Goal: Communication & Community: Answer question/provide support

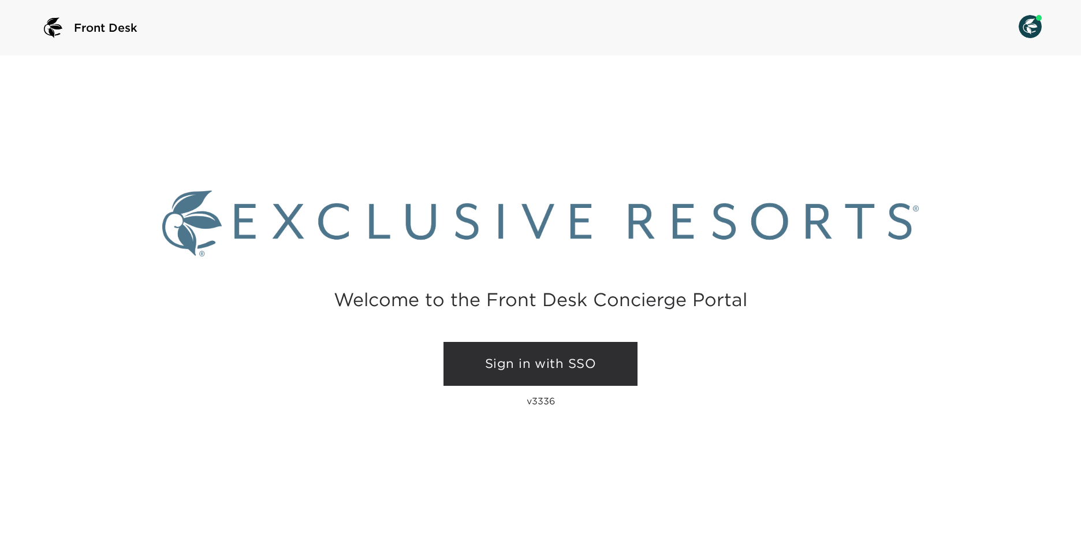
click at [593, 360] on link "Sign in with SSO" at bounding box center [541, 364] width 194 height 44
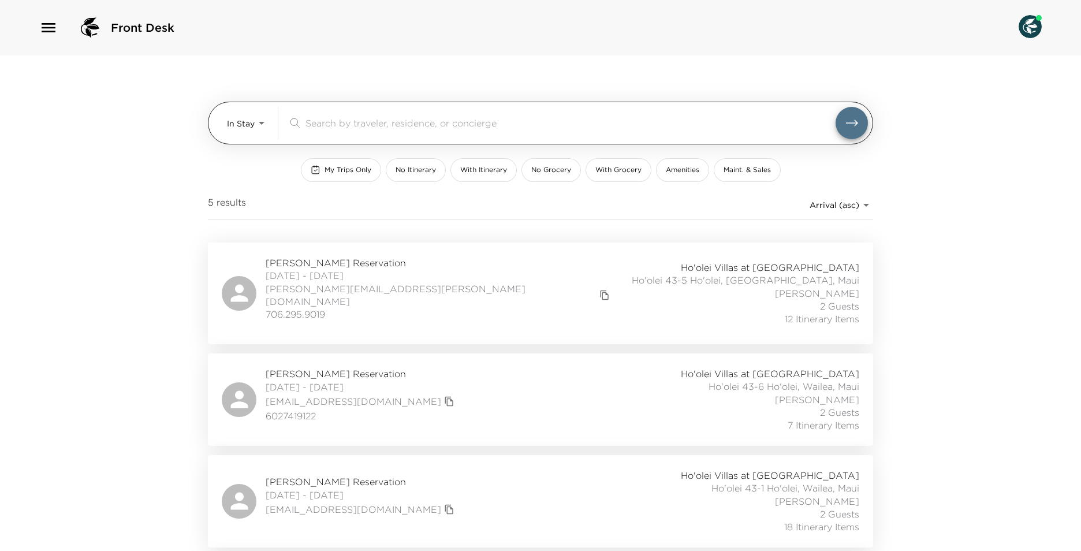
click at [256, 129] on body "Front Desk In Stay In-Stay ​ My Trips Only No Itinerary With Itinerary No Groce…" at bounding box center [540, 275] width 1081 height 551
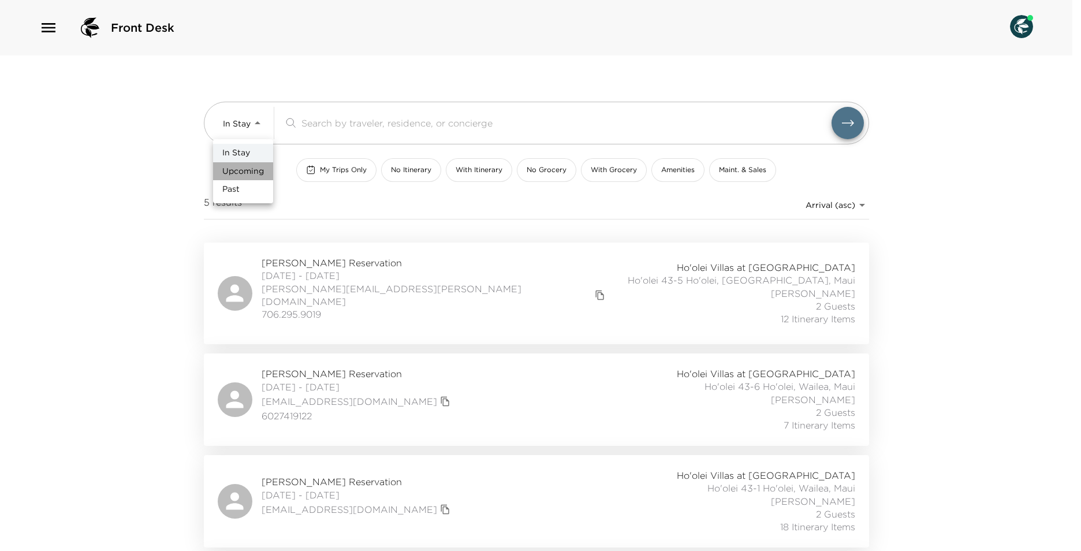
click at [260, 170] on span "Upcoming" at bounding box center [243, 172] width 42 height 12
type input "Upcoming"
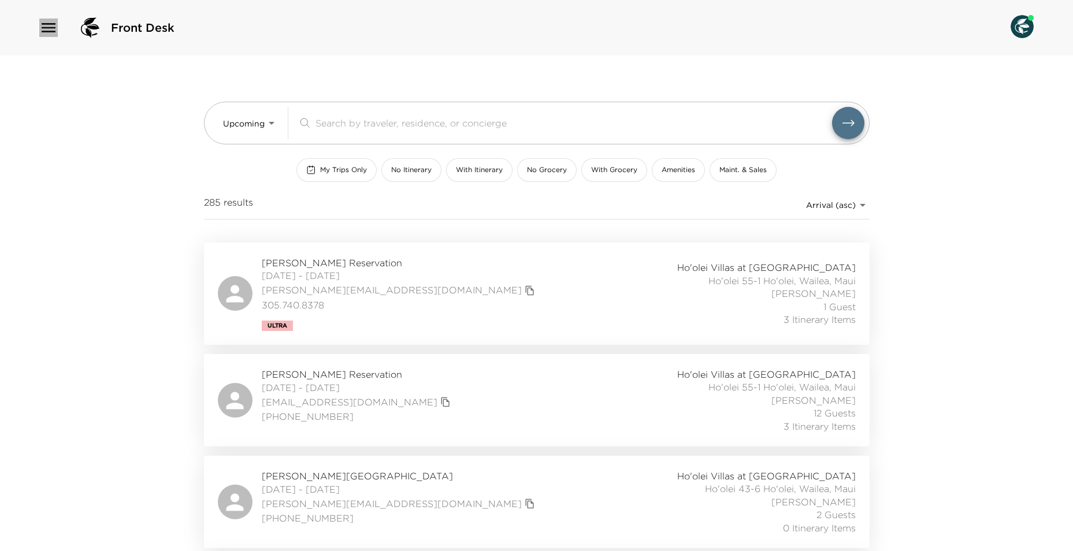
click at [42, 28] on icon "button" at bounding box center [49, 27] width 14 height 9
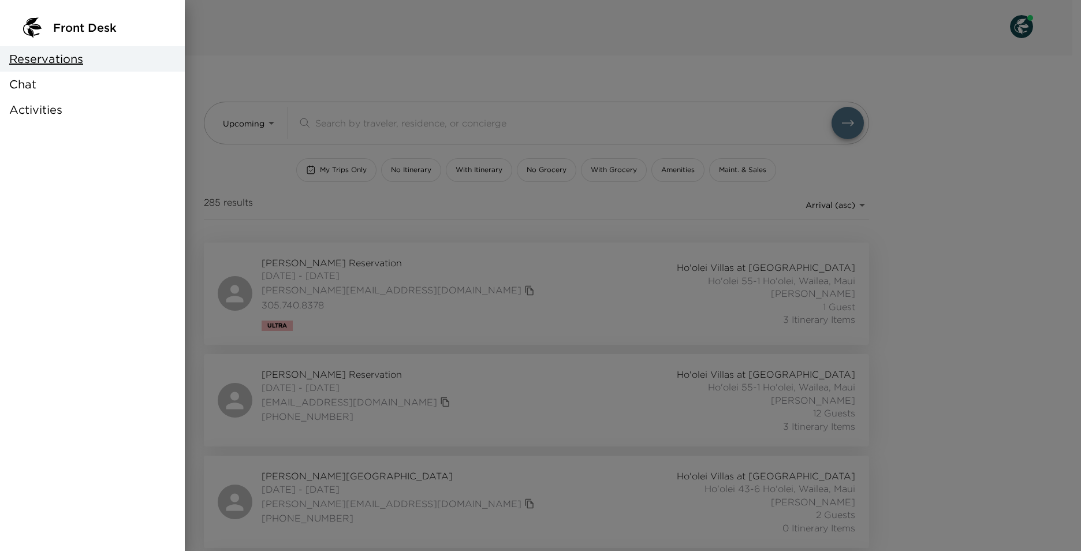
click at [40, 82] on div "Chat" at bounding box center [92, 84] width 185 height 25
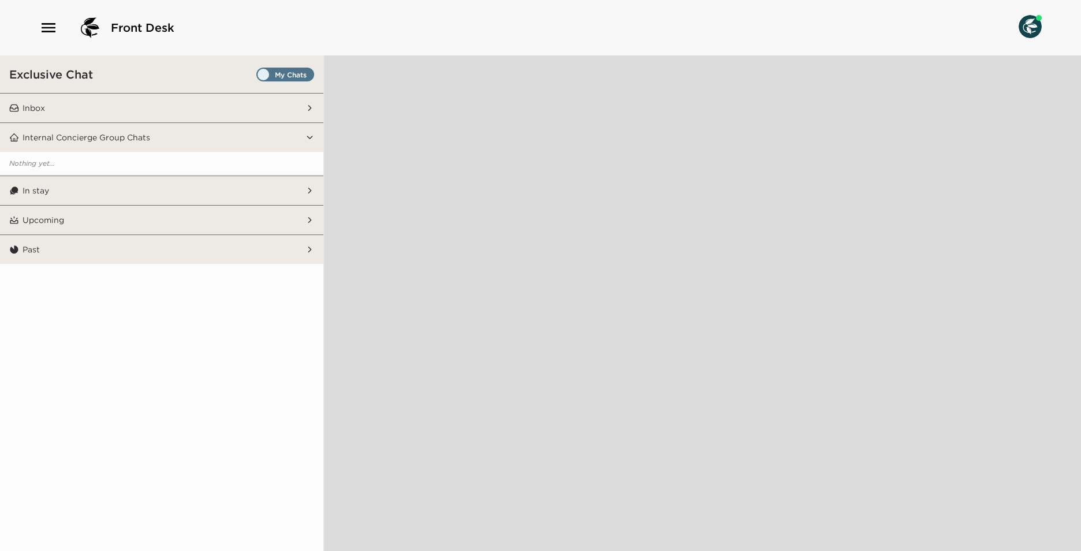
click at [264, 78] on span "Set all destinations" at bounding box center [285, 77] width 58 height 14
click at [259, 77] on input "Set all destinations" at bounding box center [259, 77] width 0 height 0
click at [280, 95] on button "Inbox" at bounding box center [162, 108] width 287 height 29
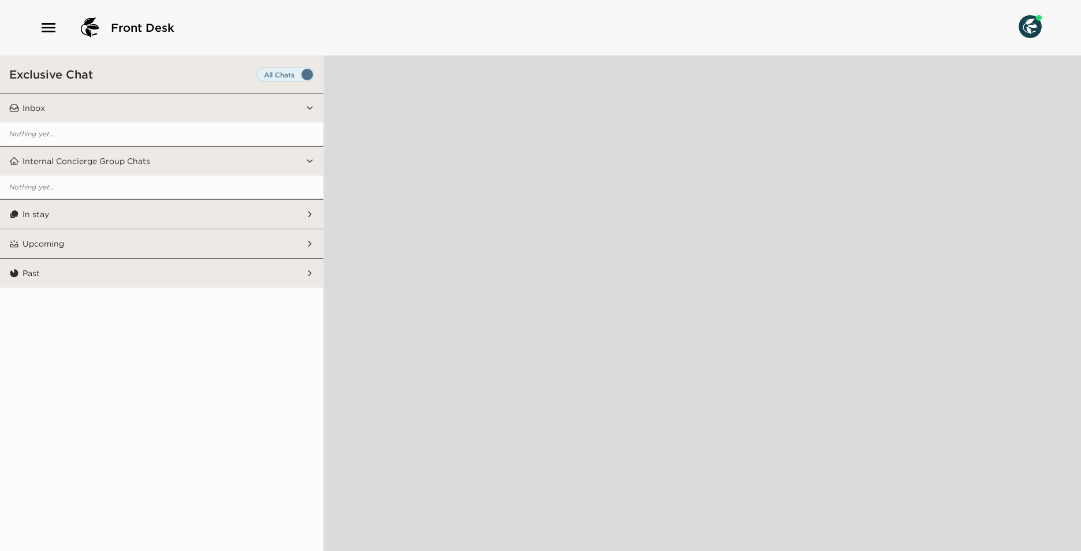
click at [154, 217] on button "In stay" at bounding box center [162, 214] width 287 height 29
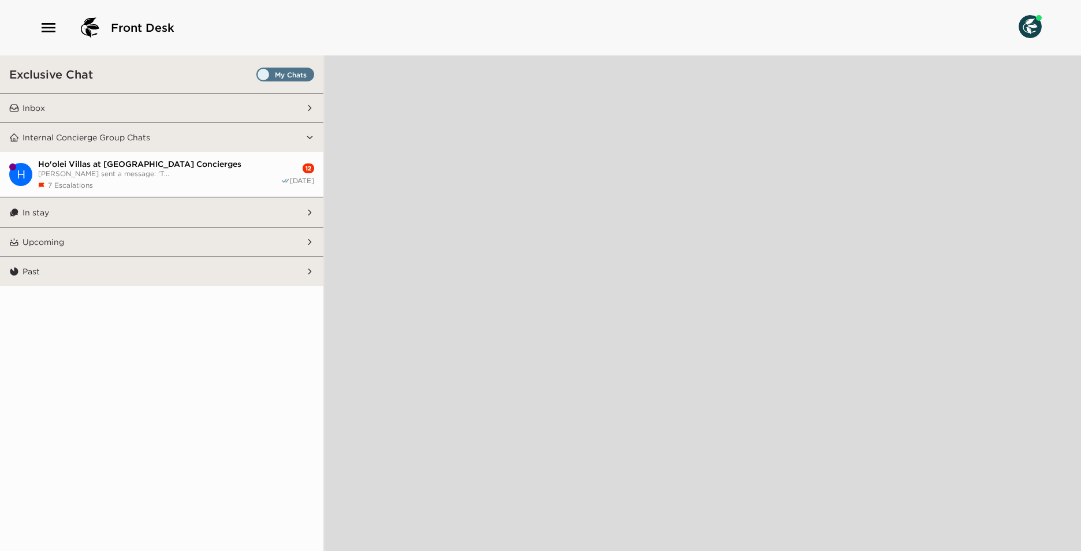
click at [265, 68] on span "Set all destinations" at bounding box center [285, 75] width 58 height 14
click at [259, 77] on input "Set all destinations" at bounding box center [259, 77] width 0 height 0
click at [248, 163] on span "Ho'olei Villas at [GEOGRAPHIC_DATA] Concierges" at bounding box center [159, 164] width 243 height 10
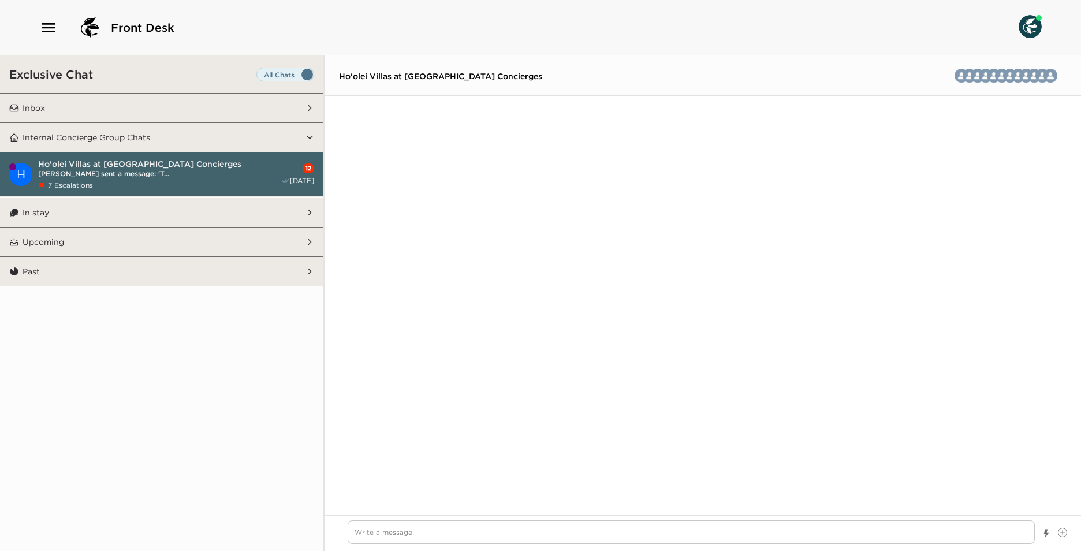
scroll to position [1426, 0]
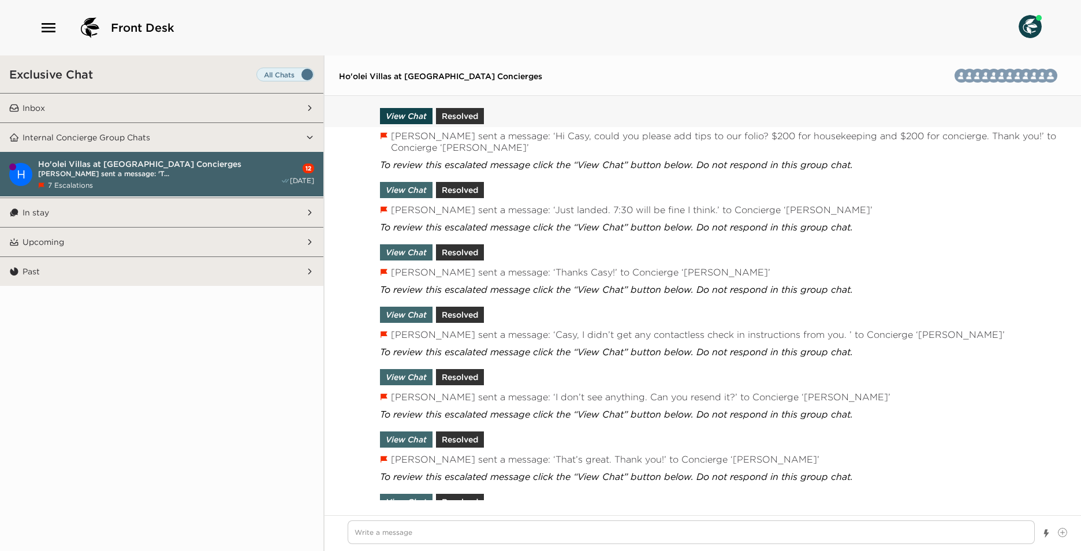
click at [420, 109] on button "View Chat" at bounding box center [406, 116] width 53 height 16
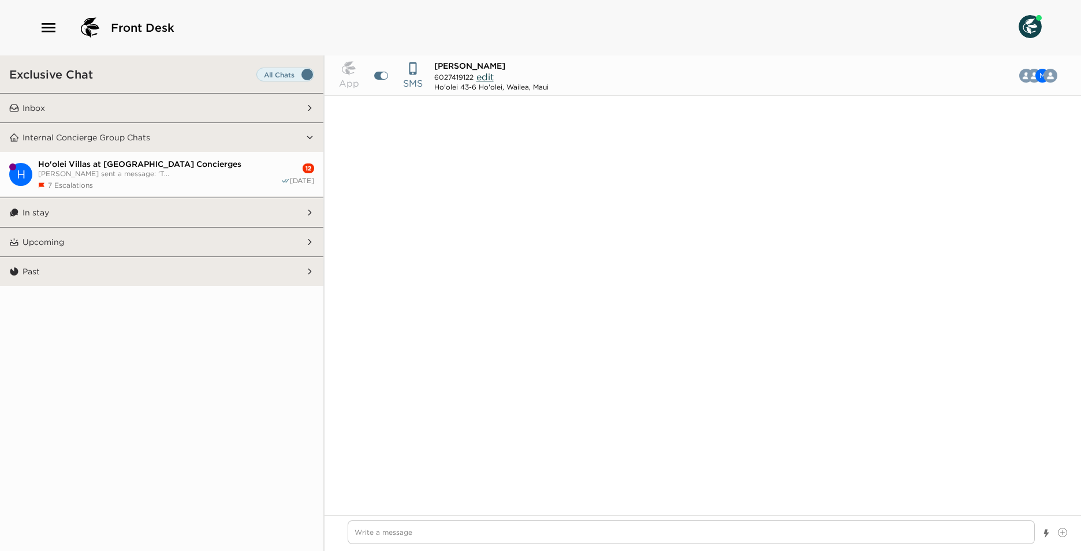
scroll to position [1025, 0]
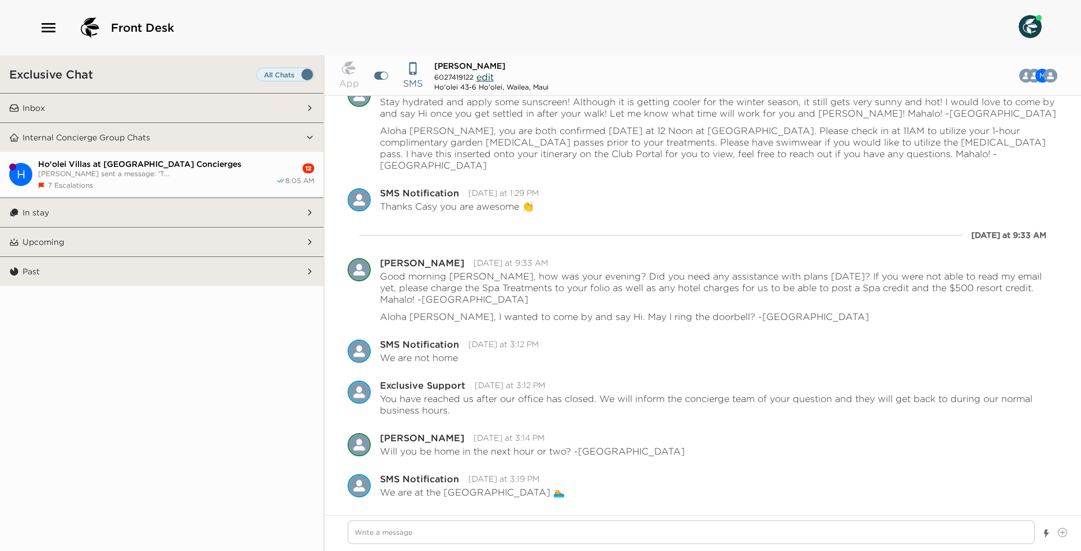
click at [199, 154] on button "[PERSON_NAME] at [GEOGRAPHIC_DATA] Concierges [PERSON_NAME] sent a message: 'T.…" at bounding box center [161, 174] width 323 height 45
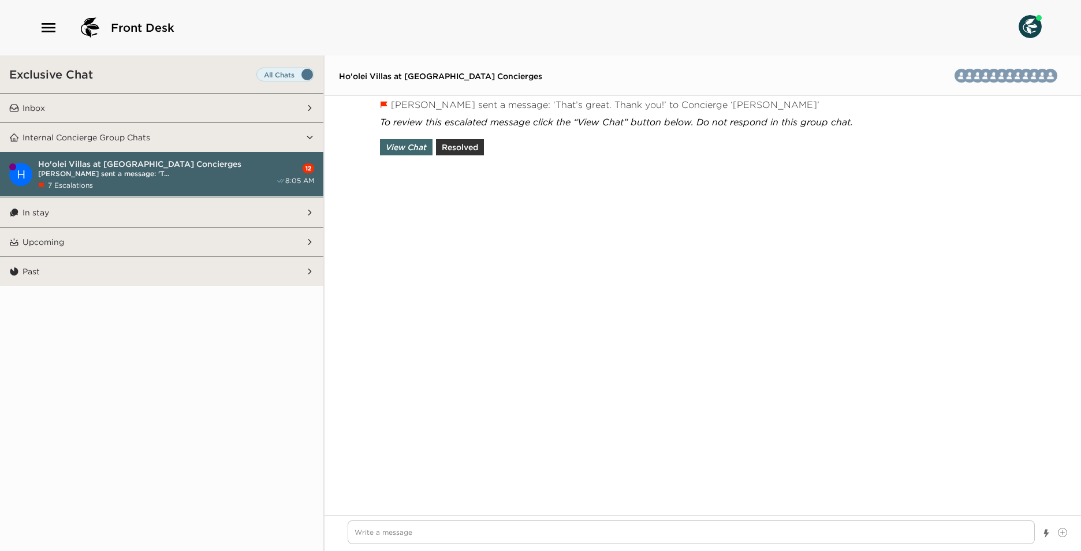
scroll to position [1439, 0]
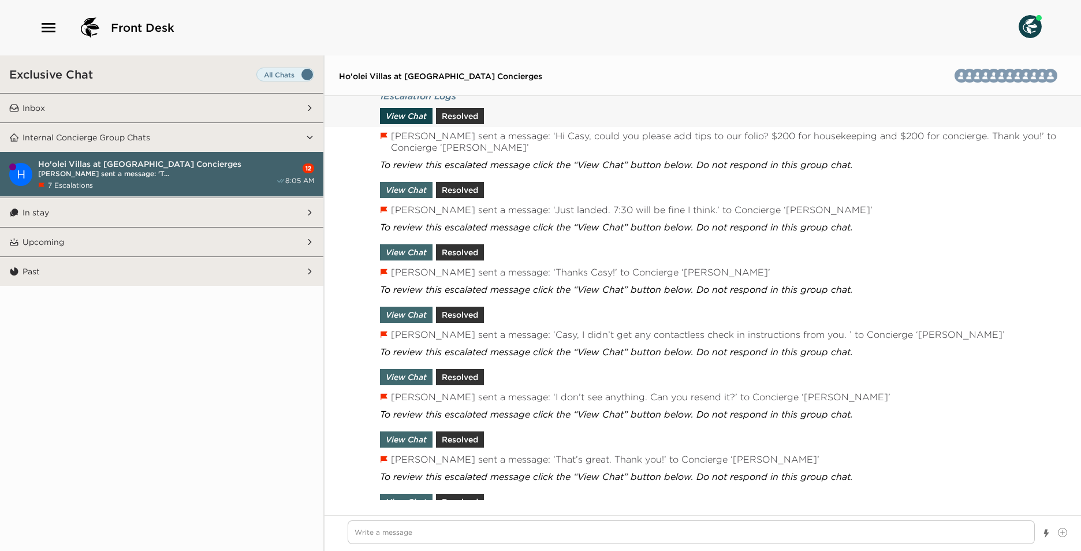
click at [409, 118] on button "View Chat" at bounding box center [406, 116] width 53 height 16
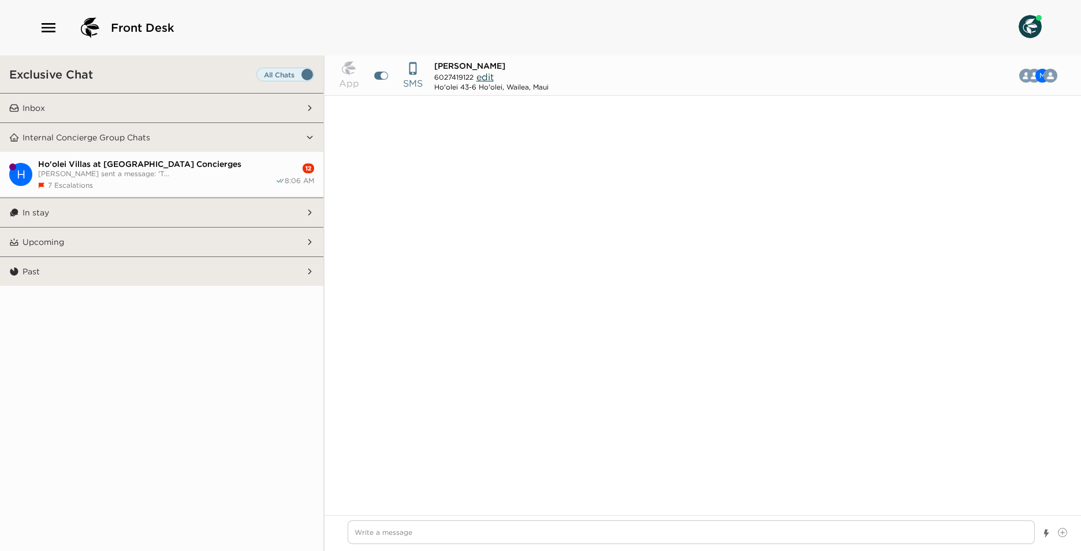
scroll to position [1025, 0]
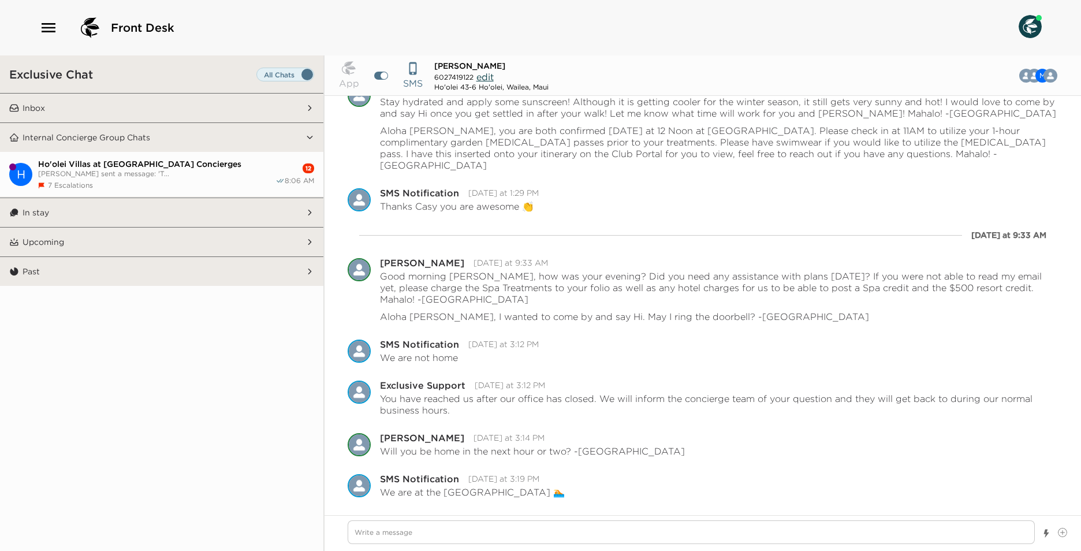
click at [196, 176] on div "Ho'olei Villas at [GEOGRAPHIC_DATA] Concierges [PERSON_NAME] sent a message: 'T…" at bounding box center [156, 174] width 237 height 31
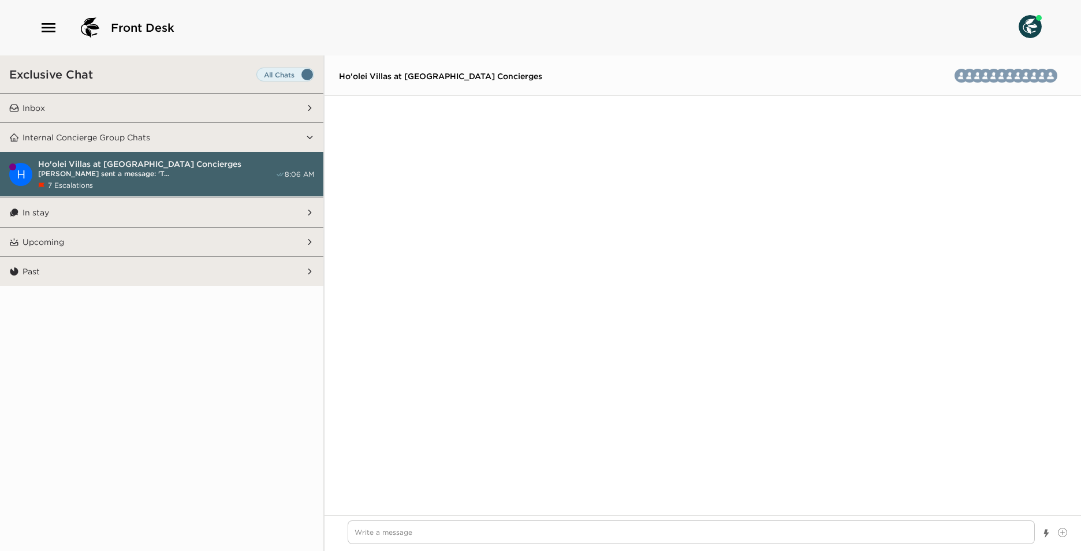
scroll to position [1378, 0]
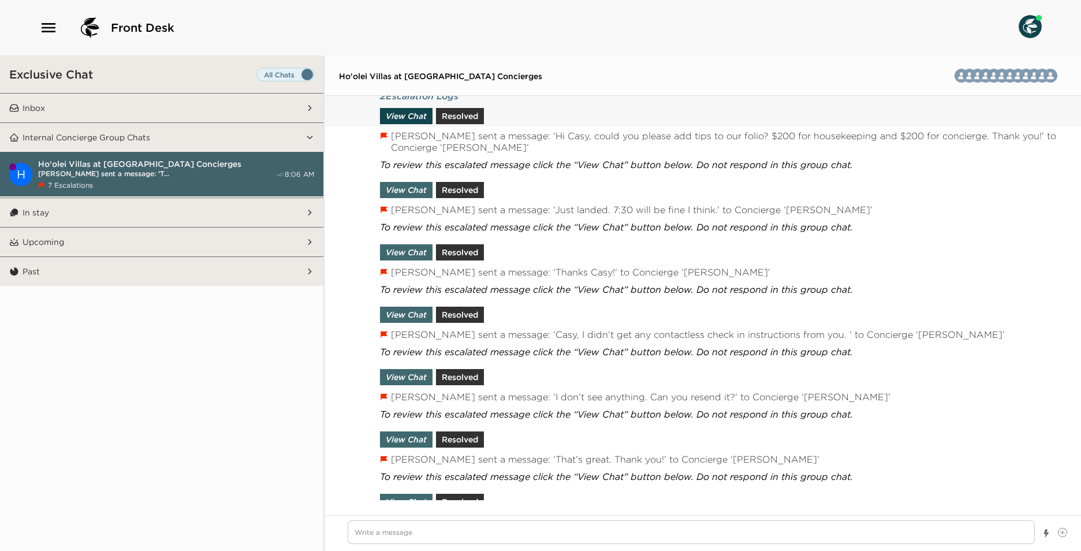
click at [414, 118] on button "View Chat" at bounding box center [406, 116] width 53 height 16
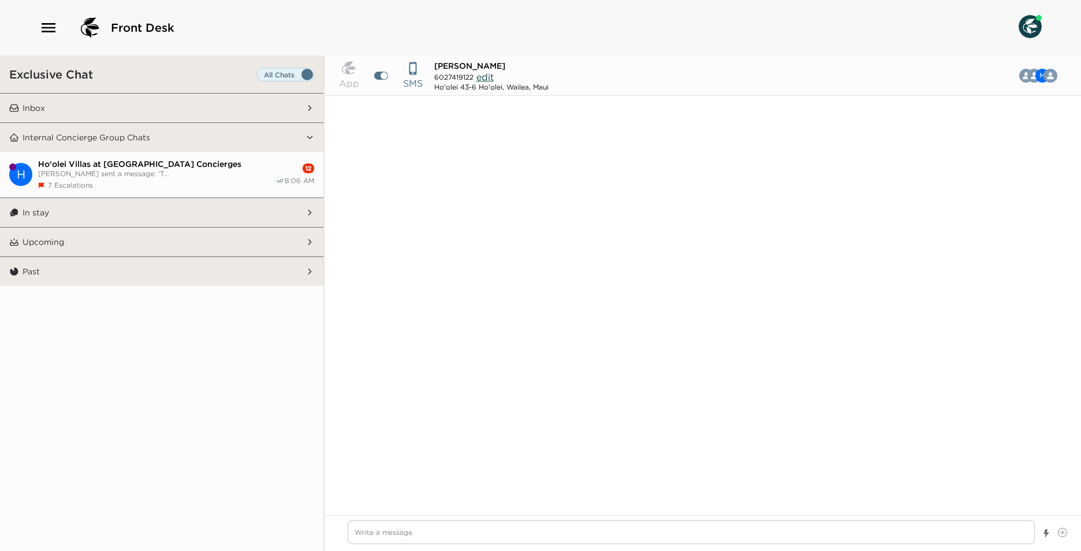
scroll to position [1025, 0]
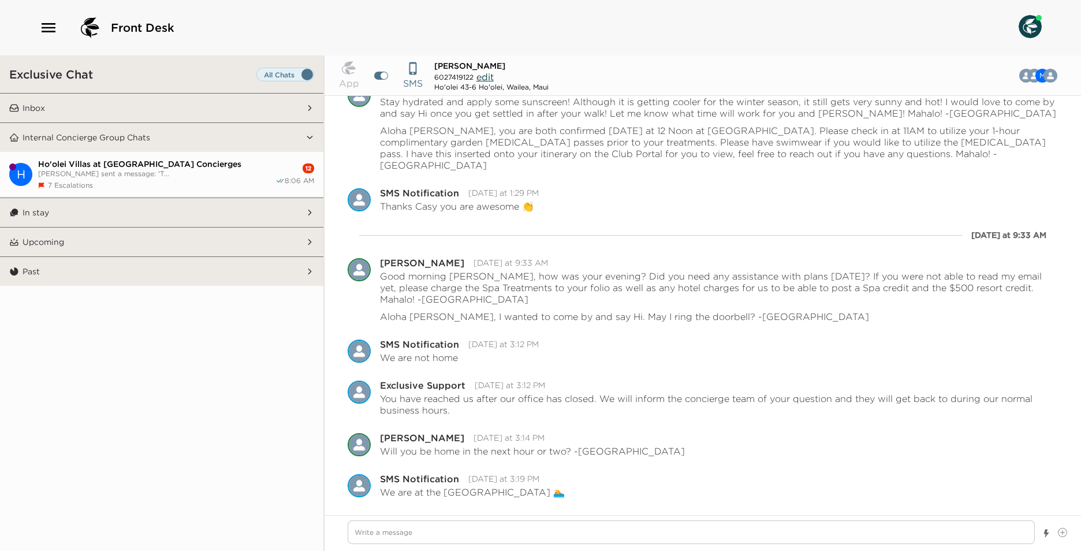
click at [212, 170] on span "[PERSON_NAME] sent a message: 'T..." at bounding box center [156, 173] width 237 height 9
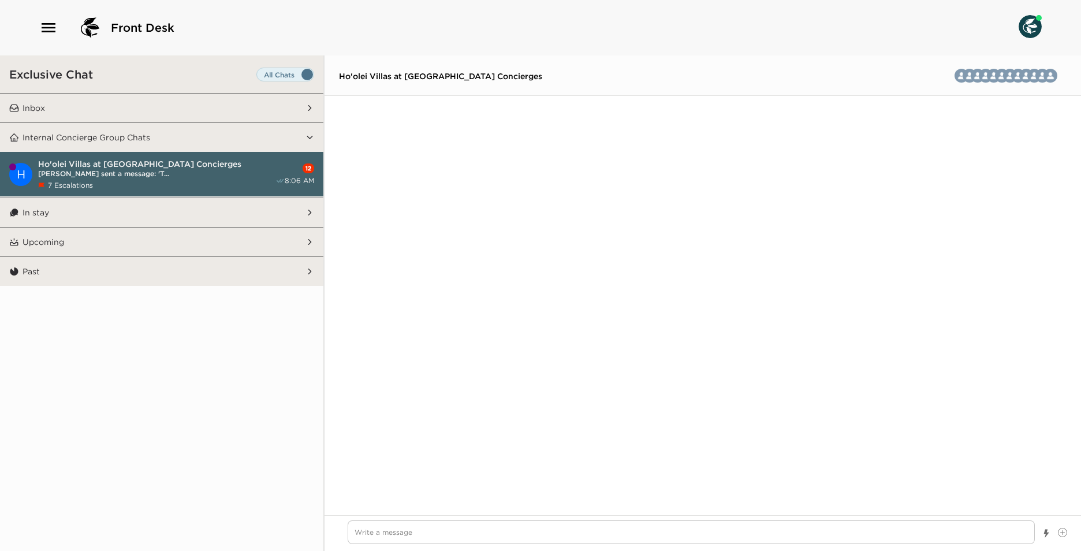
scroll to position [1439, 0]
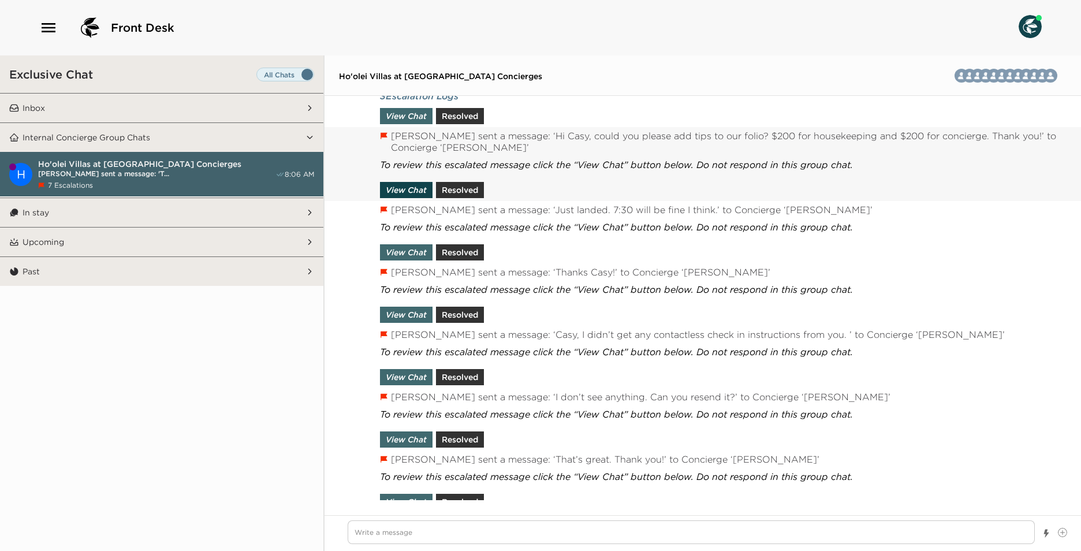
click at [407, 188] on button "View Chat" at bounding box center [406, 190] width 53 height 16
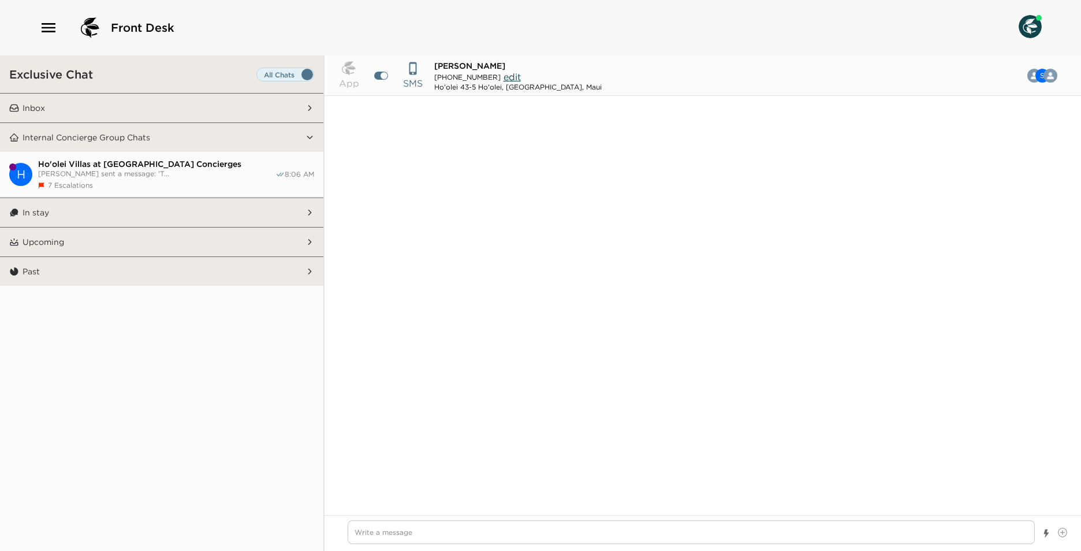
scroll to position [1067, 0]
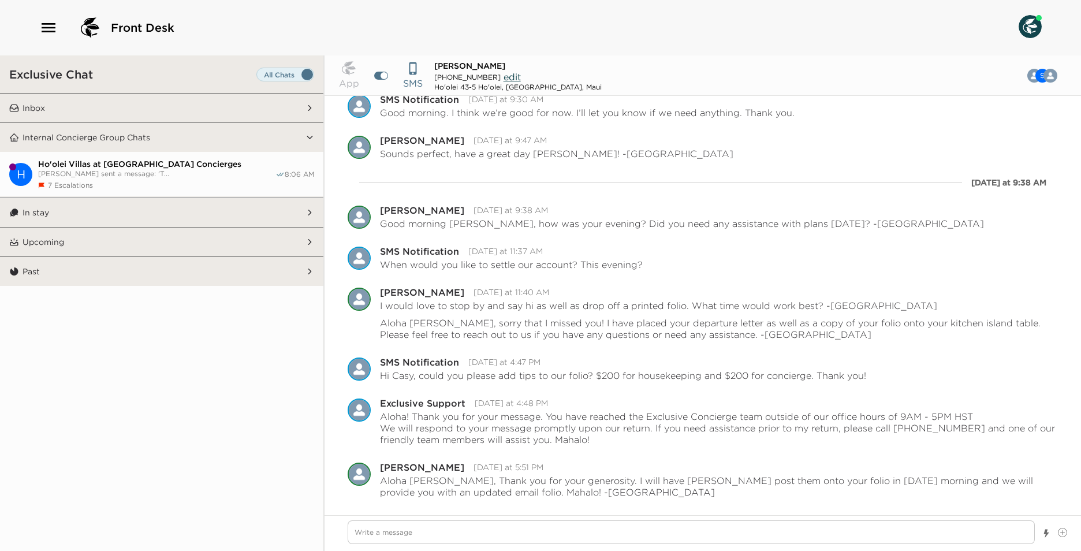
click at [206, 181] on div "7 Escalations" at bounding box center [156, 185] width 237 height 9
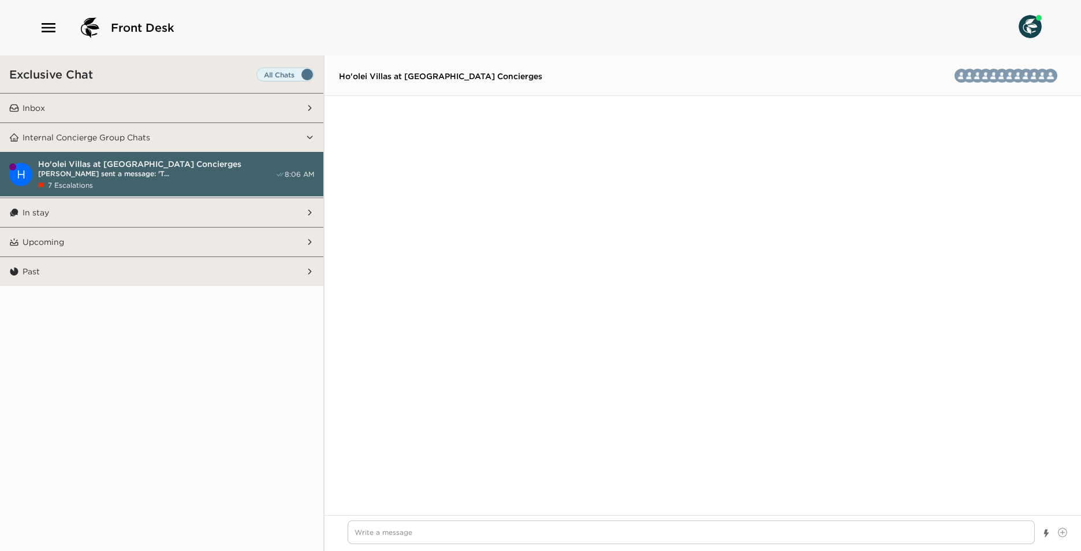
scroll to position [1392, 0]
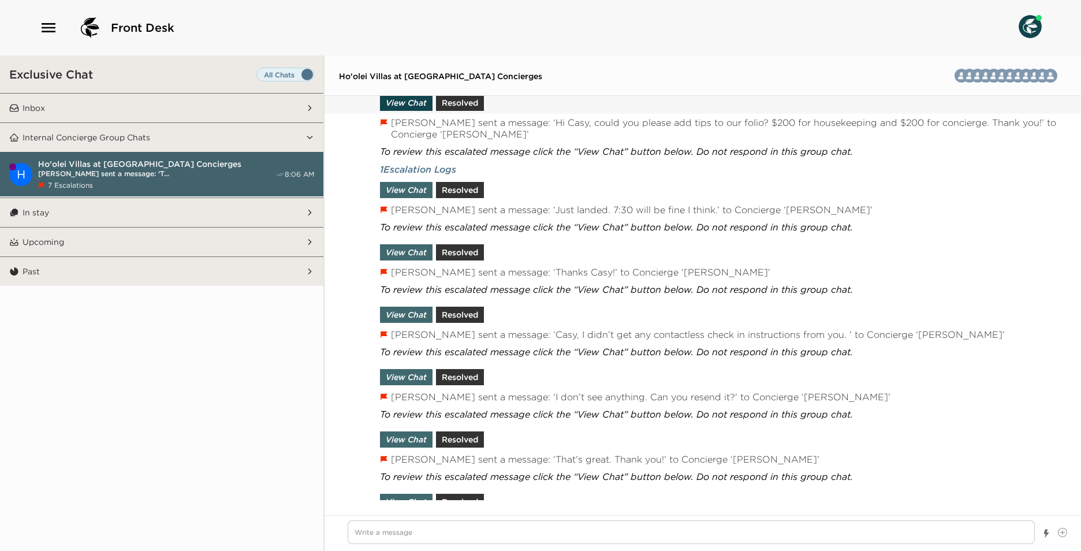
click at [415, 109] on button "View Chat" at bounding box center [406, 103] width 53 height 16
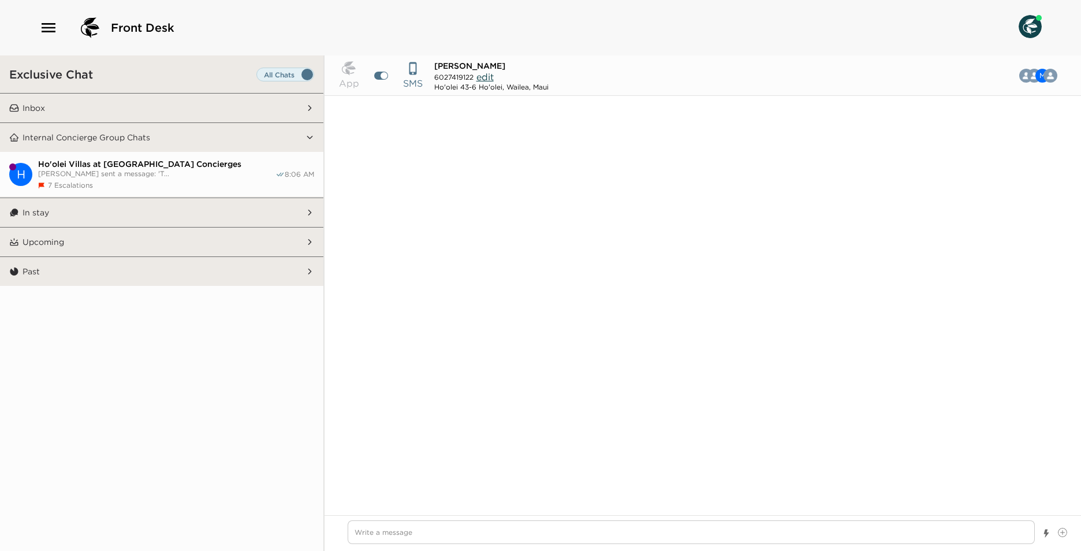
scroll to position [1025, 0]
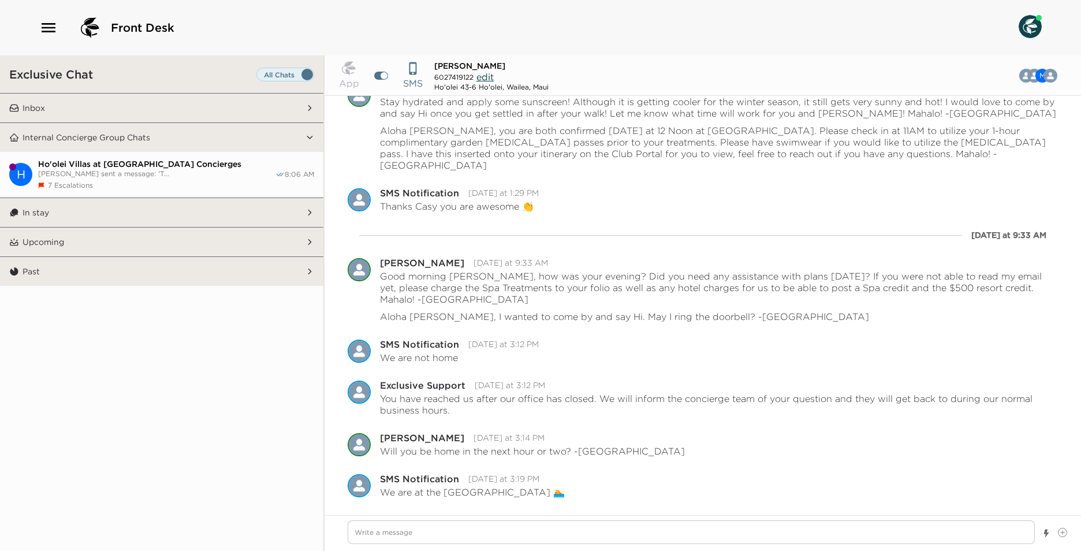
drag, startPoint x: 183, startPoint y: 154, endPoint x: 232, endPoint y: 169, distance: 51.3
click at [183, 157] on button "[PERSON_NAME] at [GEOGRAPHIC_DATA] Concierges [PERSON_NAME] sent a message: 'T.…" at bounding box center [161, 174] width 323 height 45
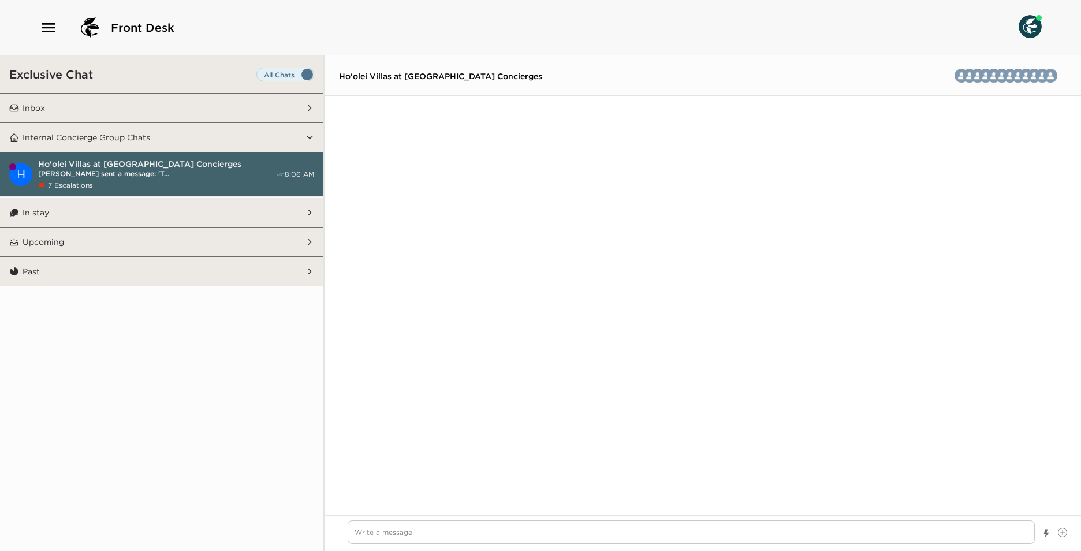
scroll to position [1392, 0]
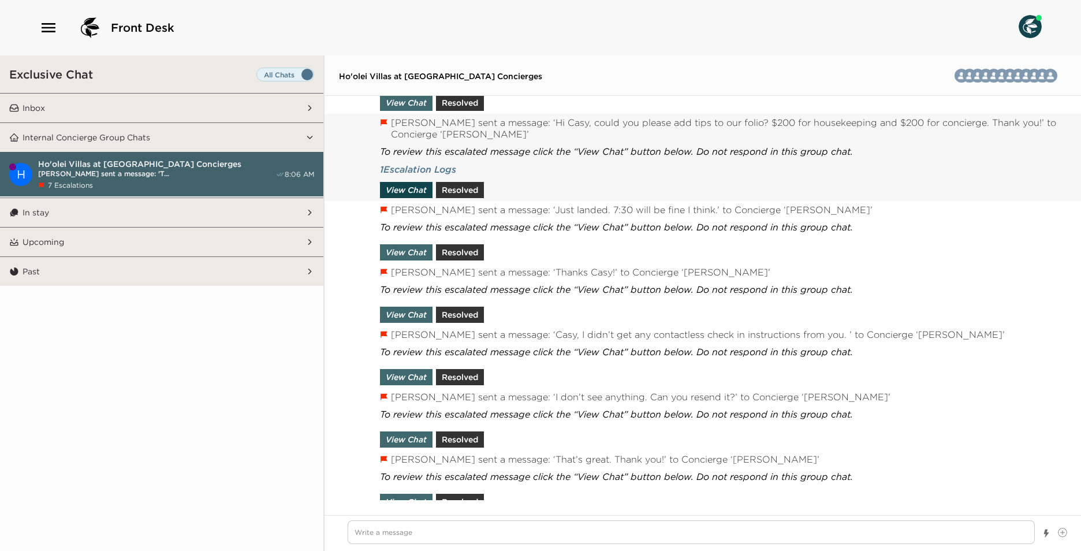
click at [398, 183] on button "View Chat" at bounding box center [406, 190] width 53 height 16
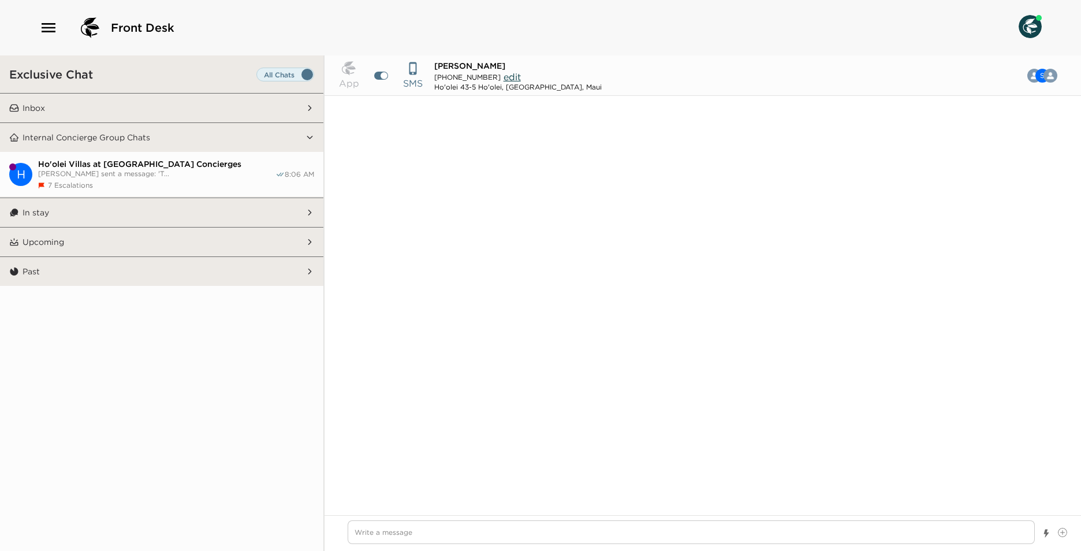
scroll to position [1067, 0]
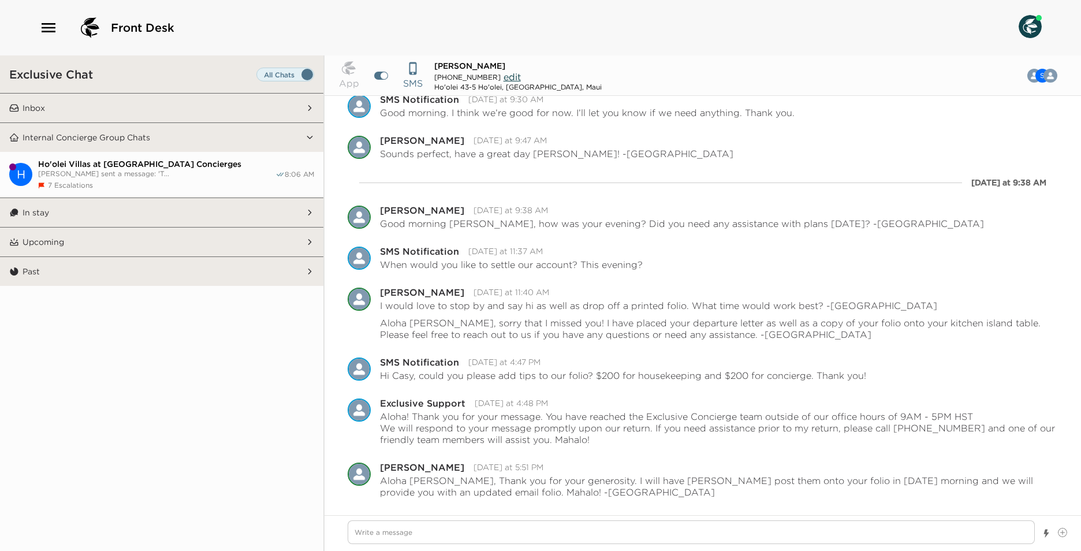
click at [224, 170] on span "[PERSON_NAME] sent a message: 'T..." at bounding box center [156, 173] width 237 height 9
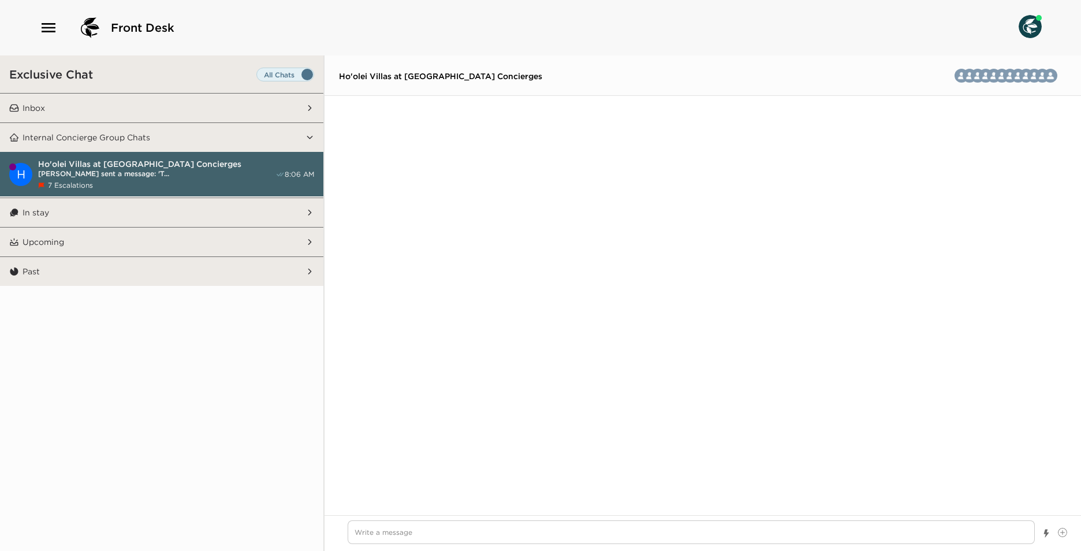
scroll to position [1392, 0]
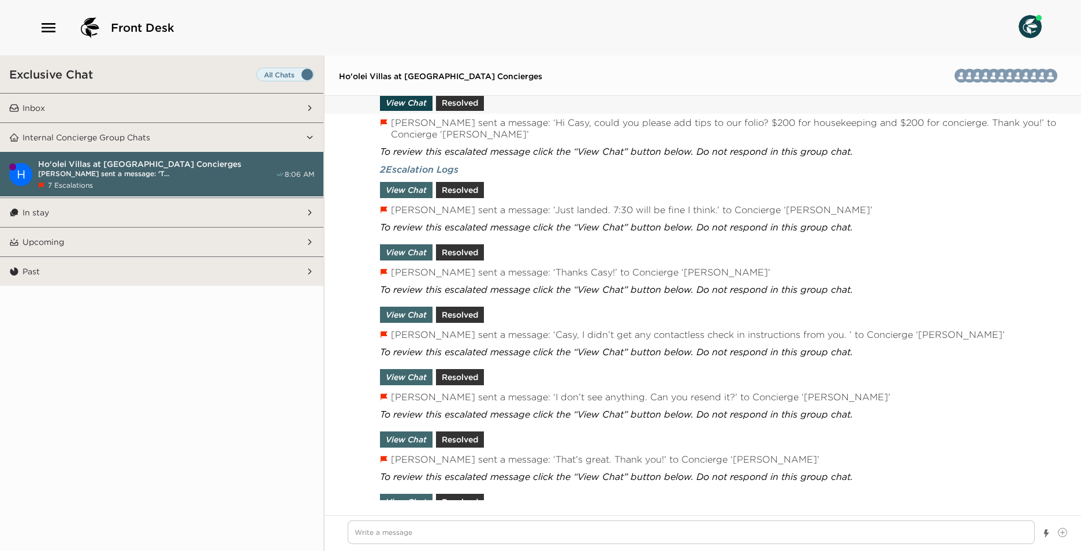
click at [406, 102] on button "View Chat" at bounding box center [406, 103] width 53 height 16
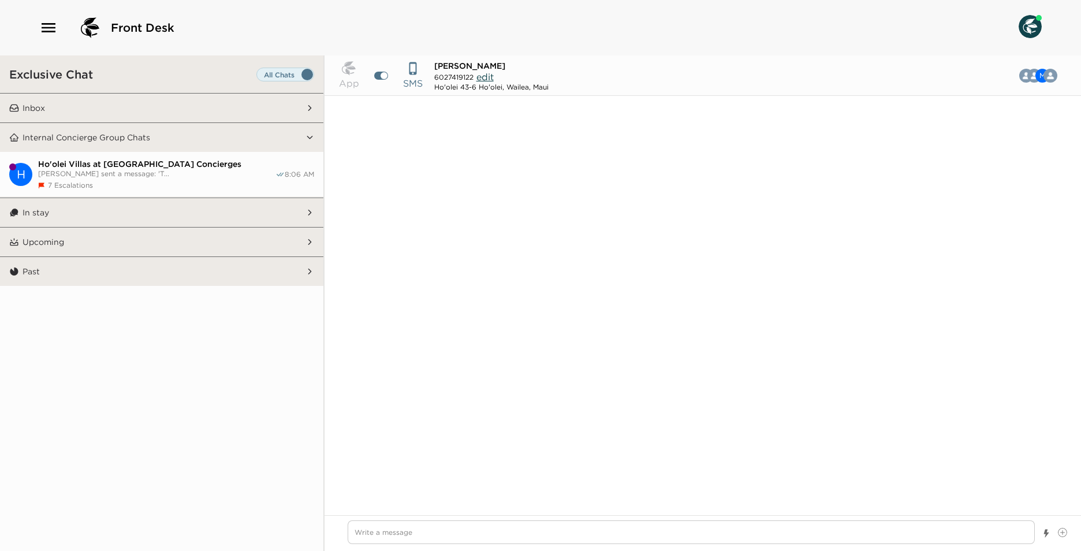
scroll to position [1025, 0]
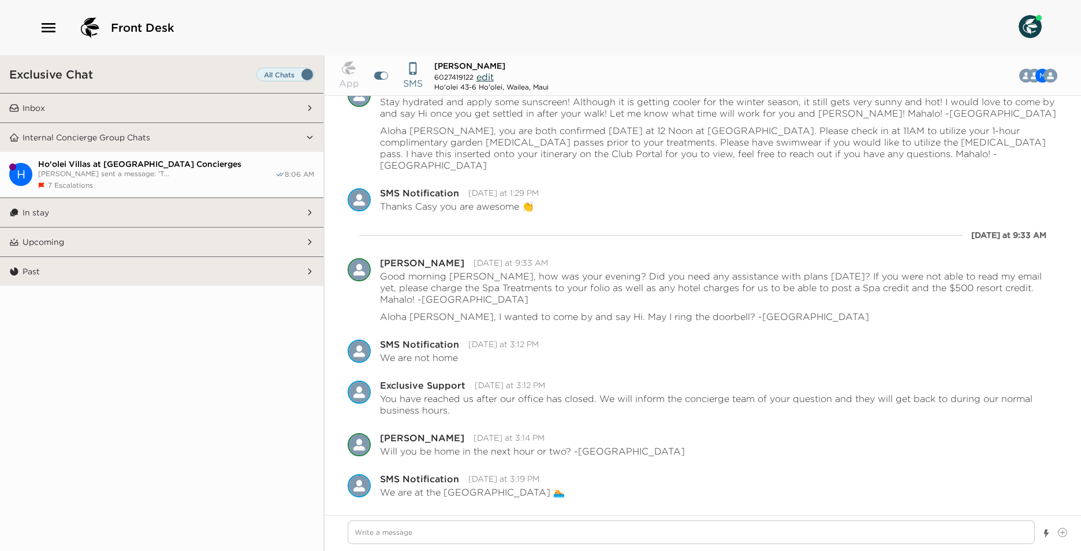
click at [224, 170] on span "[PERSON_NAME] sent a message: 'T..." at bounding box center [156, 173] width 237 height 9
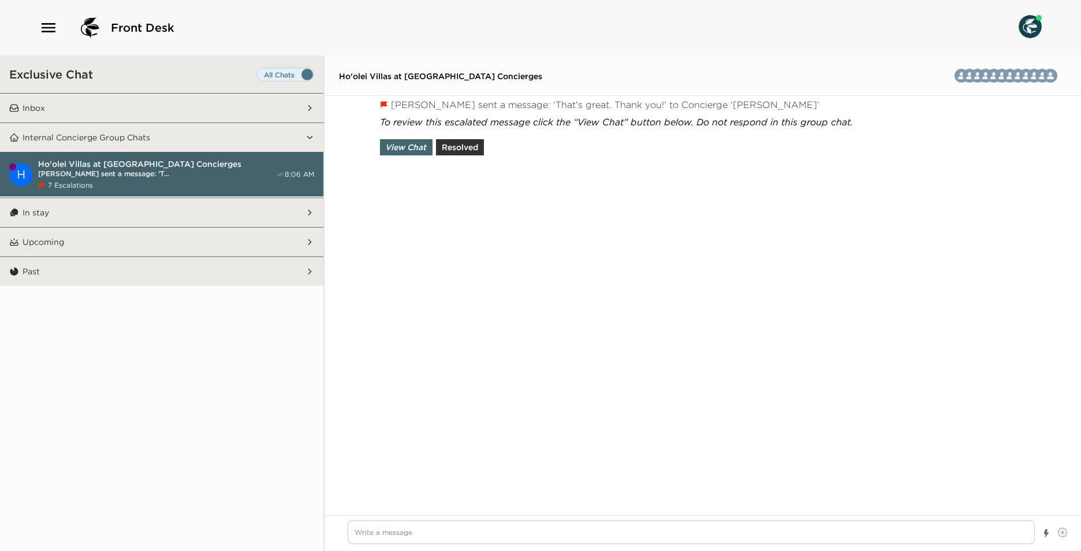
scroll to position [1392, 0]
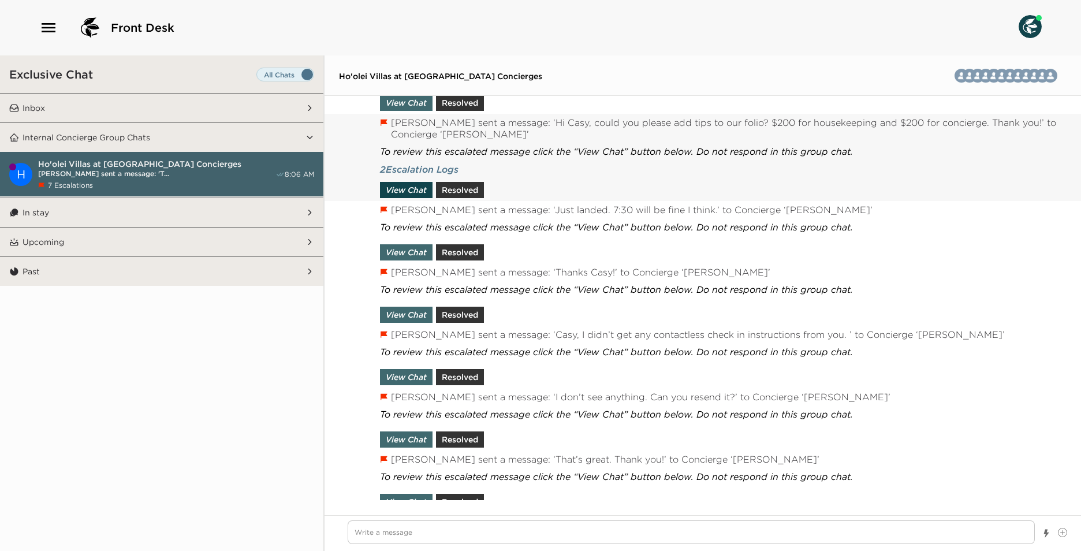
click at [406, 185] on button "View Chat" at bounding box center [406, 190] width 53 height 16
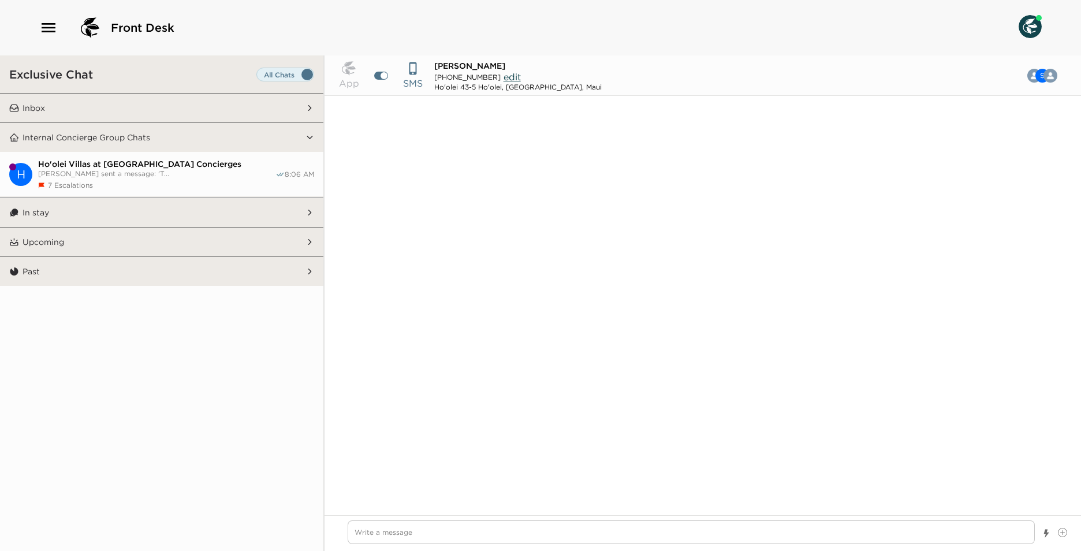
scroll to position [1067, 0]
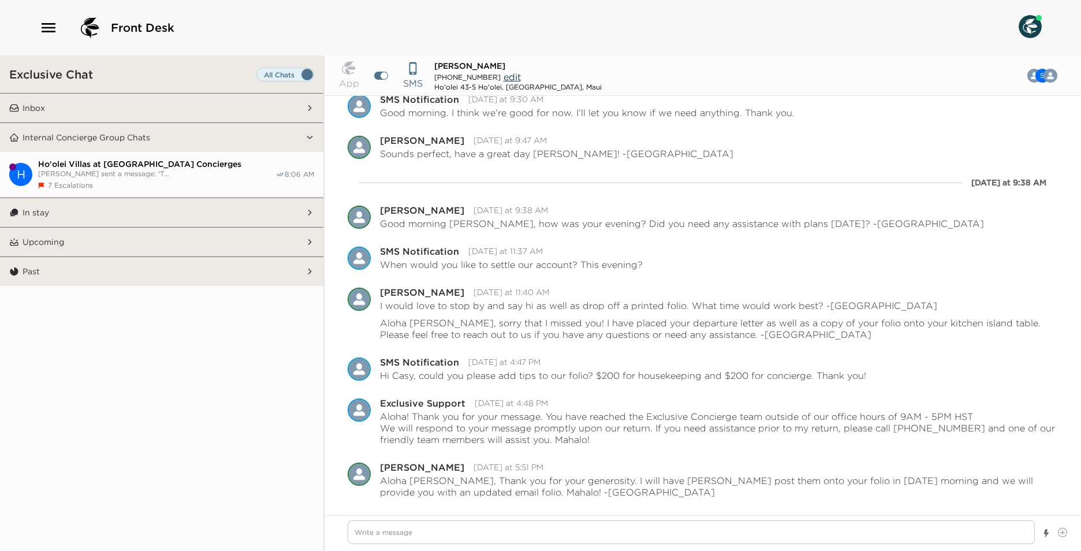
drag, startPoint x: 243, startPoint y: 165, endPoint x: 302, endPoint y: 158, distance: 58.7
click at [243, 166] on span "Ho'olei Villas at [GEOGRAPHIC_DATA] Concierges" at bounding box center [156, 164] width 237 height 10
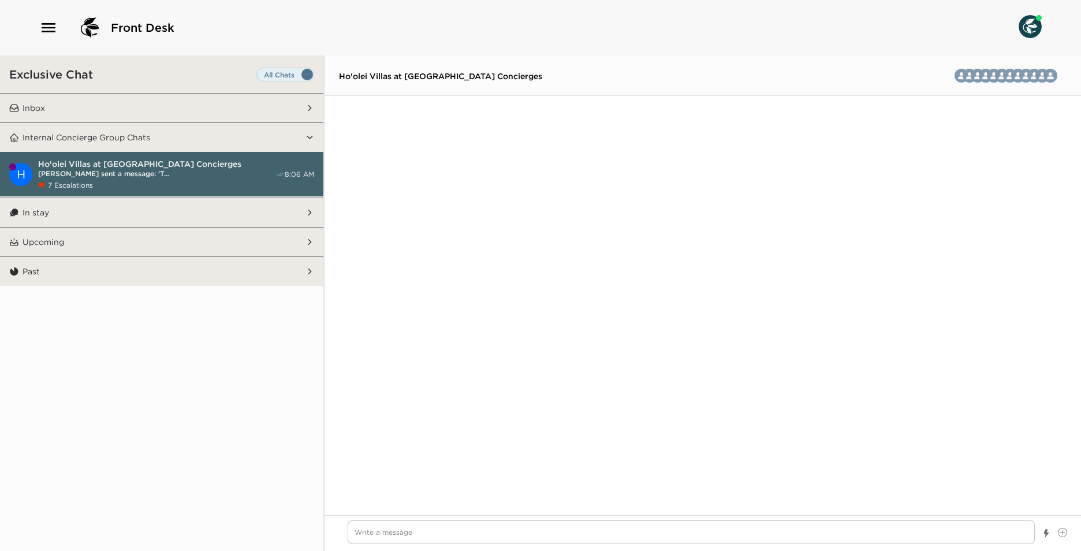
scroll to position [1392, 0]
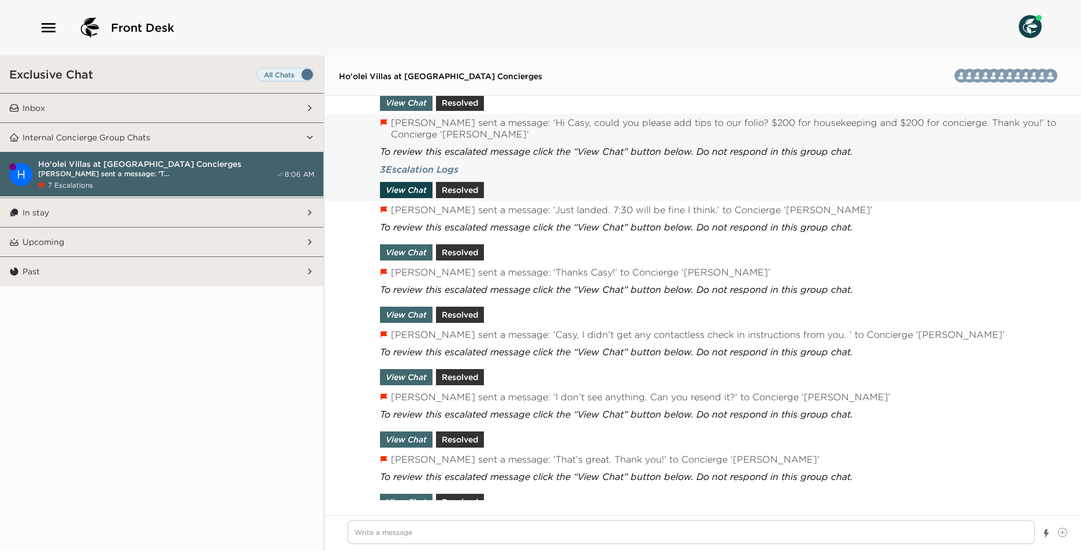
click at [402, 187] on button "View Chat" at bounding box center [406, 190] width 53 height 16
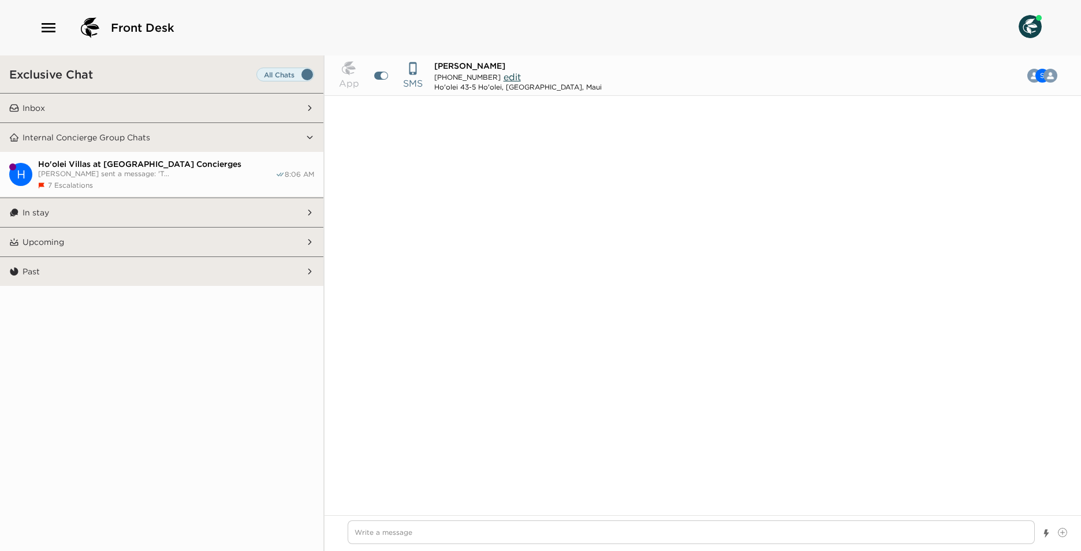
scroll to position [1067, 0]
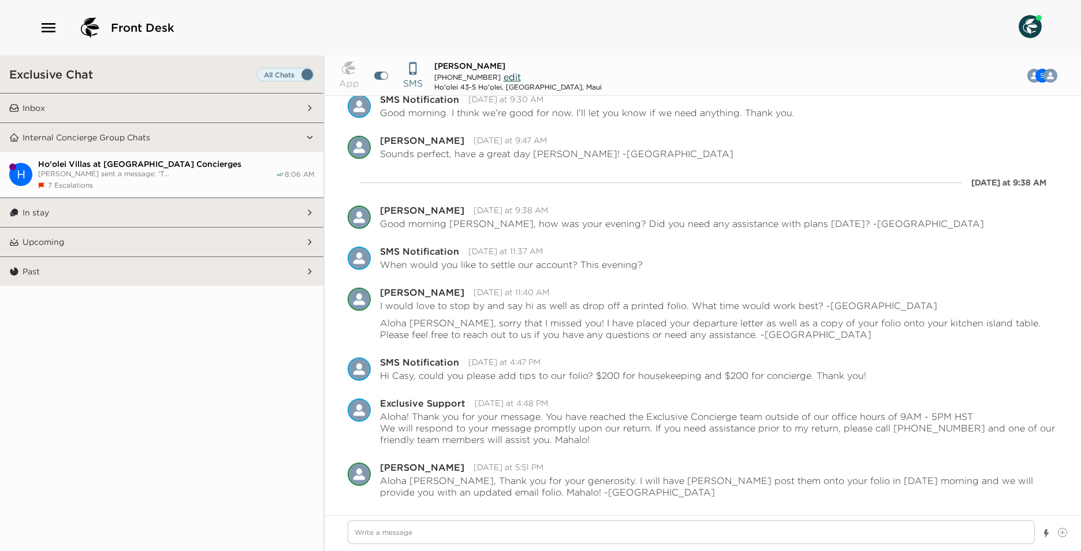
click at [172, 158] on button "[PERSON_NAME] at [GEOGRAPHIC_DATA] Concierges [PERSON_NAME] sent a message: 'T.…" at bounding box center [161, 174] width 323 height 45
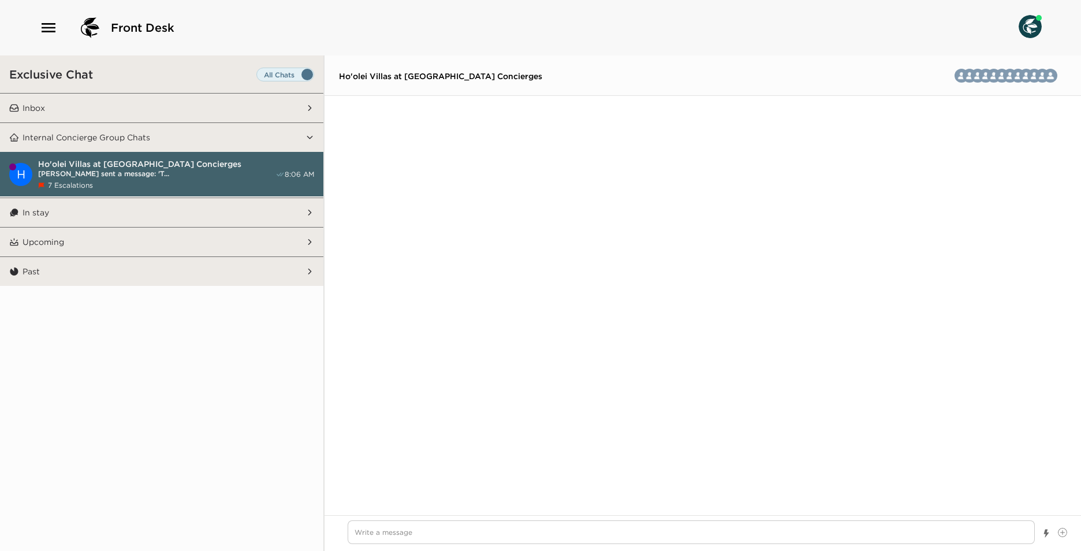
scroll to position [1392, 0]
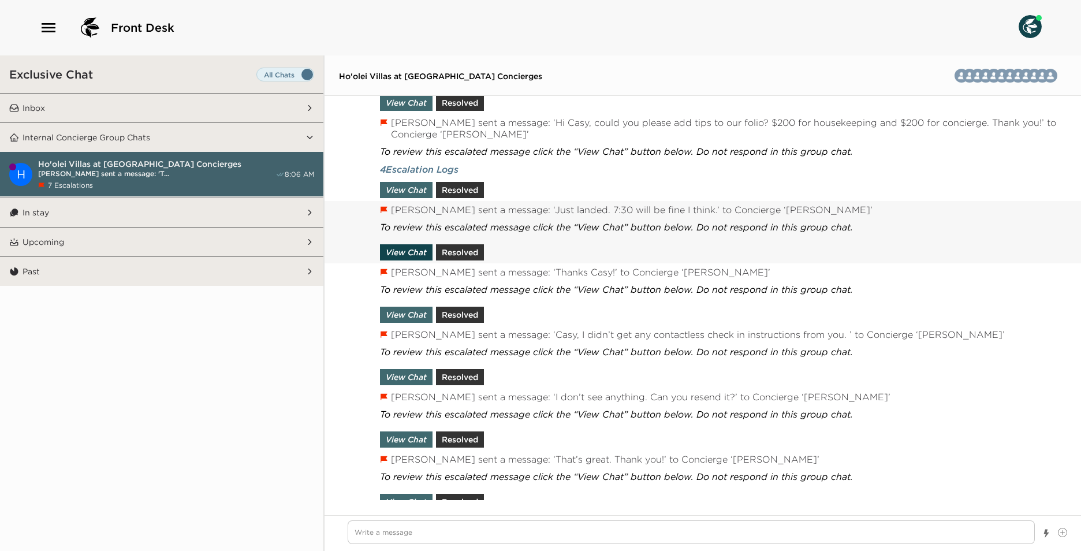
click at [400, 246] on button "View Chat" at bounding box center [406, 252] width 53 height 16
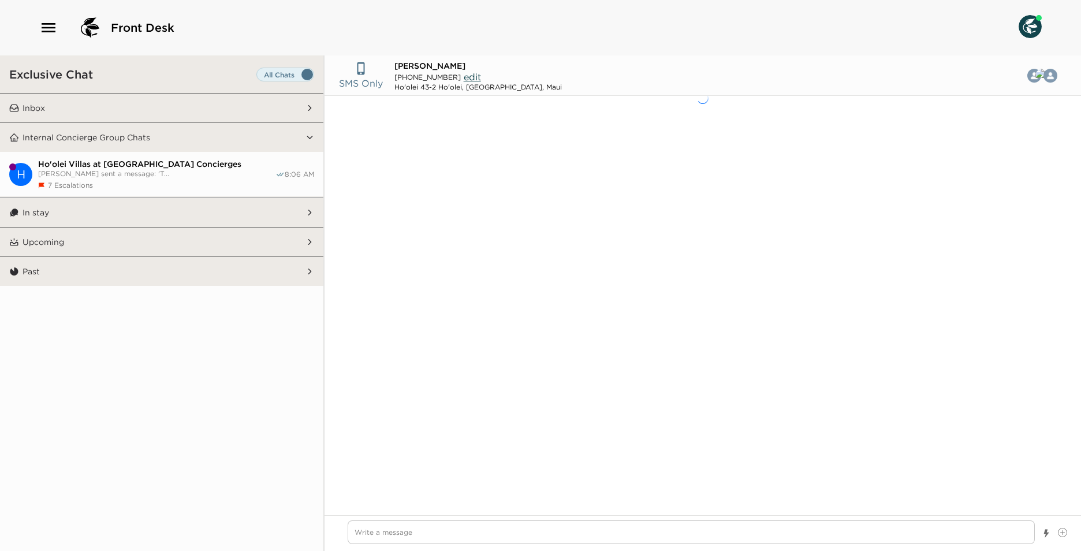
scroll to position [1129, 0]
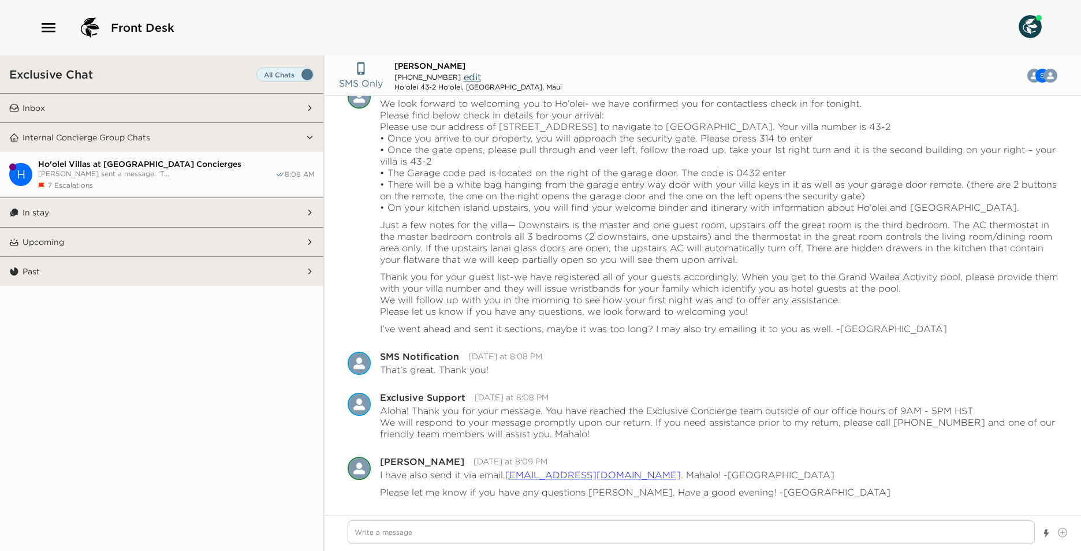
click at [239, 161] on span "Ho'olei Villas at [GEOGRAPHIC_DATA] Concierges" at bounding box center [156, 164] width 237 height 10
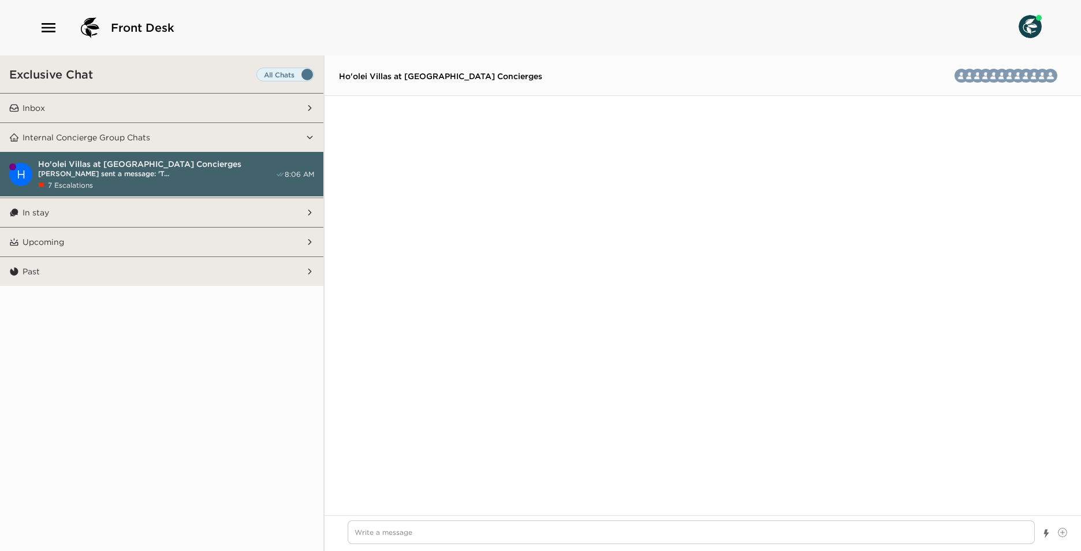
scroll to position [1404, 0]
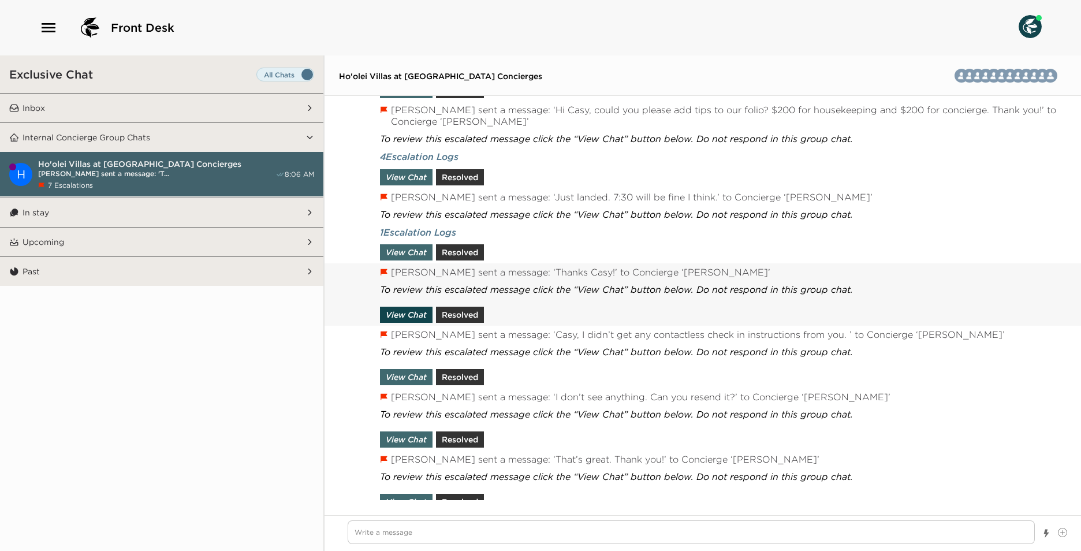
click at [402, 309] on button "View Chat" at bounding box center [406, 315] width 53 height 16
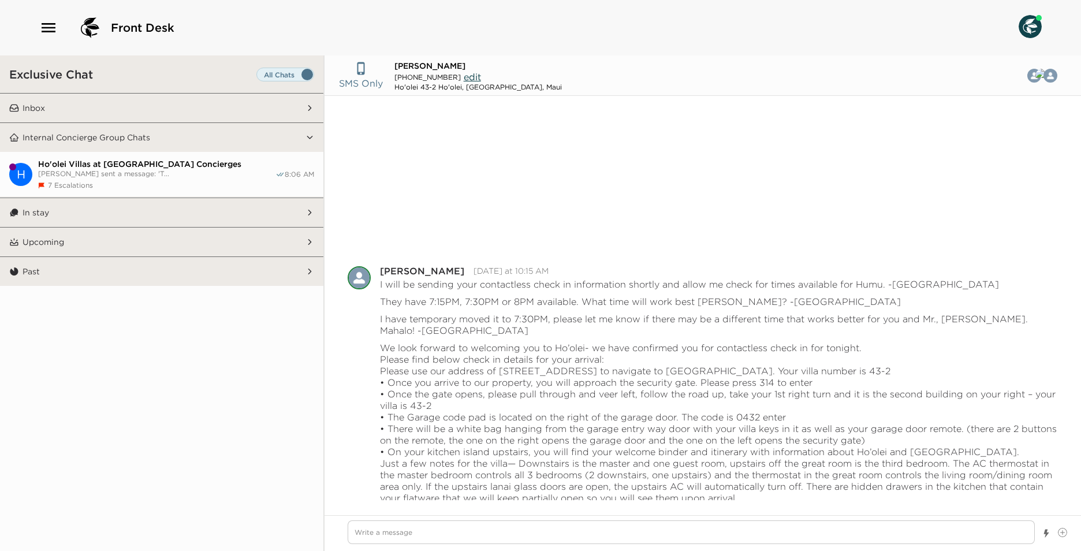
scroll to position [1251, 0]
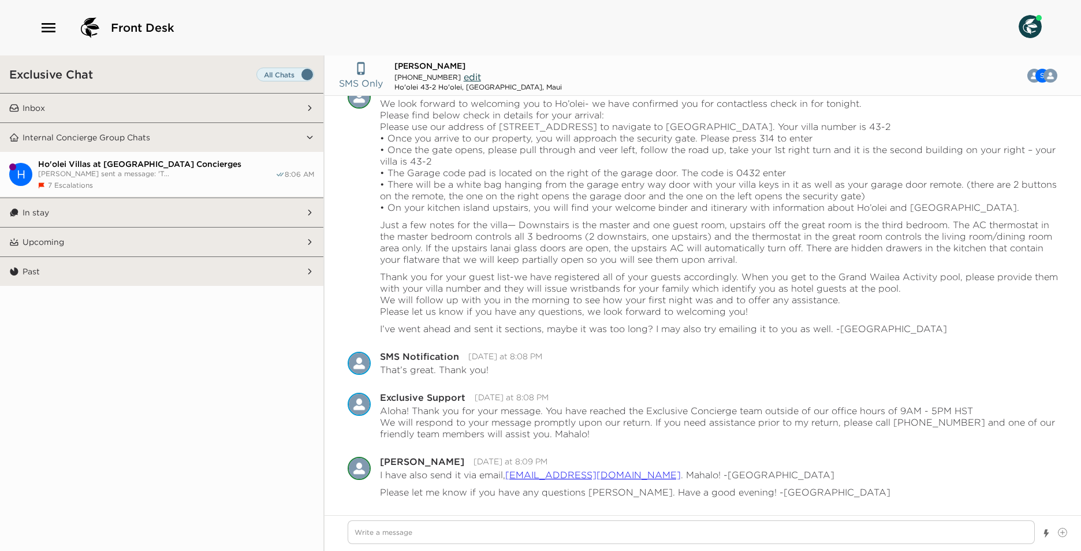
click at [237, 166] on span "Ho'olei Villas at [GEOGRAPHIC_DATA] Concierges" at bounding box center [156, 164] width 237 height 10
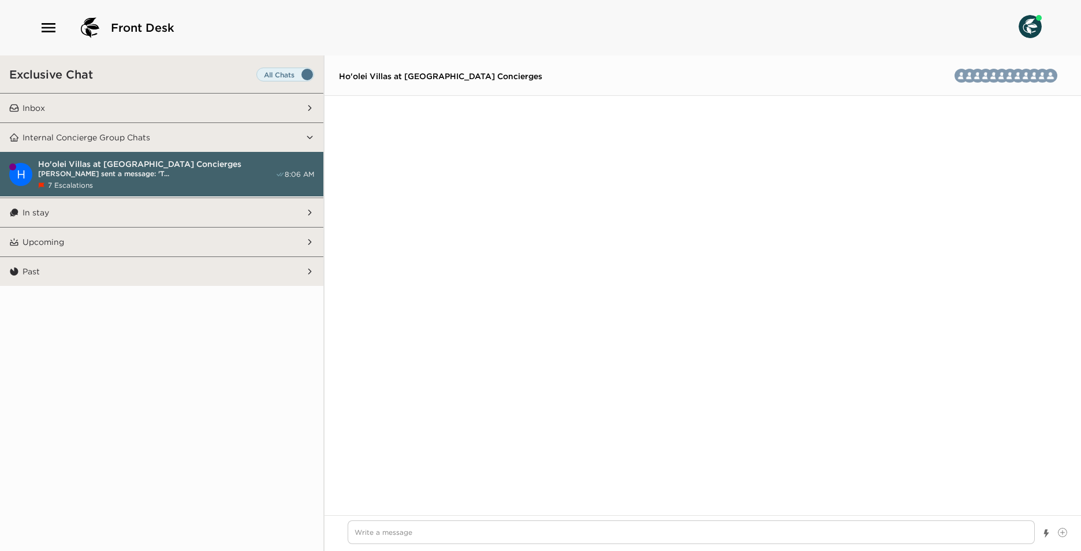
scroll to position [1418, 0]
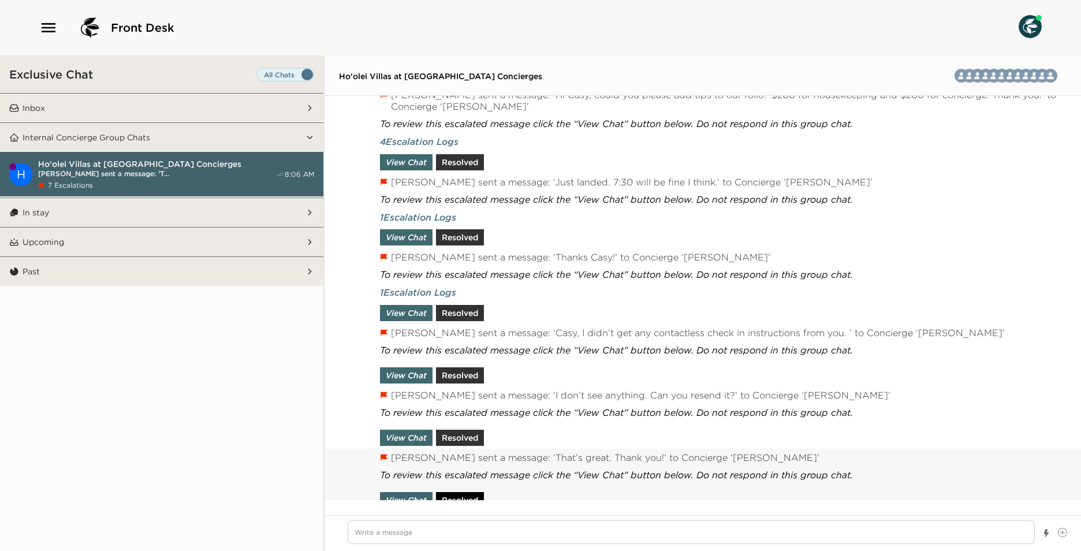
click at [462, 492] on button "Resolved" at bounding box center [460, 500] width 48 height 16
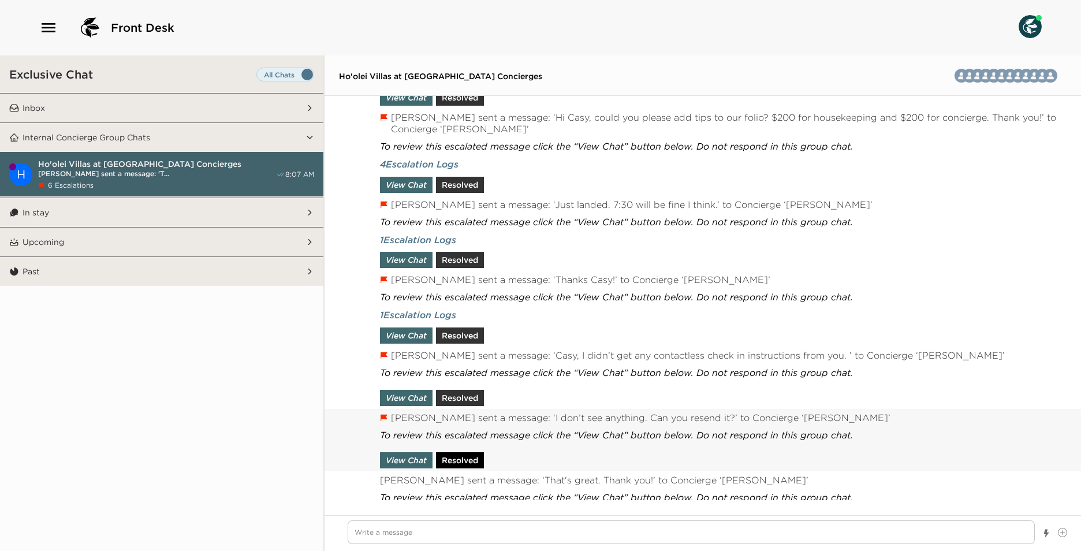
click at [464, 452] on button "Resolved" at bounding box center [460, 460] width 48 height 16
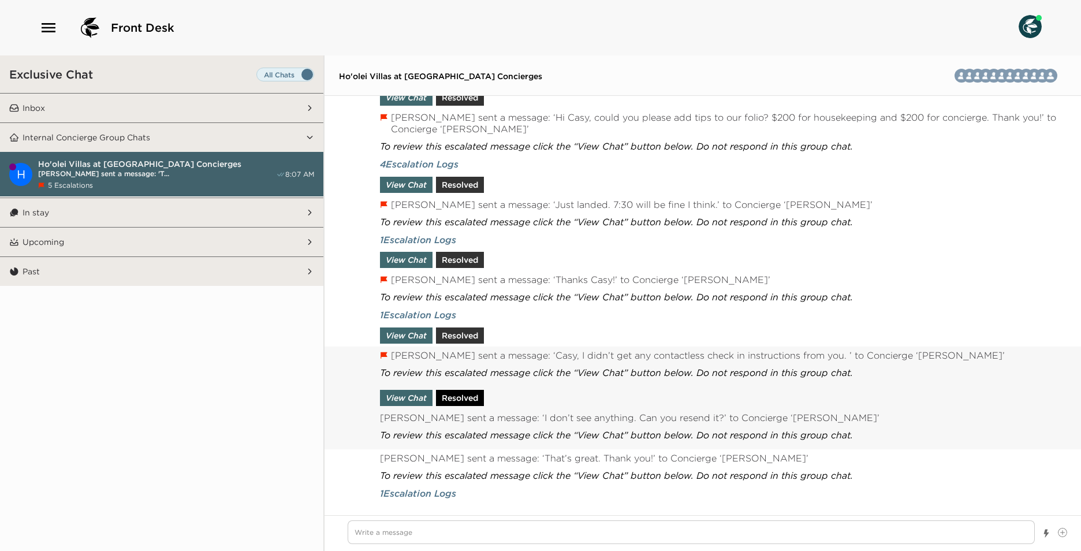
scroll to position [1376, 0]
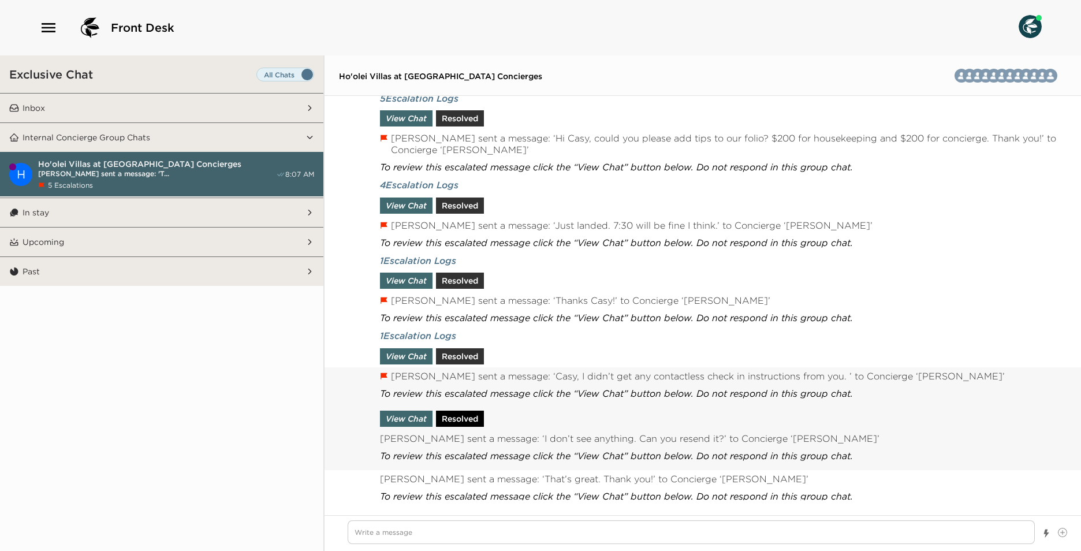
click at [467, 411] on button "Resolved" at bounding box center [460, 419] width 48 height 16
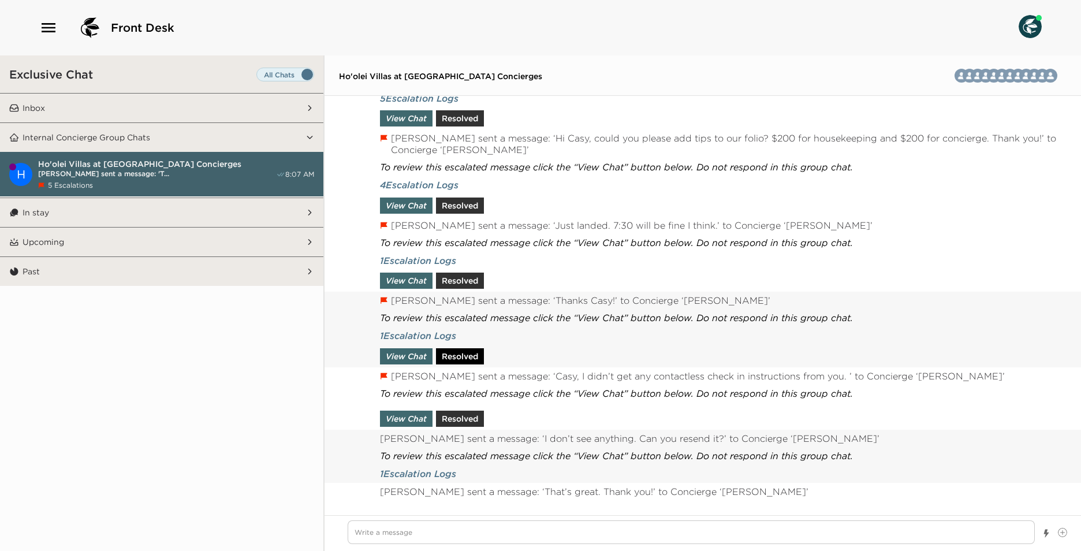
click at [462, 354] on button "Resolved" at bounding box center [460, 356] width 48 height 16
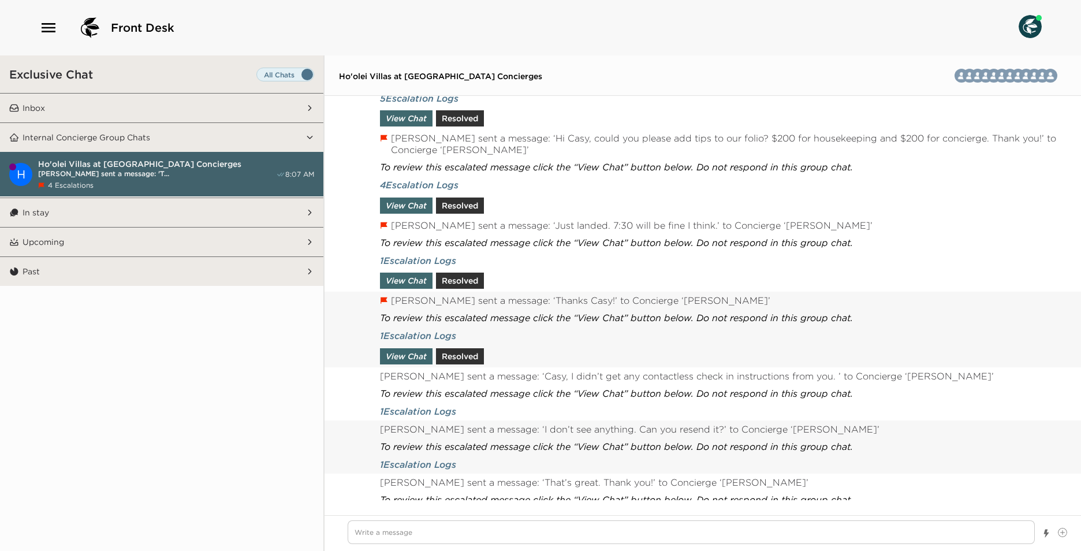
scroll to position [1355, 0]
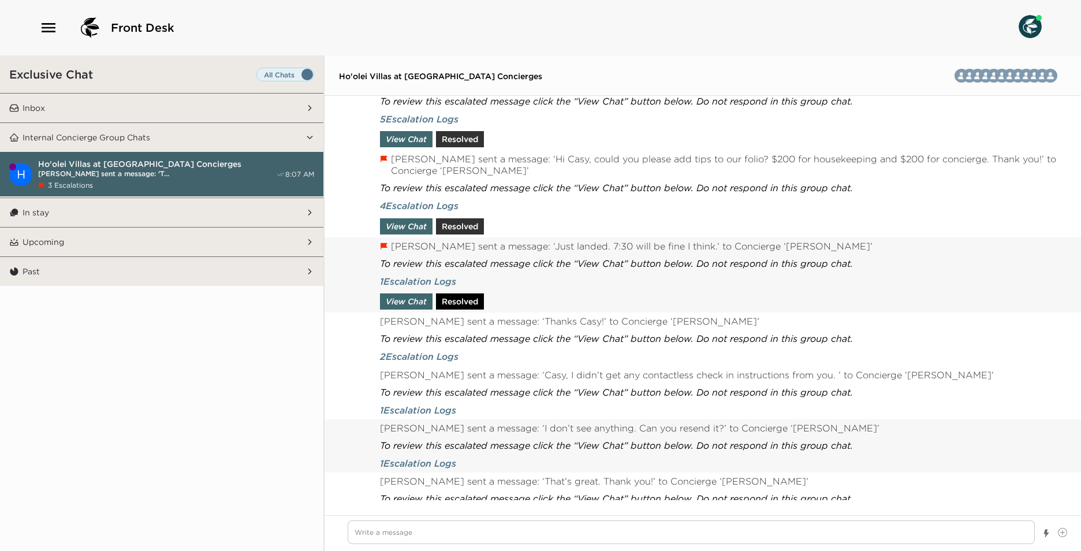
click at [463, 295] on button "Resolved" at bounding box center [460, 301] width 48 height 16
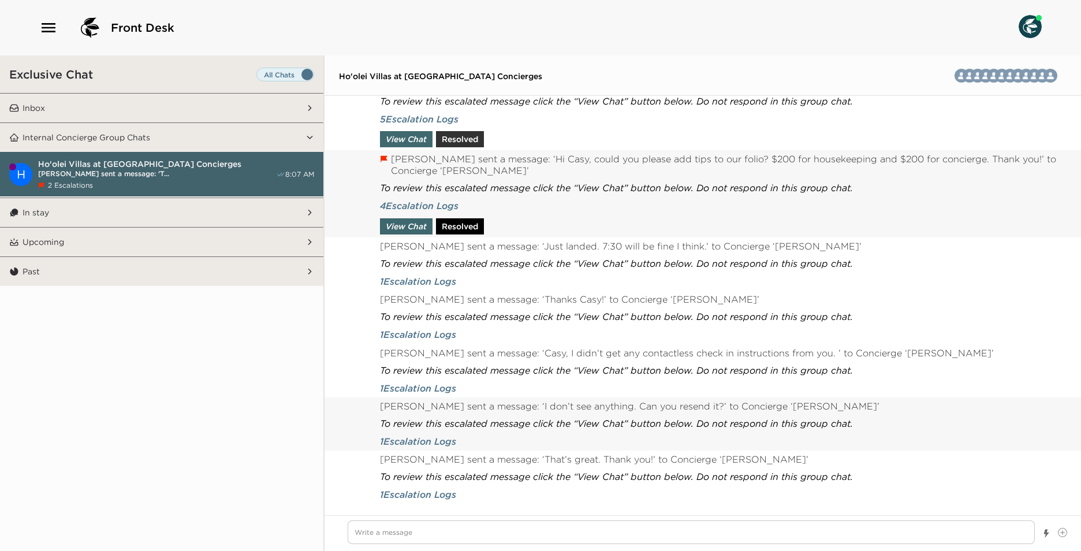
click at [452, 220] on div "To review this escalated message click the “View Chat” button below. Do not res…" at bounding box center [616, 205] width 473 height 58
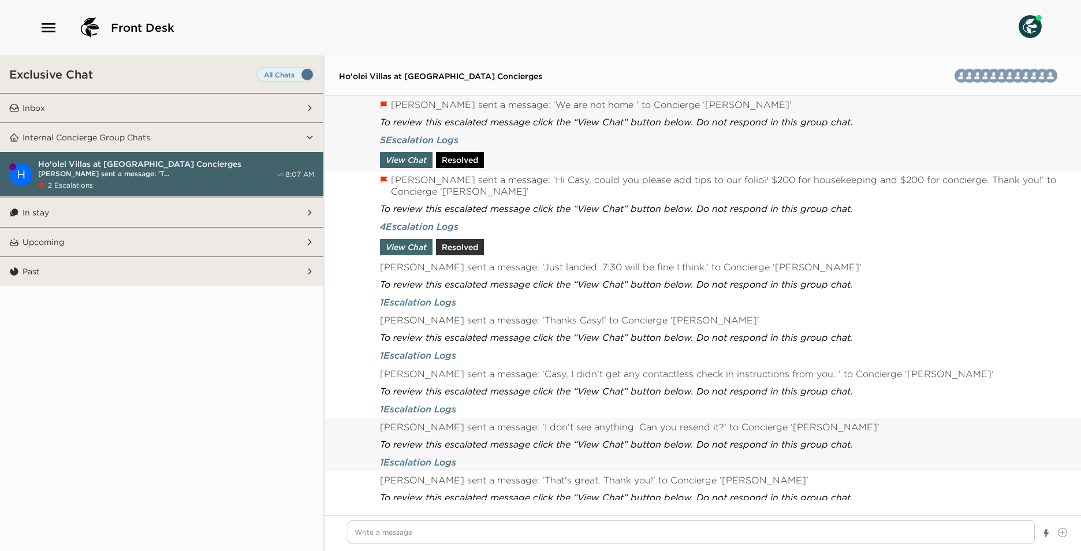
drag, startPoint x: 470, startPoint y: 157, endPoint x: 488, endPoint y: 204, distance: 50.8
click at [470, 158] on button "Resolved" at bounding box center [460, 160] width 48 height 16
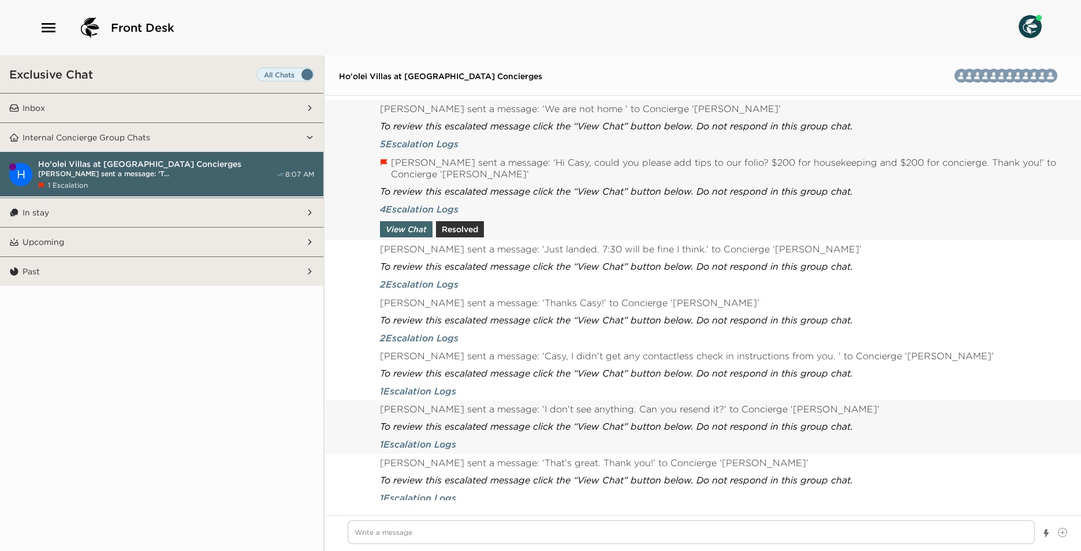
scroll to position [1317, 0]
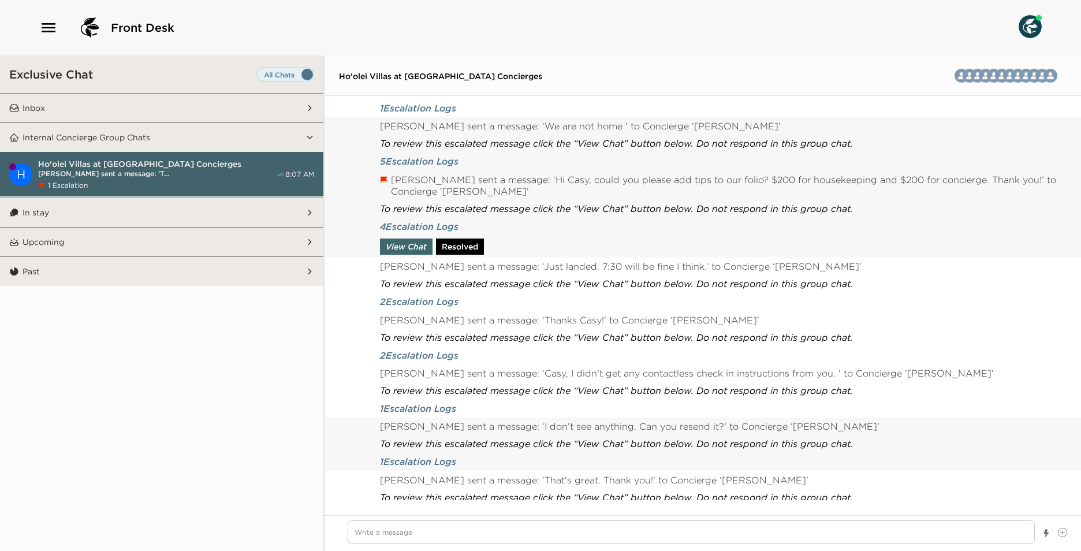
click at [467, 245] on button "Resolved" at bounding box center [460, 247] width 48 height 16
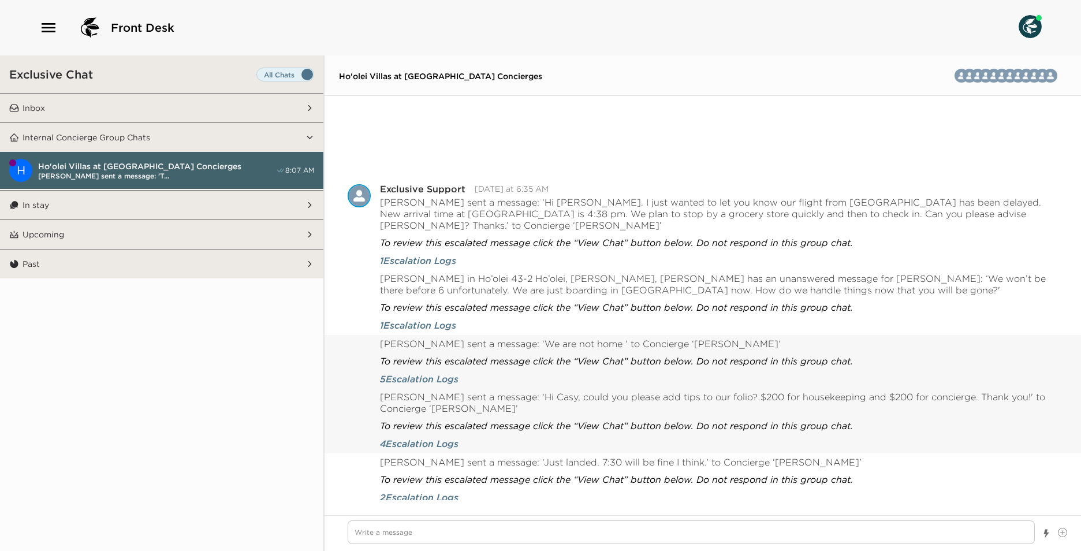
scroll to position [1096, 0]
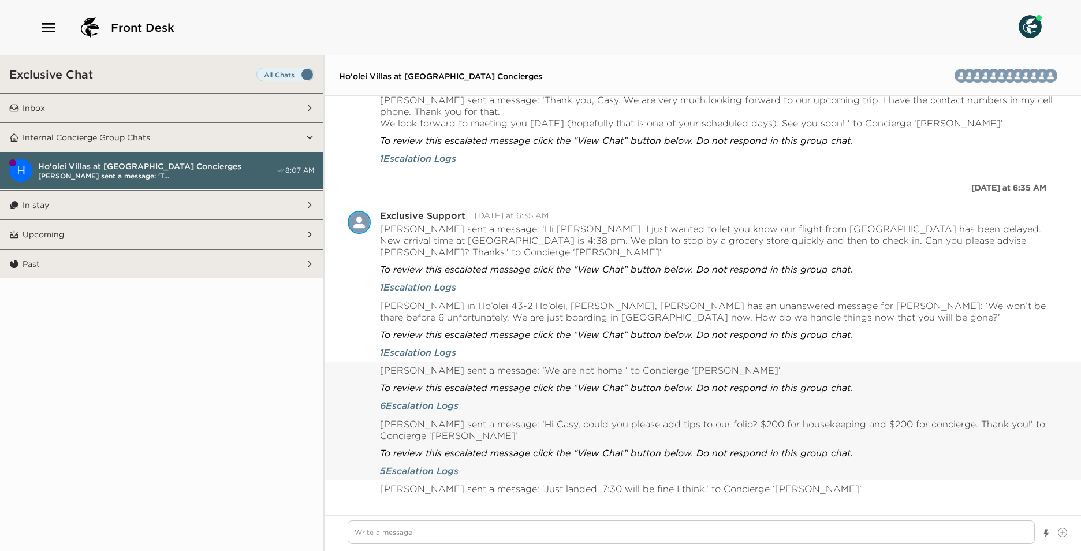
click at [57, 128] on button "Internal Concierge Group Chats" at bounding box center [162, 137] width 287 height 29
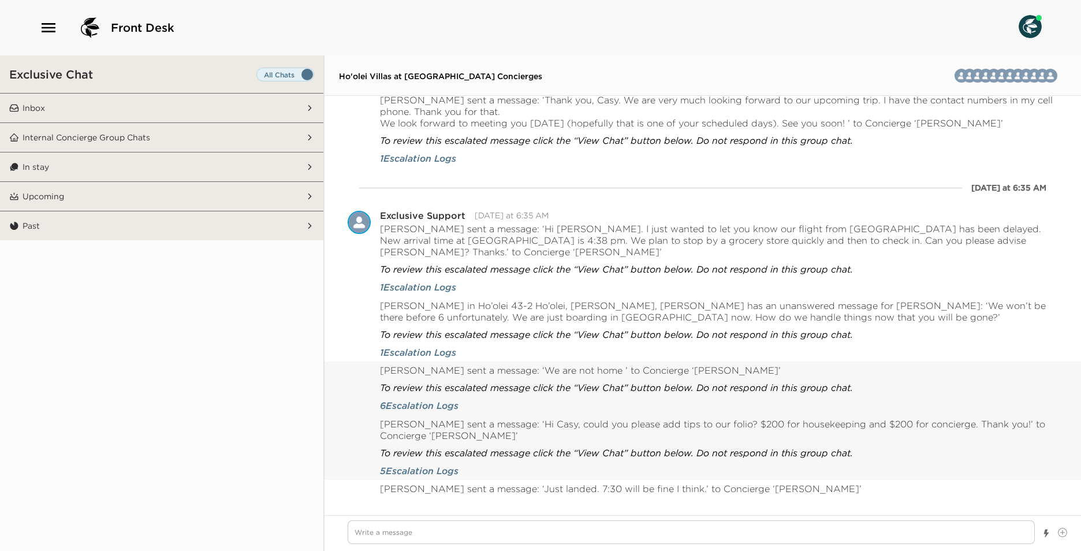
click at [81, 87] on div "Exclusive Chat" at bounding box center [161, 74] width 323 height 38
click at [85, 102] on button "Inbox" at bounding box center [162, 108] width 287 height 29
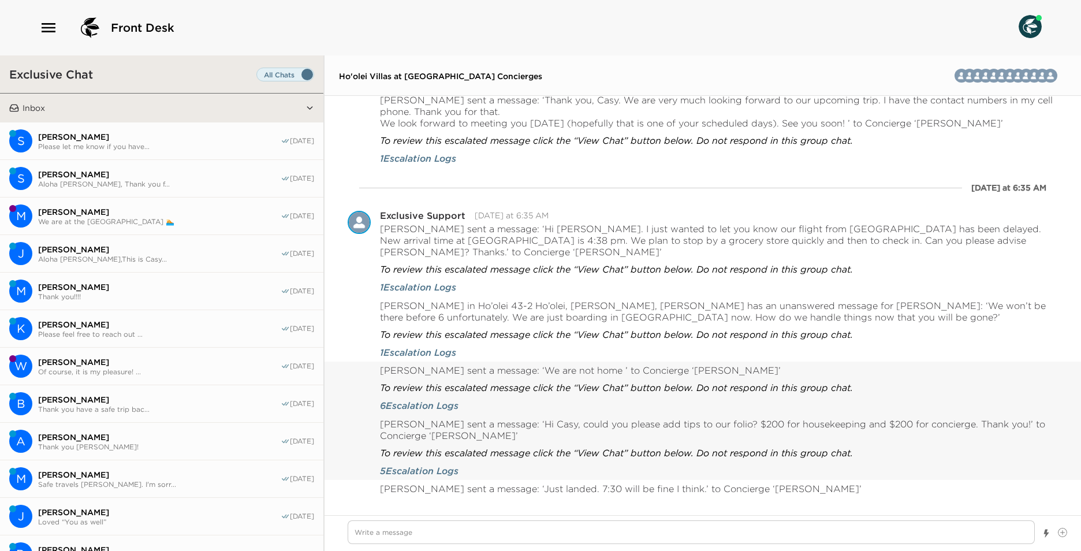
click at [85, 128] on button "S [PERSON_NAME] Please let me know if you have... [DATE]" at bounding box center [161, 141] width 323 height 38
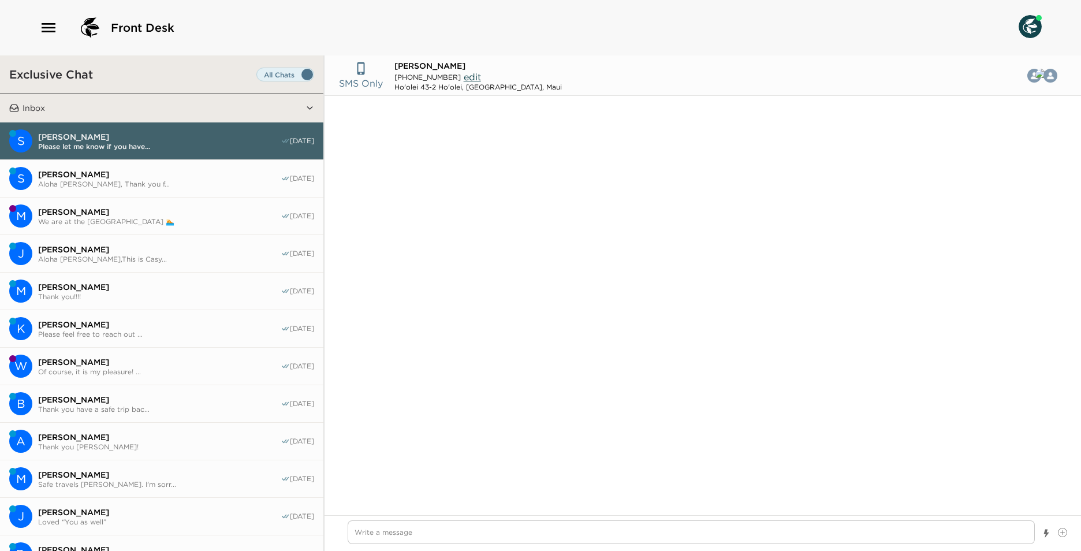
scroll to position [1251, 0]
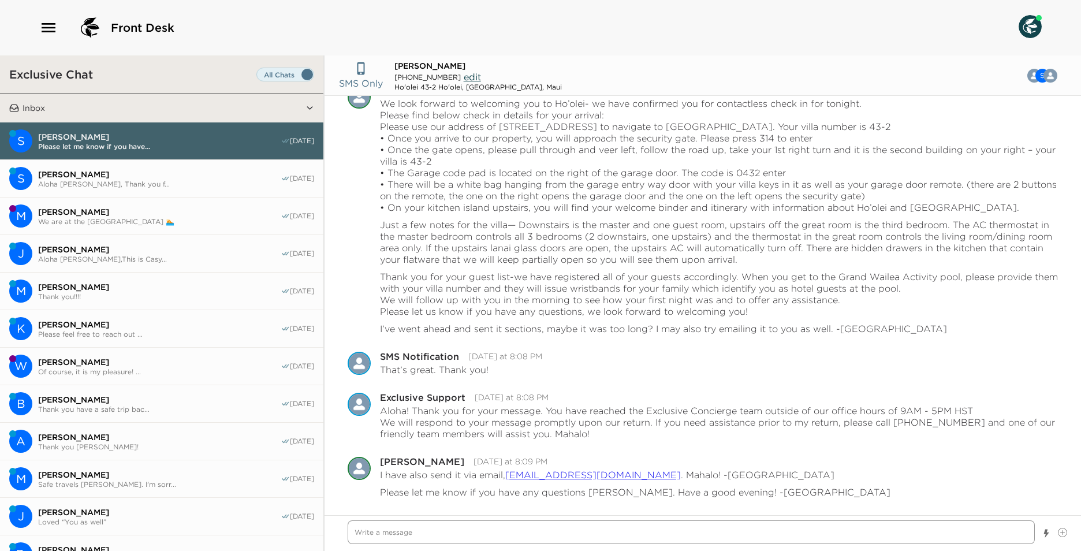
click at [439, 533] on textarea "Write a message" at bounding box center [691, 532] width 687 height 24
type textarea "x"
type textarea "A"
type textarea "x"
type textarea "Al"
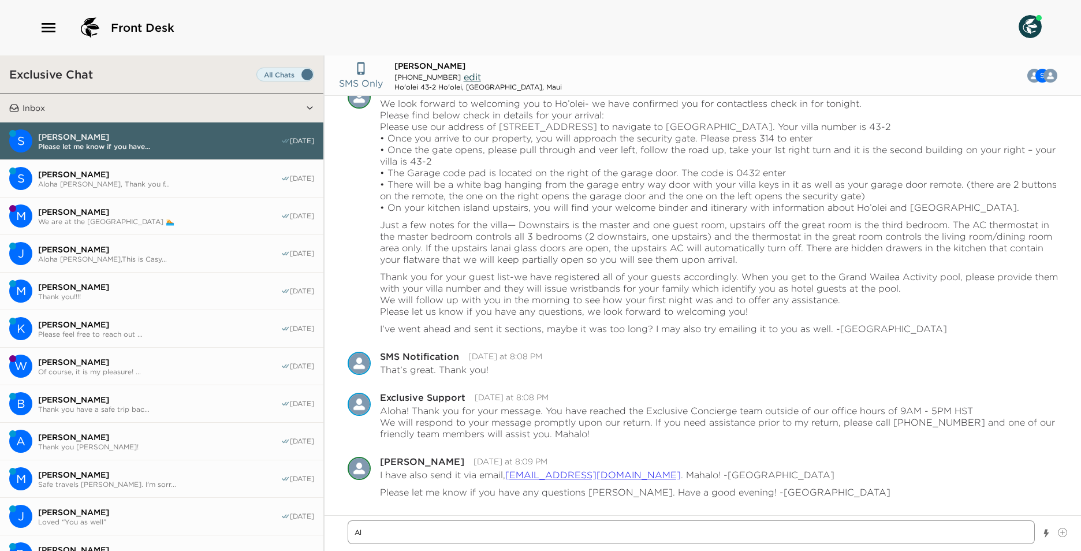
type textarea "x"
type textarea "Alo"
type textarea "x"
type textarea "Aloh"
type textarea "x"
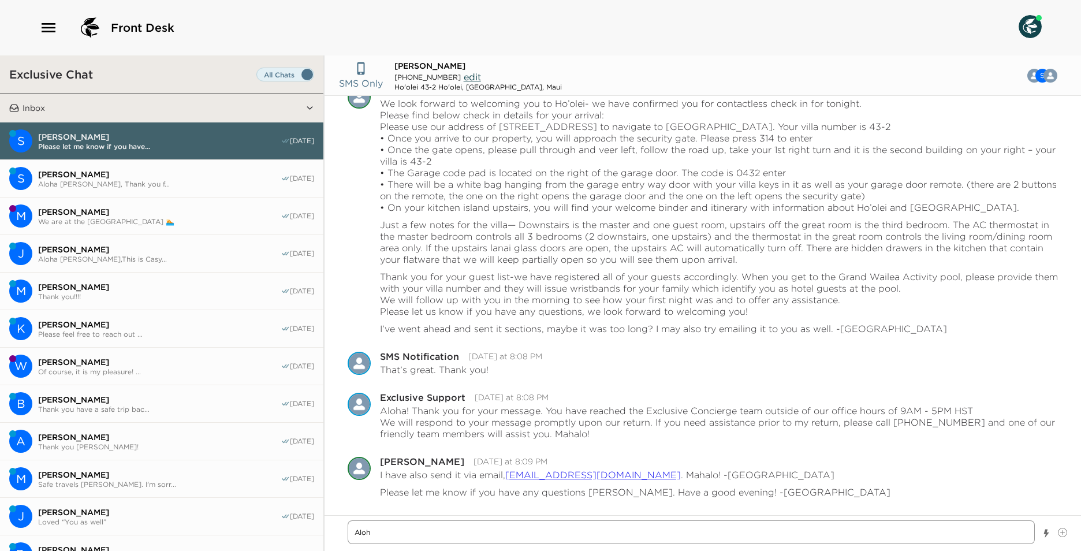
type textarea "Aloha"
type textarea "x"
type textarea "Aloha"
type textarea "x"
type textarea "Aloha M"
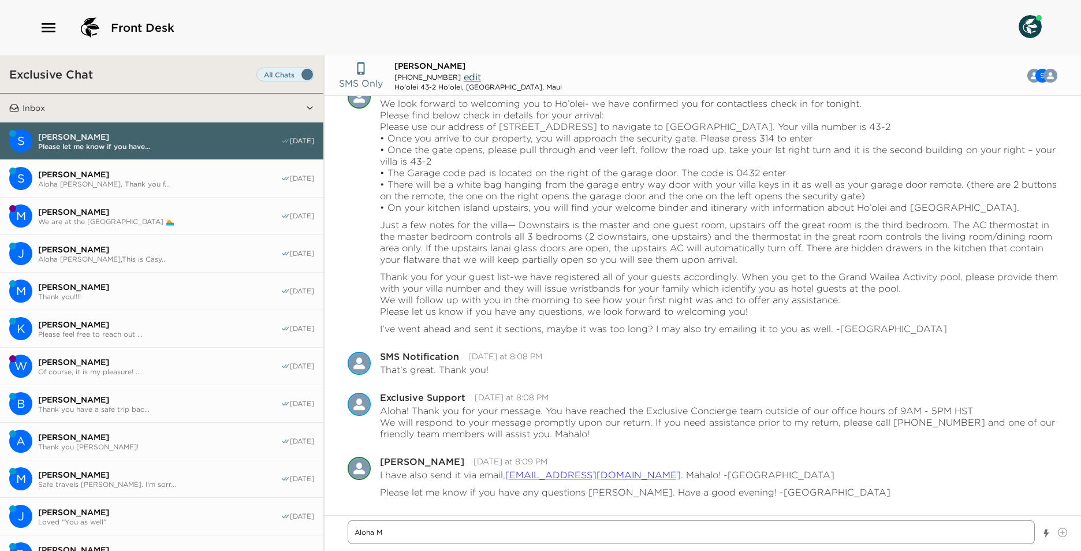
type textarea "x"
type textarea "Aloha Mr"
type textarea "x"
type textarea "Aloha Mrs"
type textarea "x"
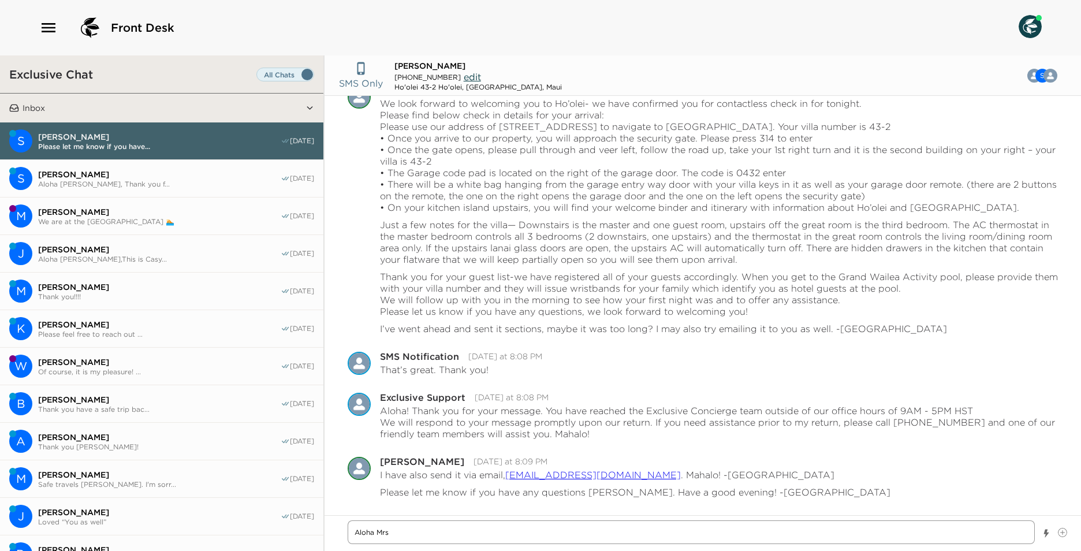
type textarea "Aloha Mrs"
type textarea "x"
type textarea "Aloha Mrs H"
type textarea "x"
type textarea "Aloha Mrs [PERSON_NAME]"
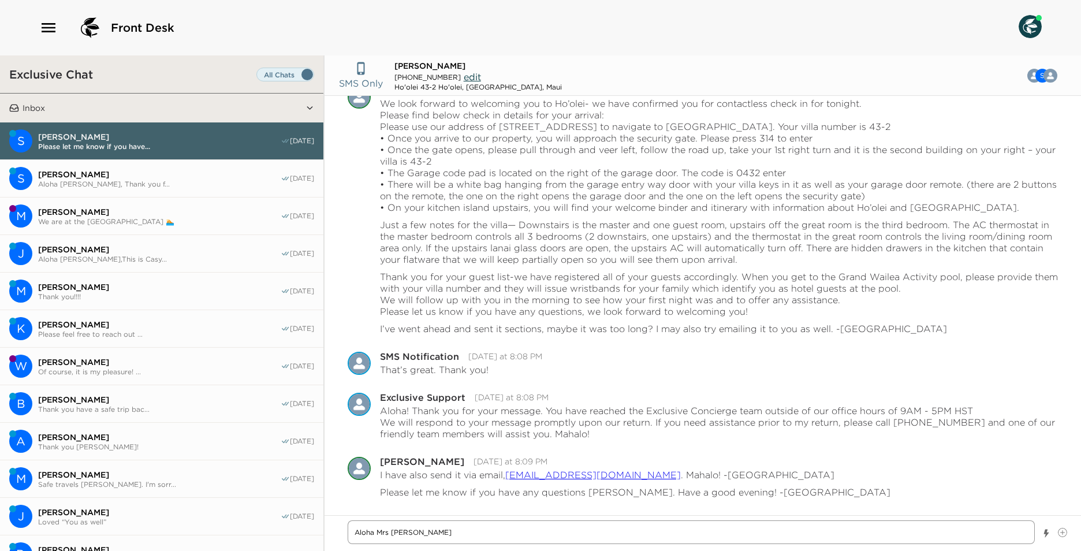
type textarea "x"
type textarea "Aloha Mrs [PERSON_NAME]"
type textarea "x"
type textarea "Aloha Mrs [PERSON_NAME]"
type textarea "x"
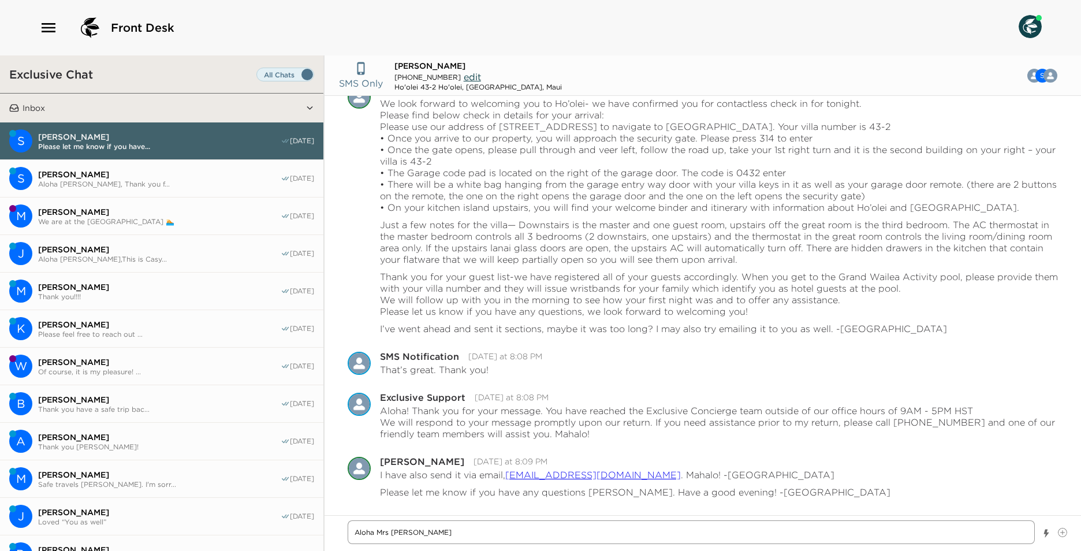
type textarea "Aloha [PERSON_NAME]"
type textarea "x"
type textarea "Aloha [PERSON_NAME]."
type textarea "x"
type textarea "Aloha [PERSON_NAME]."
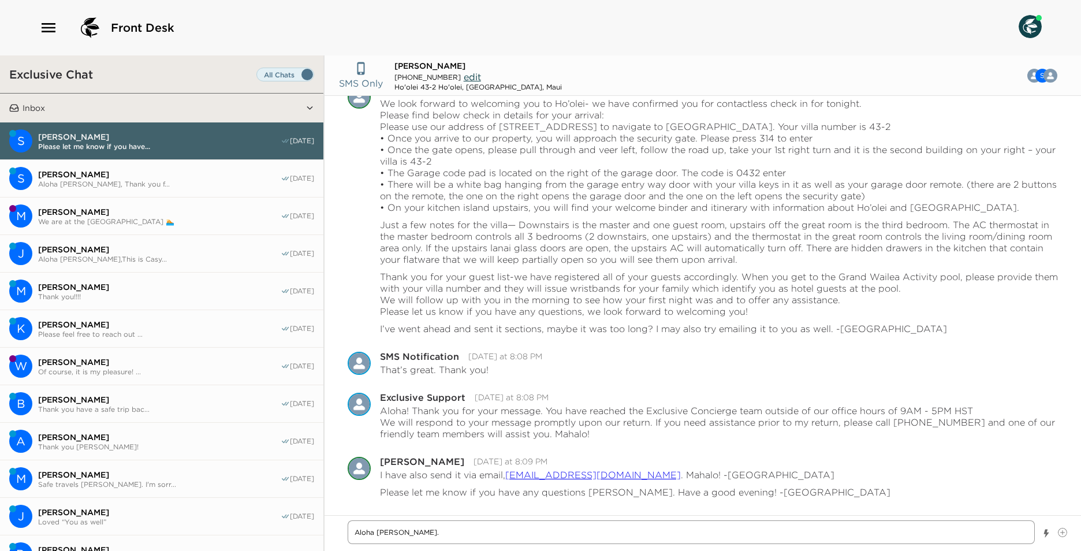
type textarea "x"
type textarea "Aloha [PERSON_NAME]."
type textarea "x"
type textarea "Aloha [PERSON_NAME]. W"
type textarea "x"
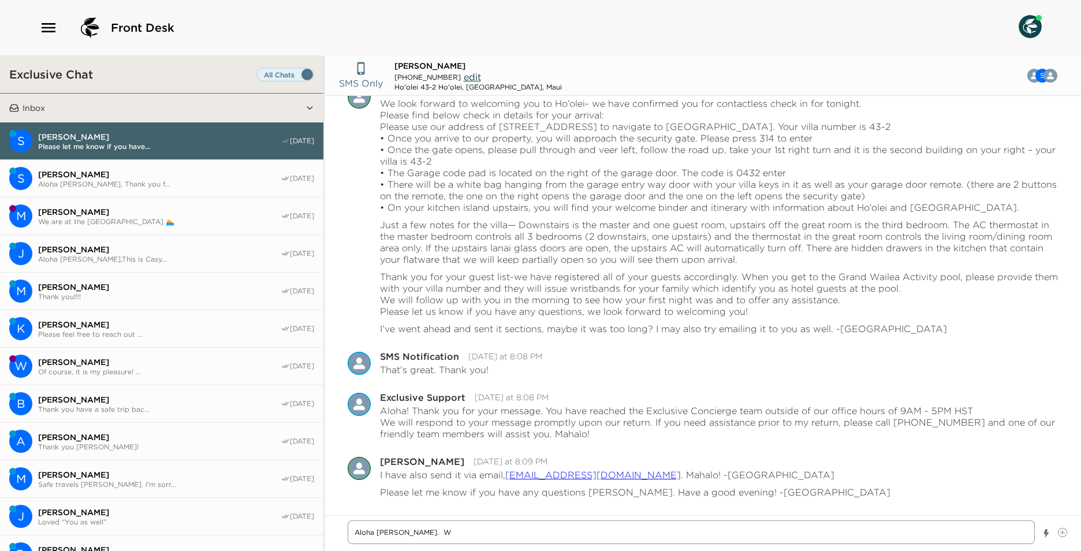
type textarea "Aloha [PERSON_NAME]. We"
type textarea "x"
type textarea "Aloha [PERSON_NAME]. Wel"
type textarea "x"
type textarea "Aloha [PERSON_NAME]. [PERSON_NAME]"
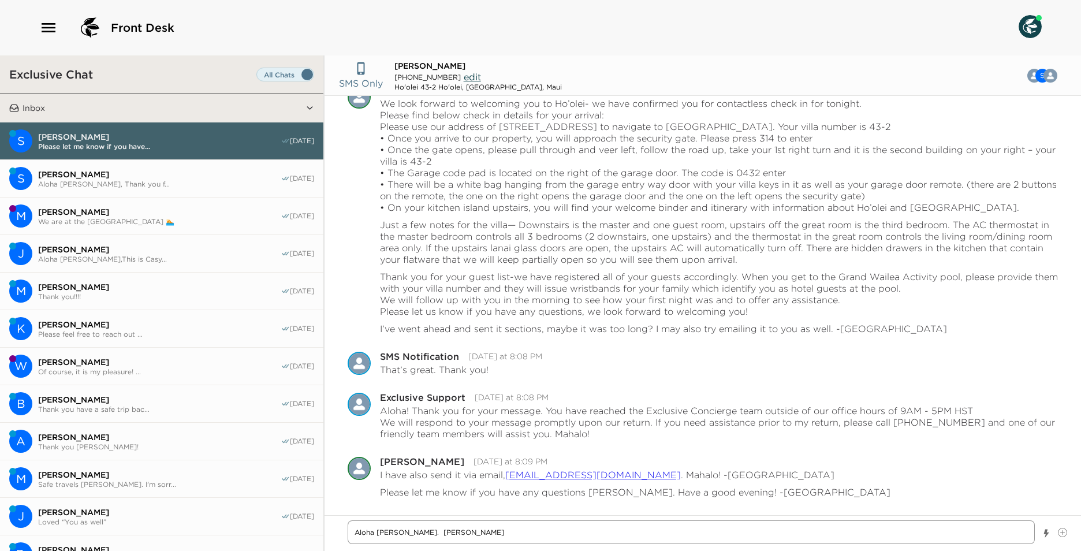
type textarea "x"
type textarea "Aloha [PERSON_NAME]. Welco"
type textarea "x"
type textarea "Aloha [PERSON_NAME]. Welcom"
type textarea "x"
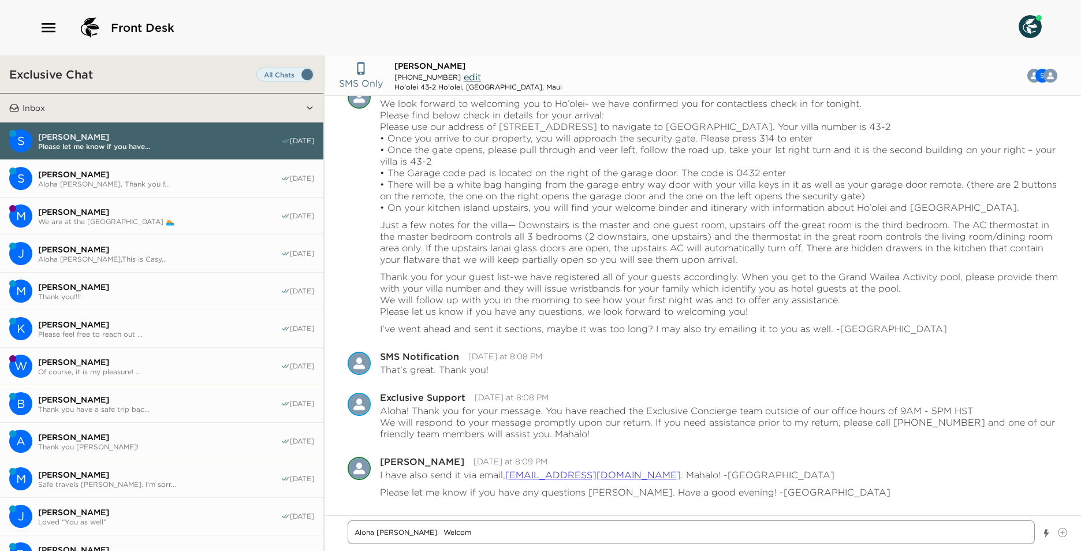
type textarea "Aloha [PERSON_NAME]. Welcome"
type textarea "x"
type textarea "Aloha [PERSON_NAME]. Welcome"
type textarea "x"
type textarea "Aloha [PERSON_NAME]. Welcome t"
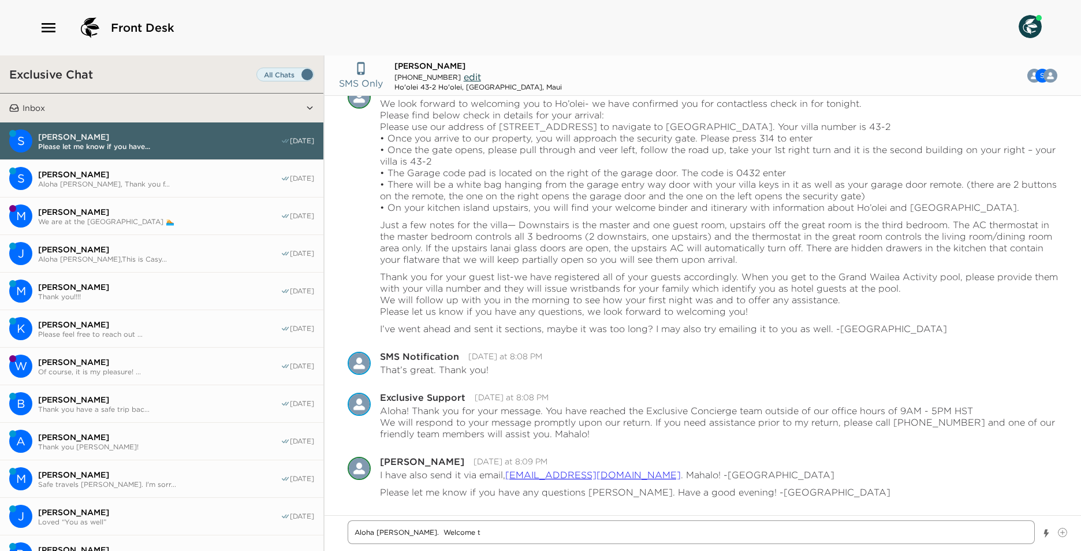
type textarea "x"
type textarea "Aloha [PERSON_NAME]. Welcome to"
type textarea "x"
type textarea "Aloha [PERSON_NAME]. Welcome to"
type textarea "x"
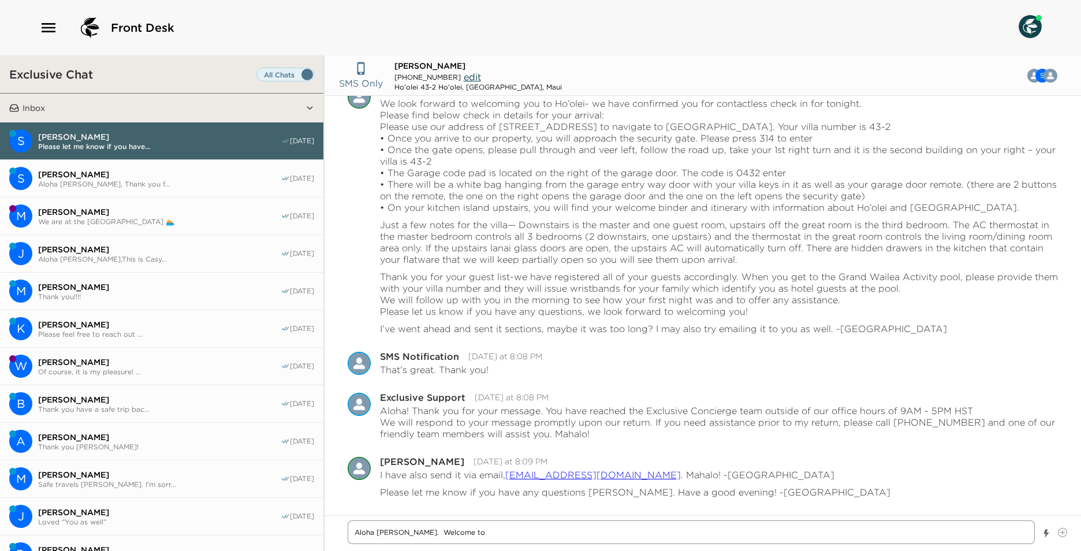
type textarea "Aloha [PERSON_NAME]. Welcome to M"
type textarea "x"
type textarea "Aloha [PERSON_NAME]. Welcome to [GEOGRAPHIC_DATA]"
type textarea "x"
type textarea "Aloha [PERSON_NAME]. Welcome to [GEOGRAPHIC_DATA]"
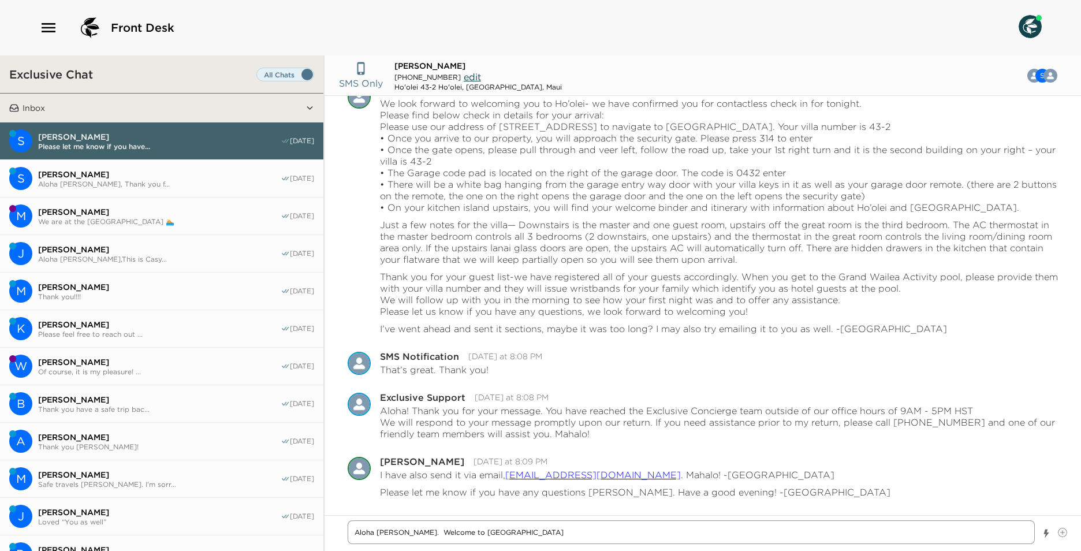
type textarea "x"
type textarea "Aloha [PERSON_NAME]. Welcome to [GEOGRAPHIC_DATA]"
type textarea "x"
type textarea "Aloha [PERSON_NAME]. Welcome to [GEOGRAPHIC_DATA]."
type textarea "x"
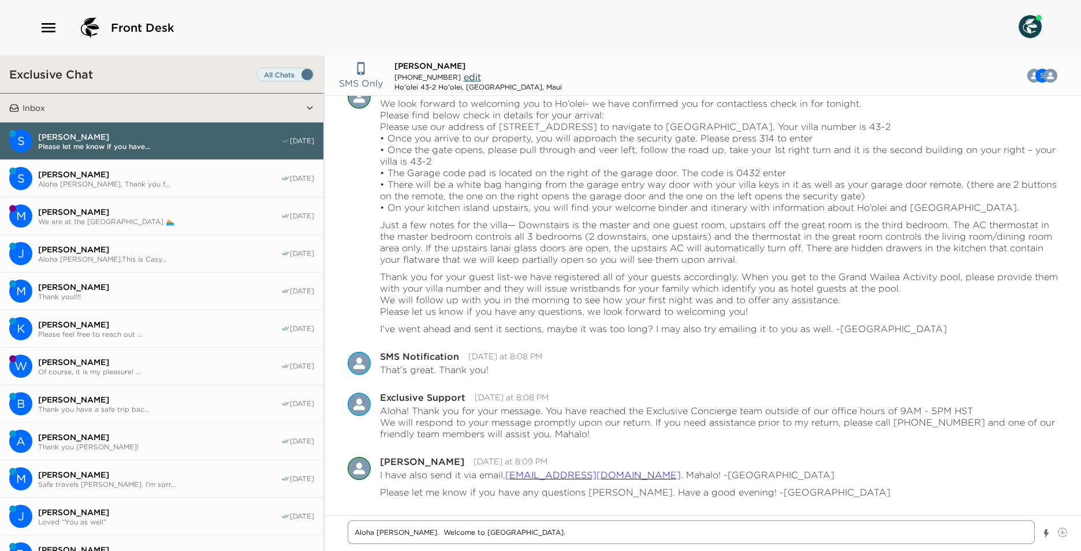
type textarea "Aloha [PERSON_NAME]. Welcome to [GEOGRAPHIC_DATA]."
type textarea "x"
type textarea "Aloha [PERSON_NAME]. Welcome to [GEOGRAPHIC_DATA]. I"
type textarea "x"
type textarea "Aloha [PERSON_NAME]. Welcome to [GEOGRAPHIC_DATA]. I"
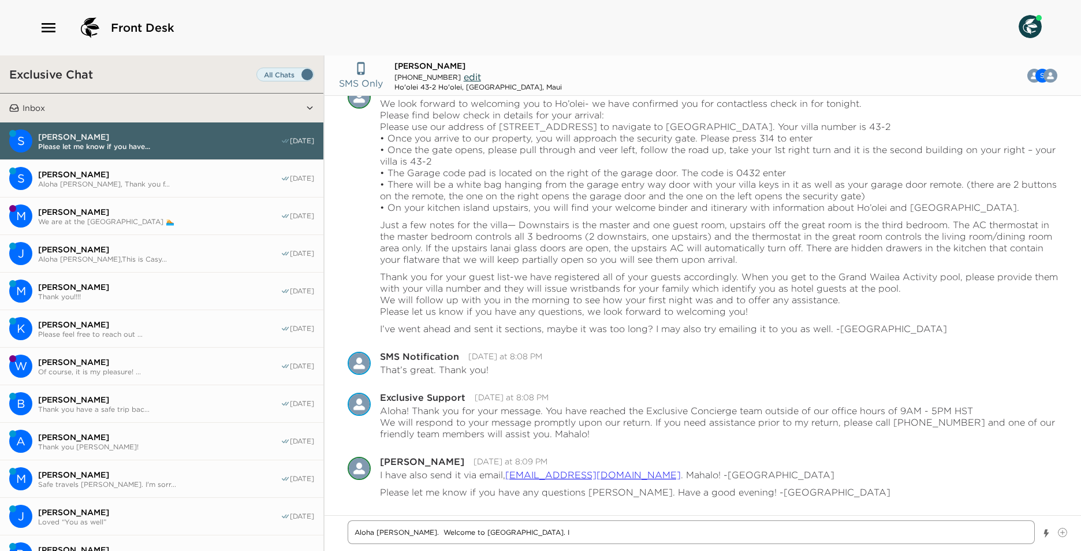
type textarea "x"
type textarea "Aloha [PERSON_NAME]. Welcome to [GEOGRAPHIC_DATA]. I h"
type textarea "x"
type textarea "Aloha [PERSON_NAME]. Welcome to [GEOGRAPHIC_DATA]. I ho"
type textarea "x"
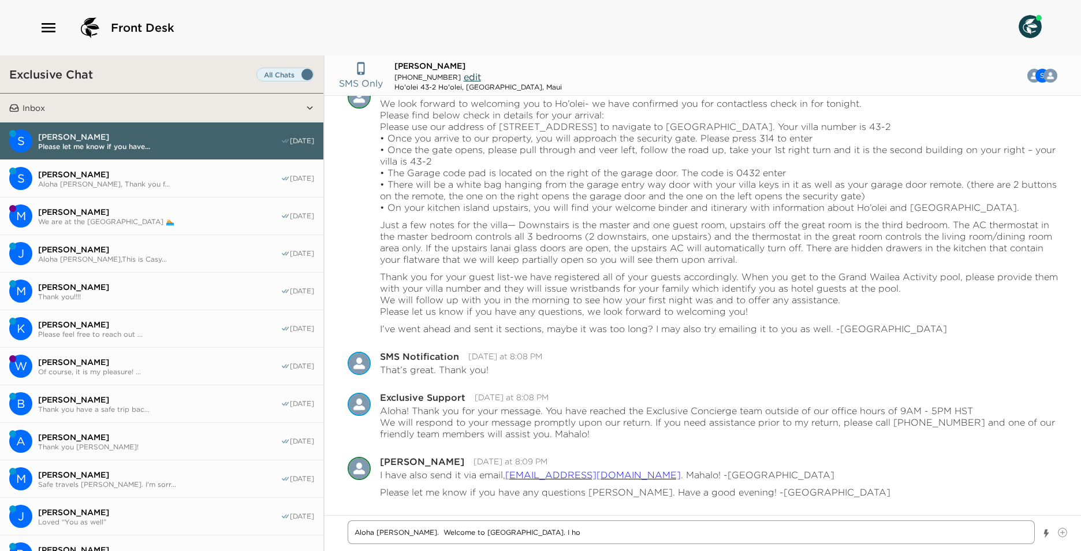
type textarea "Aloha [PERSON_NAME]. Welcome to [GEOGRAPHIC_DATA]. I hop"
type textarea "x"
type textarea "Aloha [PERSON_NAME]. Welcome to [GEOGRAPHIC_DATA]. I hop"
type textarea "x"
type textarea "Aloha [PERSON_NAME]. Welcome to [GEOGRAPHIC_DATA]. I hop y"
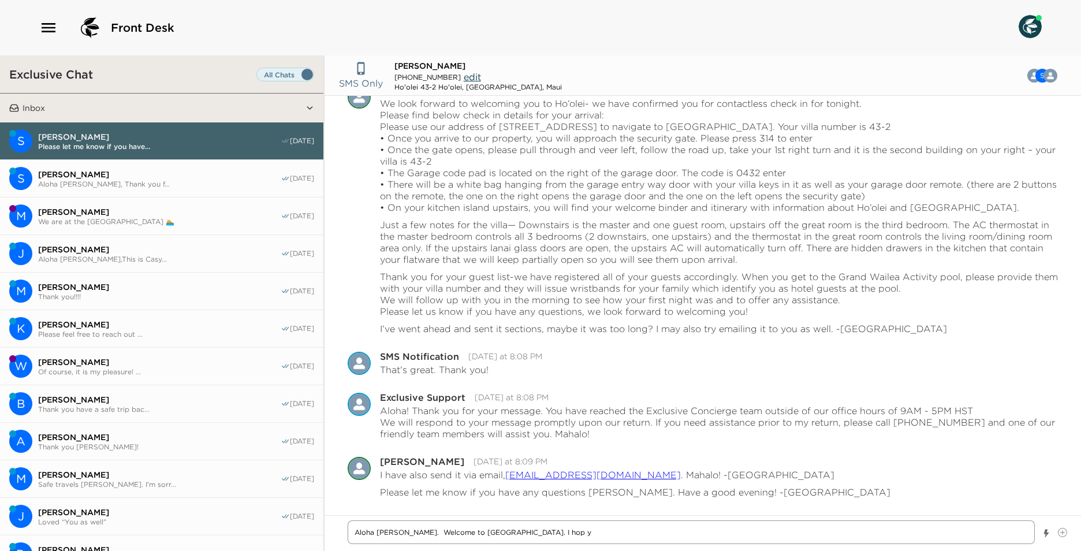
type textarea "x"
type textarea "Aloha [PERSON_NAME]. Welcome to [GEOGRAPHIC_DATA]. I hop yo"
type textarea "x"
type textarea "Aloha [PERSON_NAME]. Welcome to [GEOGRAPHIC_DATA]. I hop y"
type textarea "x"
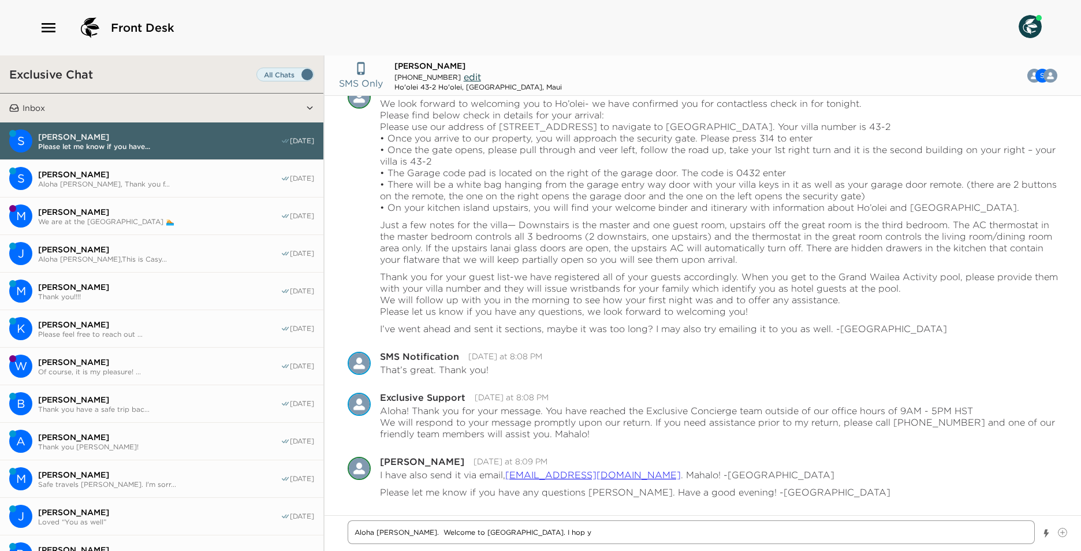
type textarea "Aloha [PERSON_NAME]. Welcome to [GEOGRAPHIC_DATA]. I hop"
type textarea "x"
type textarea "Aloha [PERSON_NAME]. Welcome to [GEOGRAPHIC_DATA]. I hop"
type textarea "x"
type textarea "Aloha [PERSON_NAME]. Welcome to [GEOGRAPHIC_DATA]. I hope"
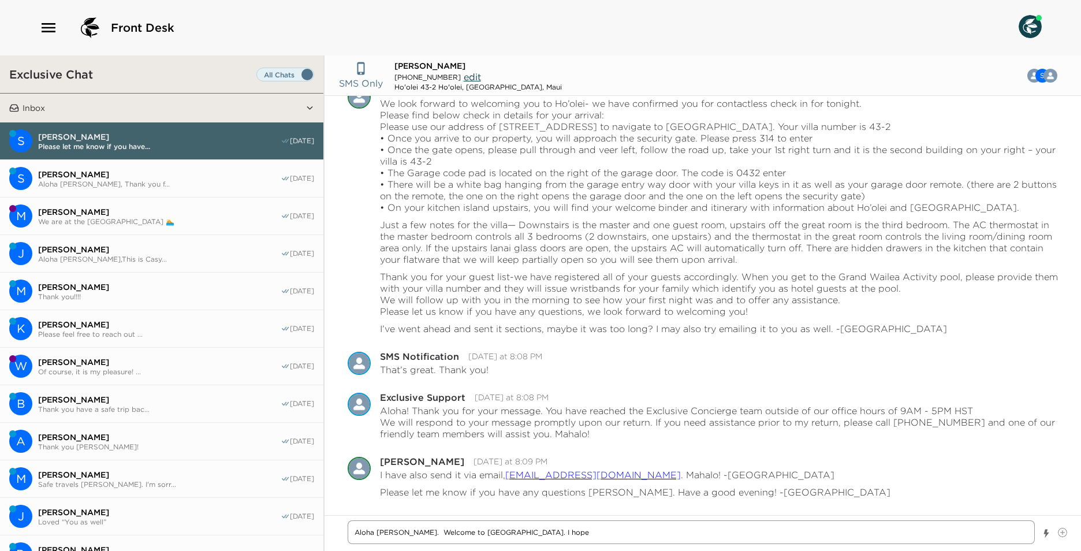
type textarea "x"
type textarea "Aloha [PERSON_NAME]. Welcome to [GEOGRAPHIC_DATA]. I hope"
type textarea "x"
type textarea "Aloha [PERSON_NAME]. Welcome to [GEOGRAPHIC_DATA]. I hope y"
type textarea "x"
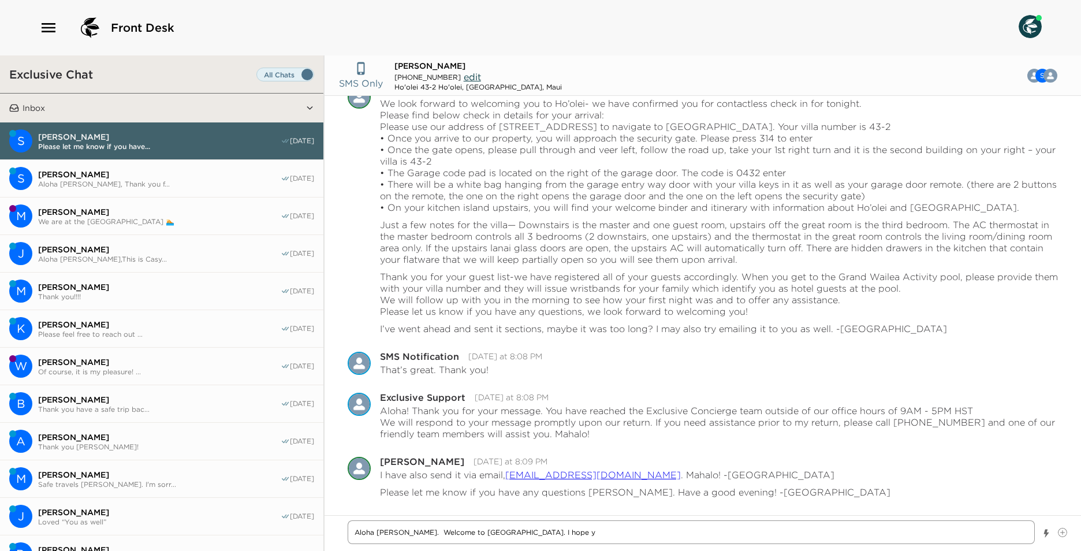
type textarea "Aloha [PERSON_NAME]. Welcome to [GEOGRAPHIC_DATA]. I hope yo"
type textarea "x"
type textarea "Aloha [PERSON_NAME]. Welcome to [GEOGRAPHIC_DATA]. I hope you"
type textarea "x"
type textarea "Aloha [PERSON_NAME]. Welcome to [GEOGRAPHIC_DATA]. I hope you"
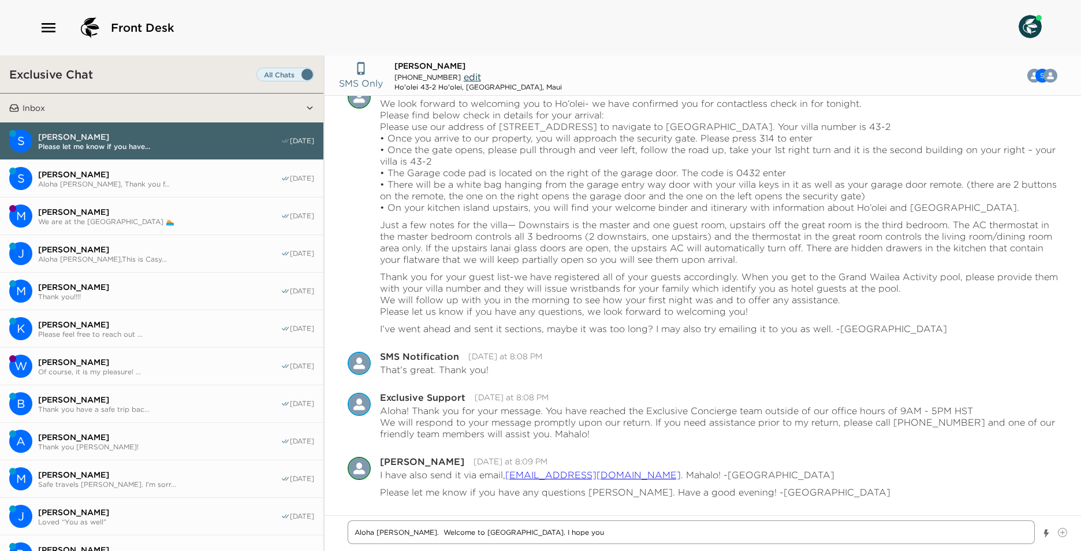
type textarea "x"
type textarea "Aloha [PERSON_NAME]. Welcome to [GEOGRAPHIC_DATA]. I hope you g"
type textarea "x"
type textarea "Aloha [PERSON_NAME]. Welcome to [GEOGRAPHIC_DATA]. I hope you go"
type textarea "x"
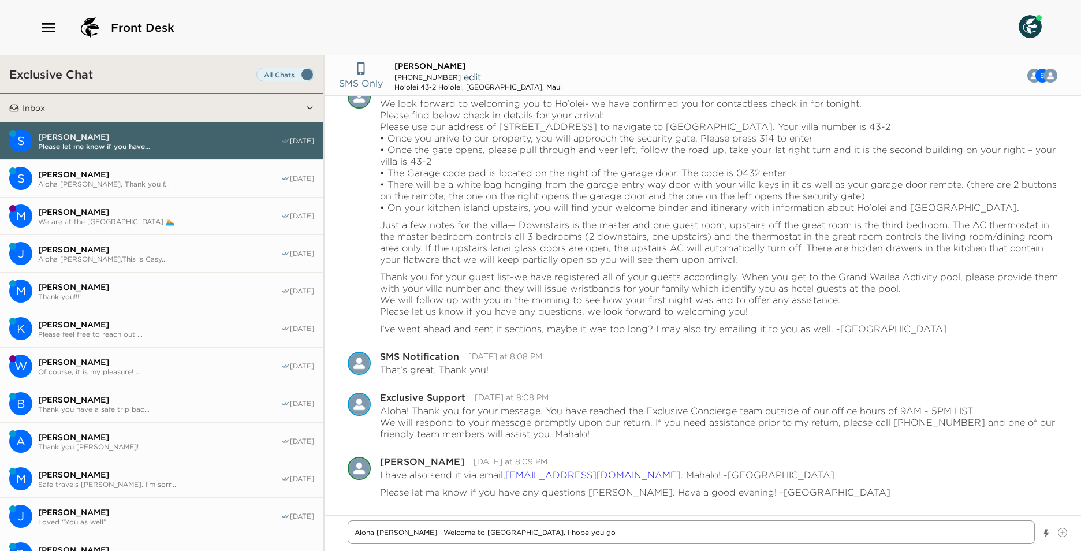
type textarea "Aloha [PERSON_NAME]. Welcome to [GEOGRAPHIC_DATA]. I hope you got"
type textarea "x"
type textarea "Aloha [PERSON_NAME]. Welcome to [GEOGRAPHIC_DATA]. I hope you got"
type textarea "x"
type textarea "Aloha [PERSON_NAME]. Welcome to [GEOGRAPHIC_DATA]. I hope you got i"
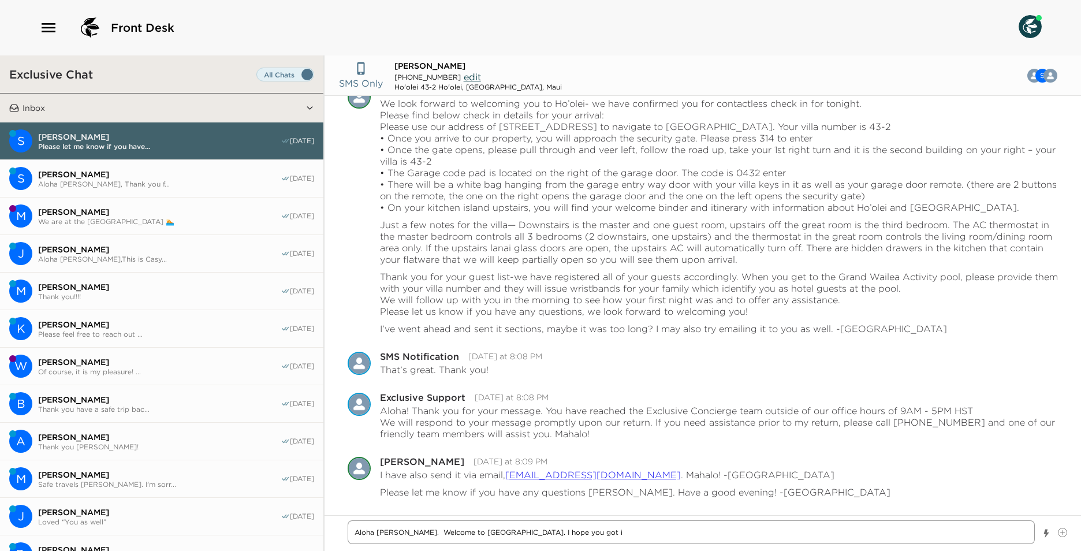
type textarea "x"
type textarea "Aloha [PERSON_NAME]. Welcome to [GEOGRAPHIC_DATA]. I hope you got in"
type textarea "x"
type textarea "Aloha [PERSON_NAME]. Welcome to [GEOGRAPHIC_DATA]. I hope you got in"
type textarea "x"
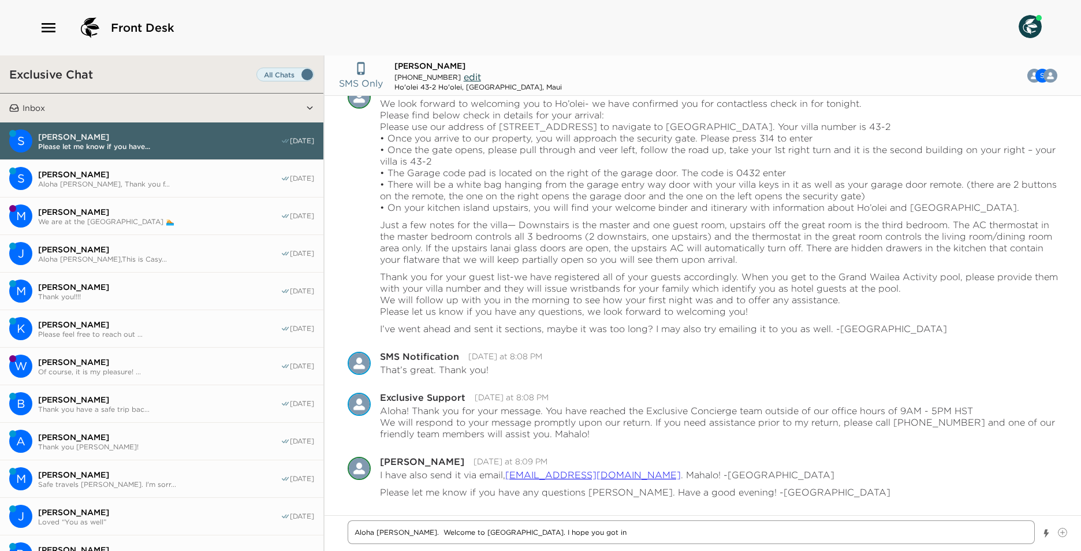
type textarea "Aloha [PERSON_NAME]. Welcome to [GEOGRAPHIC_DATA]. I hope you got in o"
type textarea "x"
type textarea "Aloha [PERSON_NAME]. Welcome to [GEOGRAPHIC_DATA]. I hope you got in ok"
type textarea "x"
type textarea "Aloha [PERSON_NAME]. Welcome to [GEOGRAPHIC_DATA]. I hope you got in ok"
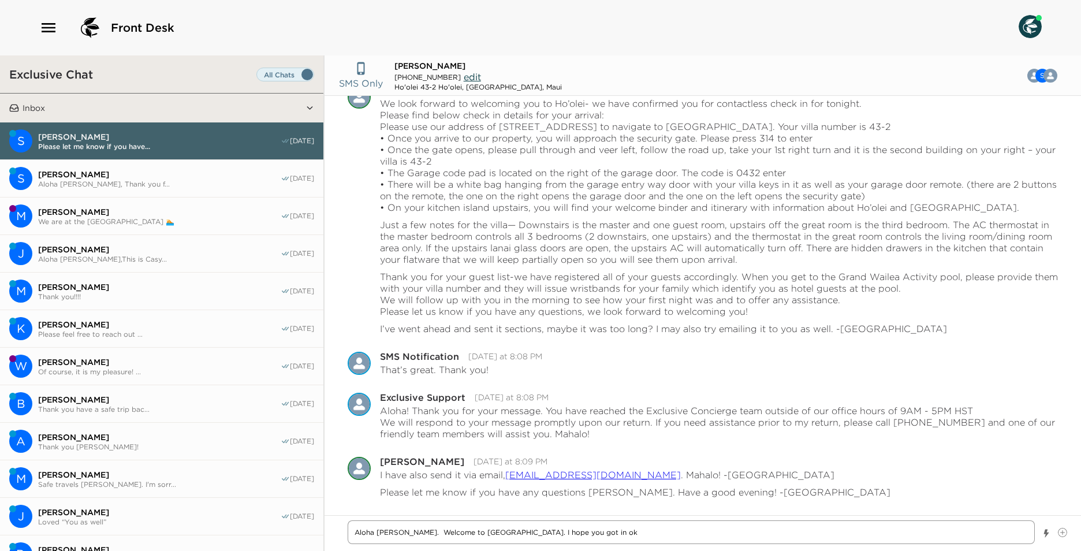
type textarea "x"
type textarea "Aloha [PERSON_NAME]. Welcome to [GEOGRAPHIC_DATA]. I hope you got in ok l"
type textarea "x"
type textarea "Aloha [PERSON_NAME]. Welcome to [GEOGRAPHIC_DATA]. I hope you got in ok la"
type textarea "x"
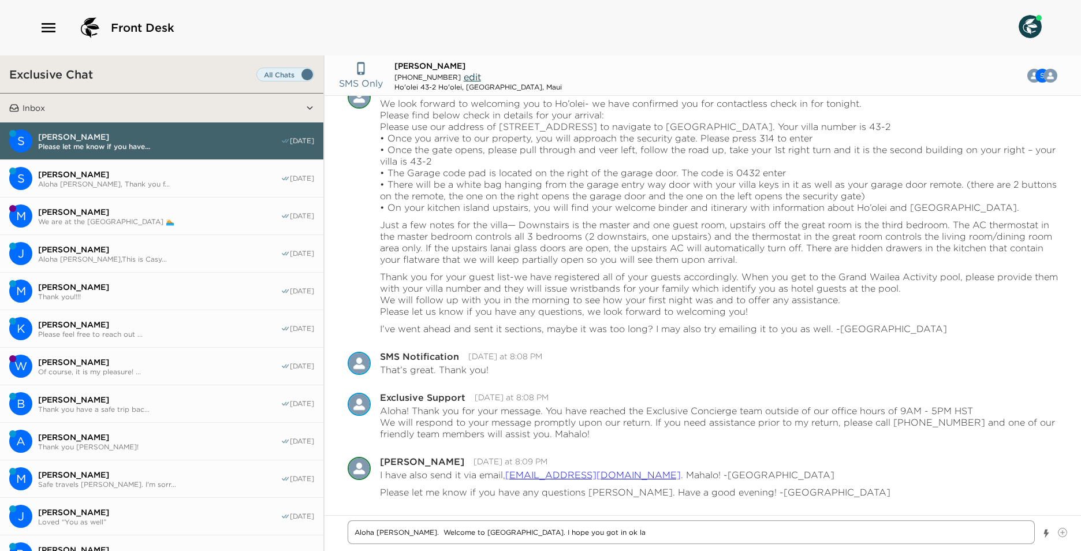
type textarea "Aloha [PERSON_NAME]. Welcome to [GEOGRAPHIC_DATA]. I hope you got in ok las"
type textarea "x"
type textarea "Aloha [PERSON_NAME]. Welcome to [GEOGRAPHIC_DATA]. I hope you got in ok last"
type textarea "x"
type textarea "Aloha [PERSON_NAME]. Welcome to [GEOGRAPHIC_DATA]. I hope you got in ok last"
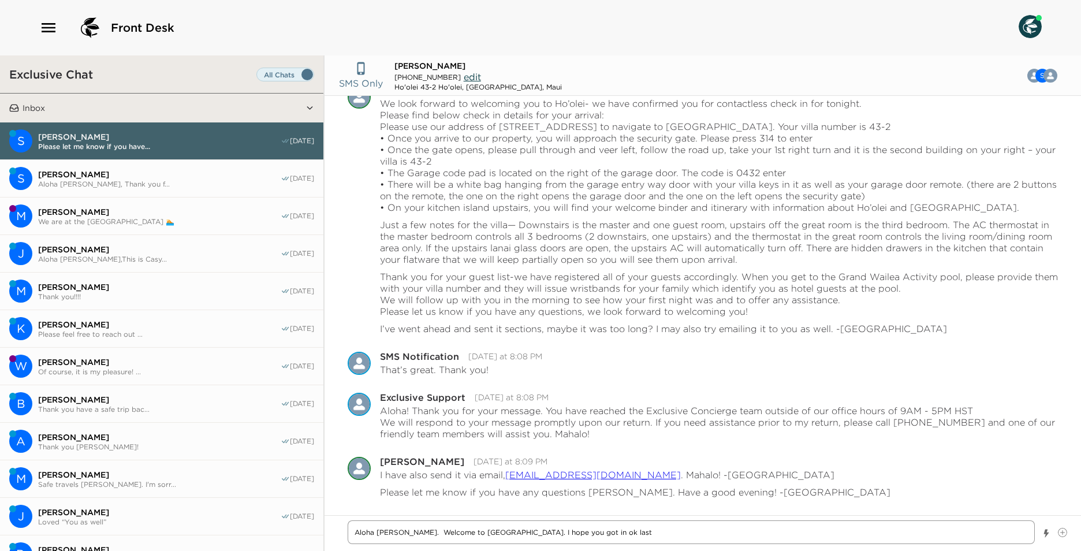
type textarea "x"
type textarea "Aloha [PERSON_NAME]. Welcome to [GEOGRAPHIC_DATA]. I hope you got in ok last n"
type textarea "x"
type textarea "Aloha [PERSON_NAME]. Welcome to [GEOGRAPHIC_DATA]. I hope you got in ok last ni"
type textarea "x"
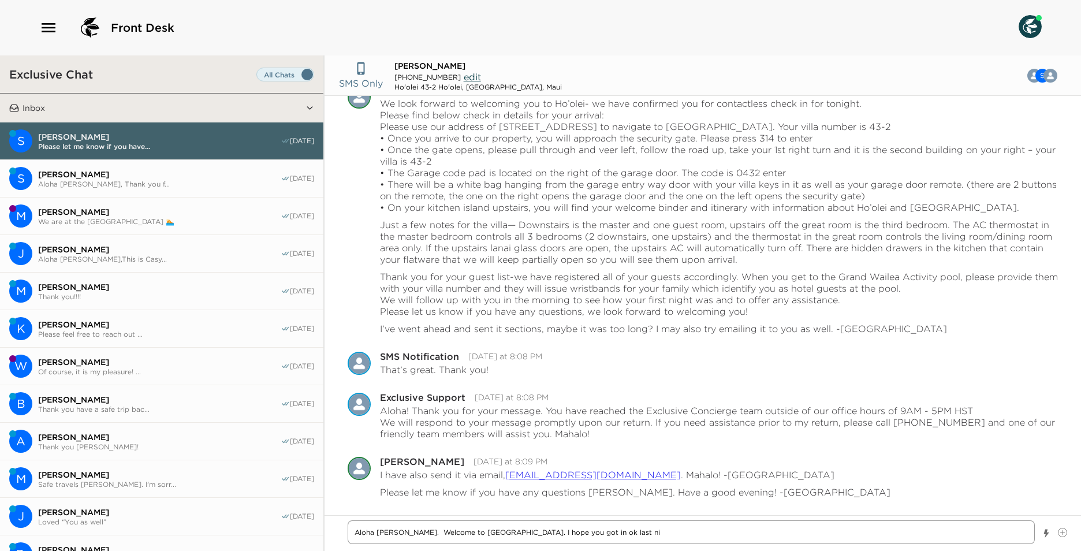
type textarea "Aloha [PERSON_NAME]. Welcome to [GEOGRAPHIC_DATA]. I hope you got in ok last nig"
type textarea "x"
type textarea "Aloha [PERSON_NAME]. Welcome to [GEOGRAPHIC_DATA]. I hope you got in ok last ni…"
type textarea "x"
type textarea "Aloha [PERSON_NAME]. Welcome to [GEOGRAPHIC_DATA]. I hope you got in ok last ni…"
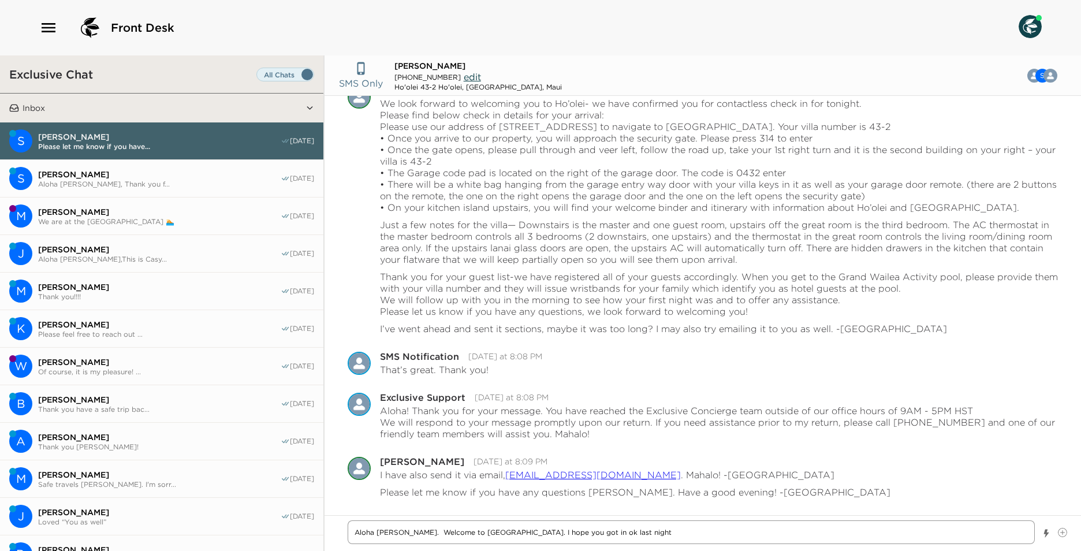
type textarea "x"
type textarea "Aloha [PERSON_NAME]. Welcome to [GEOGRAPHIC_DATA]. I hope you got in ok last ni…"
type textarea "x"
type textarea "Aloha [PERSON_NAME]. Welcome to [GEOGRAPHIC_DATA]. I hope you got in ok last ni…"
type textarea "x"
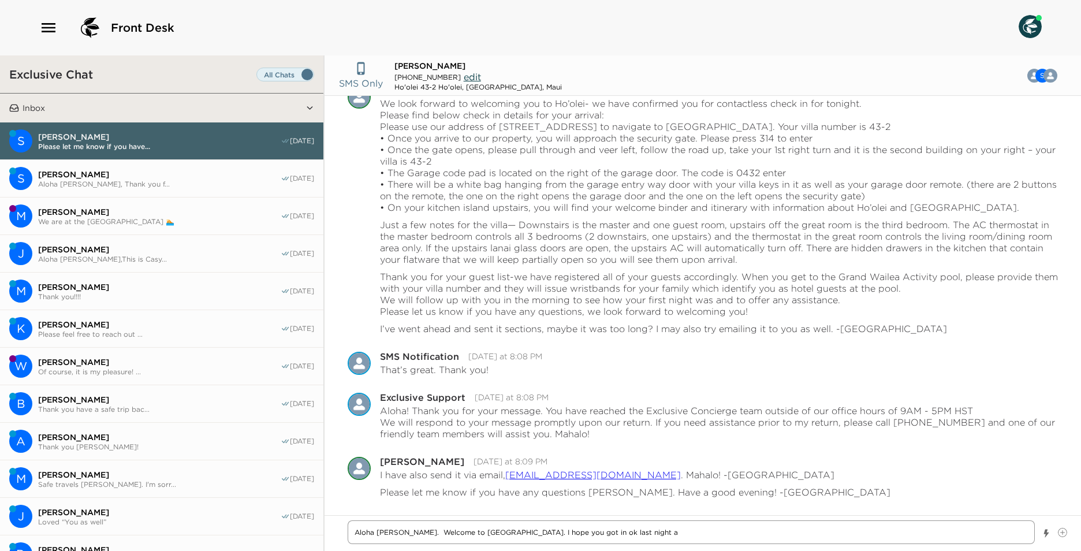
type textarea "Aloha [PERSON_NAME]. Welcome to [GEOGRAPHIC_DATA]. I hope you got in ok last ni…"
type textarea "x"
type textarea "Aloha [PERSON_NAME]. Welcome to [GEOGRAPHIC_DATA]. I hope you got in ok last ni…"
type textarea "x"
type textarea "Aloha [PERSON_NAME]. Welcome to [GEOGRAPHIC_DATA]. I hope you got in ok last ni…"
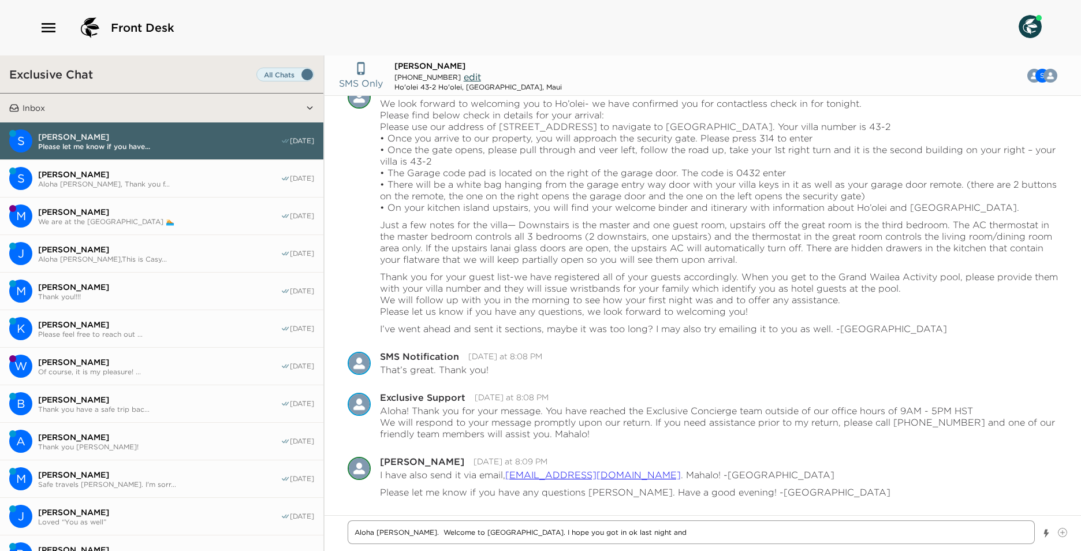
type textarea "x"
type textarea "Aloha [PERSON_NAME]. Welcome to [GEOGRAPHIC_DATA]. I hope you got in ok last ni…"
type textarea "x"
type textarea "Aloha [PERSON_NAME]. Welcome to [GEOGRAPHIC_DATA]. I hope you got in ok last ni…"
type textarea "x"
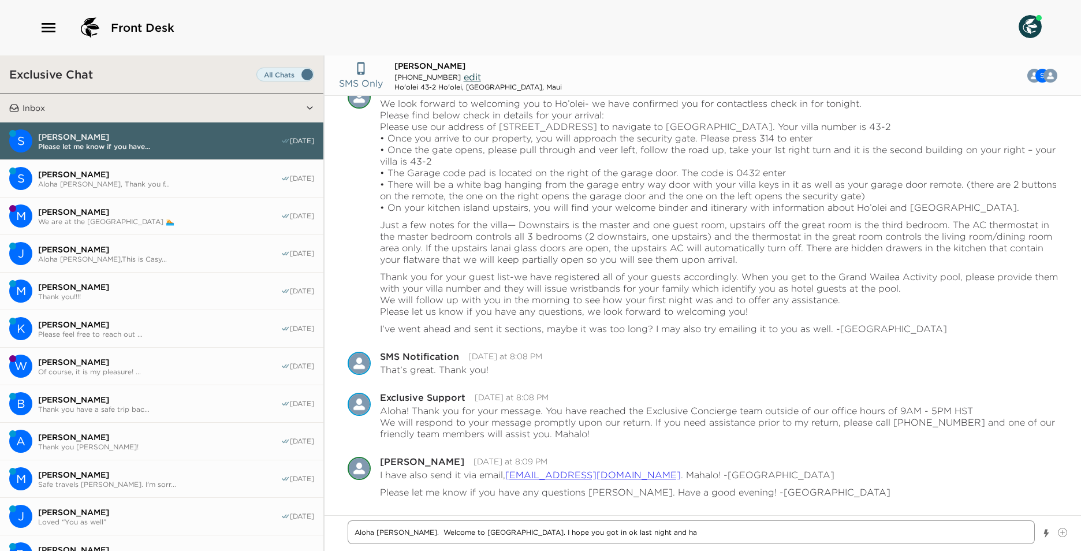
type textarea "Aloha [PERSON_NAME]. Welcome to [GEOGRAPHIC_DATA]. I hope you got in ok last ni…"
type textarea "x"
type textarea "Aloha [PERSON_NAME]. Welcome to [GEOGRAPHIC_DATA]. I hope you got in ok last ni…"
type textarea "x"
type textarea "Aloha [PERSON_NAME]. Welcome to [GEOGRAPHIC_DATA]. I hope you got in ok last ni…"
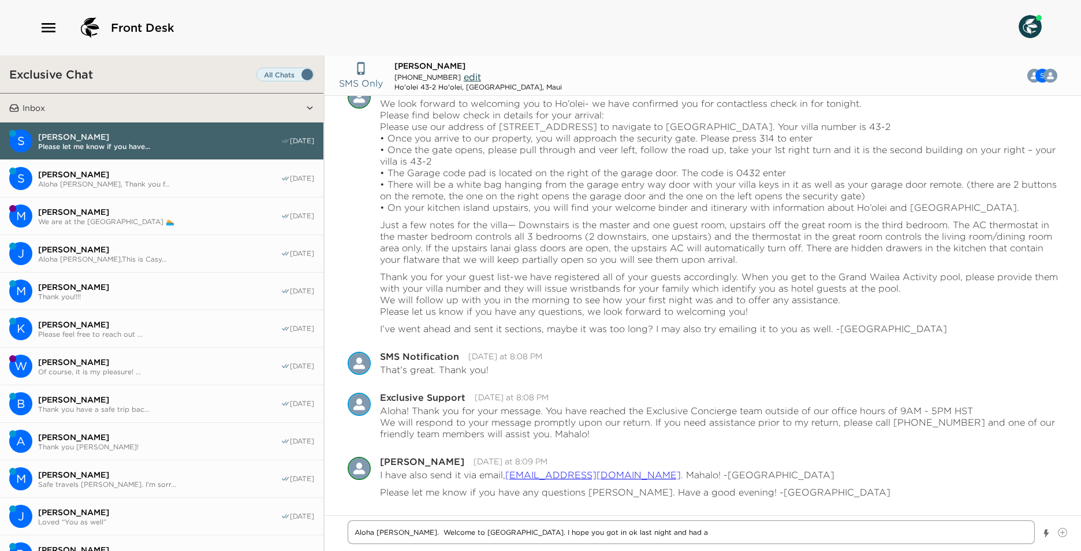
type textarea "x"
type textarea "Aloha [PERSON_NAME]. Welcome to [GEOGRAPHIC_DATA]. I hope you got in ok last ni…"
type textarea "x"
type textarea "Aloha [PERSON_NAME]. Welcome to [GEOGRAPHIC_DATA]. I hope you got in ok last ni…"
type textarea "x"
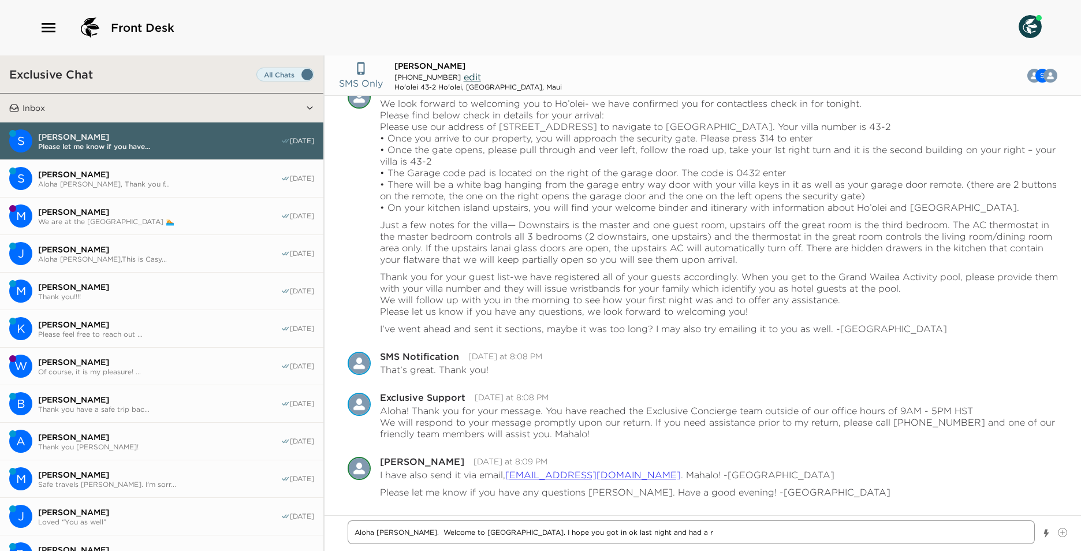
type textarea "Aloha [PERSON_NAME]. Welcome to [GEOGRAPHIC_DATA]. I hope you got in ok last ni…"
type textarea "x"
type textarea "Aloha [PERSON_NAME]. Welcome to [GEOGRAPHIC_DATA]. I hope you got in ok last ni…"
type textarea "x"
type textarea "Aloha [PERSON_NAME]. Welcome to [GEOGRAPHIC_DATA]. I hope you got in ok last ni…"
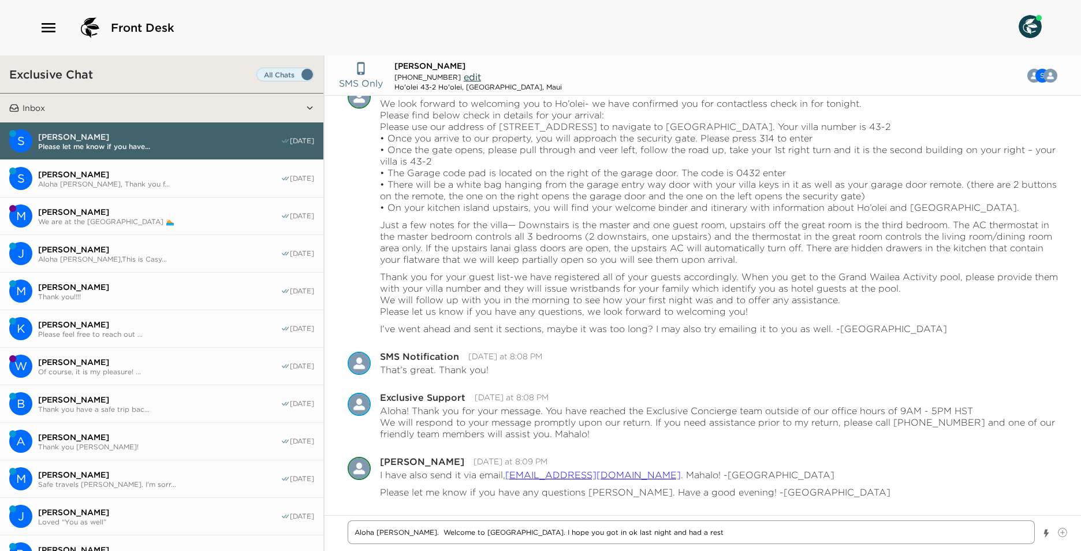
type textarea "x"
type textarea "Aloha [PERSON_NAME]. Welcome to [GEOGRAPHIC_DATA]. I hope you got in ok last ni…"
type textarea "x"
type textarea "Aloha [PERSON_NAME]. Welcome to [GEOGRAPHIC_DATA]. I hope you got in ok last ni…"
type textarea "x"
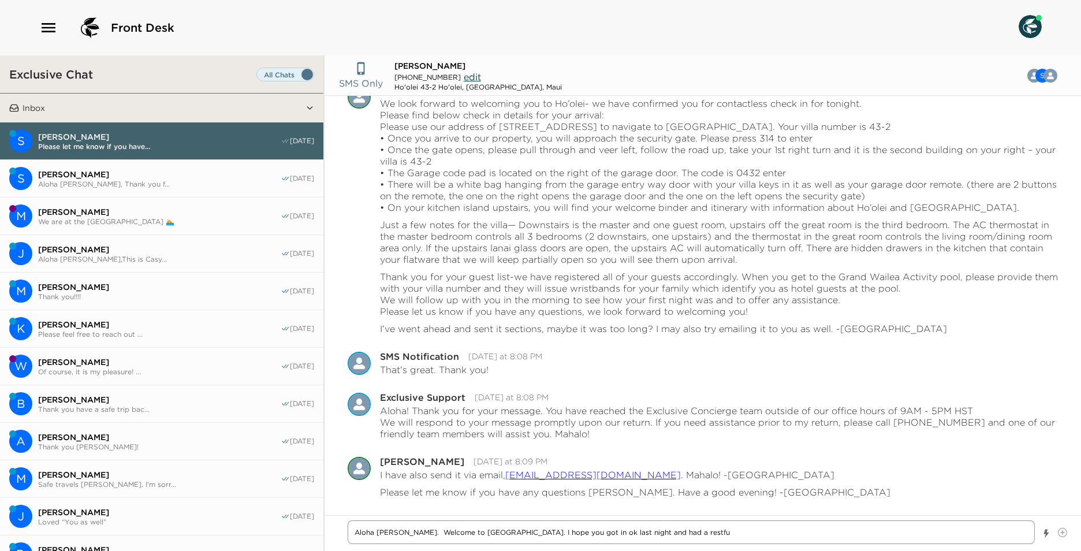
type textarea "Aloha [PERSON_NAME]. Welcome to [GEOGRAPHIC_DATA]. I hope you got in ok last ni…"
type textarea "x"
type textarea "Aloha [PERSON_NAME]. Welcome to [GEOGRAPHIC_DATA]. I hope you got in ok last ni…"
type textarea "x"
type textarea "Aloha [PERSON_NAME]. Welcome to [GEOGRAPHIC_DATA]. I hope you got in ok last ni…"
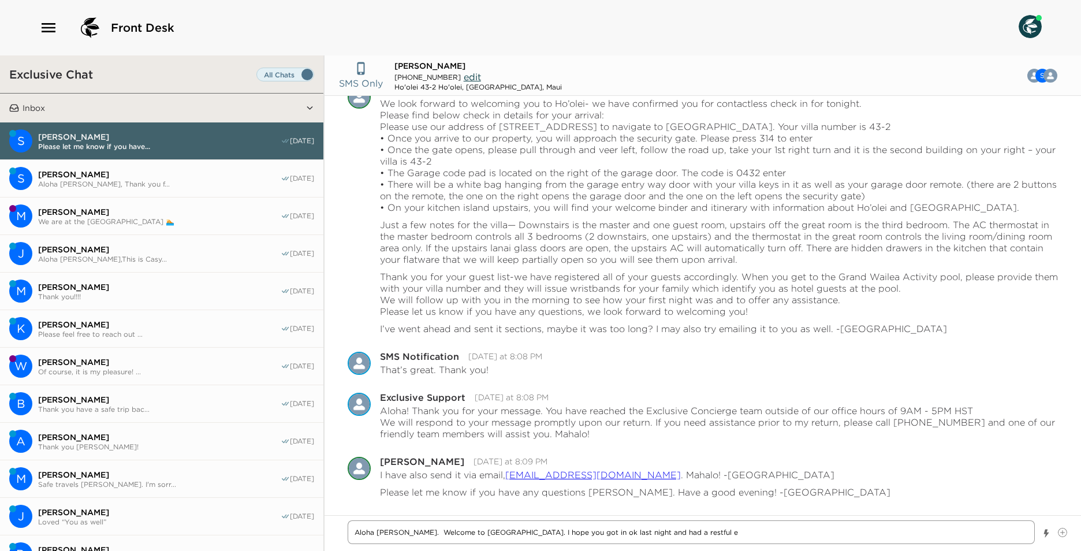
type textarea "x"
type textarea "Aloha [PERSON_NAME]. Welcome to [GEOGRAPHIC_DATA]. I hope you got in ok last ni…"
type textarea "x"
type textarea "Aloha [PERSON_NAME]. Welcome to [GEOGRAPHIC_DATA]. I hope you got in ok last ni…"
type textarea "x"
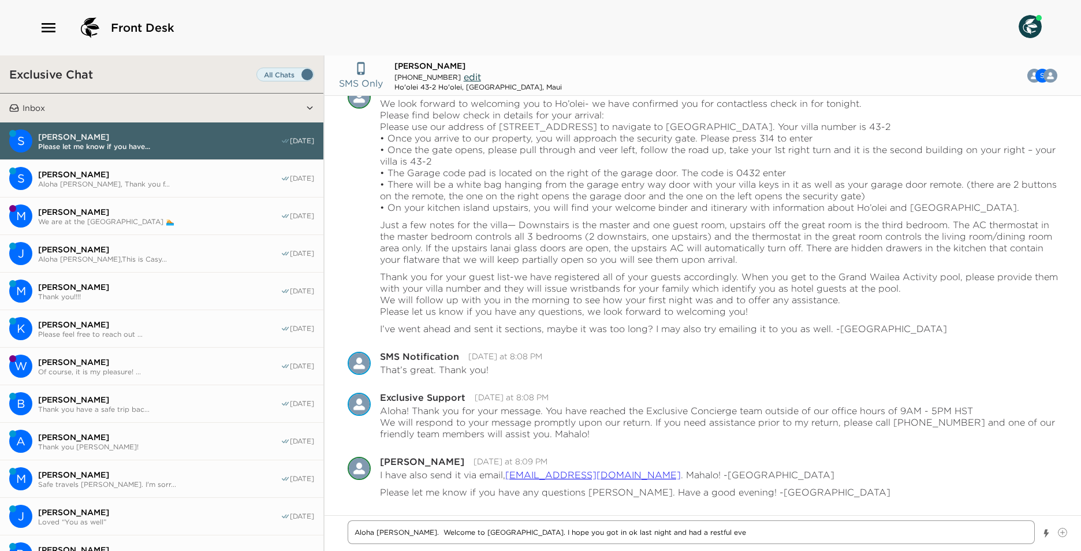
type textarea "Aloha [PERSON_NAME]. Welcome to [GEOGRAPHIC_DATA]. I hope you got in ok last ni…"
type textarea "x"
type textarea "Aloha [PERSON_NAME]. Welcome to [GEOGRAPHIC_DATA]. I hope you got in ok last ni…"
type textarea "x"
type textarea "Aloha [PERSON_NAME]. Welcome to [GEOGRAPHIC_DATA]. I hope you got in ok last ni…"
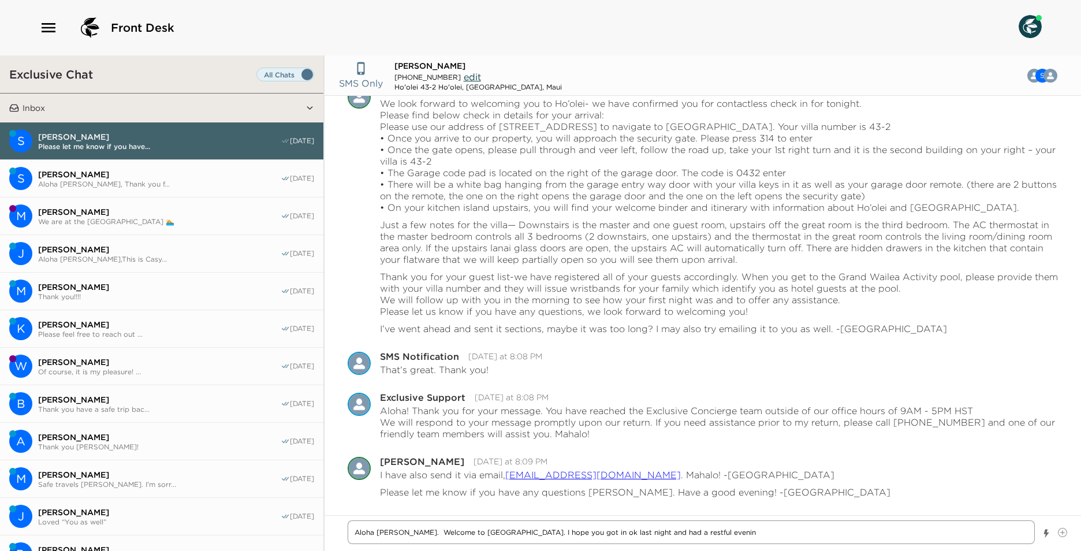
type textarea "x"
type textarea "Aloha [PERSON_NAME]. Welcome to [GEOGRAPHIC_DATA]. I hope you got in ok last ni…"
type textarea "x"
type textarea "Aloha [PERSON_NAME]. Welcome to [GEOGRAPHIC_DATA]. I hope you got in ok last ni…"
type textarea "x"
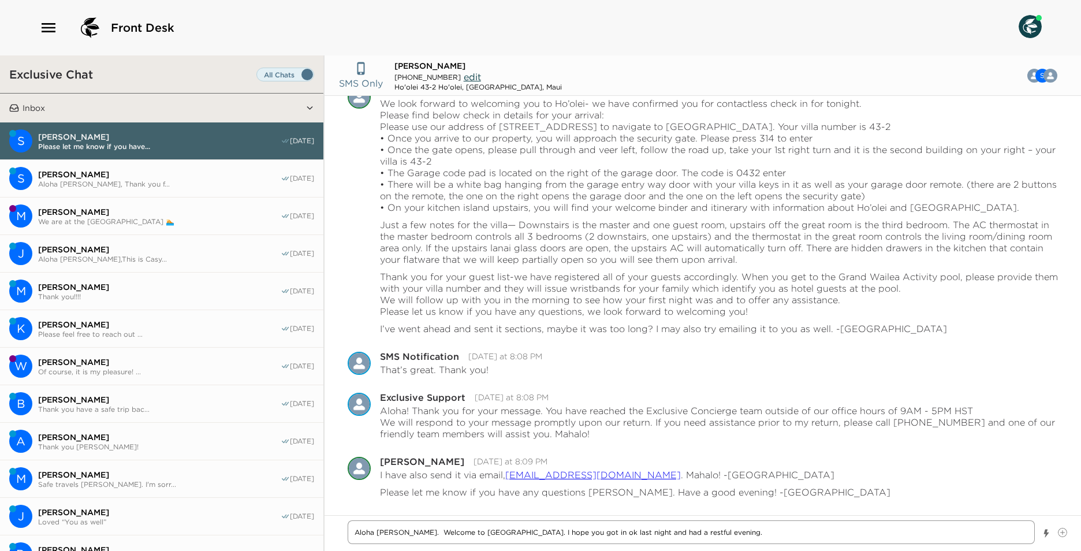
type textarea "Aloha [PERSON_NAME]. Welcome to [GEOGRAPHIC_DATA]. I hope you got in ok last ni…"
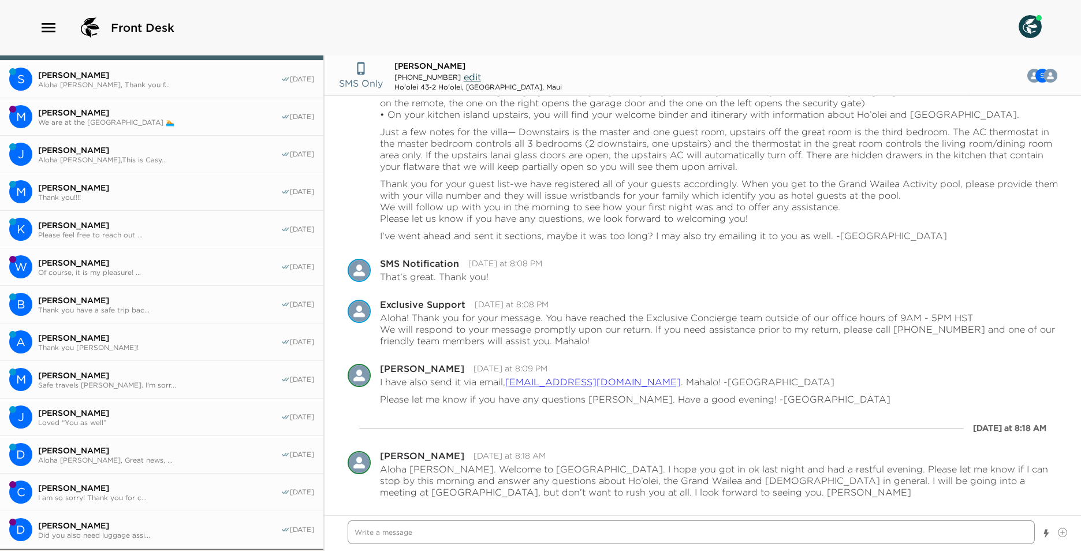
scroll to position [215, 0]
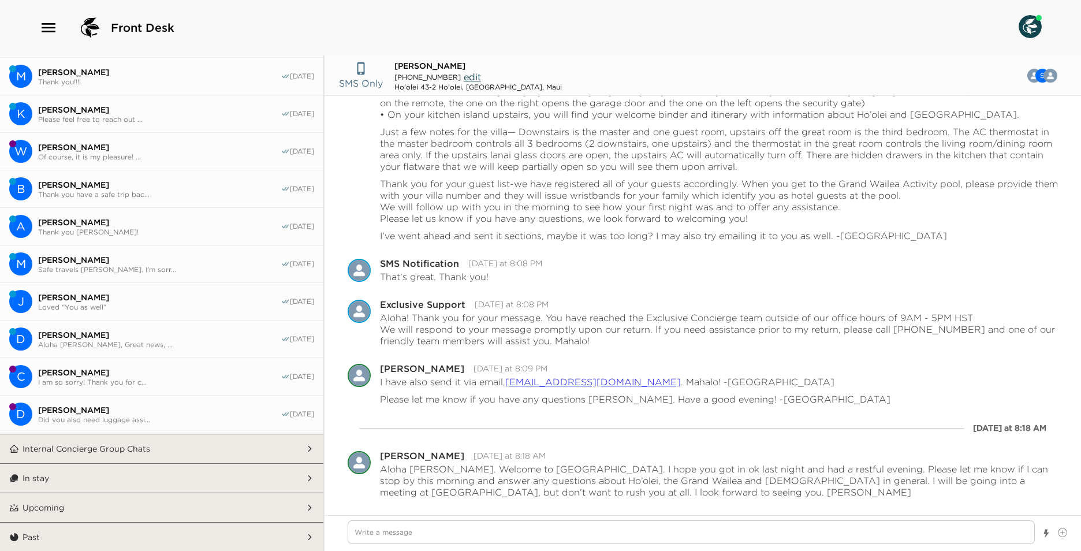
click at [118, 470] on button "In stay" at bounding box center [162, 478] width 287 height 29
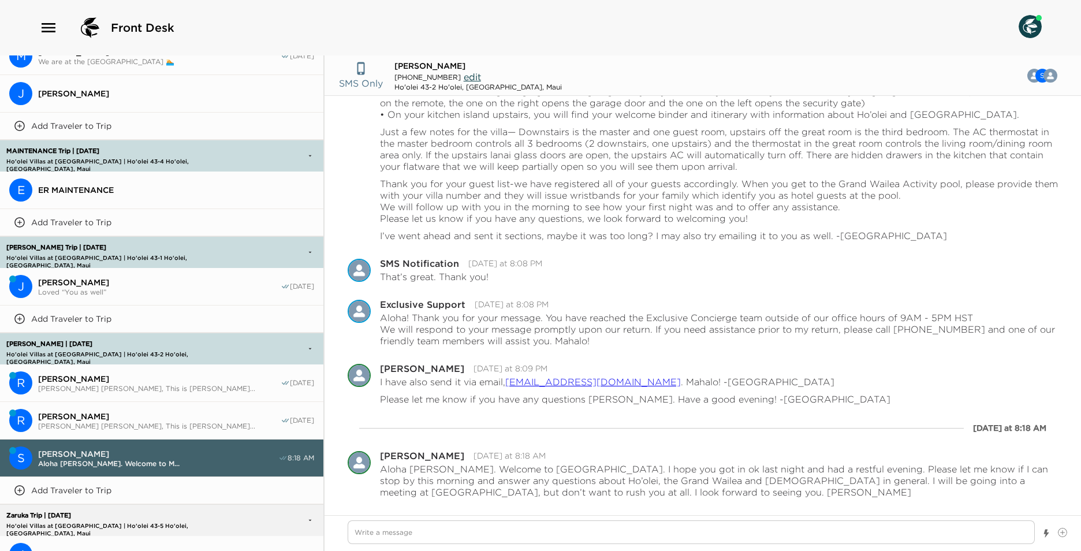
scroll to position [1197, 0]
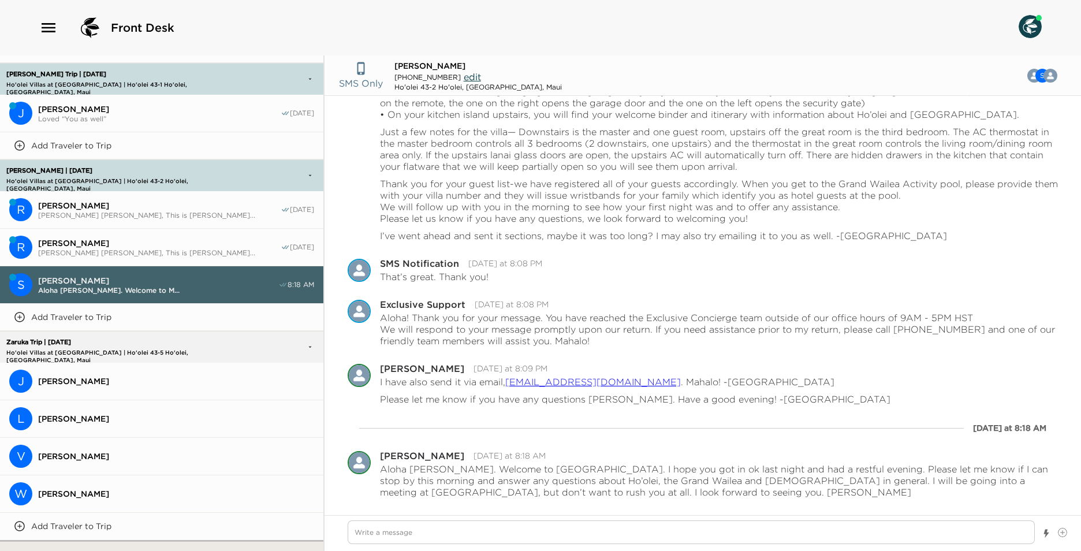
click at [99, 240] on span "[PERSON_NAME]" at bounding box center [159, 243] width 243 height 10
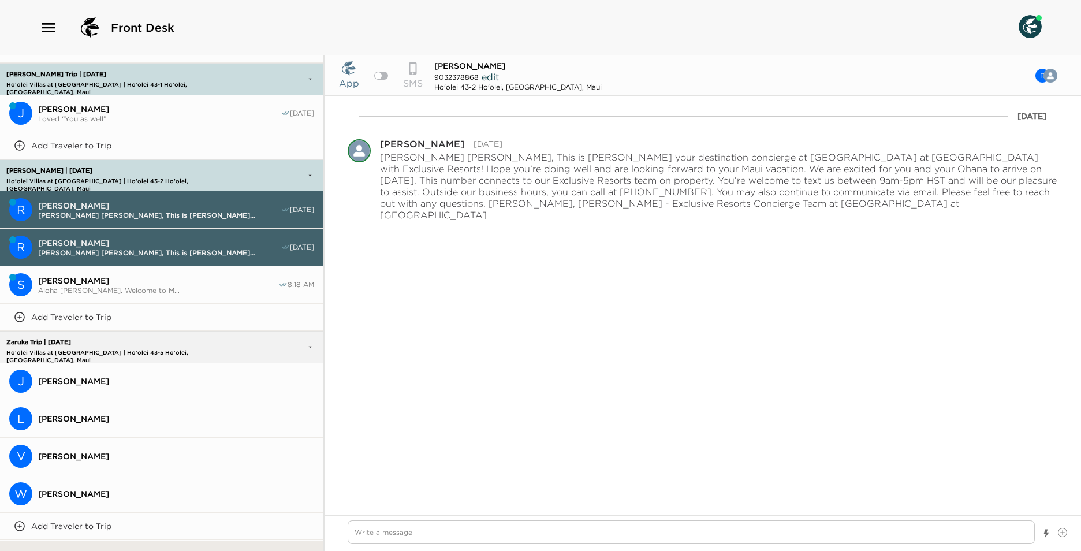
click at [108, 191] on button "R [PERSON_NAME] [PERSON_NAME], This is [PERSON_NAME]... [DATE]" at bounding box center [161, 210] width 323 height 38
drag, startPoint x: 90, startPoint y: 194, endPoint x: 250, endPoint y: 356, distance: 227.9
click at [90, 195] on button "R [PERSON_NAME] [PERSON_NAME], This is [PERSON_NAME]... [DATE]" at bounding box center [161, 210] width 323 height 38
click at [147, 241] on span "[PERSON_NAME]" at bounding box center [159, 243] width 243 height 10
click at [106, 376] on span "[PERSON_NAME]" at bounding box center [176, 381] width 276 height 10
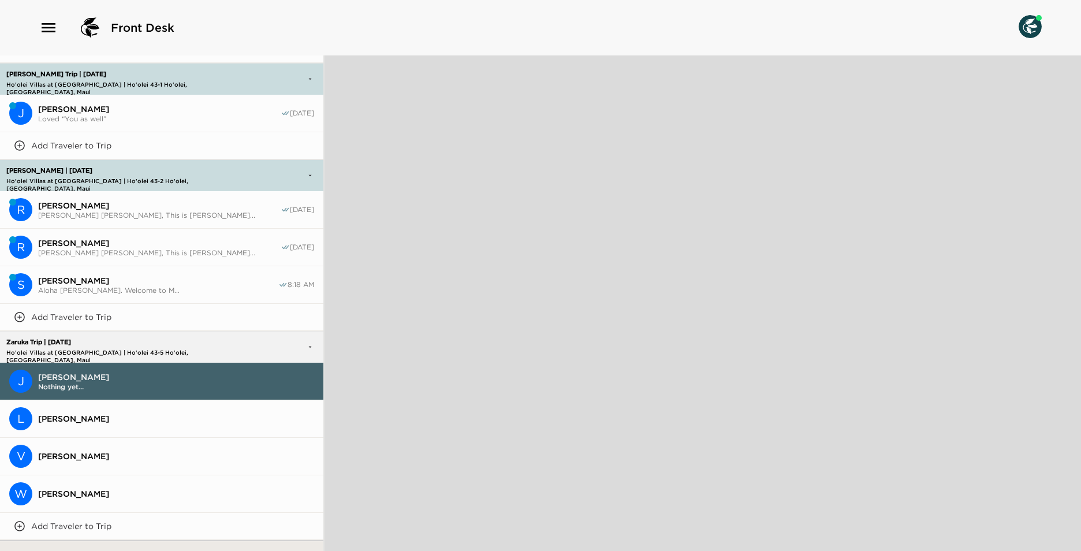
click at [66, 382] on span "Nothing yet..." at bounding box center [176, 386] width 276 height 9
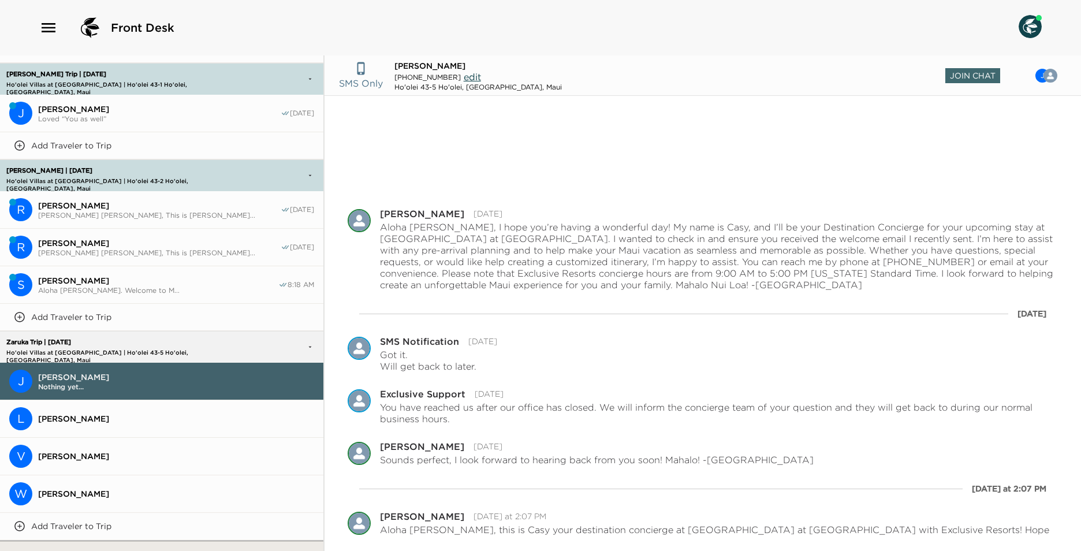
scroll to position [188, 0]
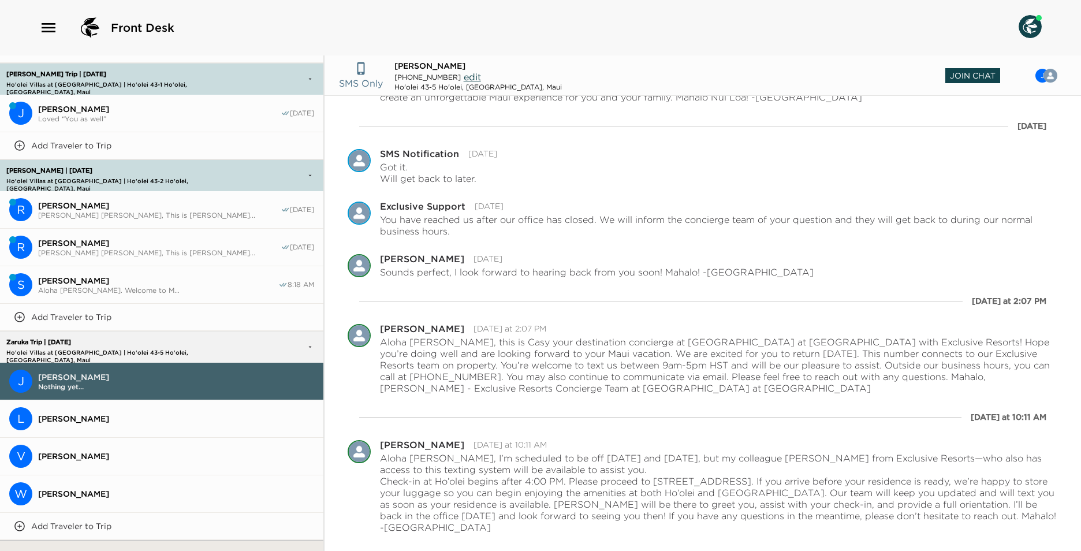
click at [966, 71] on span "Join Chat" at bounding box center [973, 75] width 55 height 15
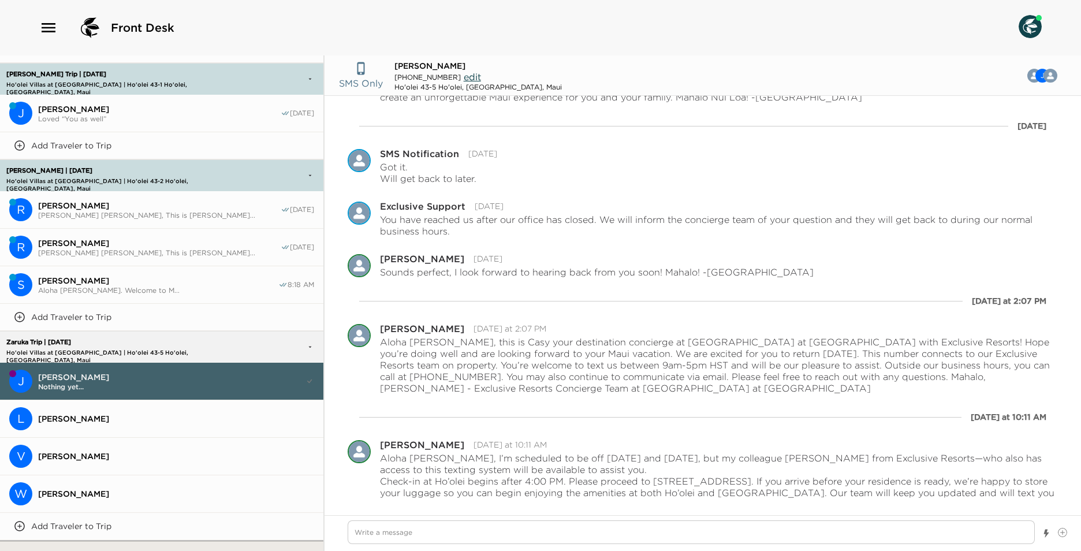
scroll to position [1275, 0]
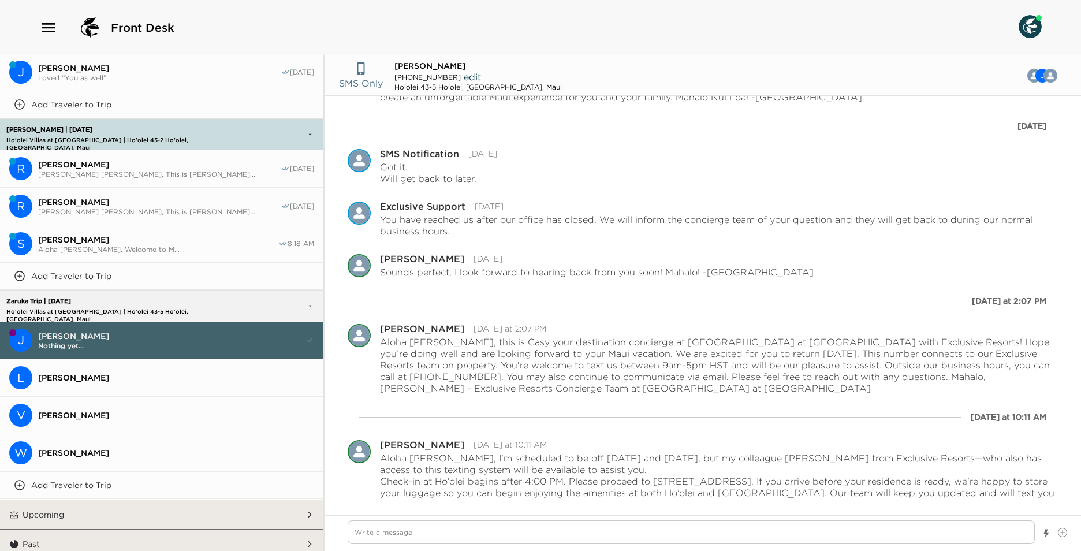
click at [146, 500] on button "Upcoming" at bounding box center [162, 514] width 287 height 29
click at [195, 235] on span "[PERSON_NAME]" at bounding box center [157, 240] width 239 height 10
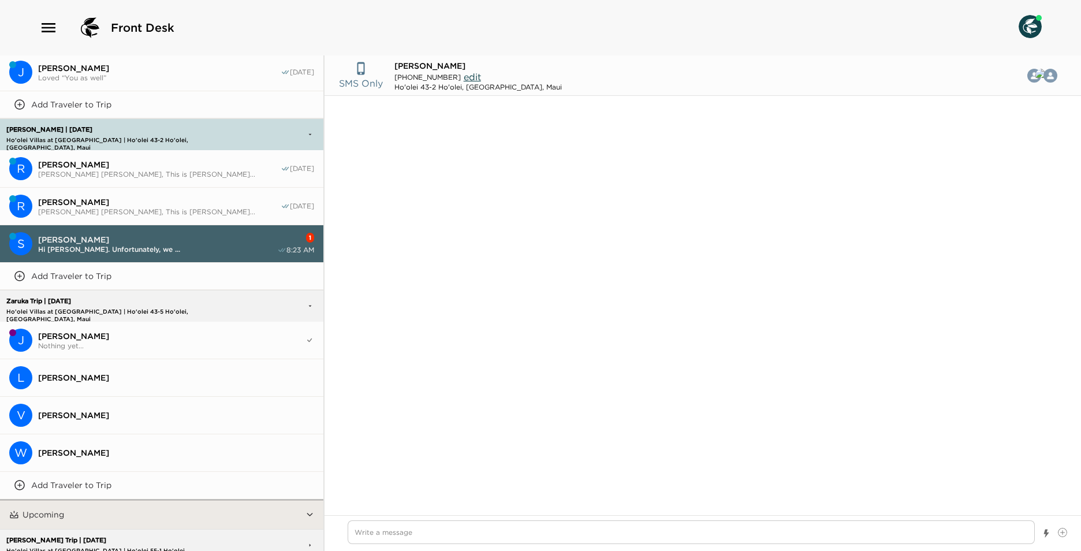
scroll to position [1392, 0]
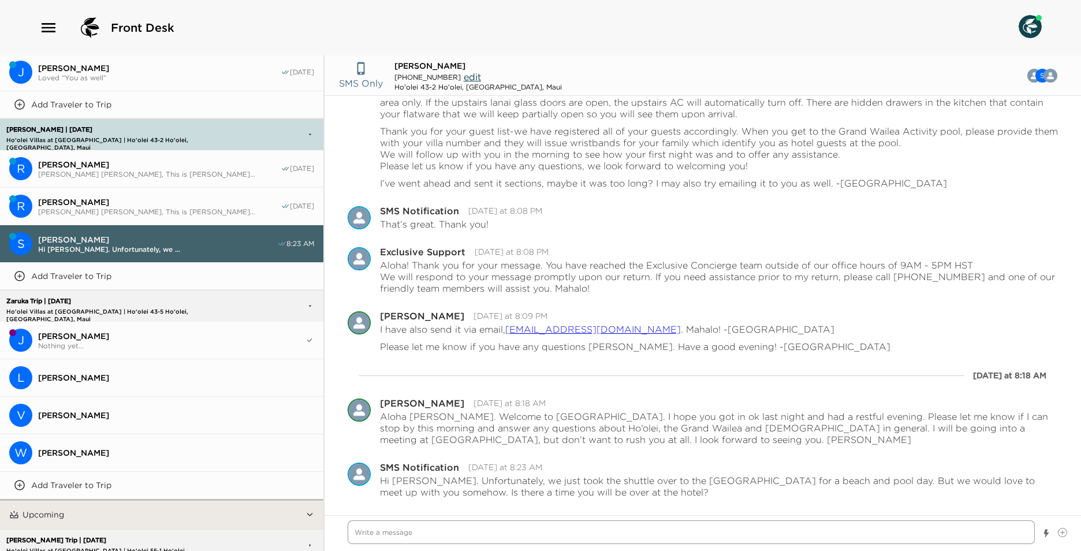
click at [534, 535] on textarea "Write a message" at bounding box center [691, 532] width 687 height 24
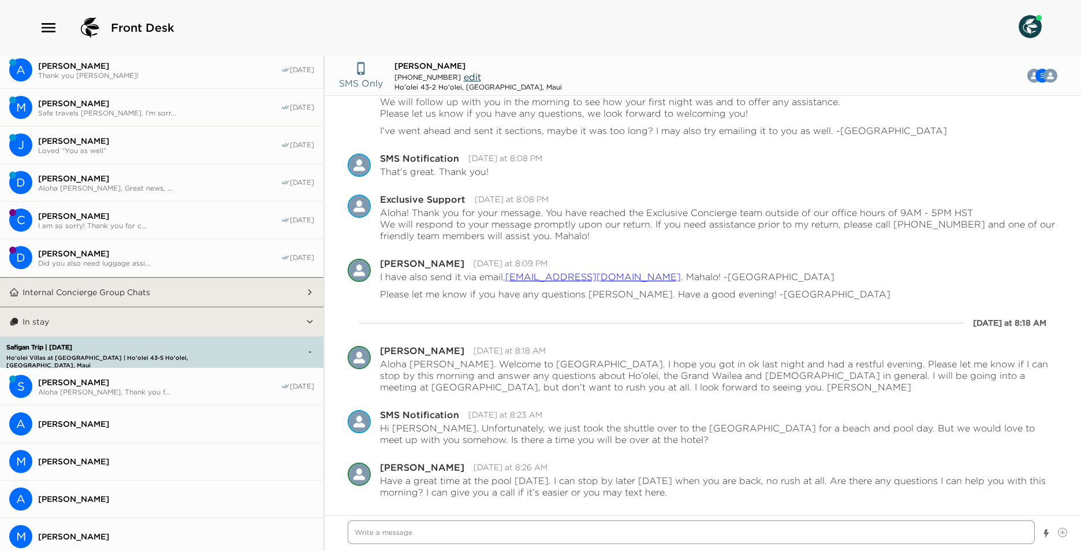
scroll to position [0, 0]
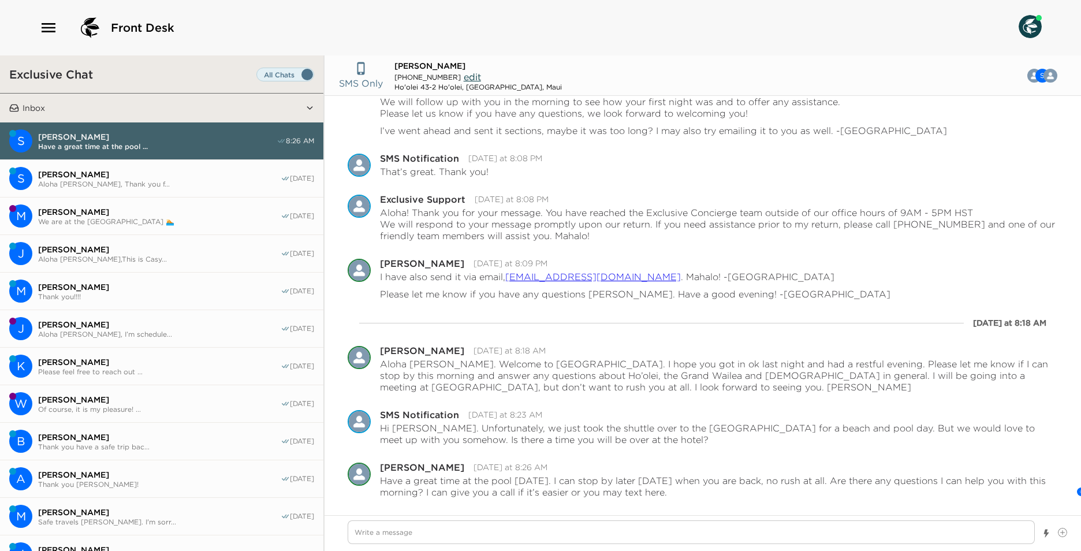
click at [204, 177] on span "[PERSON_NAME]" at bounding box center [159, 174] width 243 height 10
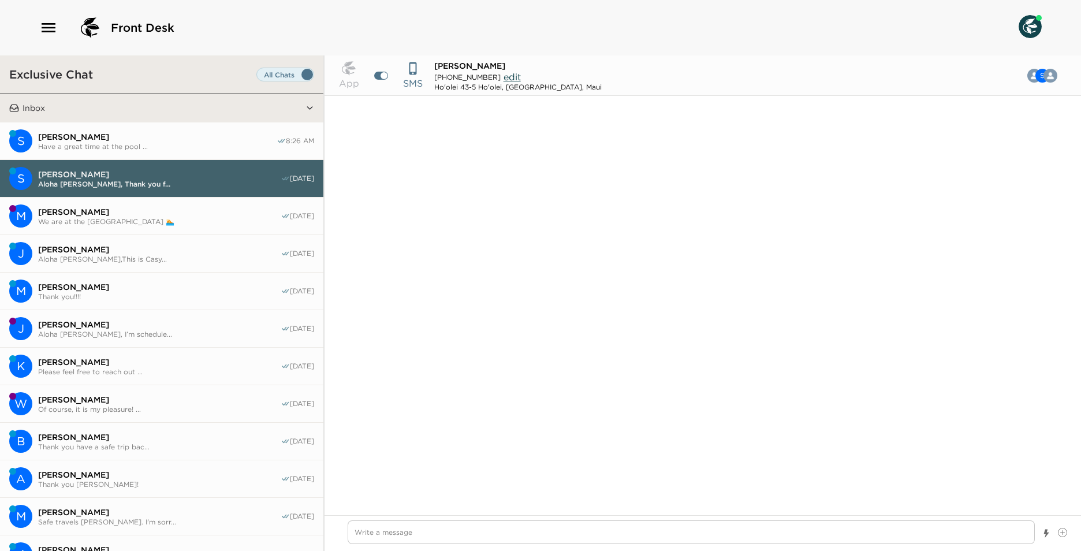
scroll to position [1067, 0]
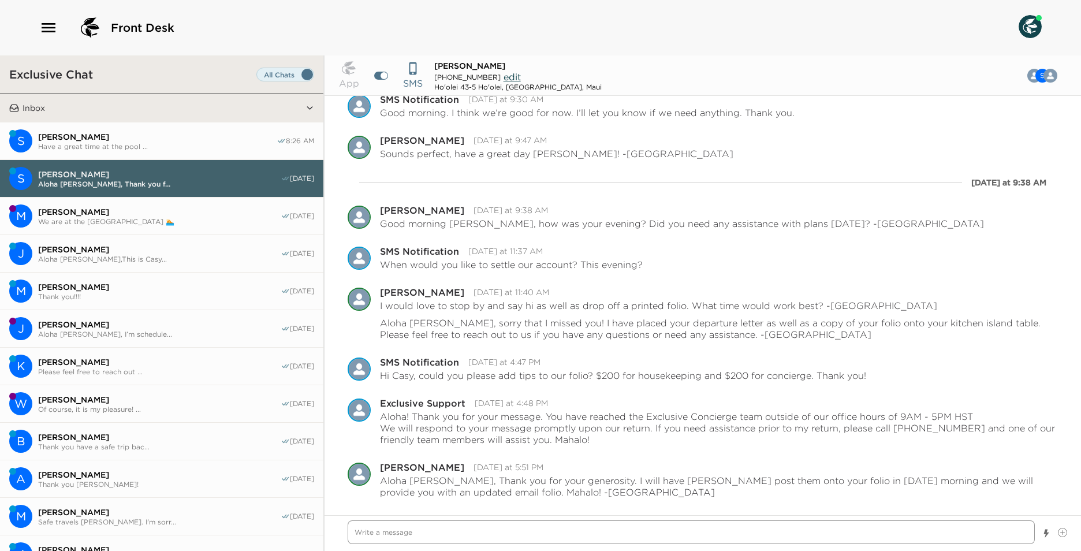
click at [419, 527] on textarea "Write a message" at bounding box center [691, 532] width 687 height 24
click at [479, 533] on textarea "Write a message" at bounding box center [691, 532] width 687 height 24
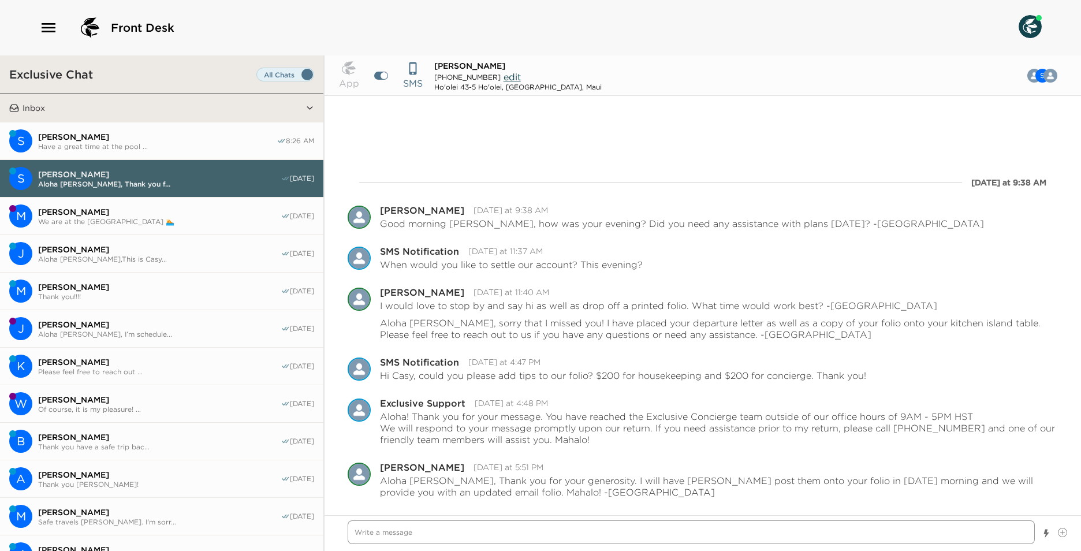
scroll to position [1160, 0]
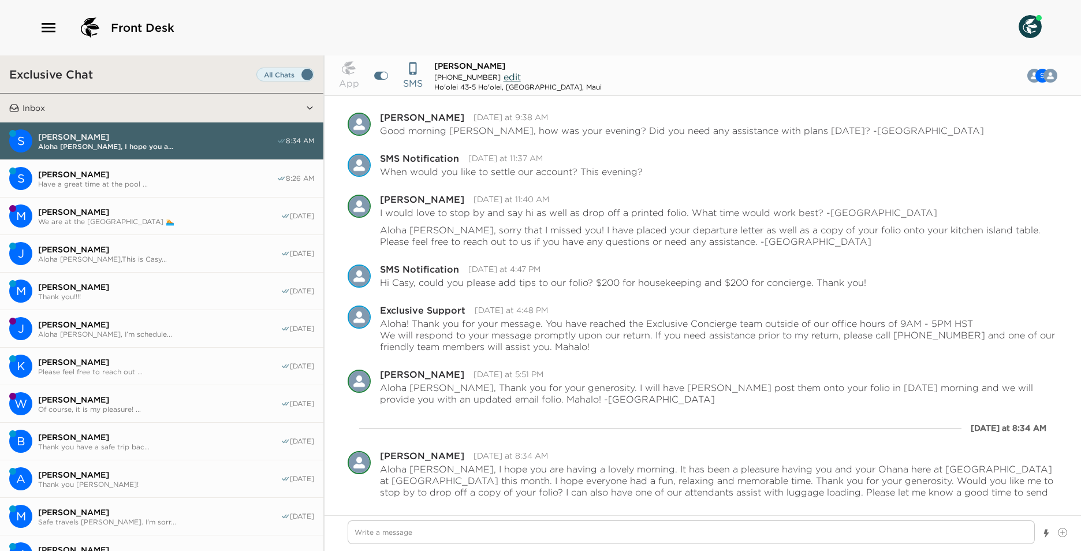
click at [182, 223] on span "We are at the [GEOGRAPHIC_DATA] 🏊" at bounding box center [159, 221] width 243 height 9
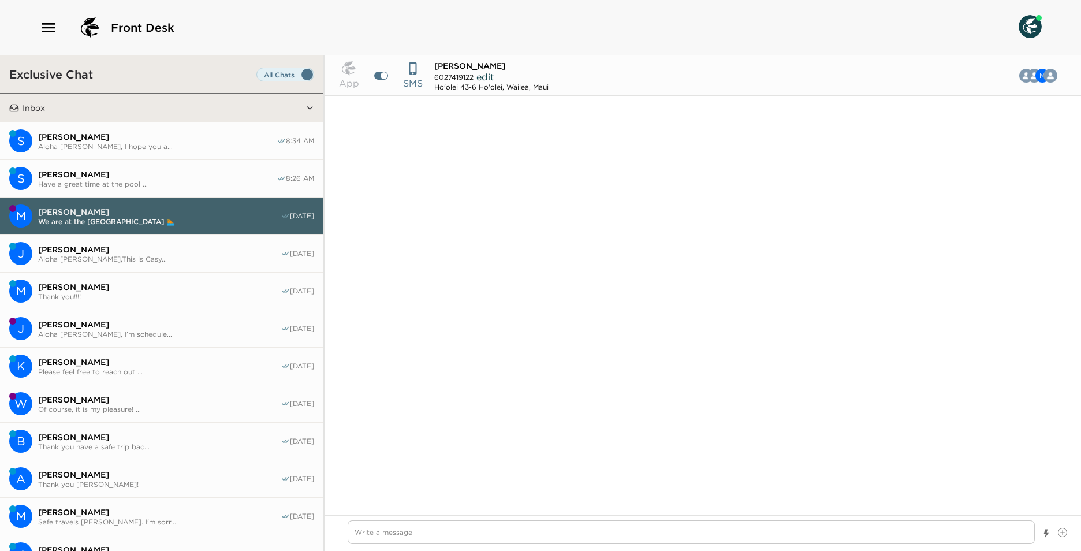
scroll to position [1025, 0]
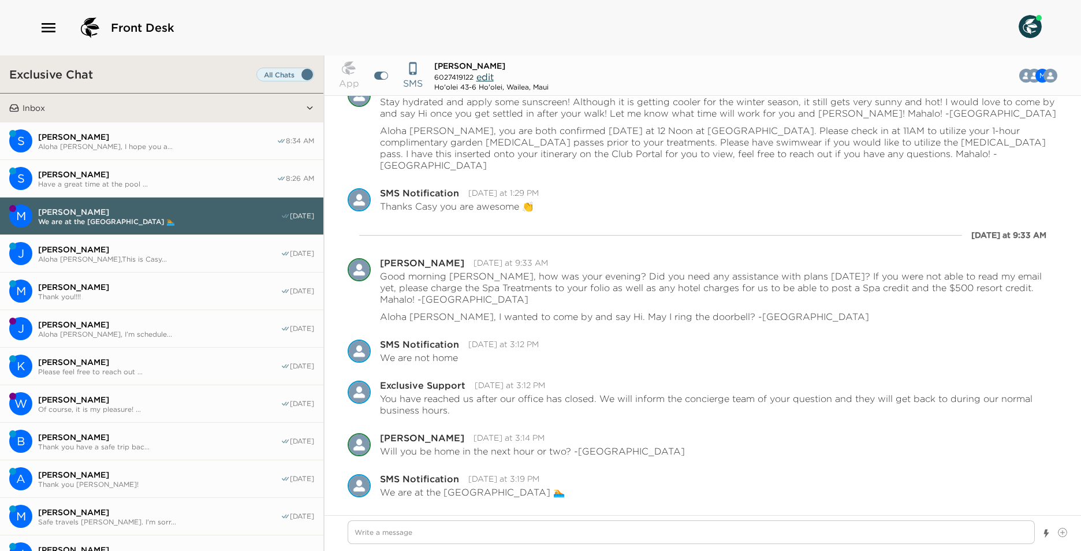
click at [148, 250] on span "[PERSON_NAME]" at bounding box center [159, 249] width 243 height 10
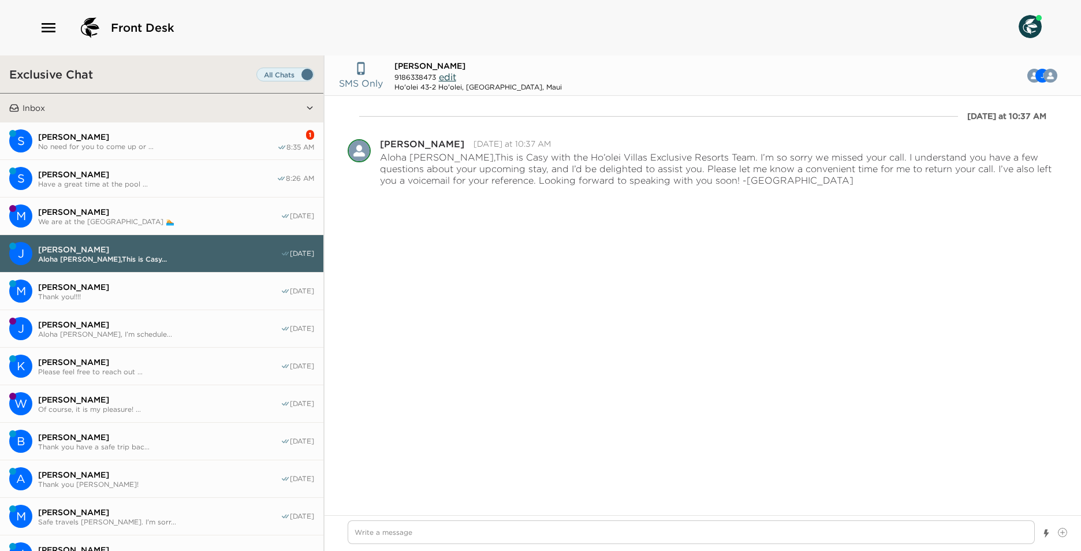
click at [168, 128] on button "S [PERSON_NAME] No need for you to come up or ... 1 8:35 AM" at bounding box center [161, 141] width 323 height 38
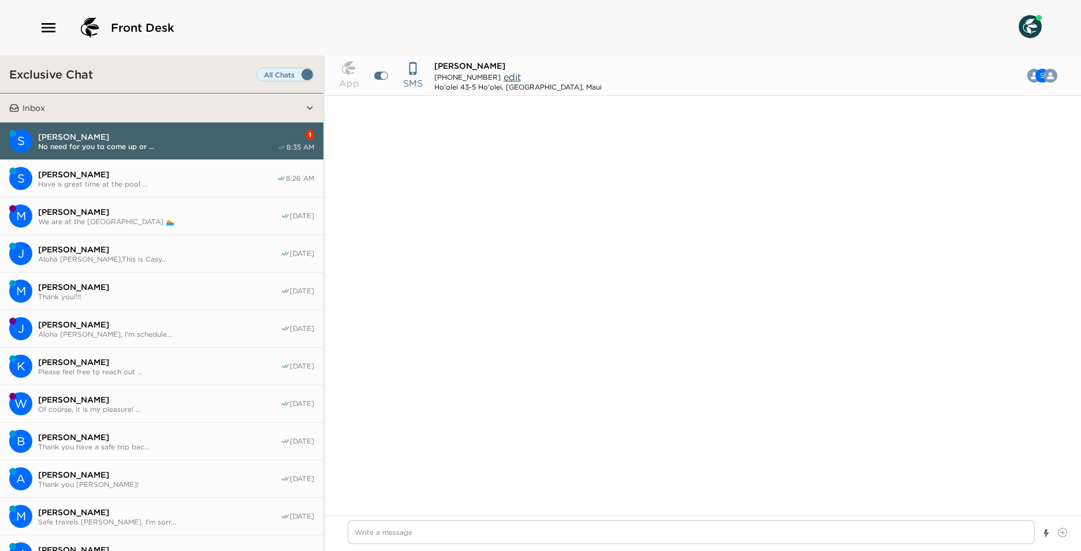
scroll to position [982, 0]
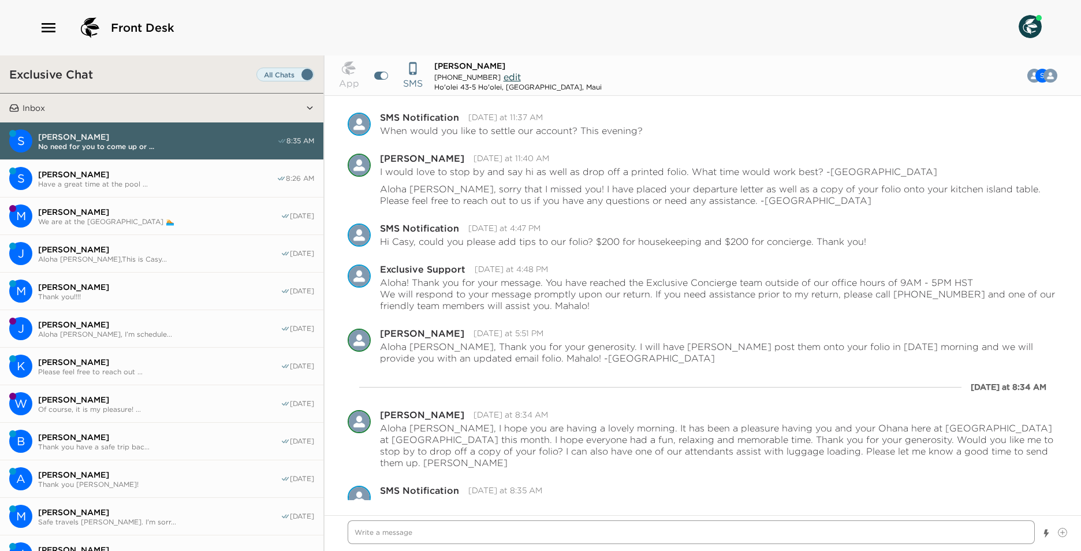
click at [629, 542] on textarea "Write a message" at bounding box center [691, 532] width 687 height 24
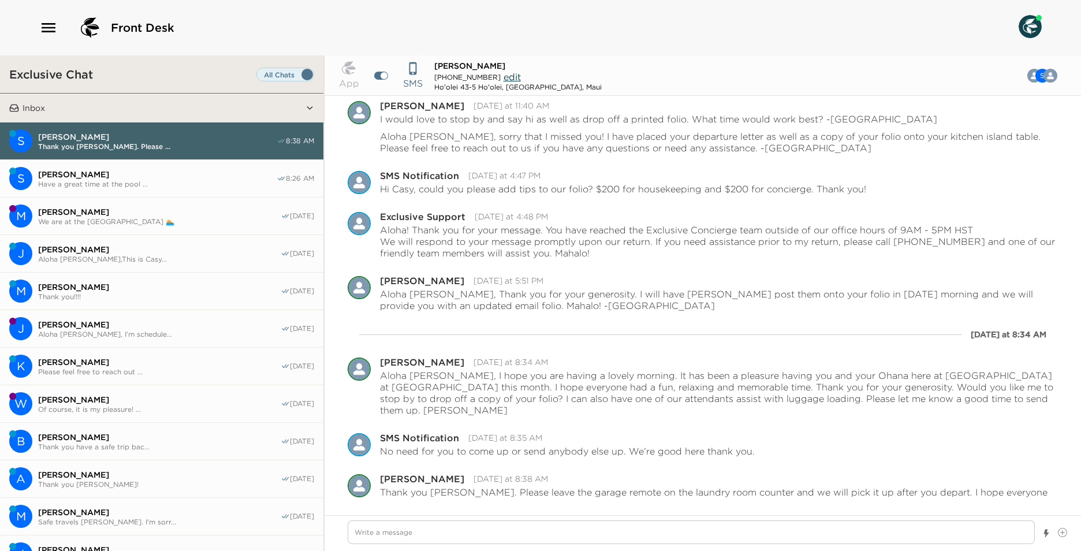
click at [194, 210] on span "[PERSON_NAME]" at bounding box center [159, 212] width 243 height 10
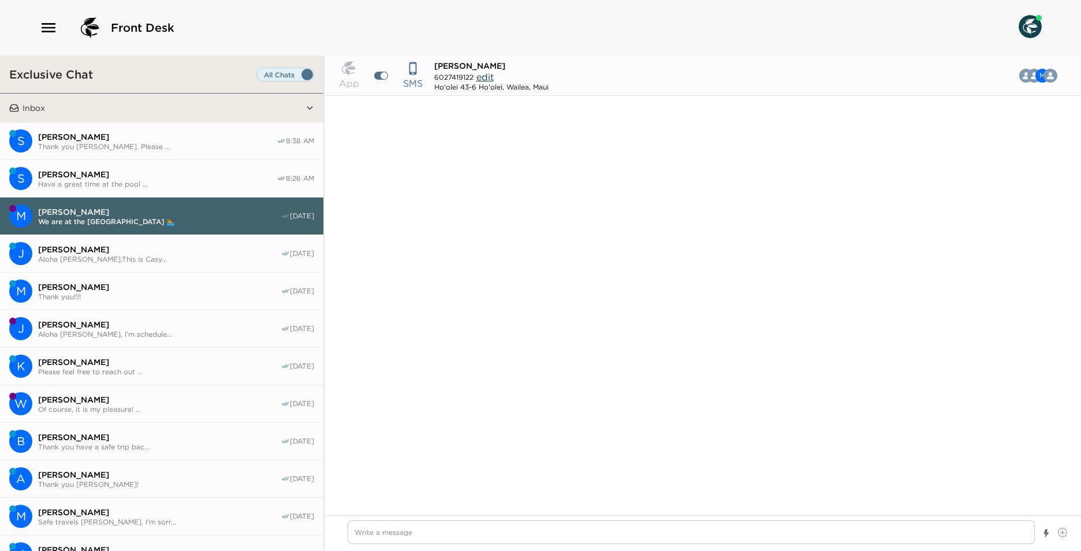
scroll to position [1025, 0]
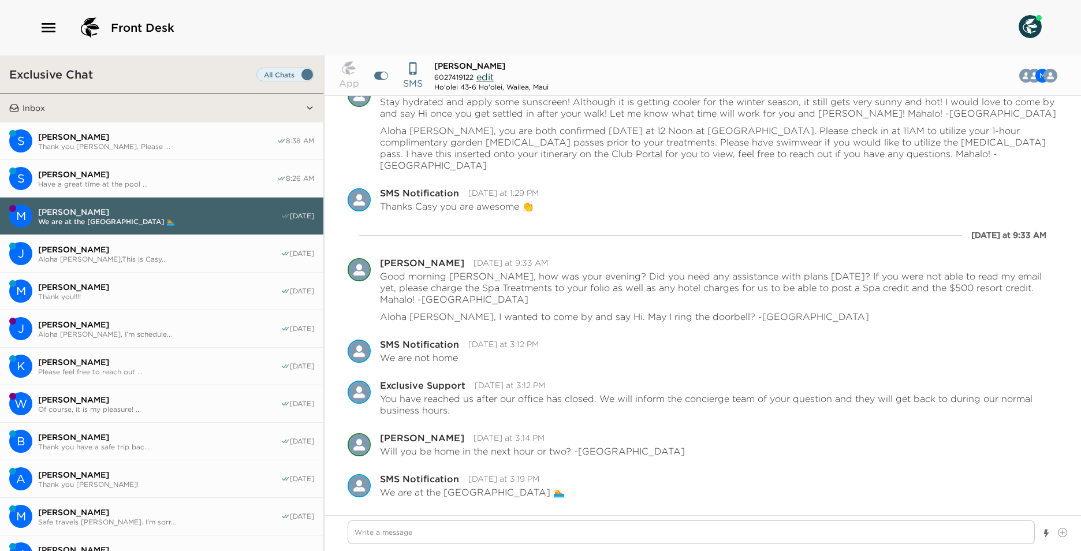
click at [206, 244] on span "[PERSON_NAME]" at bounding box center [159, 249] width 243 height 10
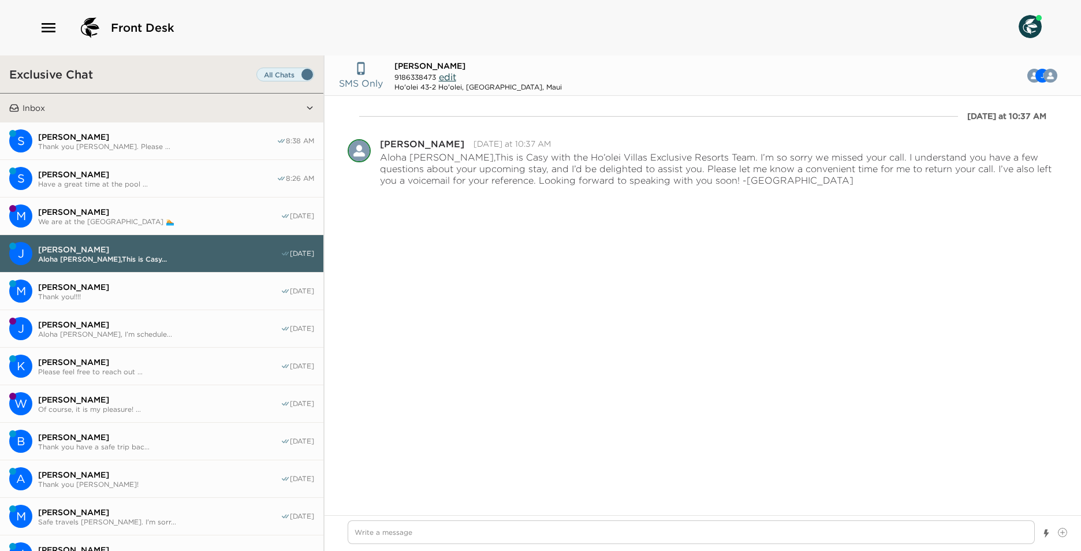
click at [159, 149] on button "S [PERSON_NAME] Thank you [PERSON_NAME]. Please ... 8:38 AM" at bounding box center [161, 141] width 323 height 38
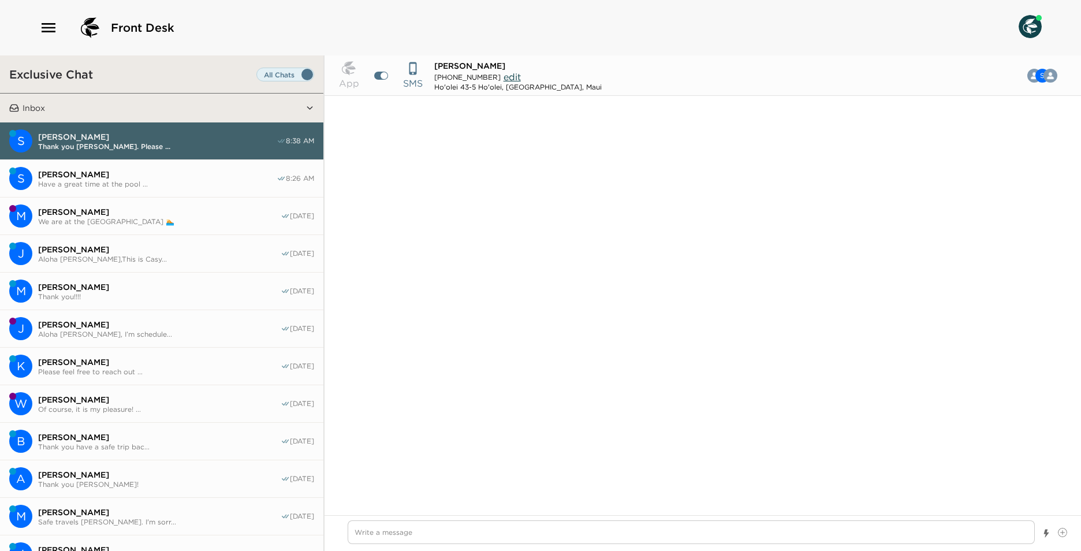
scroll to position [1323, 0]
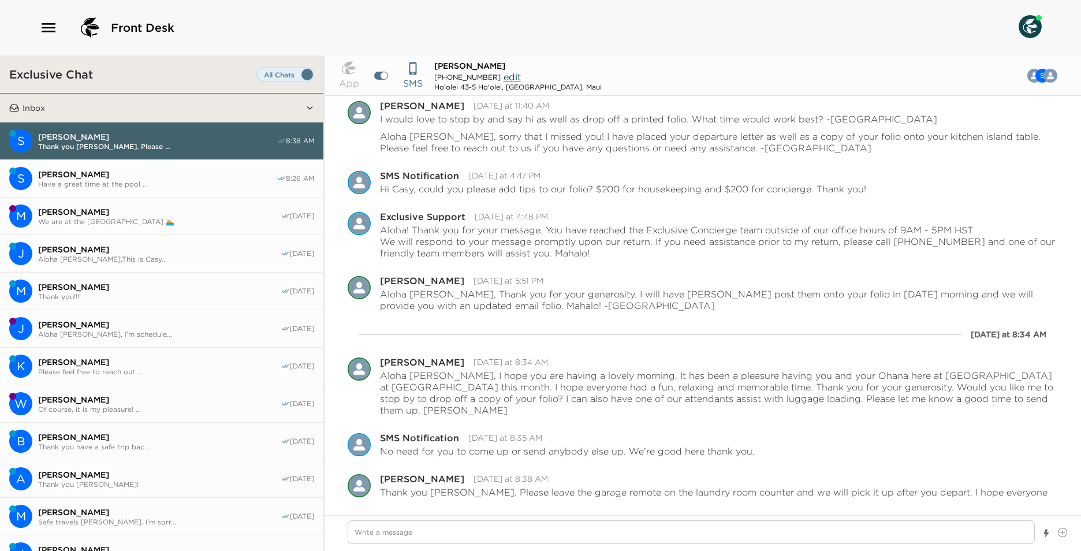
click at [251, 283] on span "[PERSON_NAME]" at bounding box center [159, 287] width 243 height 10
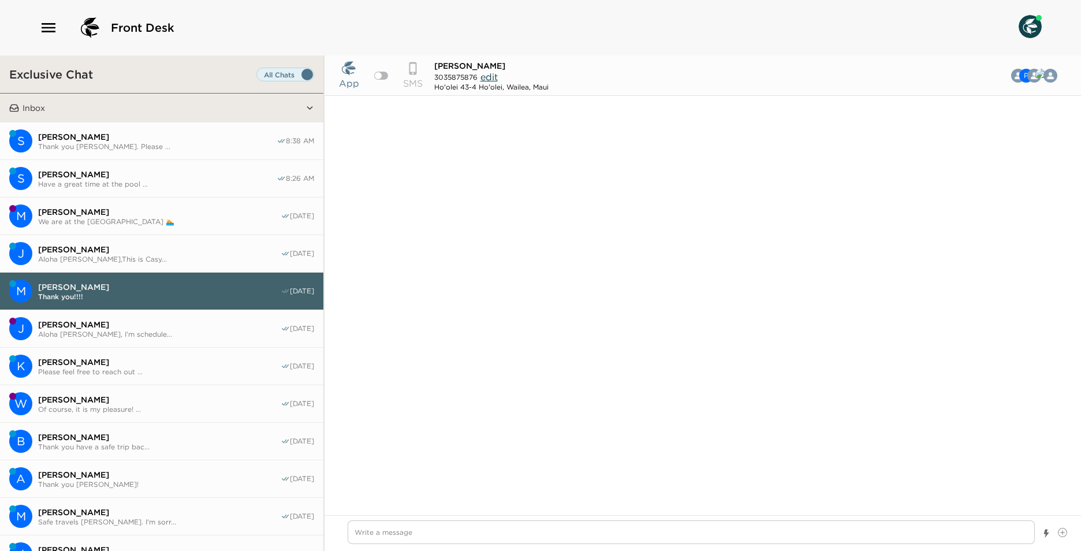
scroll to position [1002, 0]
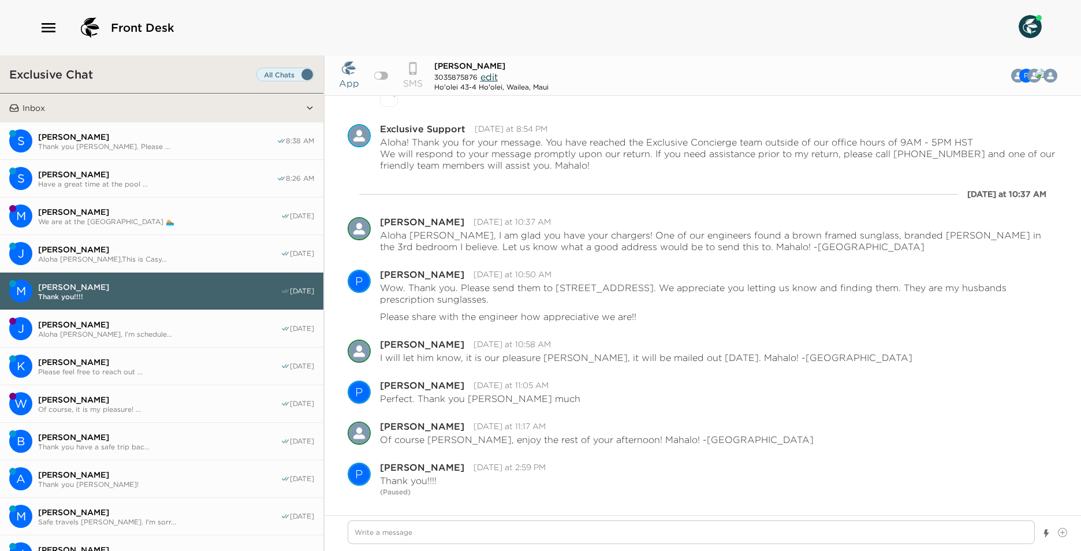
click at [211, 336] on span "Aloha [PERSON_NAME], I’m schedule..." at bounding box center [159, 334] width 243 height 9
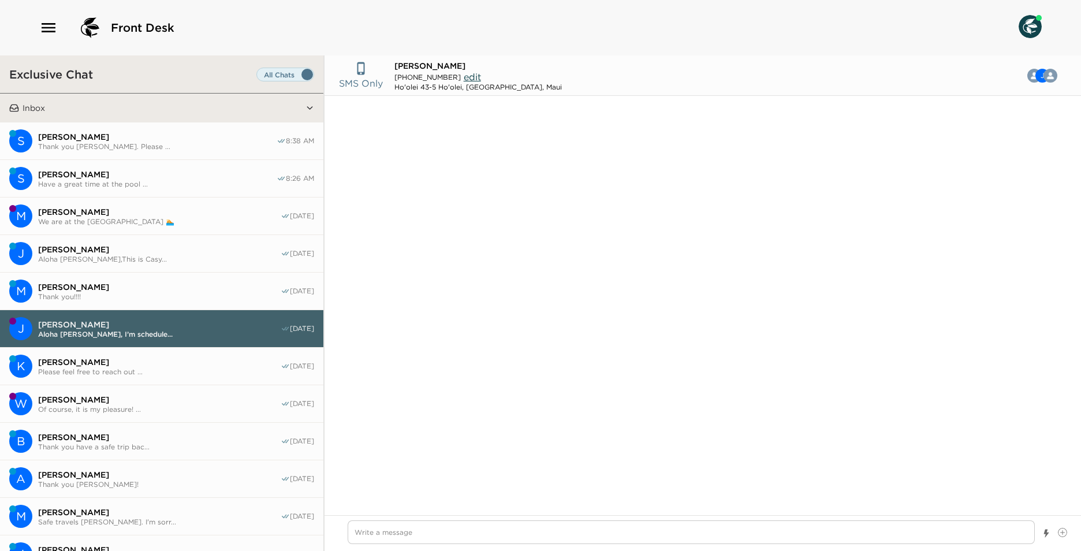
scroll to position [223, 0]
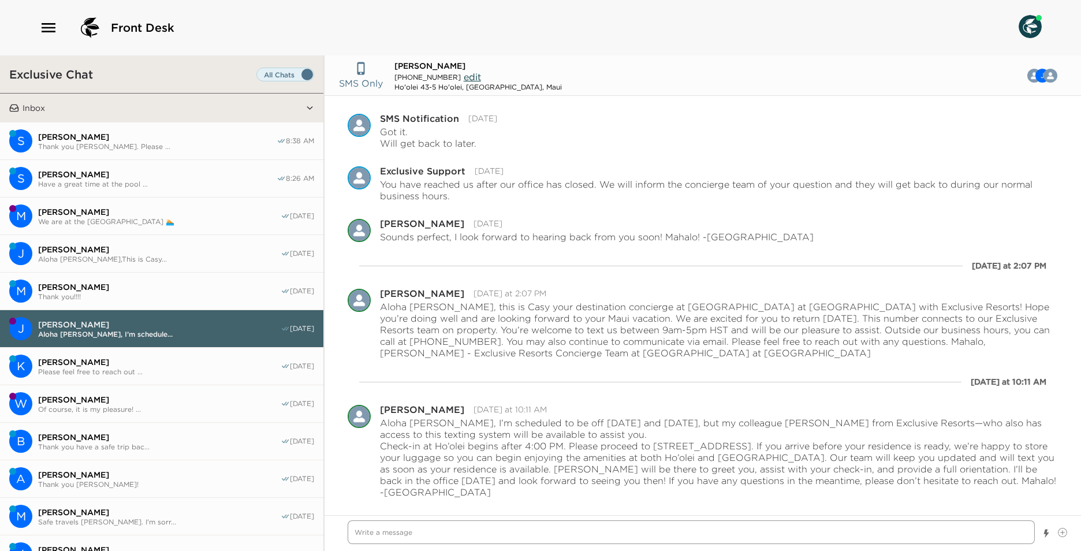
click at [367, 533] on textarea "Write a message" at bounding box center [691, 532] width 687 height 24
click at [730, 537] on textarea "Aloha [PERSON_NAME], we look forward to welcoming you to [PERSON_NAME] at [GEOG…" at bounding box center [691, 532] width 687 height 24
click at [105, 209] on span "[PERSON_NAME]" at bounding box center [159, 212] width 243 height 10
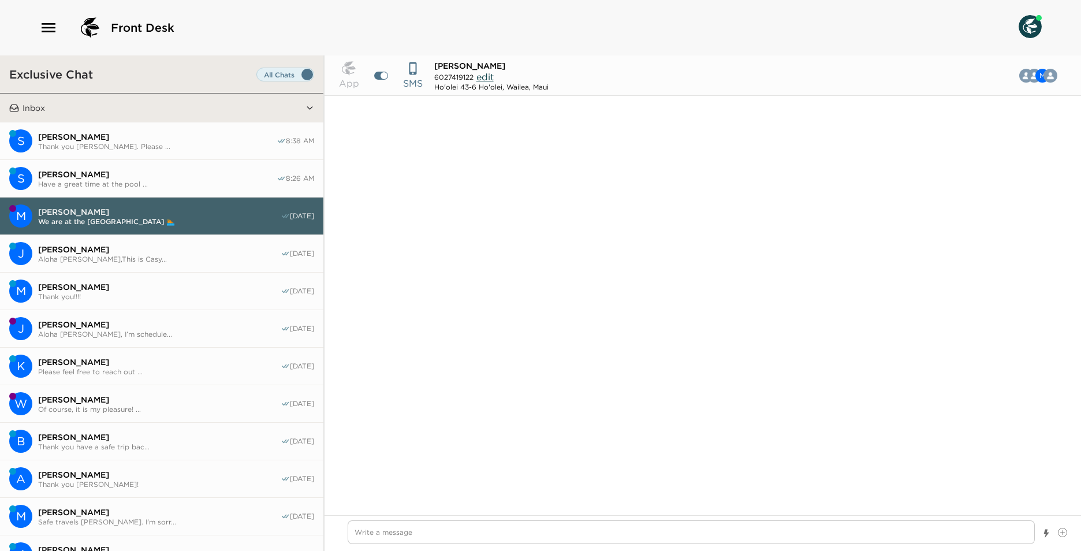
scroll to position [1025, 0]
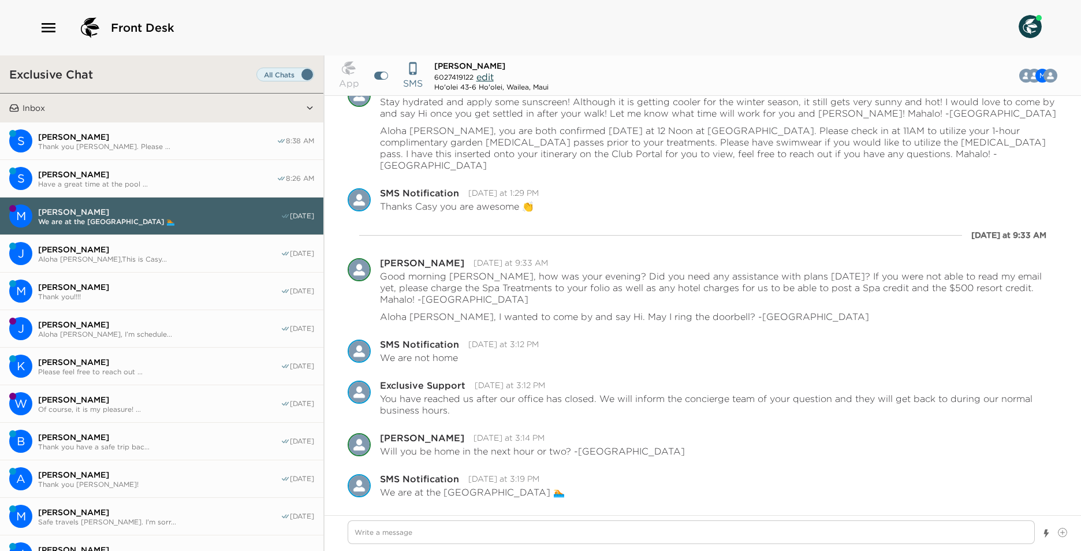
click at [125, 296] on span "Thank you!!!!" at bounding box center [159, 296] width 243 height 9
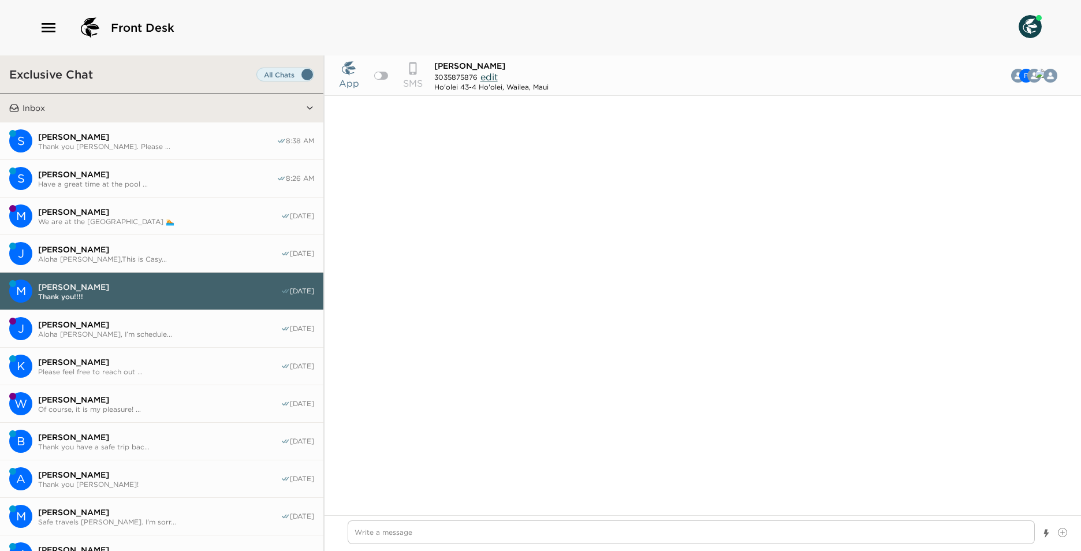
scroll to position [1002, 0]
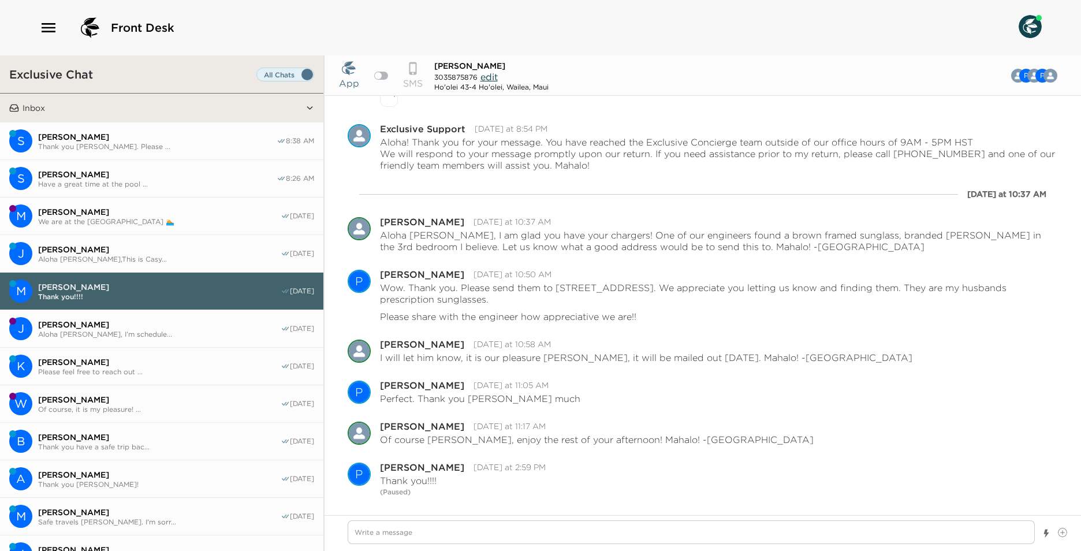
click at [141, 323] on span "[PERSON_NAME]" at bounding box center [159, 324] width 243 height 10
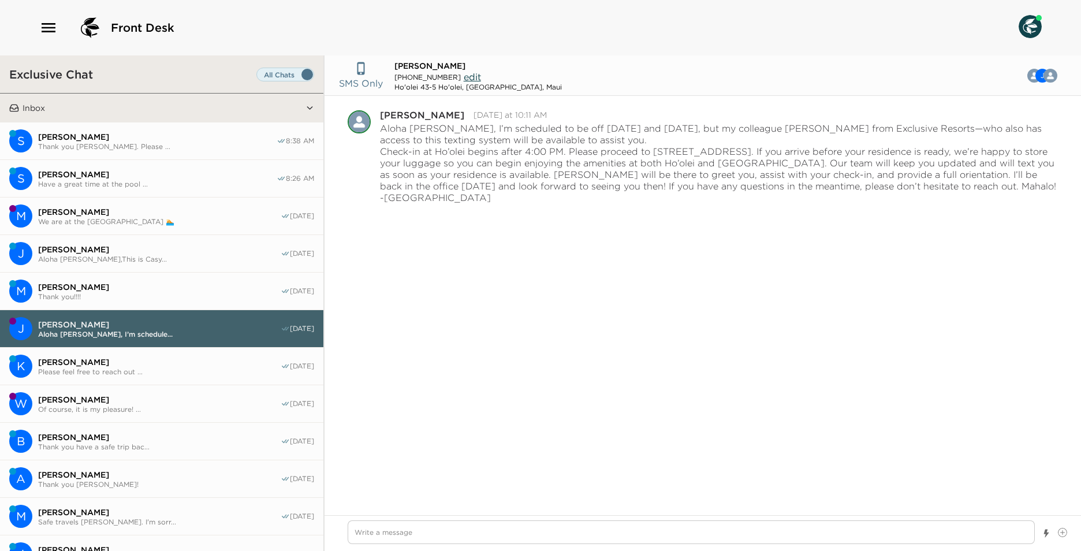
scroll to position [223, 0]
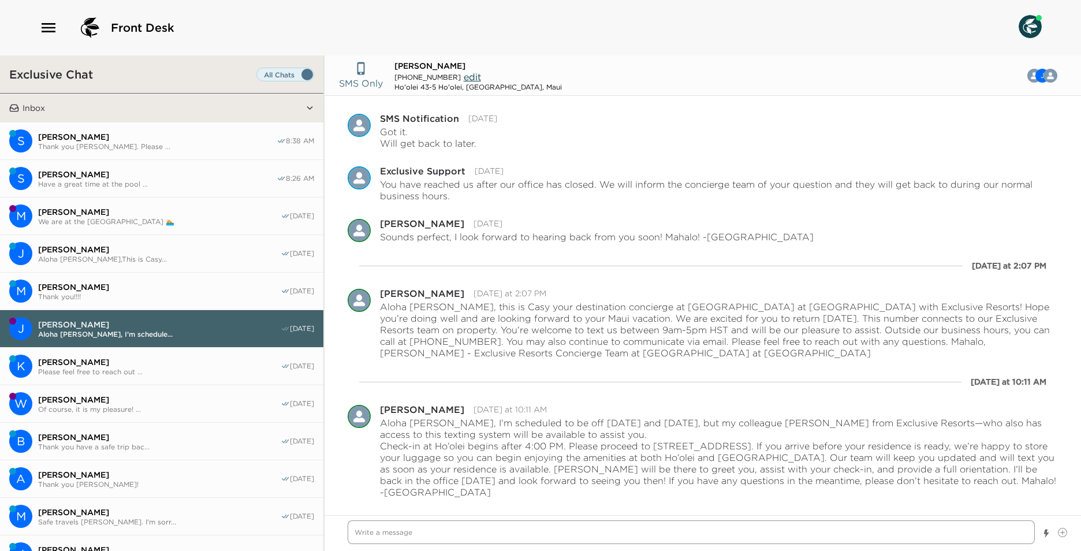
click at [384, 528] on textarea "Write a message" at bounding box center [691, 532] width 687 height 24
drag, startPoint x: 633, startPoint y: 542, endPoint x: 652, endPoint y: 537, distance: 20.3
click at [635, 541] on textarea "Aloha [PERSON_NAME], We look forward to your arrival to Ho'olei Villas at [GEOG…" at bounding box center [691, 532] width 687 height 24
click at [665, 534] on textarea "Aloha [PERSON_NAME], We look forward to your arrival to Ho'olei Villas at [GEOG…" at bounding box center [691, 532] width 687 height 24
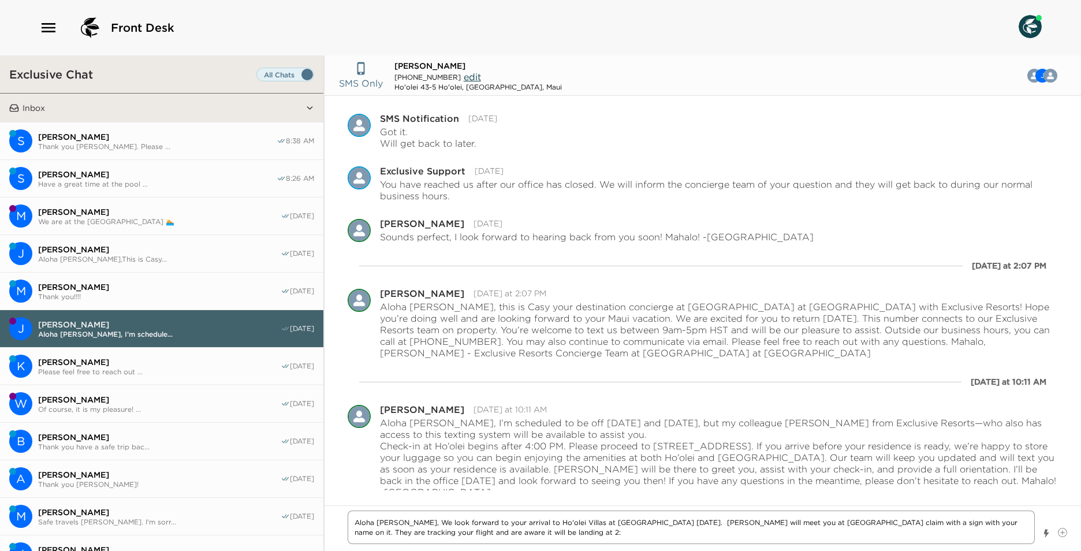
click at [519, 537] on textarea "Aloha [PERSON_NAME], We look forward to your arrival to Ho'olei Villas at [GEOG…" at bounding box center [691, 528] width 687 height 34
click at [950, 529] on textarea "Aloha [PERSON_NAME], We look forward to your arrival to Ho'olei Villas at [GEOG…" at bounding box center [691, 528] width 687 height 34
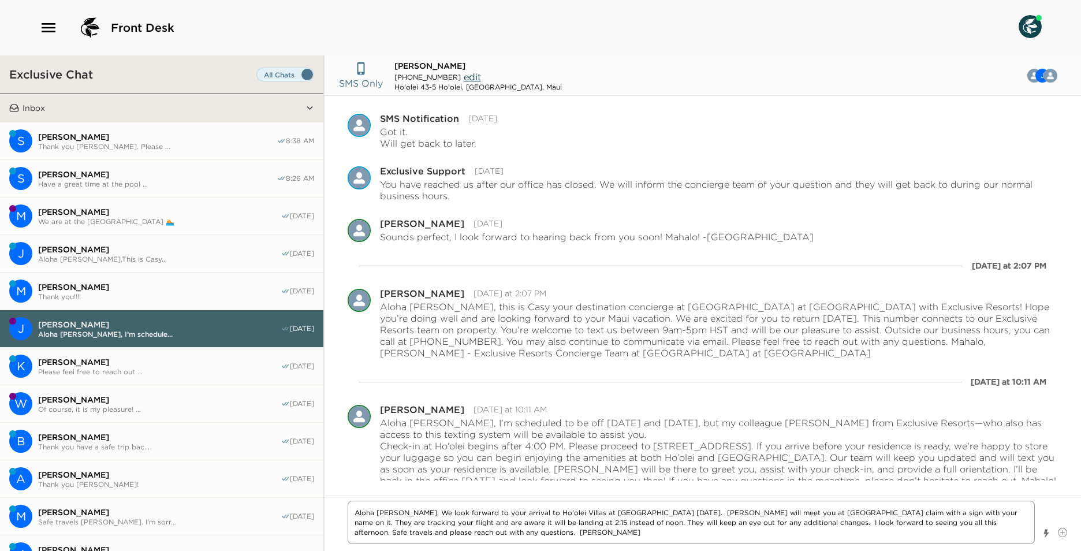
drag, startPoint x: 452, startPoint y: 535, endPoint x: 287, endPoint y: 482, distance: 173.4
click at [287, 482] on div "Exclusive Chat Inbox S [PERSON_NAME] Thank you [PERSON_NAME]. Please ... 8:38 A…" at bounding box center [540, 303] width 1081 height 496
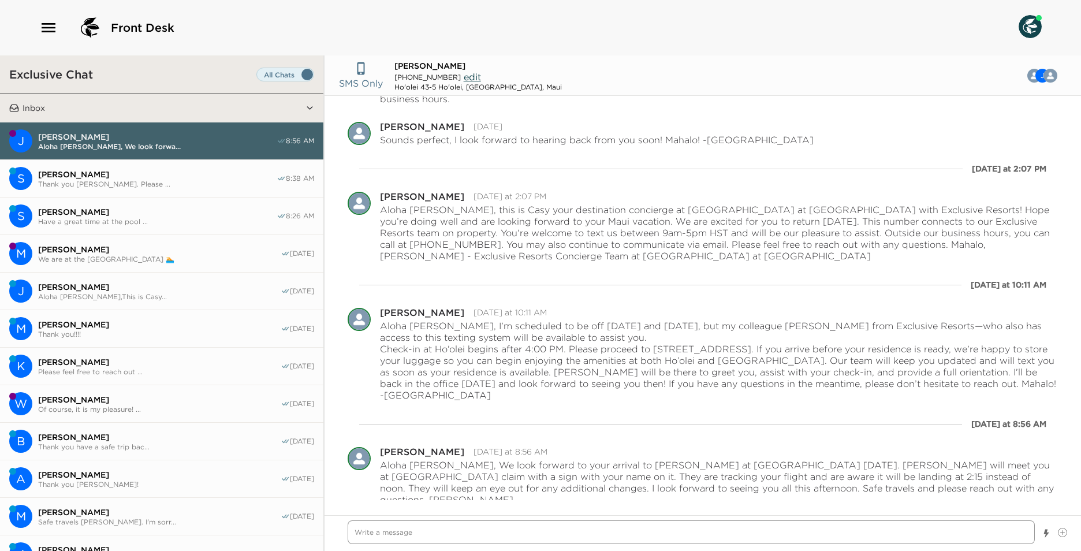
scroll to position [316, 0]
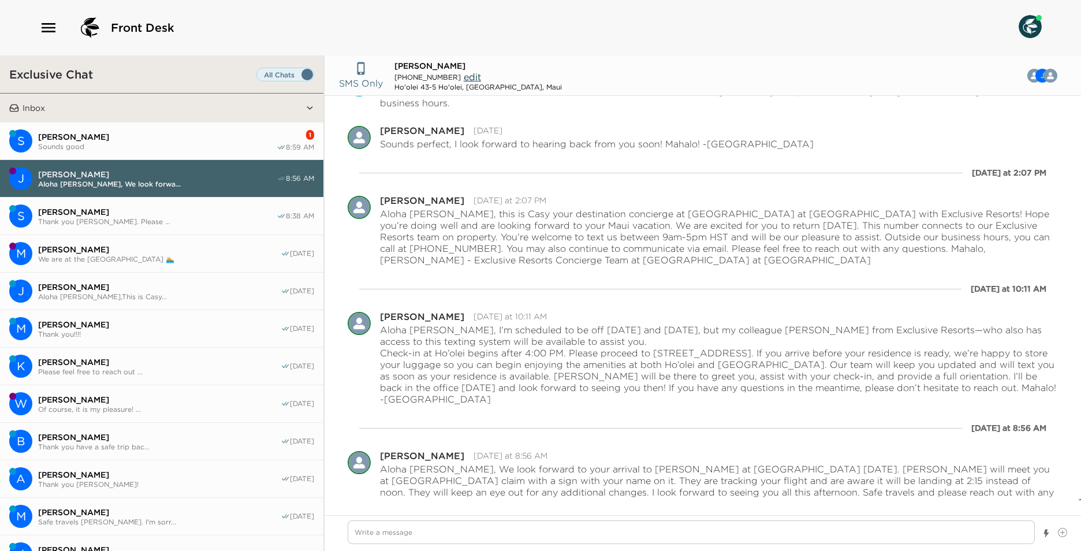
click at [220, 142] on span "Sounds good" at bounding box center [157, 146] width 239 height 9
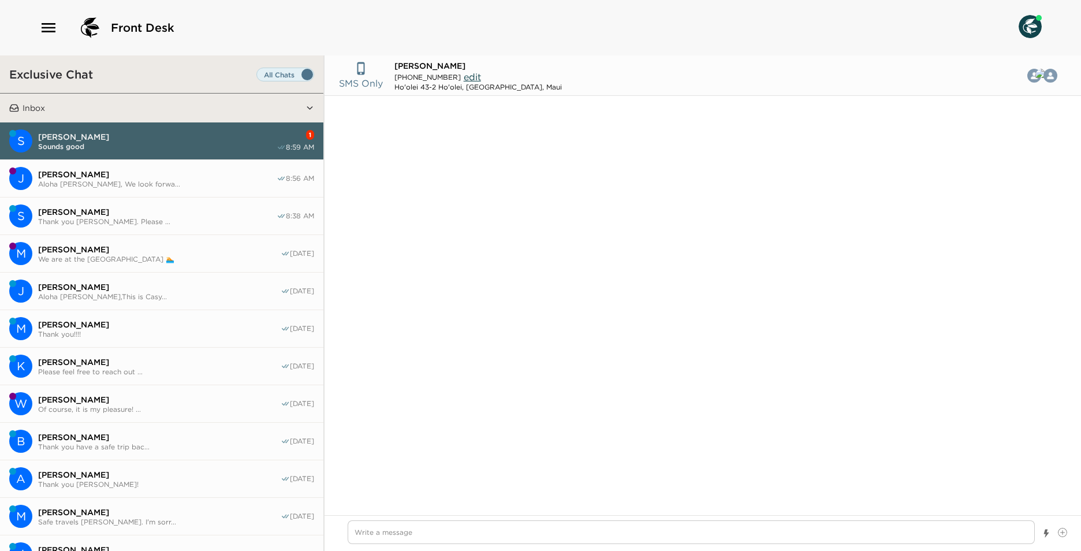
scroll to position [1163, 0]
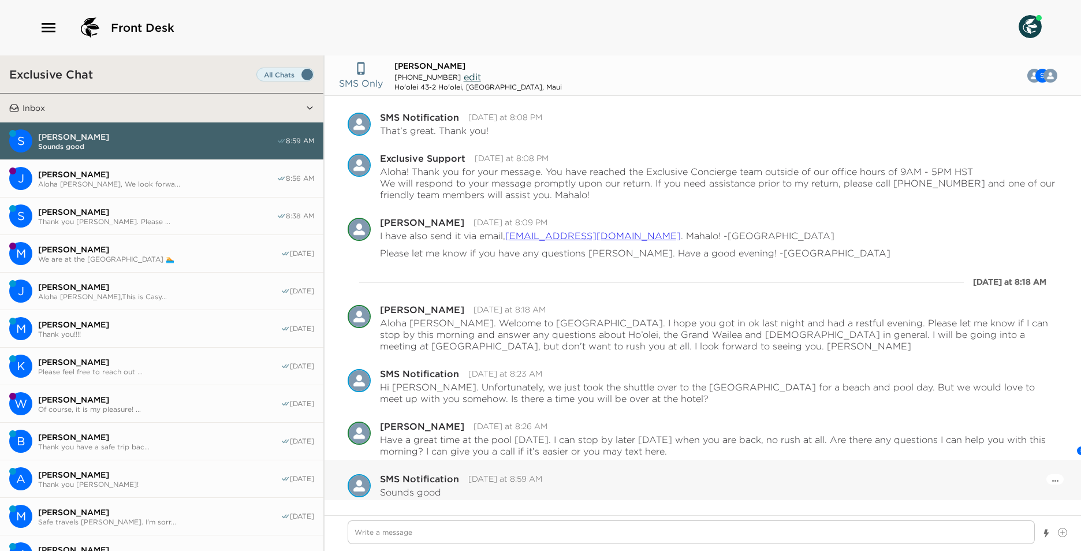
click at [1051, 483] on div "Pause Escalation" at bounding box center [1055, 479] width 17 height 10
click at [1052, 479] on button "Open Message Actions Menu" at bounding box center [1055, 479] width 6 height 13
click at [1041, 470] on button "Pause Escalation" at bounding box center [1024, 464] width 69 height 18
drag, startPoint x: 195, startPoint y: 189, endPoint x: 163, endPoint y: 231, distance: 52.8
click at [195, 188] on button "J [PERSON_NAME] [PERSON_NAME], We look forwa... 8:56 AM" at bounding box center [161, 179] width 323 height 38
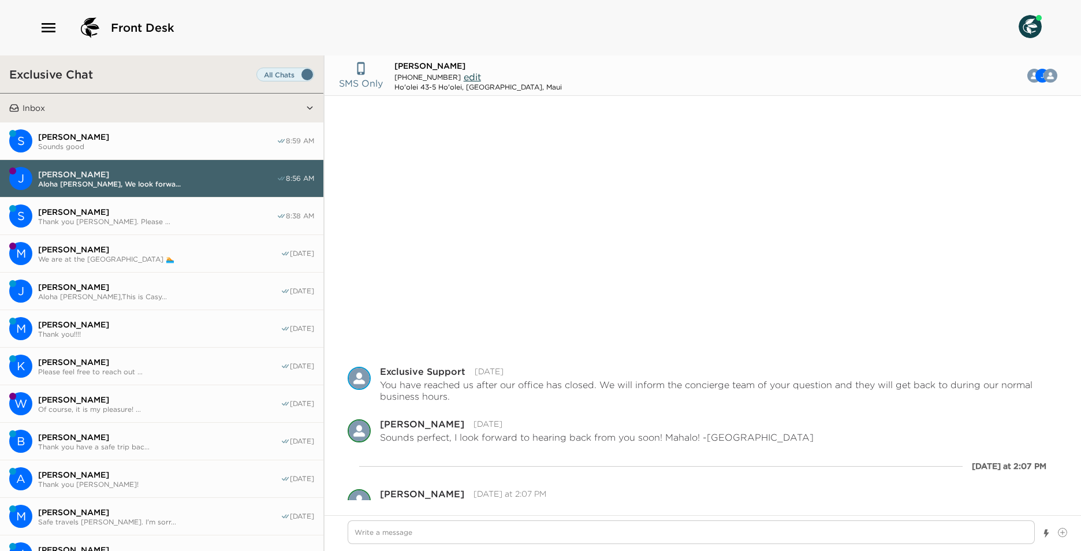
scroll to position [293, 0]
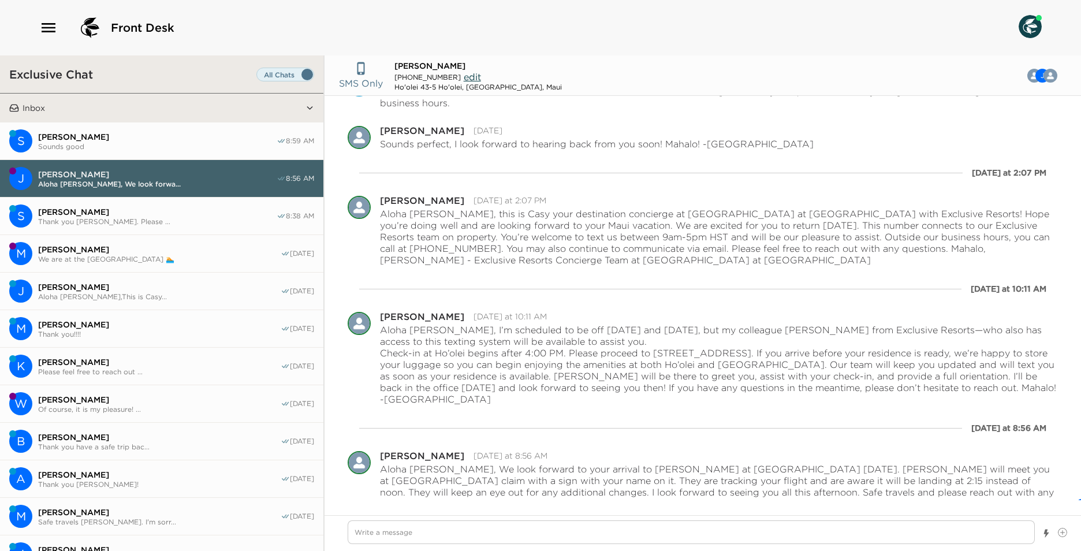
click at [161, 229] on button "S [PERSON_NAME] Thank you [PERSON_NAME]. Please ... 8:38 AM" at bounding box center [161, 217] width 323 height 38
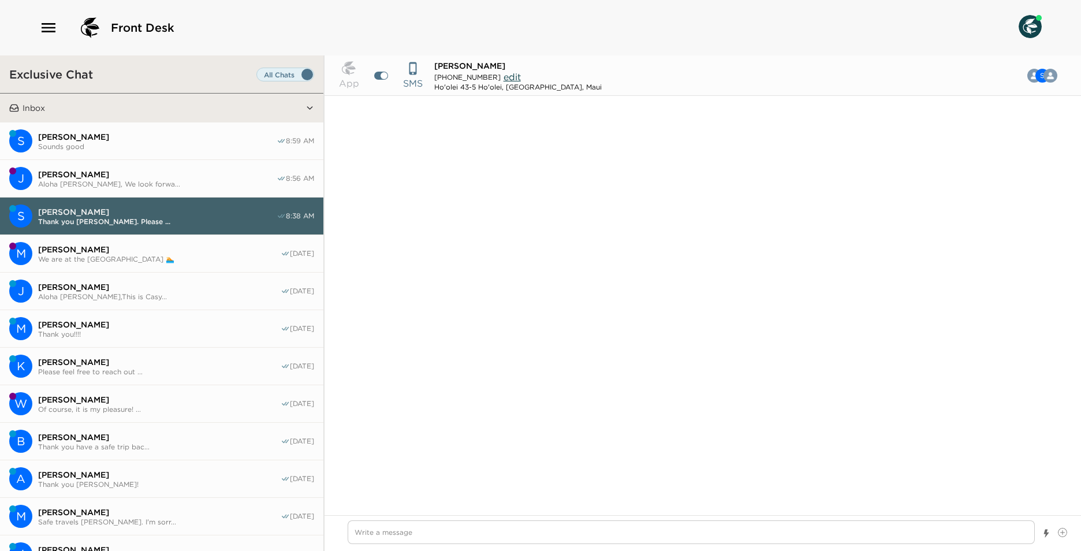
scroll to position [1323, 0]
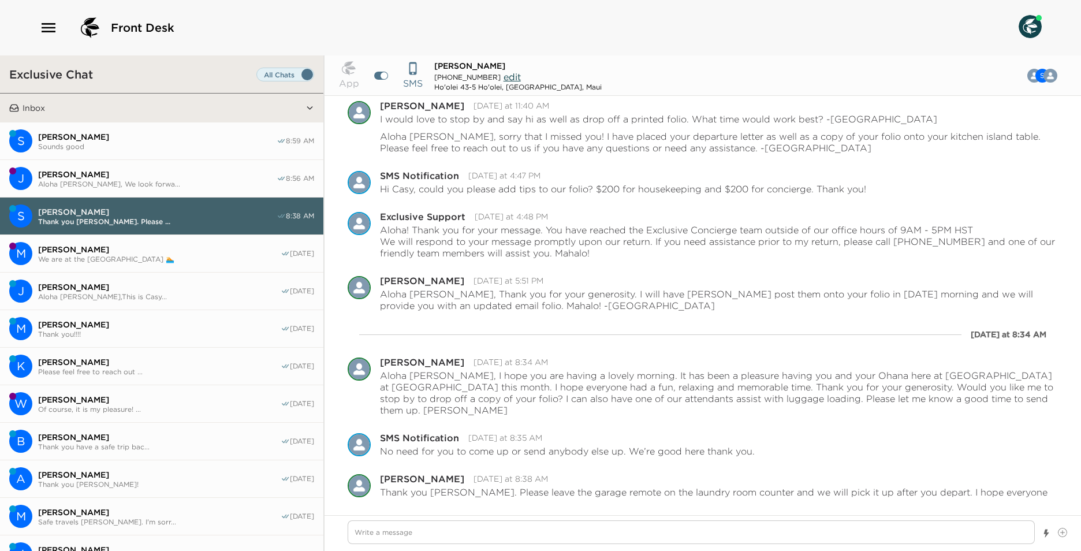
drag, startPoint x: 176, startPoint y: 284, endPoint x: 178, endPoint y: 292, distance: 7.9
click at [176, 285] on span "[PERSON_NAME]" at bounding box center [159, 287] width 243 height 10
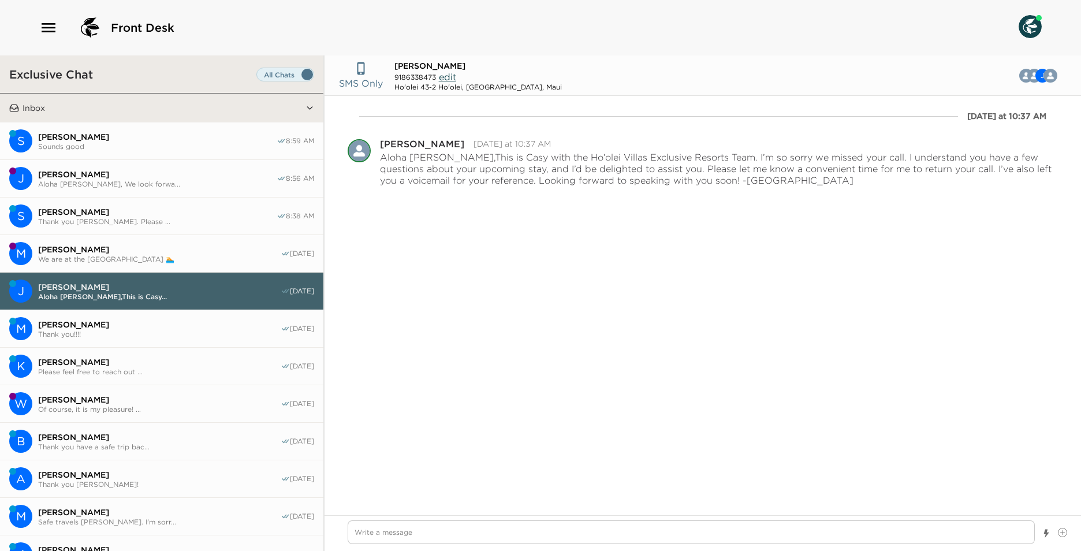
click at [221, 314] on button "M [PERSON_NAME] Thank you!!!! [DATE]" at bounding box center [161, 329] width 323 height 38
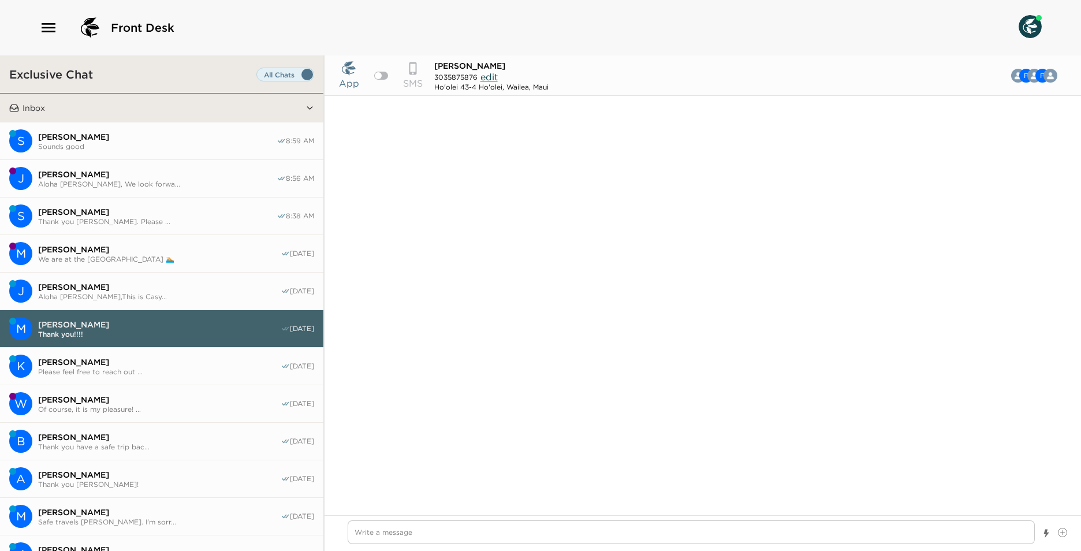
scroll to position [1002, 0]
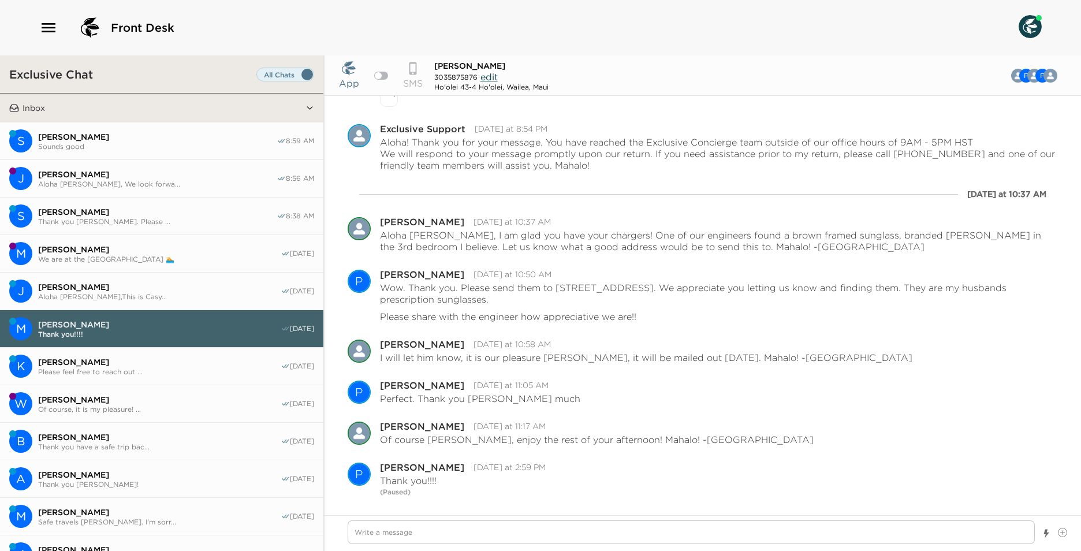
click at [214, 286] on span "[PERSON_NAME]" at bounding box center [159, 287] width 243 height 10
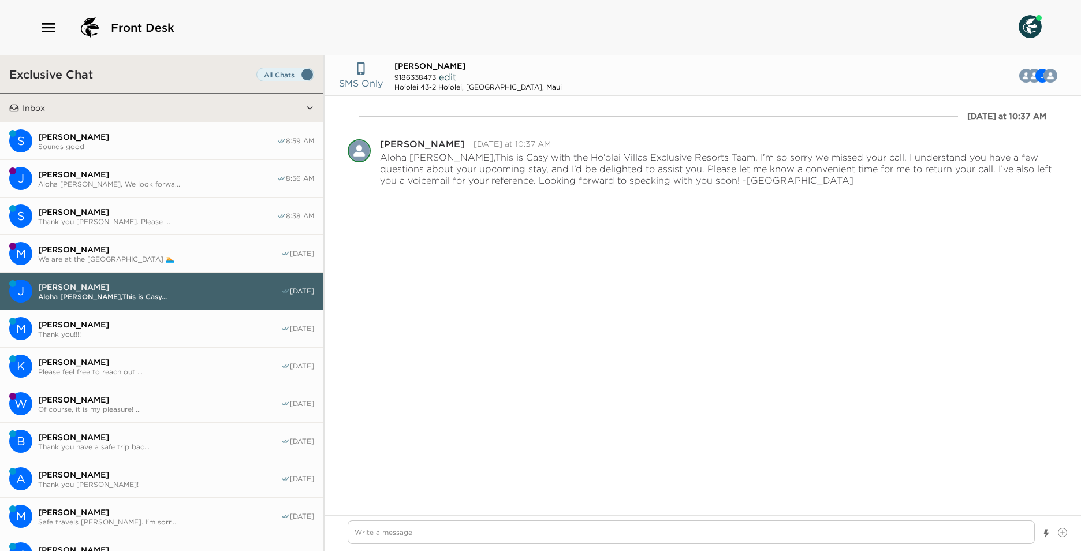
click at [159, 241] on button "M [PERSON_NAME] We are at the hoolei pool 🏊 [DATE]" at bounding box center [161, 254] width 323 height 38
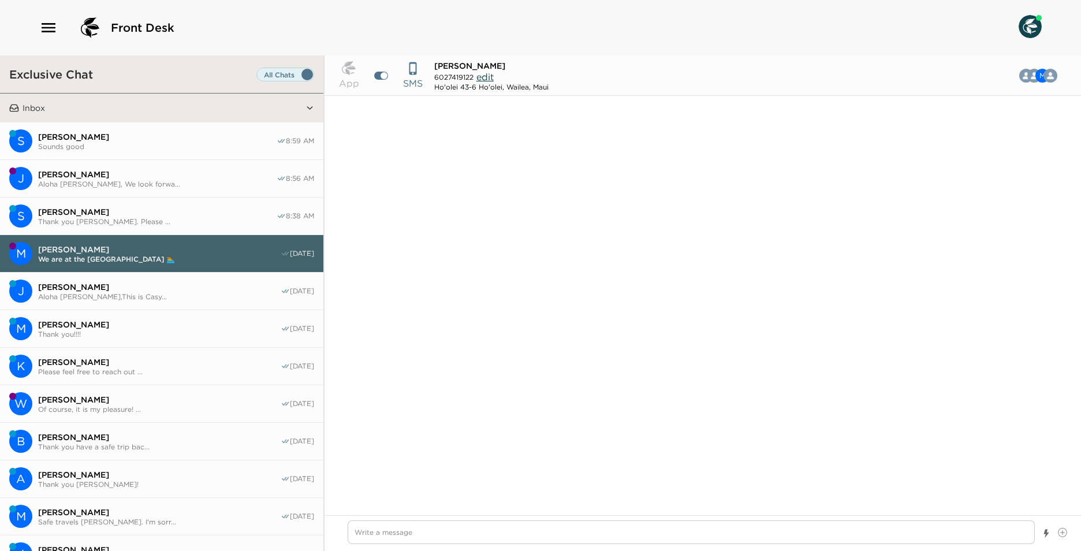
scroll to position [1025, 0]
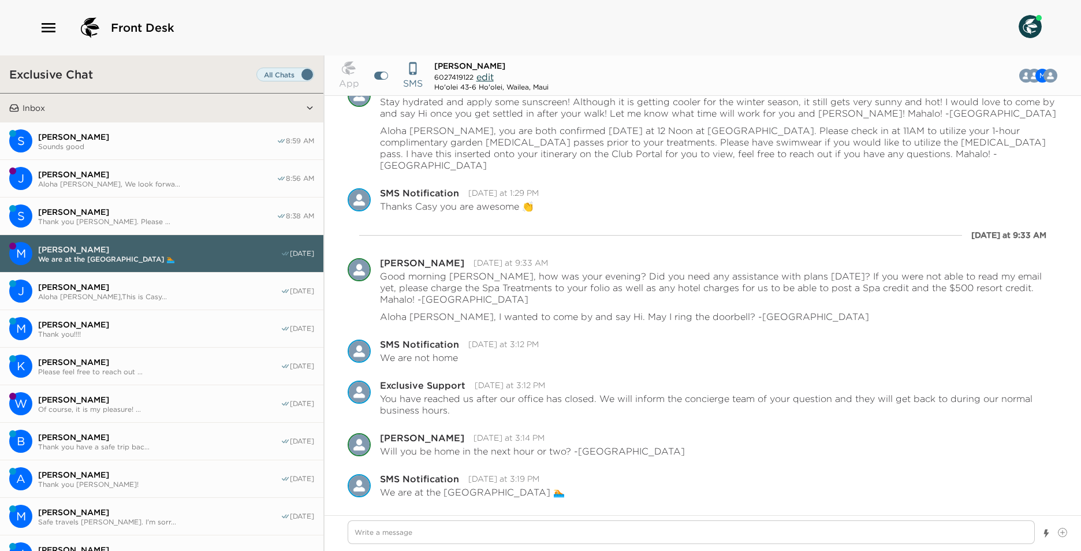
click at [163, 132] on span "[PERSON_NAME]" at bounding box center [157, 137] width 239 height 10
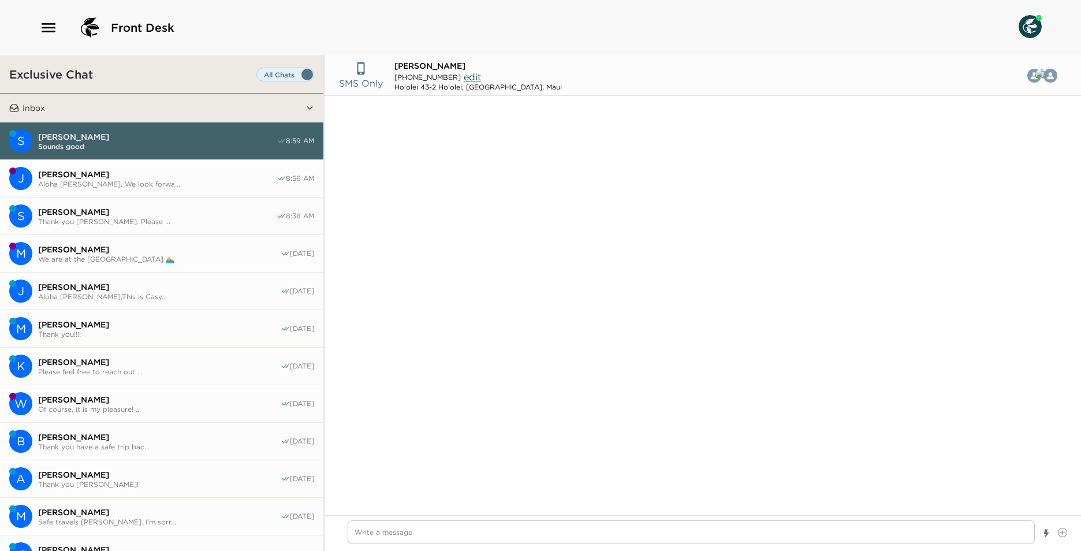
scroll to position [1534, 0]
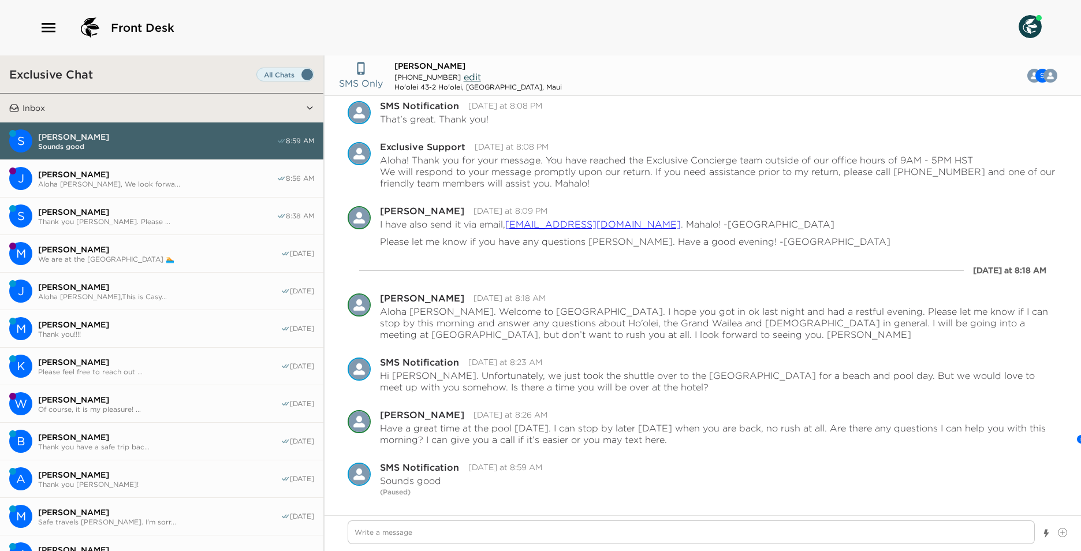
click at [162, 364] on span "[PERSON_NAME]" at bounding box center [159, 362] width 243 height 10
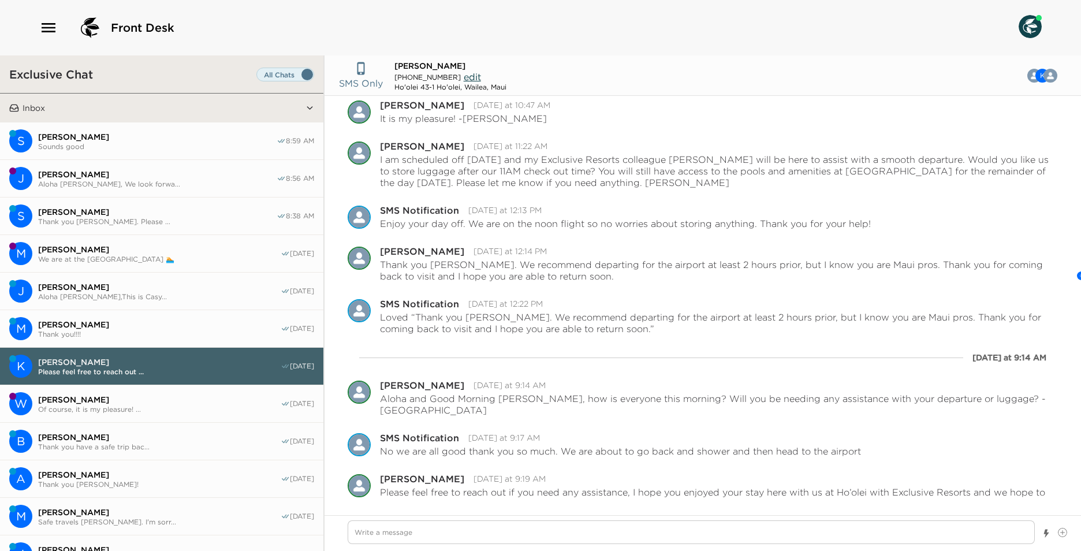
scroll to position [347, 0]
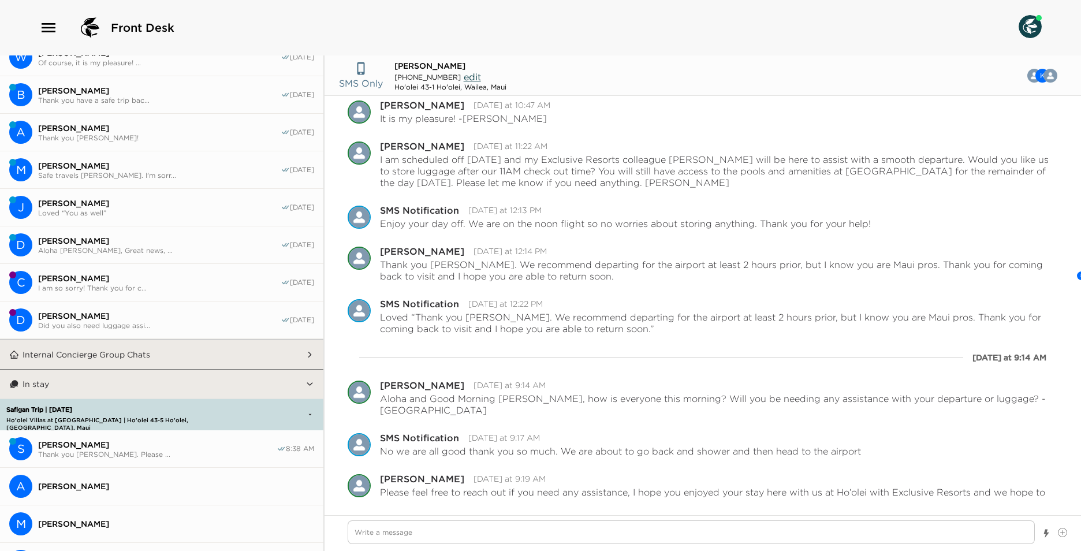
click at [130, 358] on p "Internal Concierge Group Chats" at bounding box center [87, 354] width 128 height 10
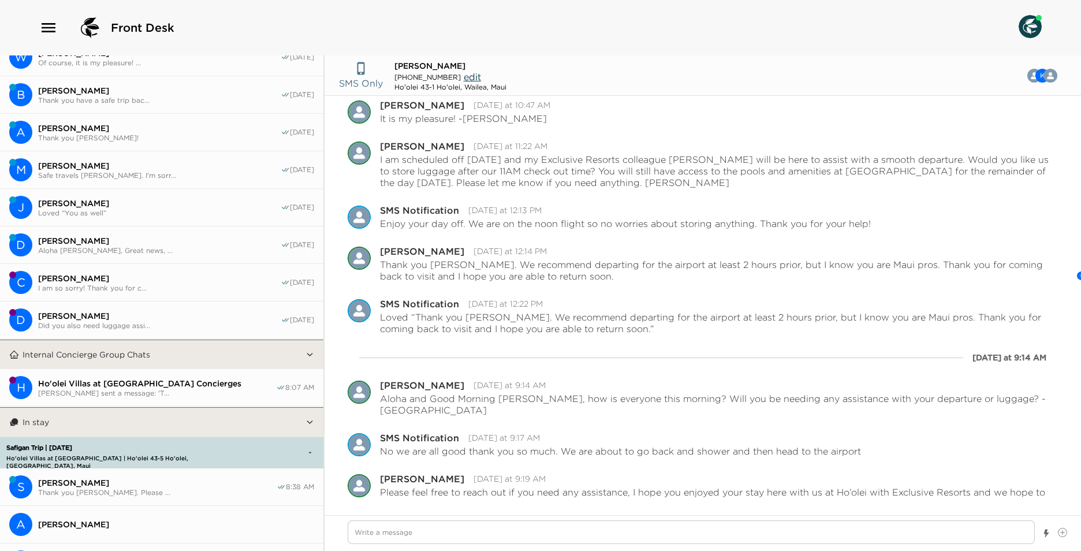
click at [148, 395] on span "[PERSON_NAME] sent a message: 'T..." at bounding box center [157, 393] width 238 height 9
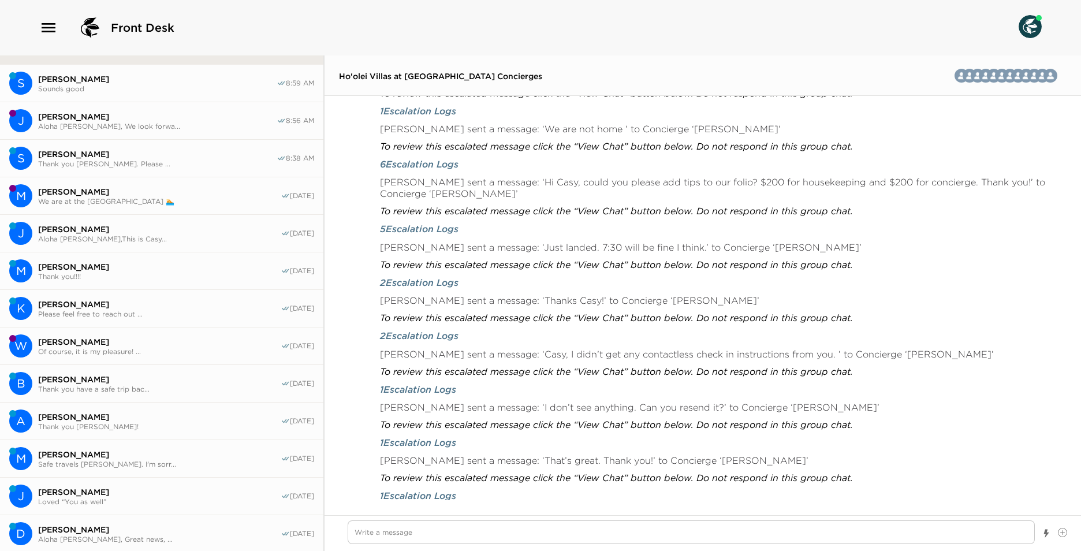
scroll to position [0, 0]
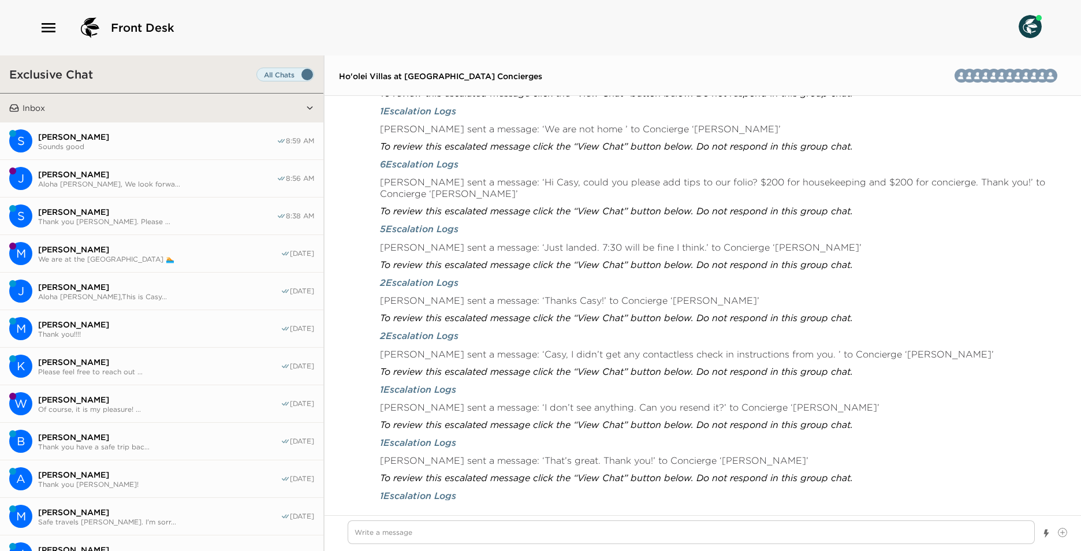
click at [186, 142] on span "Sounds good" at bounding box center [157, 146] width 239 height 9
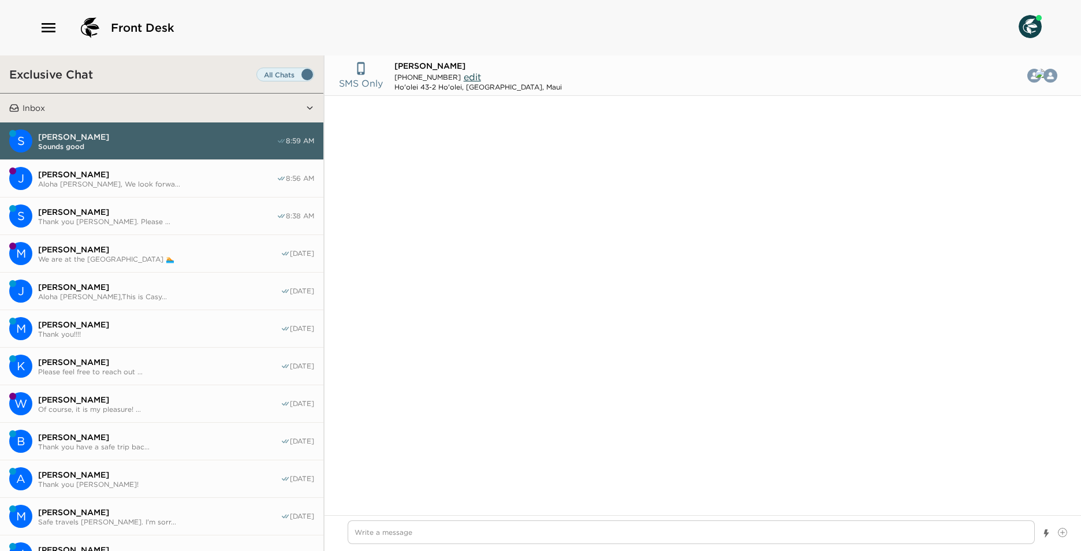
scroll to position [1534, 0]
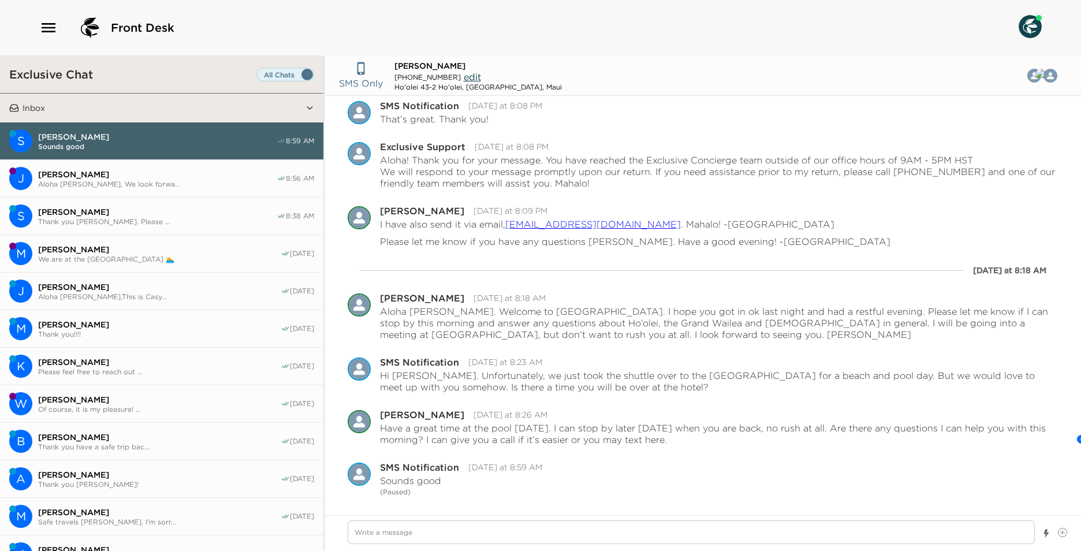
click at [206, 185] on span "Aloha [PERSON_NAME], We look forwa..." at bounding box center [157, 184] width 239 height 9
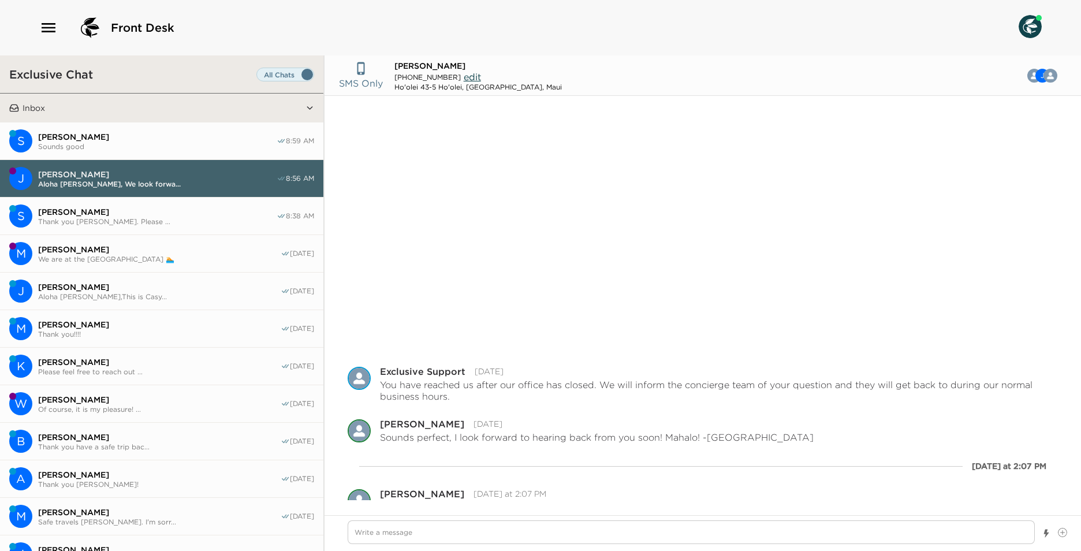
scroll to position [293, 0]
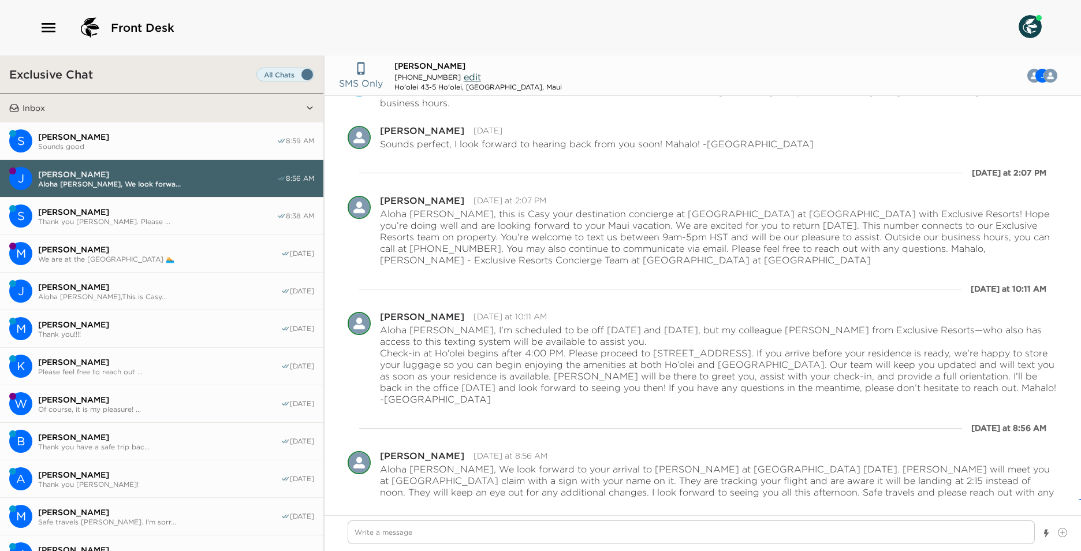
click at [223, 221] on span "Thank you [PERSON_NAME]. Please ..." at bounding box center [157, 221] width 239 height 9
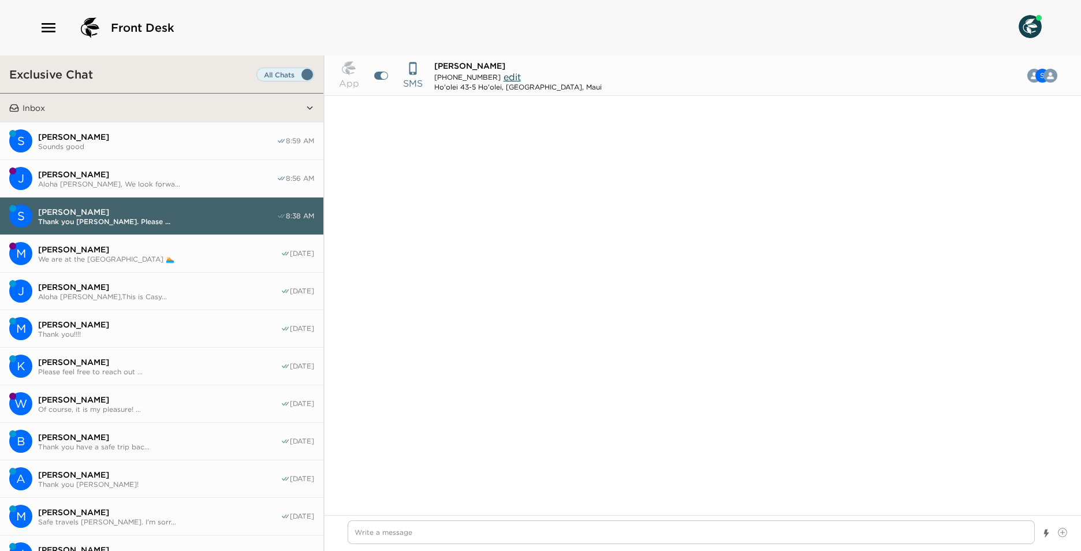
scroll to position [1323, 0]
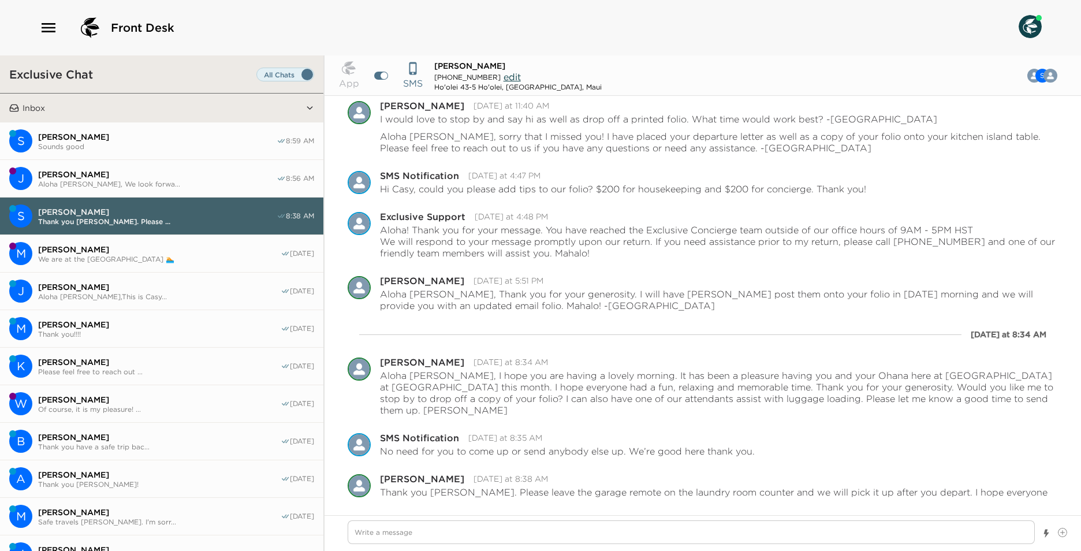
click at [225, 246] on span "[PERSON_NAME]" at bounding box center [159, 249] width 243 height 10
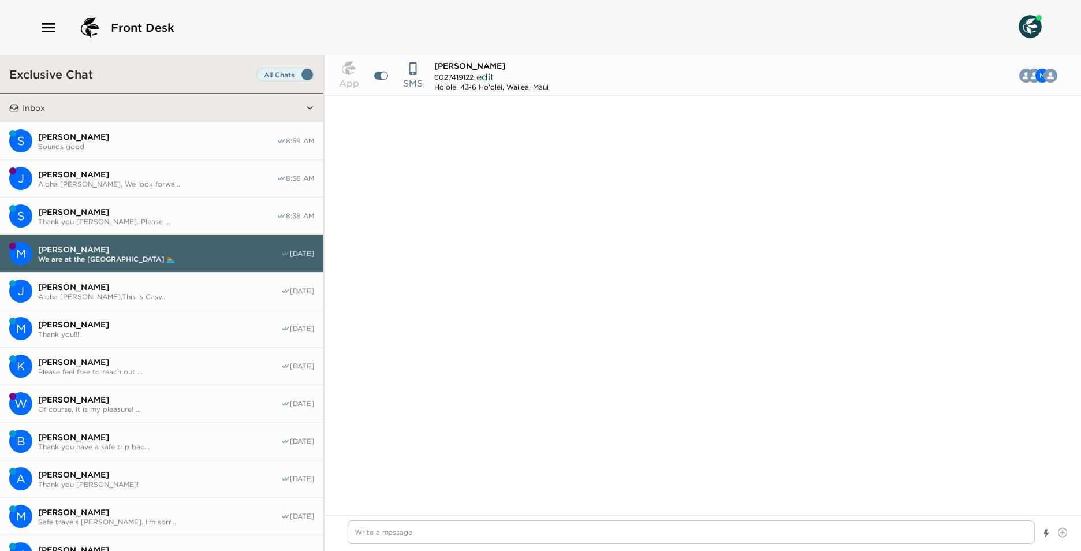
scroll to position [1025, 0]
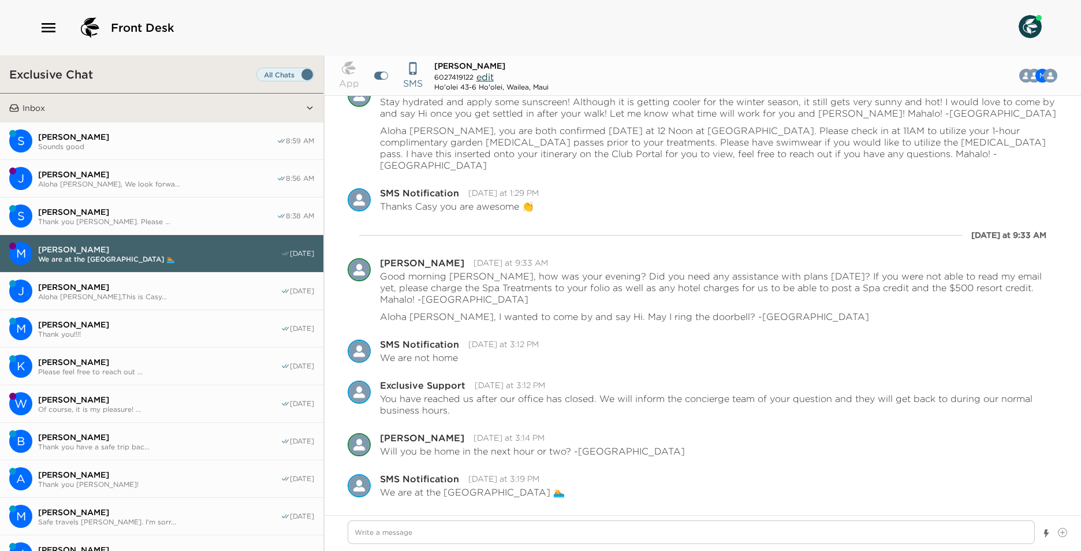
click at [225, 292] on span "Aloha [PERSON_NAME],This is Casy..." at bounding box center [159, 296] width 243 height 9
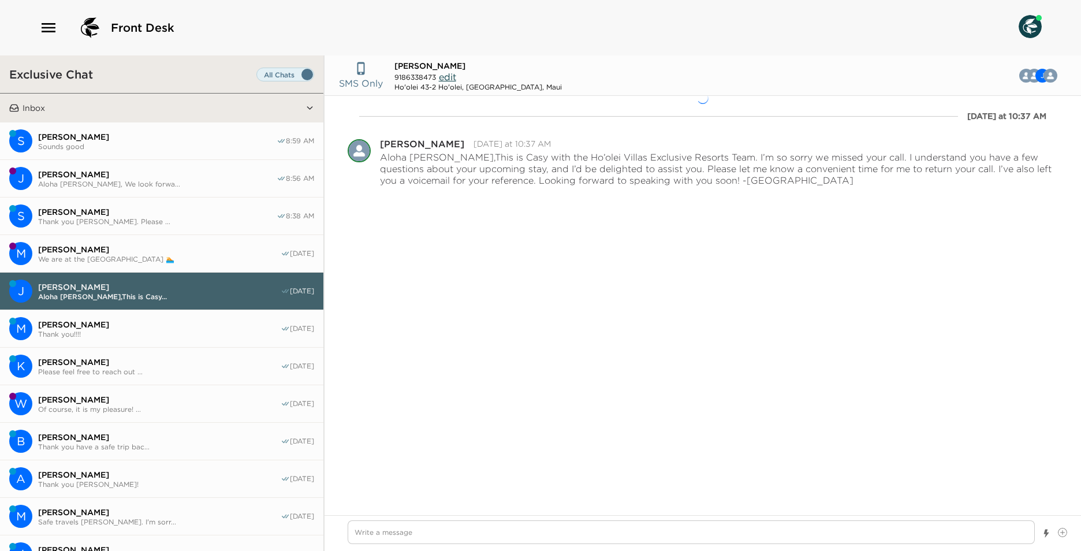
click at [209, 313] on button "M [PERSON_NAME] Thank you!!!! [DATE]" at bounding box center [161, 329] width 323 height 38
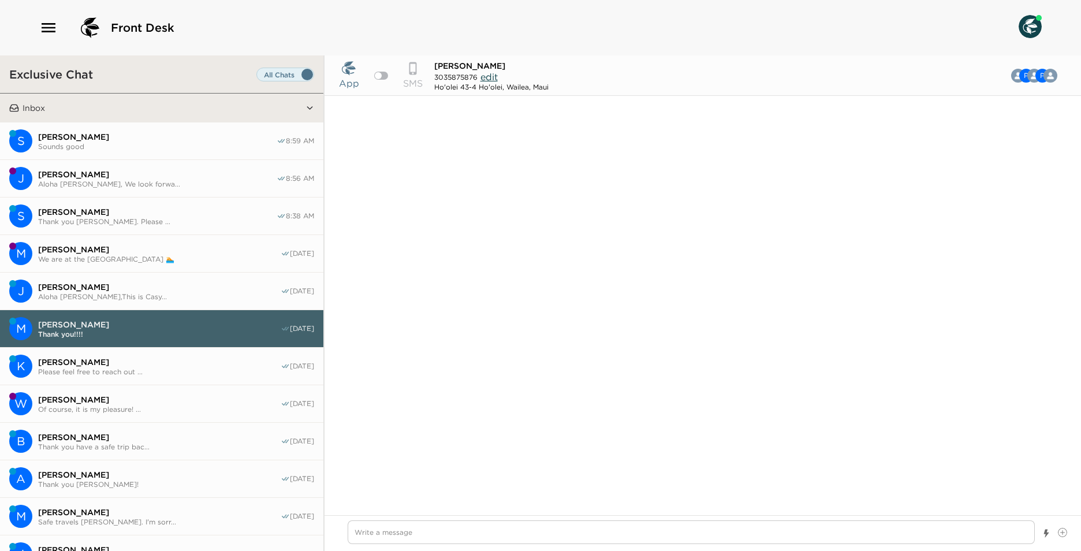
scroll to position [1002, 0]
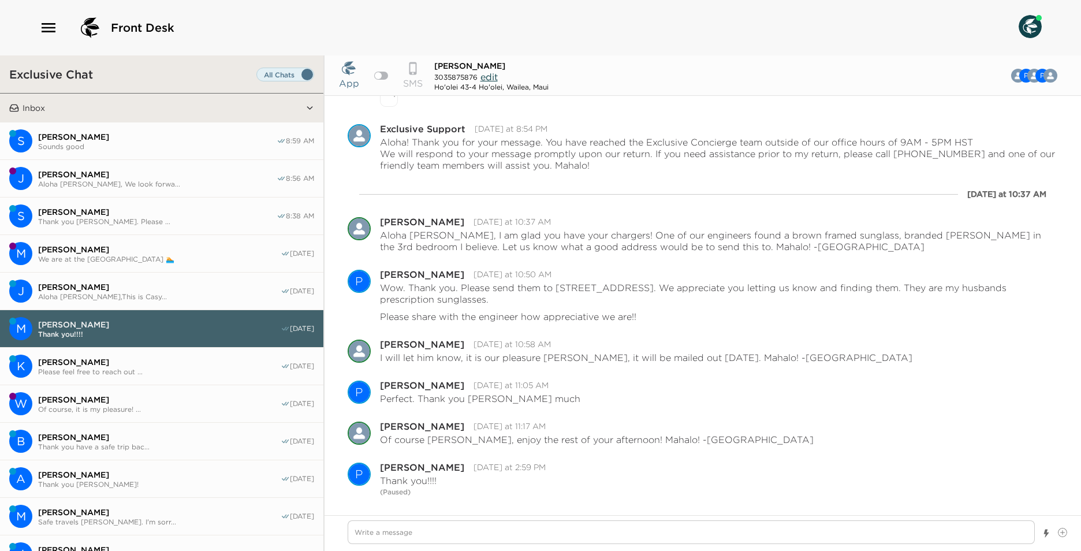
click at [185, 355] on button "[PERSON_NAME] Please feel free to reach out ... [DATE]" at bounding box center [161, 367] width 323 height 38
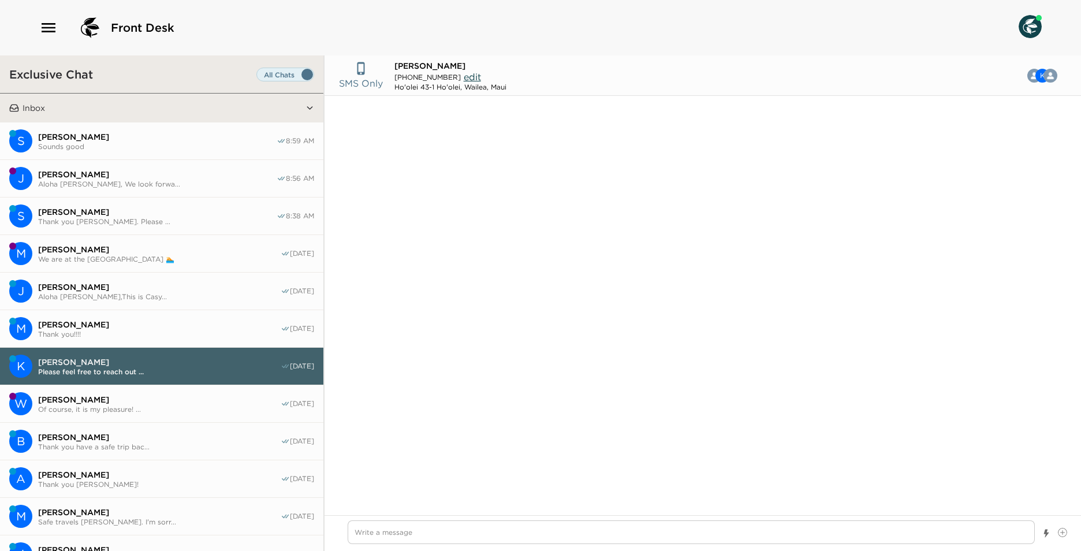
scroll to position [903, 0]
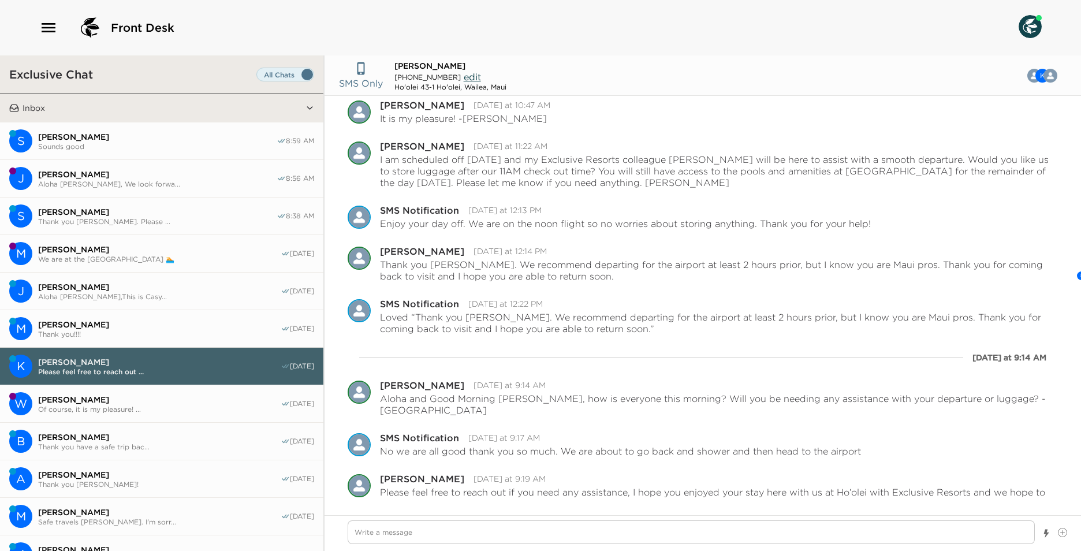
click at [170, 407] on span "Of course, it is my pleasure! ..." at bounding box center [159, 409] width 243 height 9
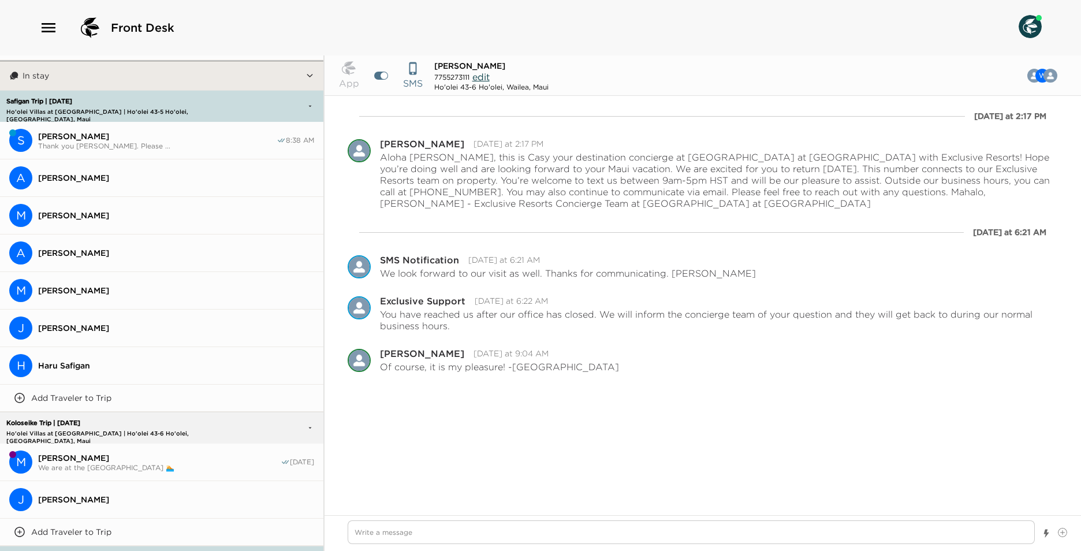
scroll to position [578, 0]
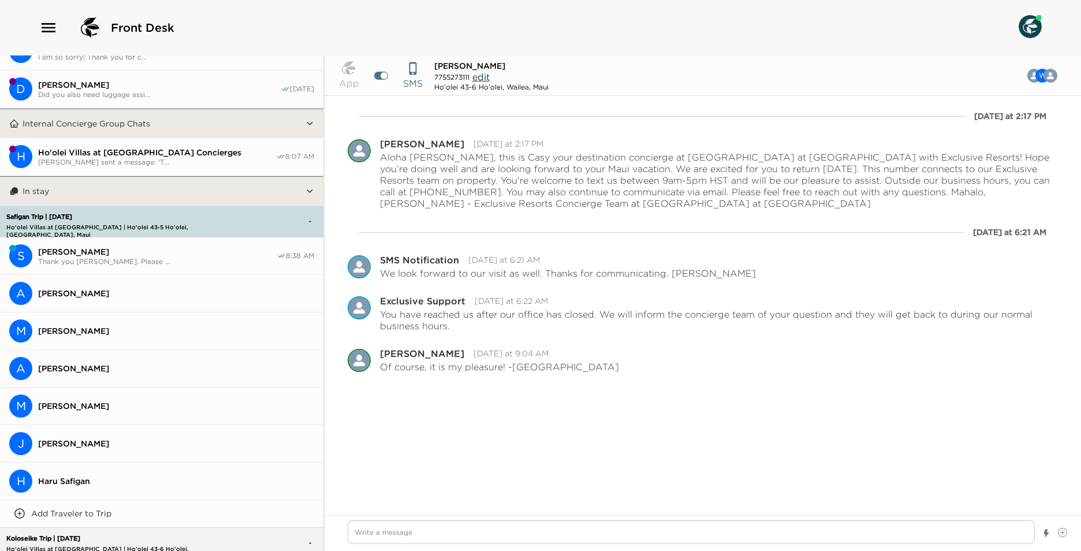
click at [121, 284] on button "A [PERSON_NAME]" at bounding box center [161, 294] width 323 height 38
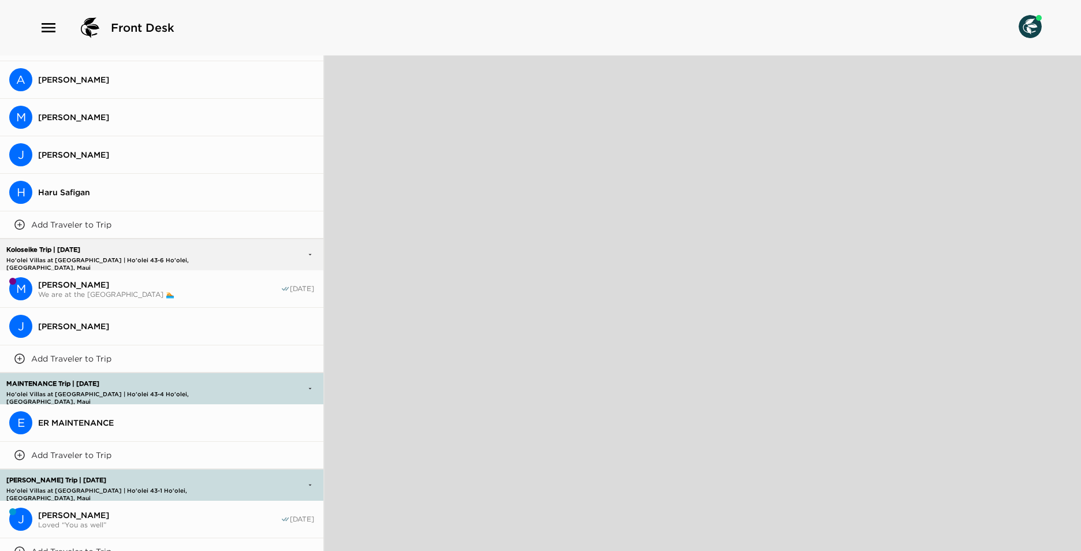
scroll to position [924, 0]
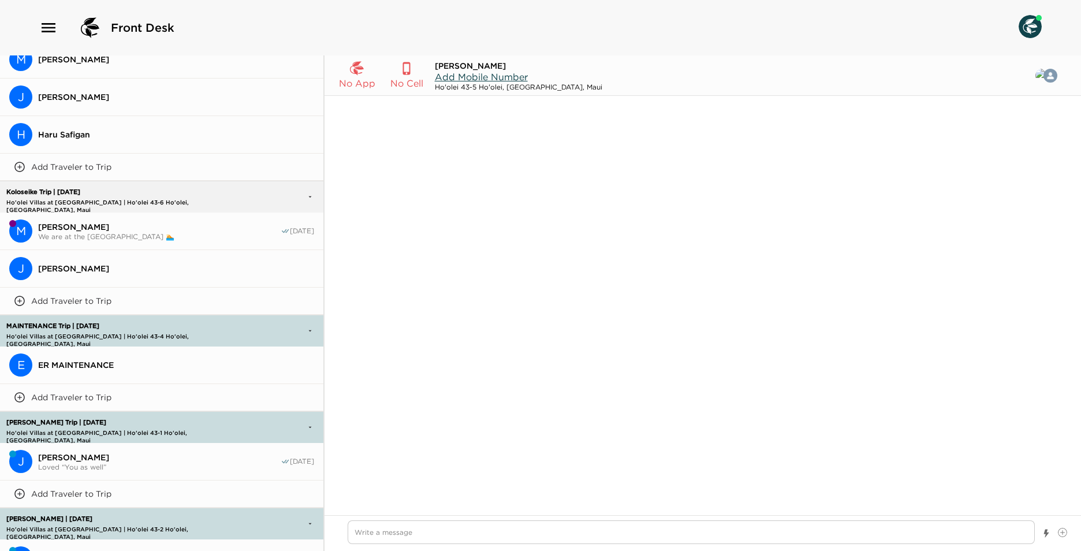
click at [96, 235] on span "We are at the [GEOGRAPHIC_DATA] 🏊" at bounding box center [159, 236] width 243 height 9
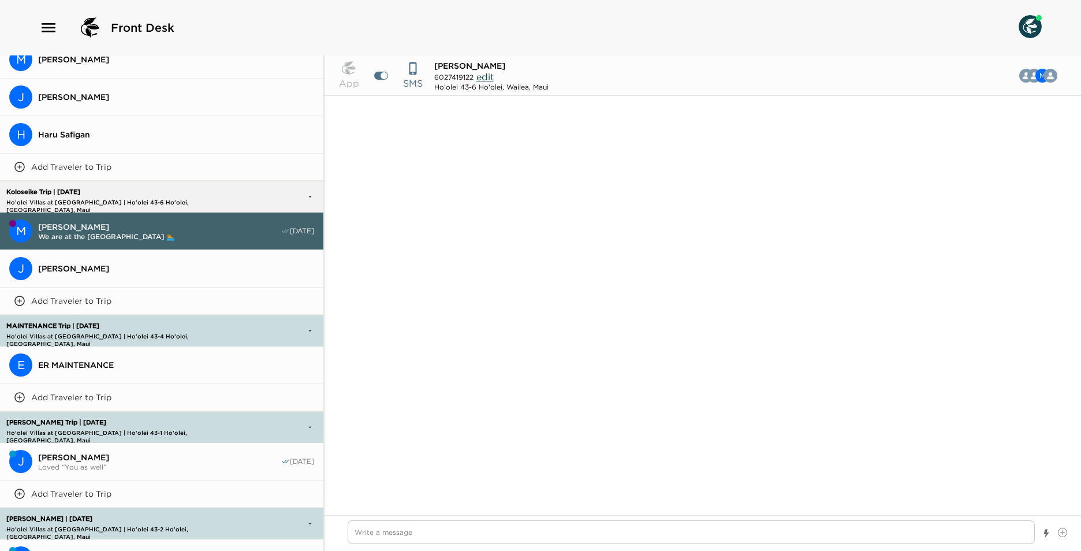
scroll to position [1025, 0]
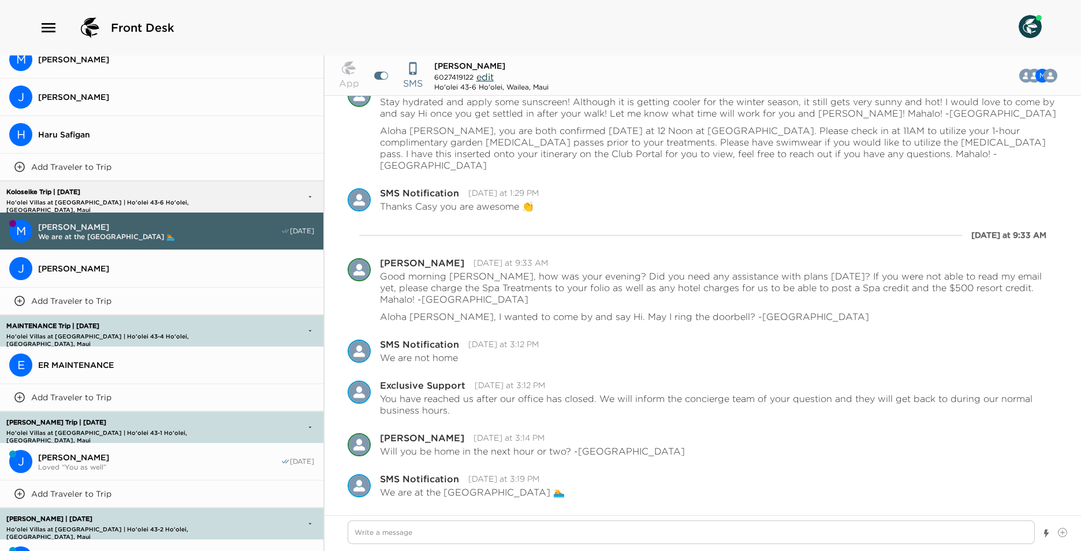
click at [121, 267] on span "[PERSON_NAME]" at bounding box center [176, 268] width 276 height 10
click at [84, 264] on span "[PERSON_NAME]" at bounding box center [176, 268] width 276 height 10
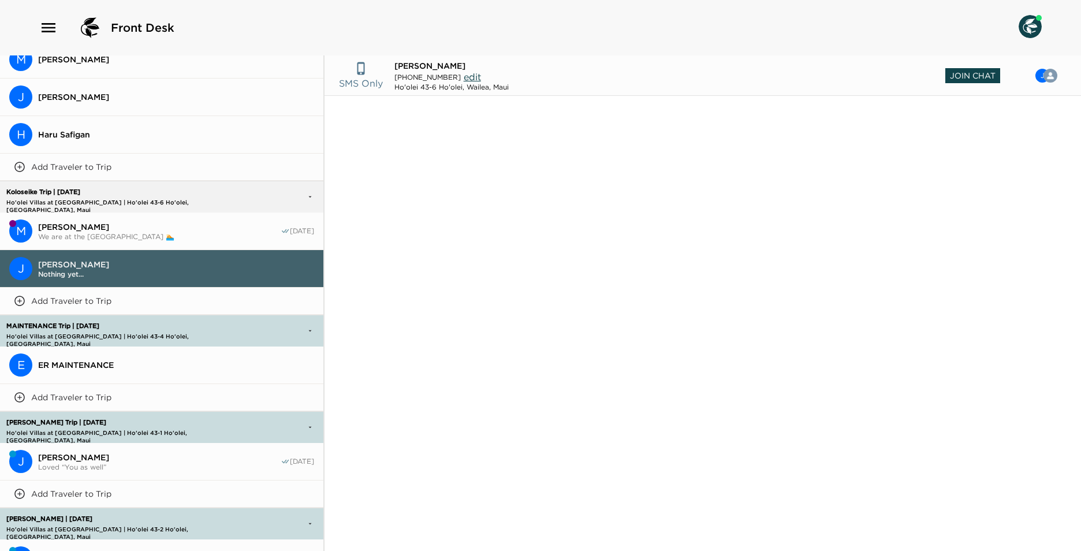
click at [963, 76] on span "Join Chat" at bounding box center [973, 75] width 55 height 15
click at [84, 455] on span "[PERSON_NAME]" at bounding box center [159, 457] width 243 height 10
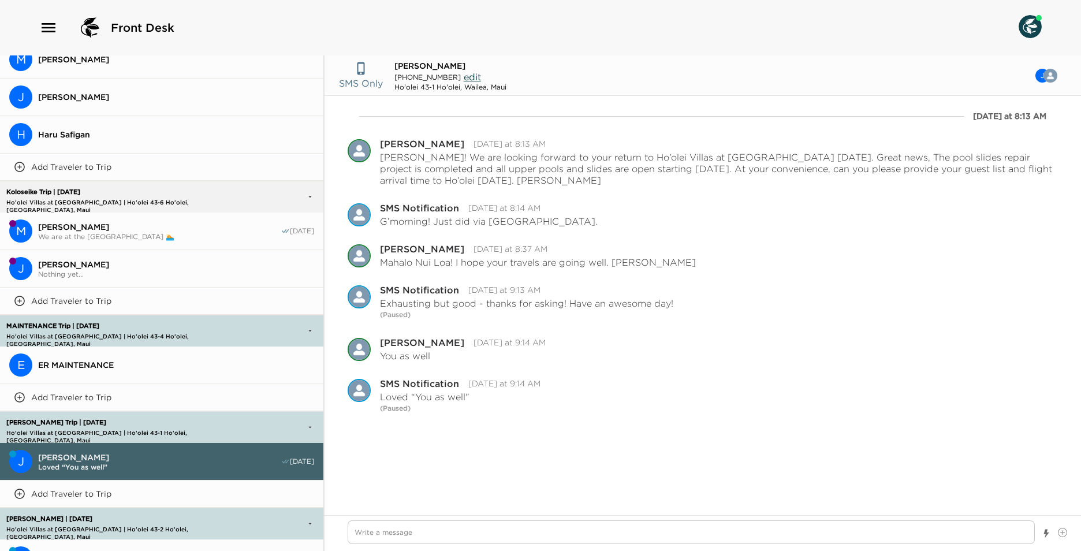
scroll to position [1098, 0]
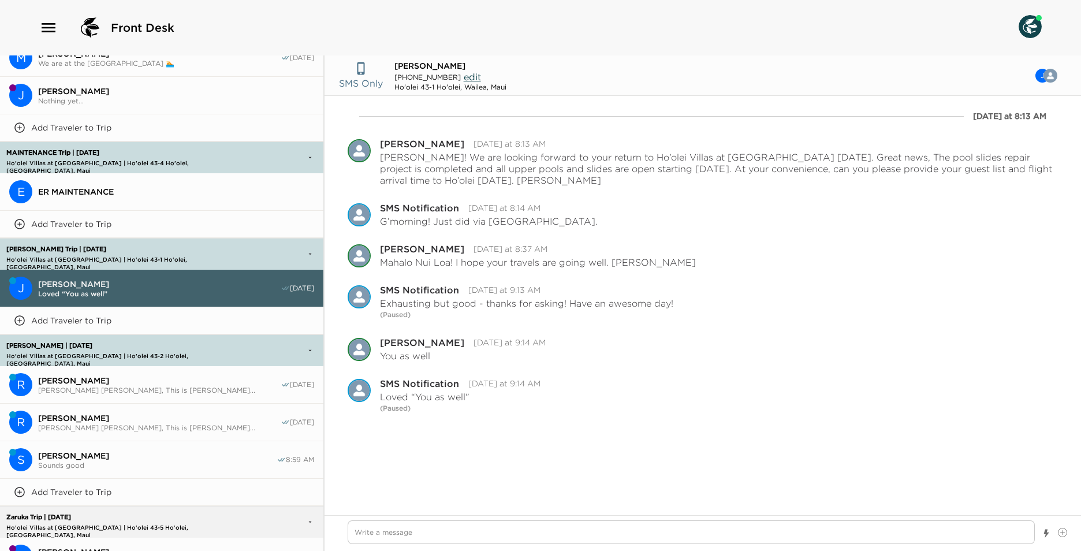
click at [132, 386] on span "[PERSON_NAME] [PERSON_NAME], This is [PERSON_NAME]..." at bounding box center [159, 390] width 243 height 9
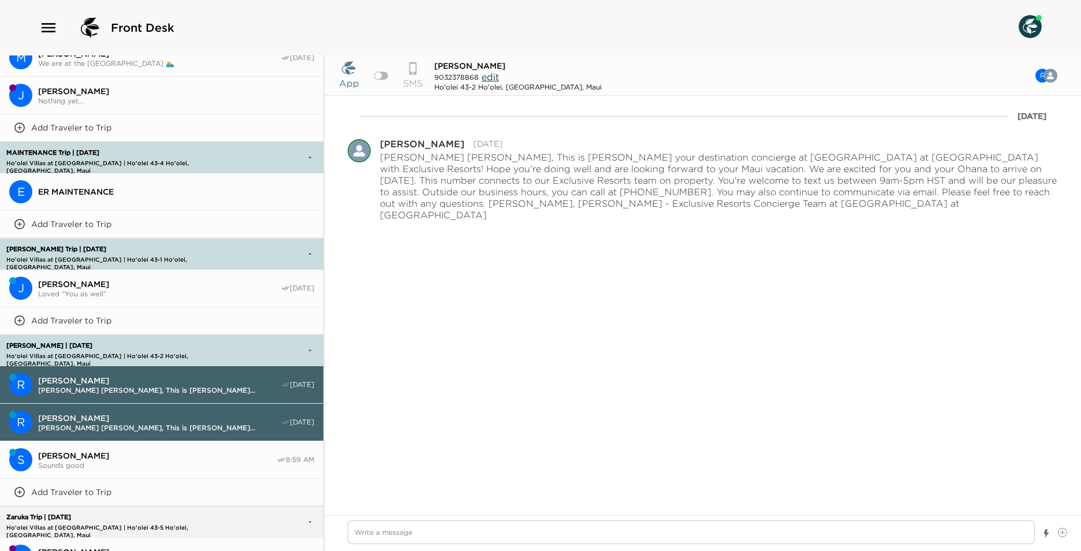
scroll to position [1271, 0]
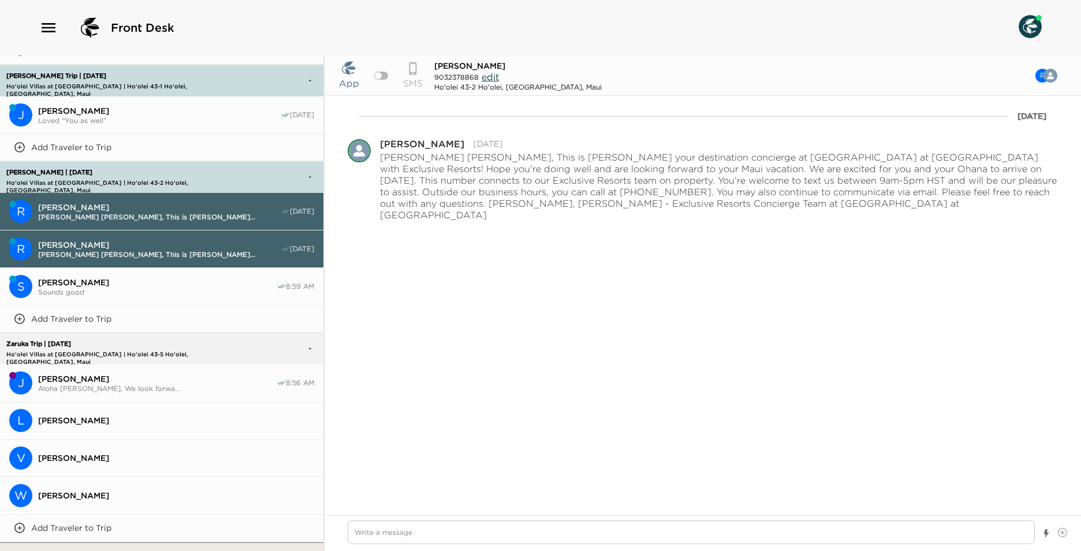
click at [102, 364] on button "J [PERSON_NAME] [PERSON_NAME], We look forwa... 8:56 AM" at bounding box center [161, 383] width 323 height 38
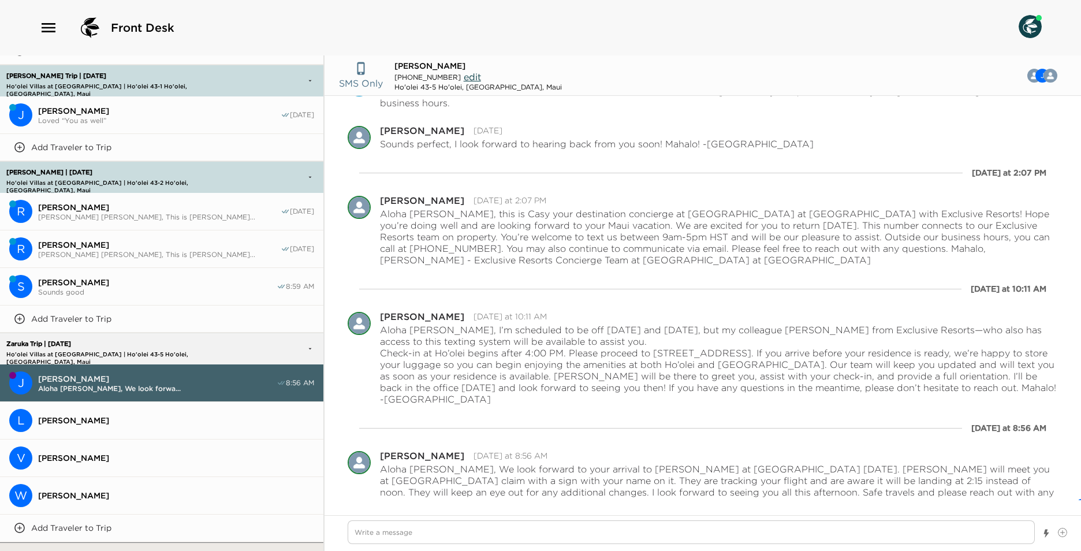
scroll to position [1444, 0]
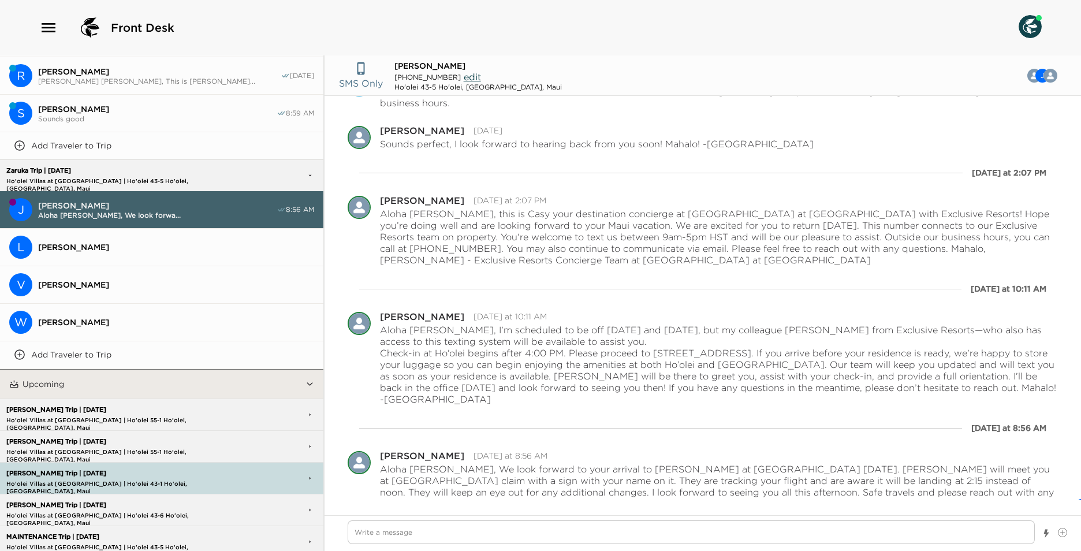
click at [169, 406] on p "[PERSON_NAME] Trip | [DATE]" at bounding box center [128, 410] width 250 height 8
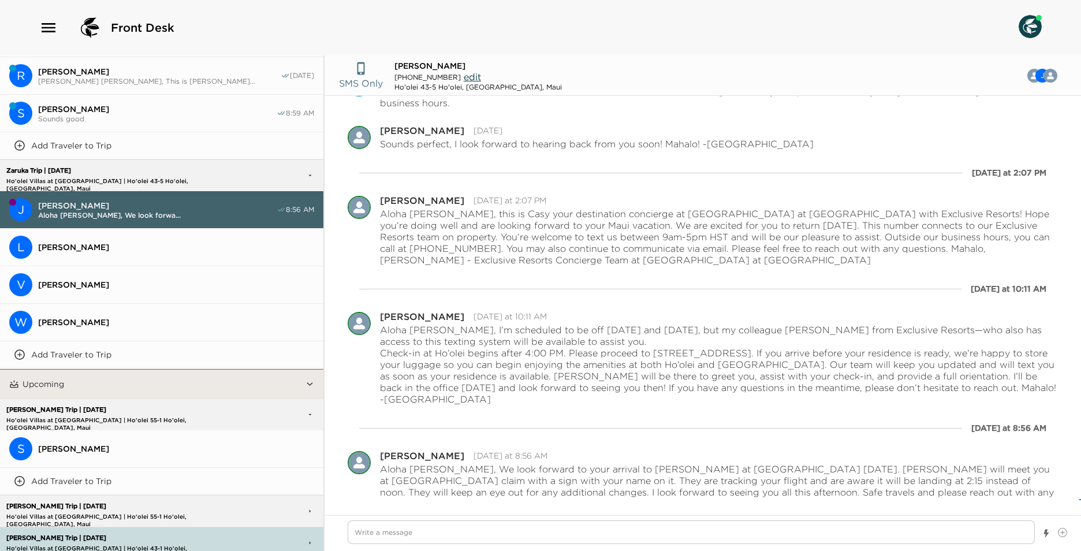
click at [99, 444] on span "[PERSON_NAME]" at bounding box center [176, 449] width 276 height 10
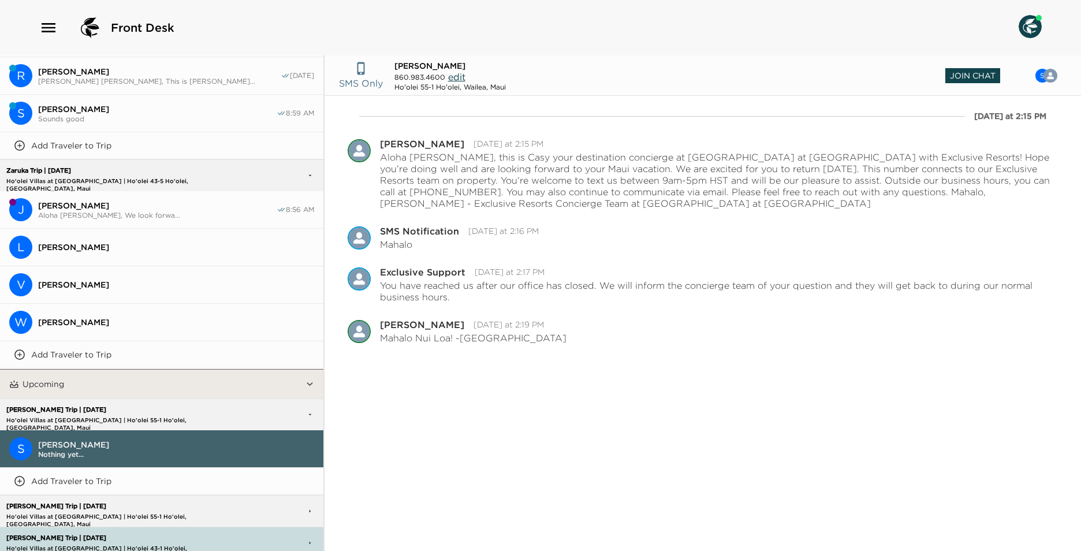
click at [963, 77] on span "Join Chat" at bounding box center [973, 75] width 55 height 15
click at [114, 503] on p "[PERSON_NAME] Trip | [DATE]" at bounding box center [128, 507] width 250 height 8
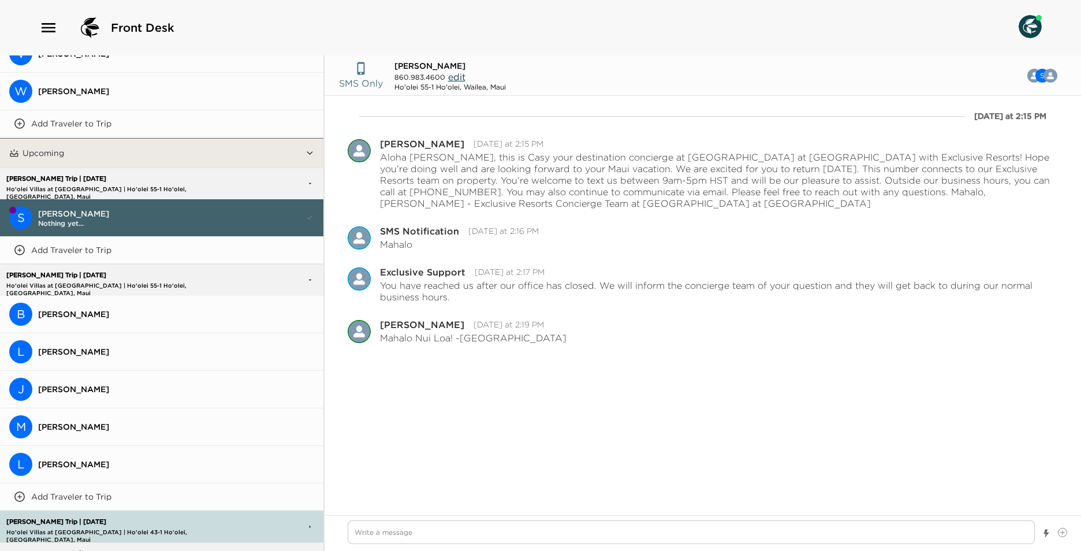
scroll to position [1655, 0]
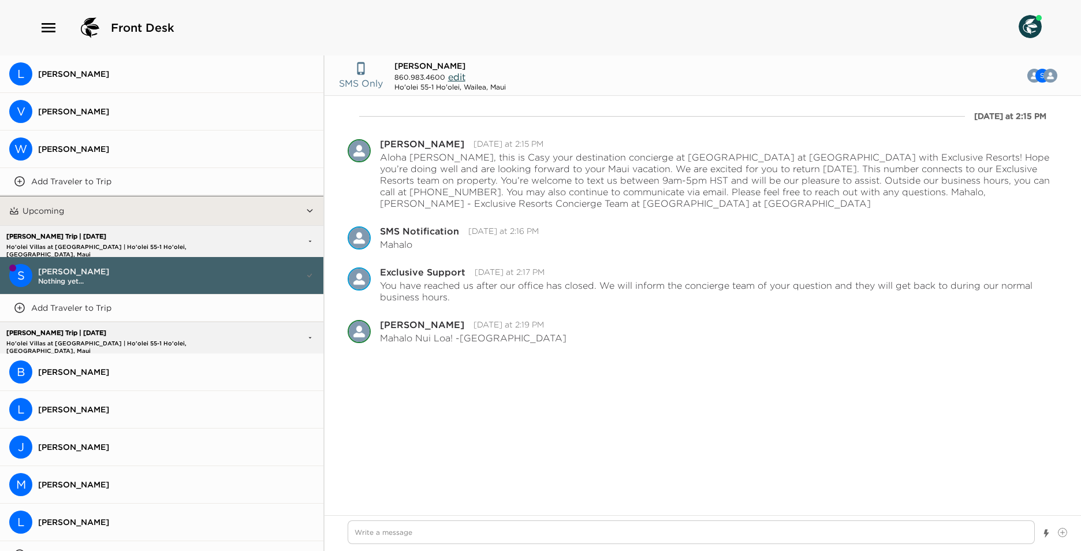
click at [68, 367] on span "[PERSON_NAME]" at bounding box center [176, 372] width 276 height 10
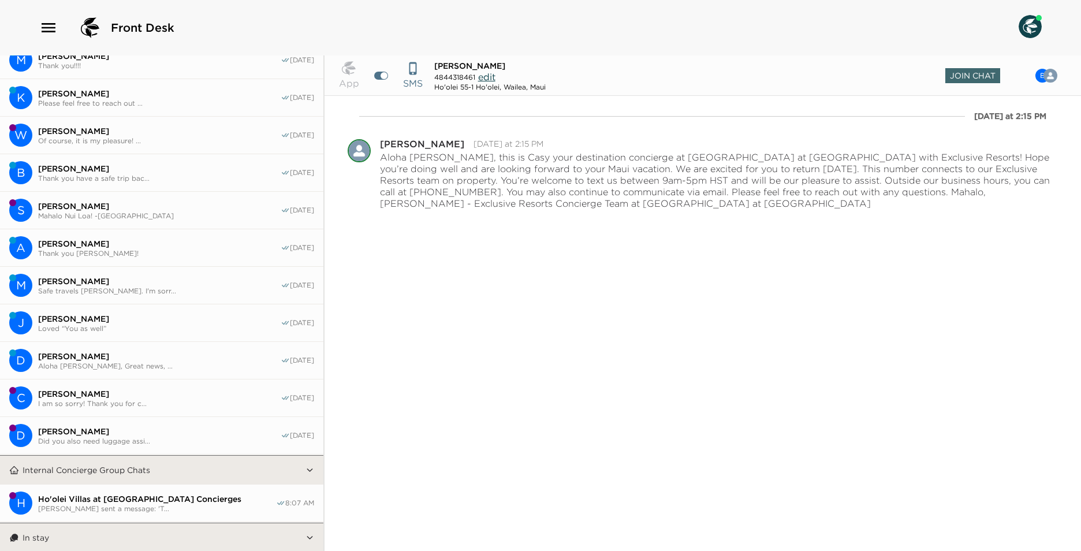
scroll to position [0, 0]
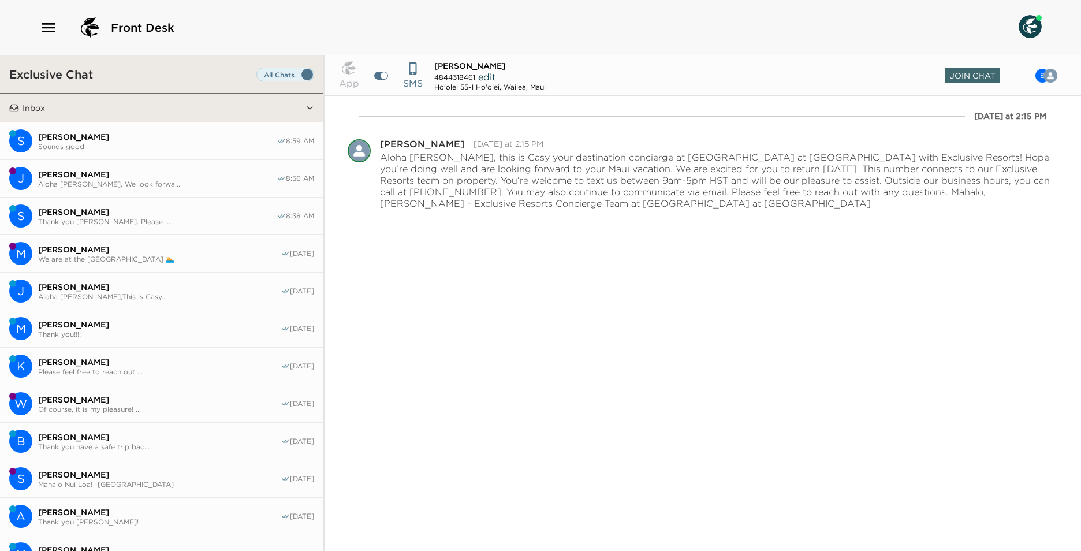
click at [164, 255] on span "We are at the [GEOGRAPHIC_DATA] 🏊" at bounding box center [159, 259] width 243 height 9
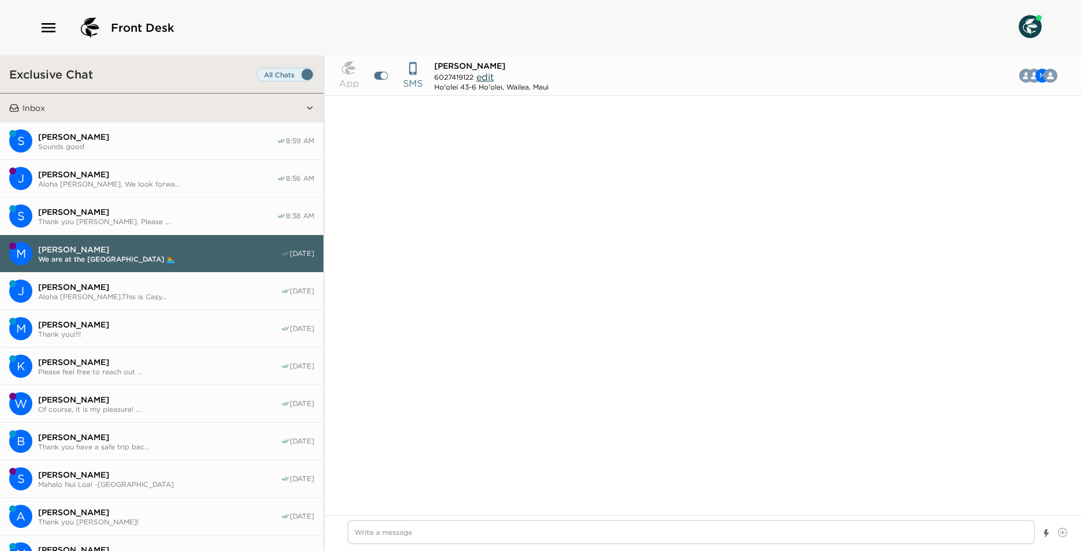
scroll to position [1025, 0]
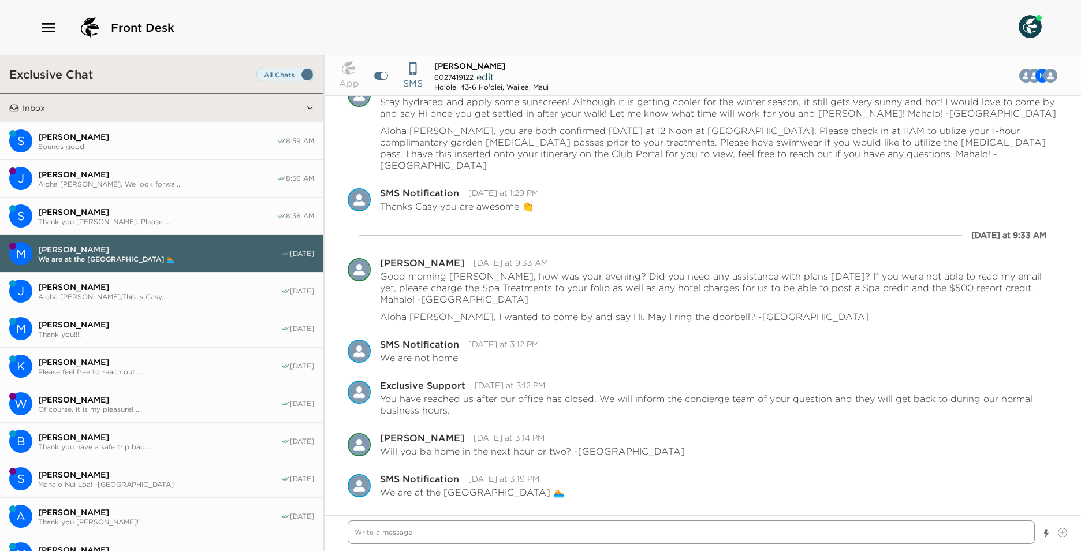
click at [398, 538] on textarea "Write a message" at bounding box center [691, 532] width 687 height 24
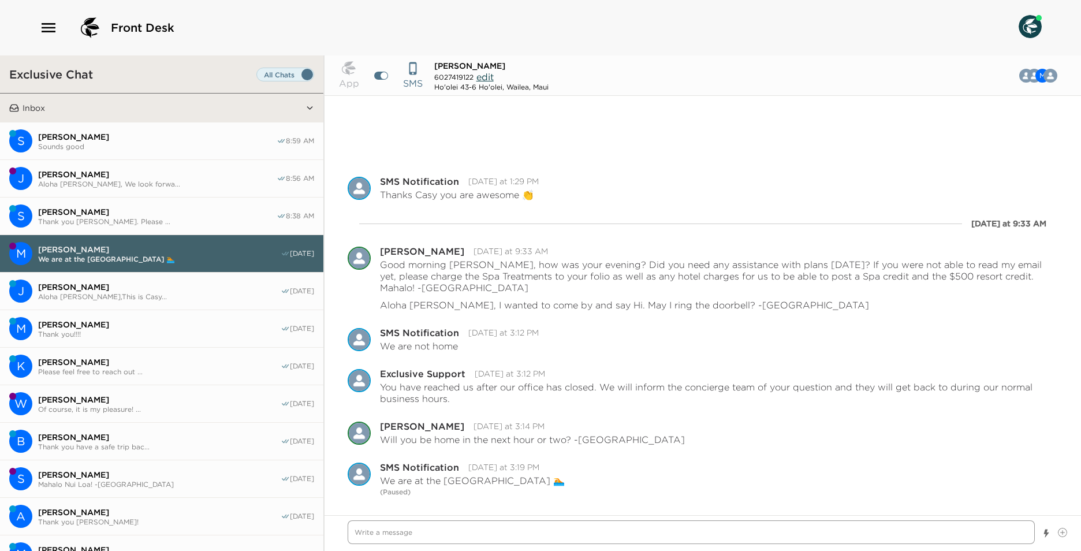
scroll to position [1107, 0]
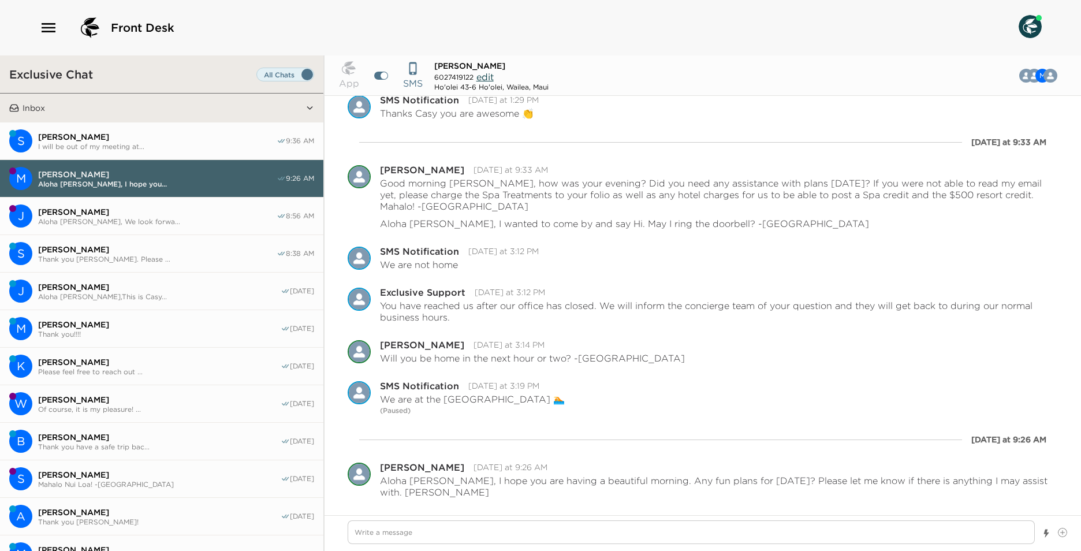
drag, startPoint x: 109, startPoint y: 133, endPoint x: 225, endPoint y: 150, distance: 117.4
click at [109, 135] on span "[PERSON_NAME]" at bounding box center [157, 137] width 239 height 10
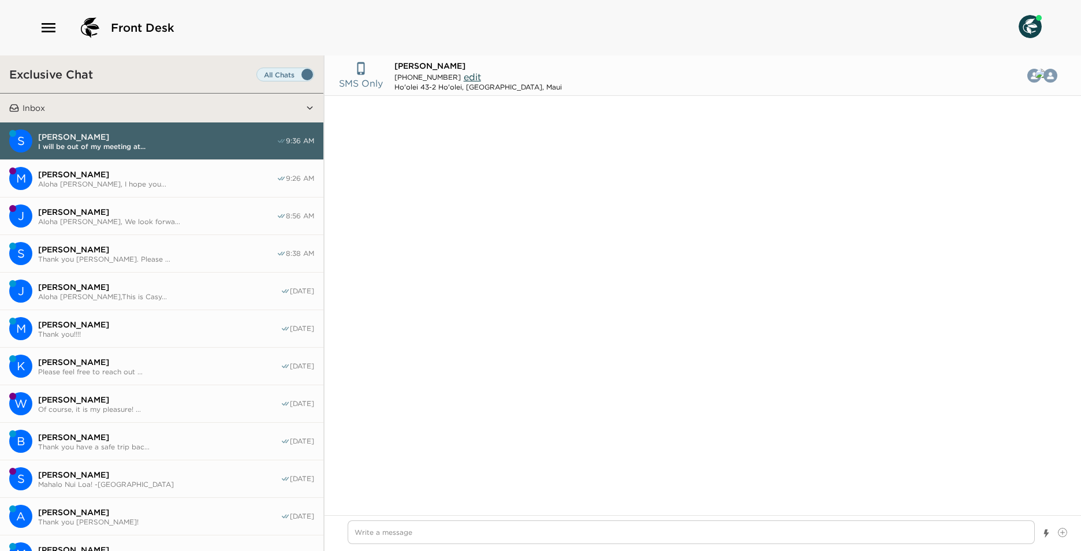
scroll to position [1598, 0]
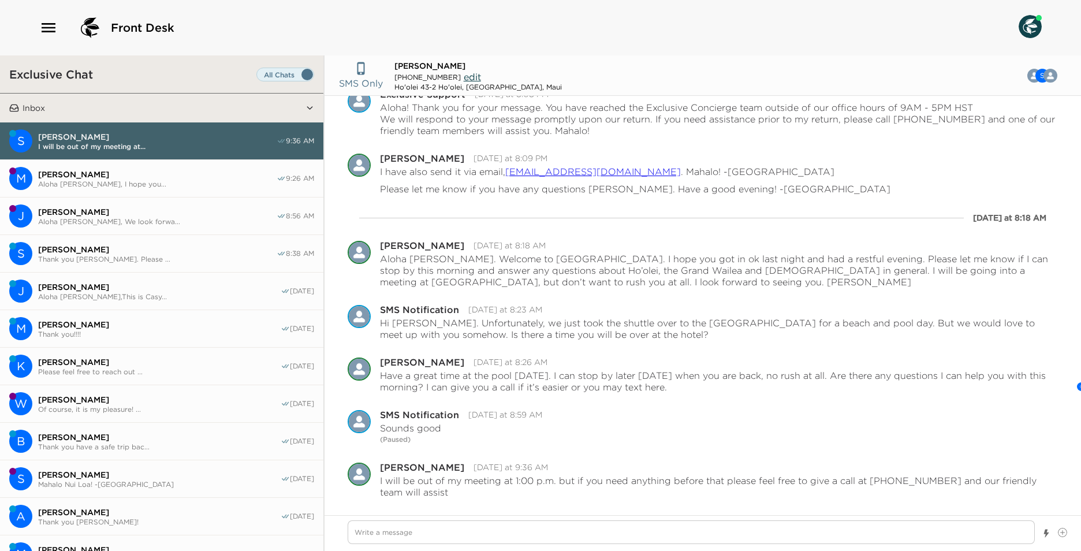
click at [173, 176] on span "[PERSON_NAME]" at bounding box center [157, 174] width 239 height 10
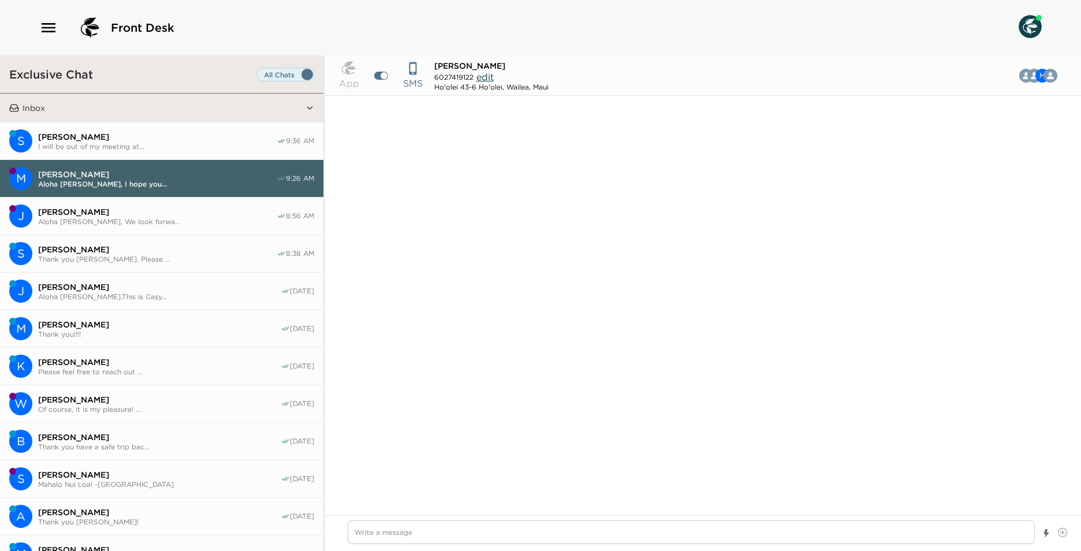
scroll to position [1119, 0]
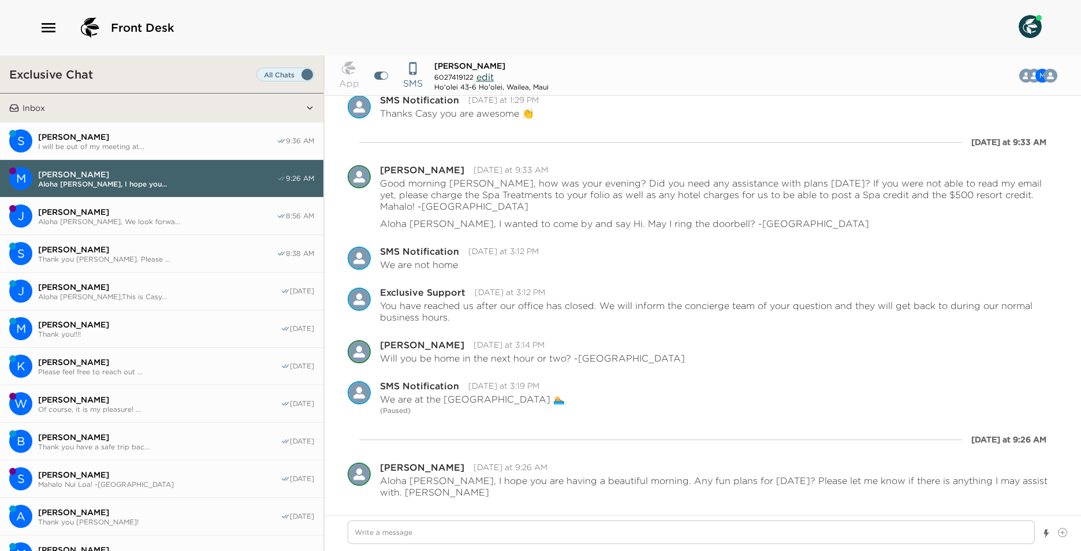
click at [186, 208] on span "[PERSON_NAME]" at bounding box center [157, 212] width 239 height 10
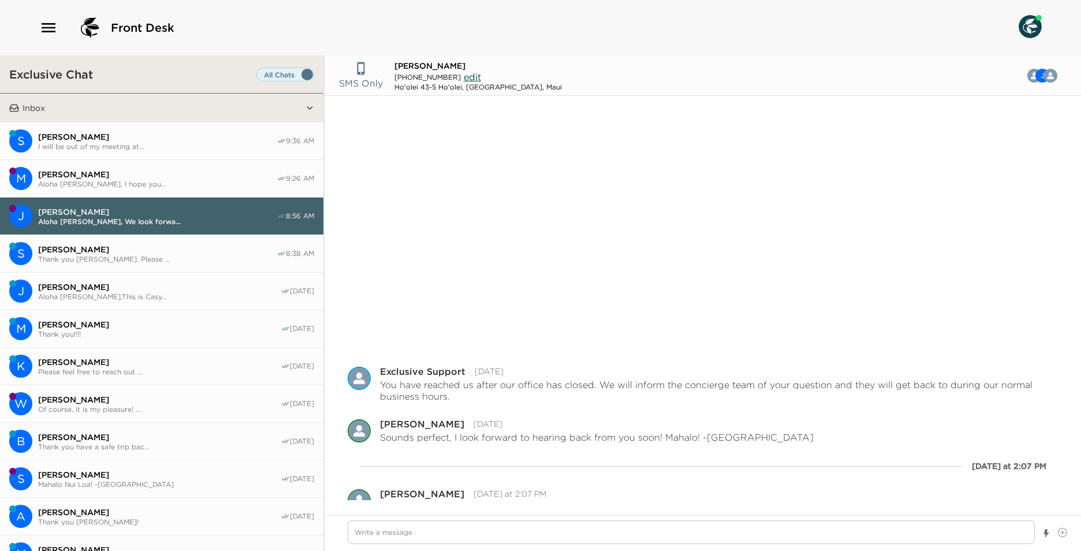
scroll to position [293, 0]
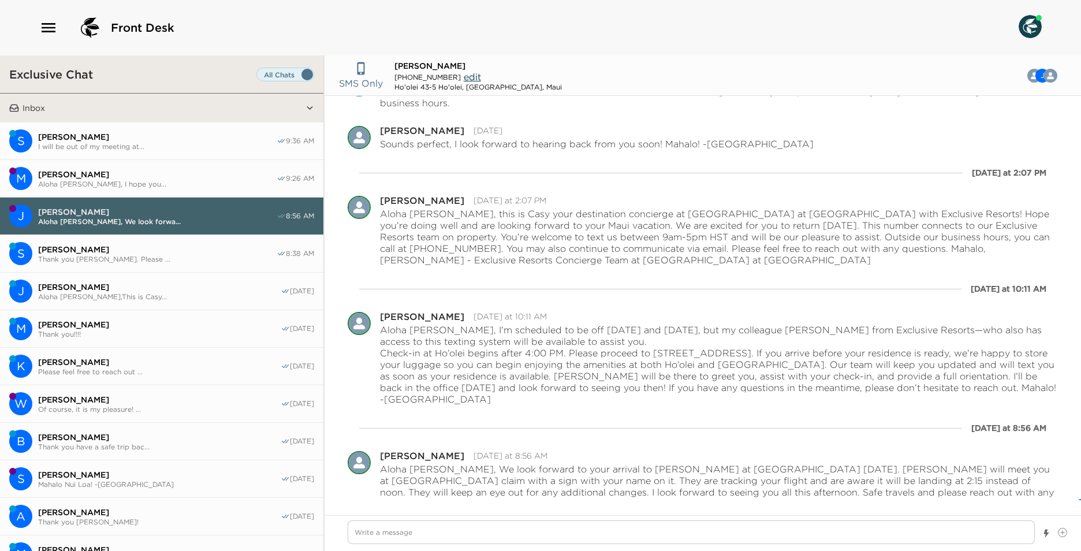
click at [178, 258] on span "Thank you [PERSON_NAME]. Please ..." at bounding box center [157, 259] width 239 height 9
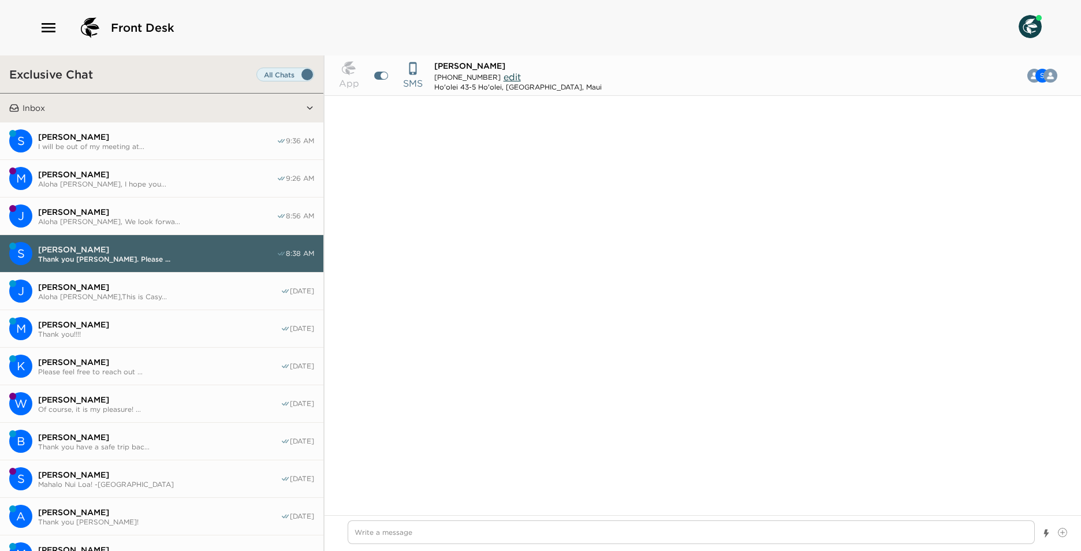
scroll to position [1323, 0]
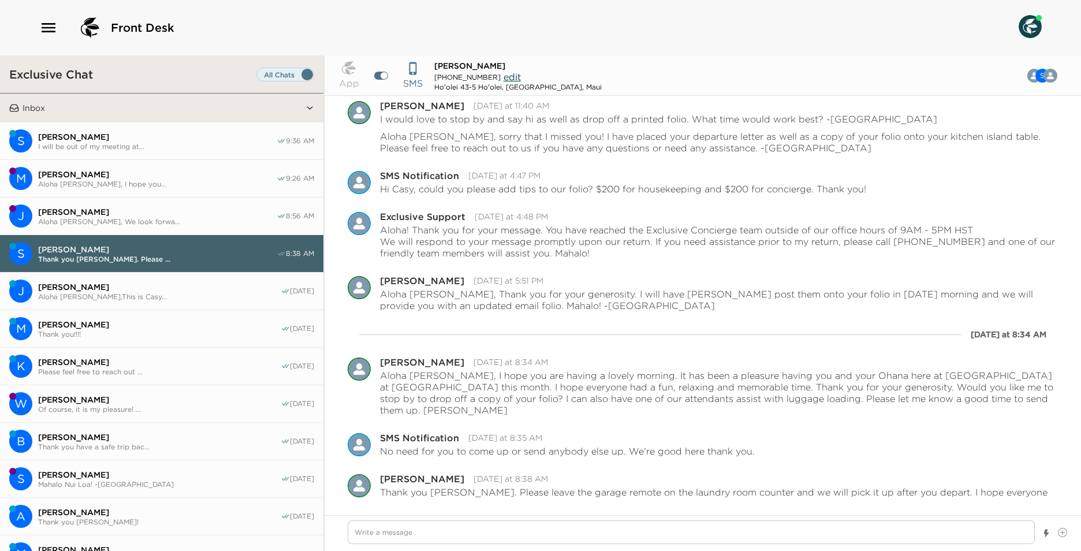
click at [171, 287] on span "[PERSON_NAME]" at bounding box center [159, 287] width 243 height 10
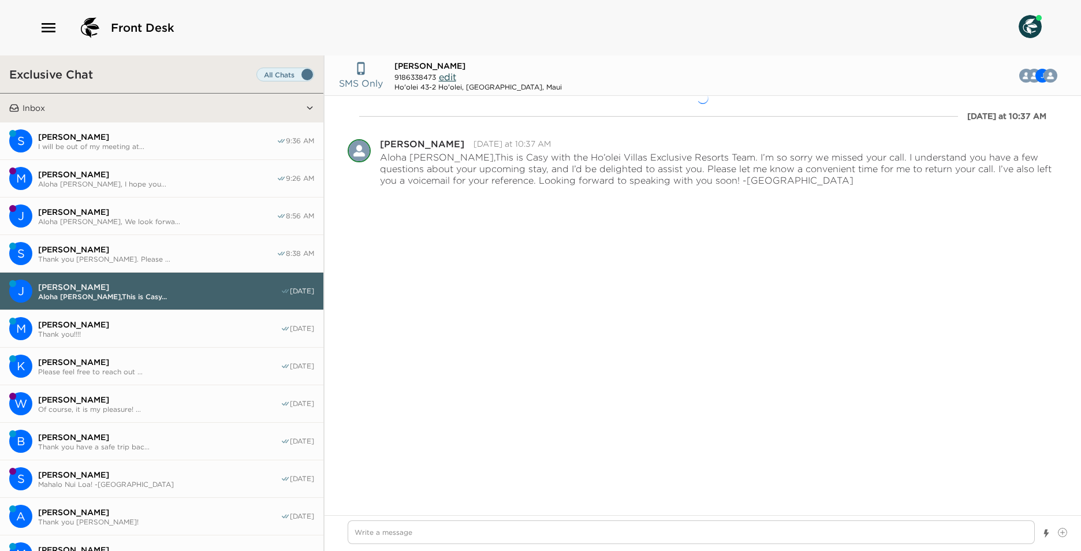
click at [190, 336] on span "Thank you!!!!" at bounding box center [159, 334] width 243 height 9
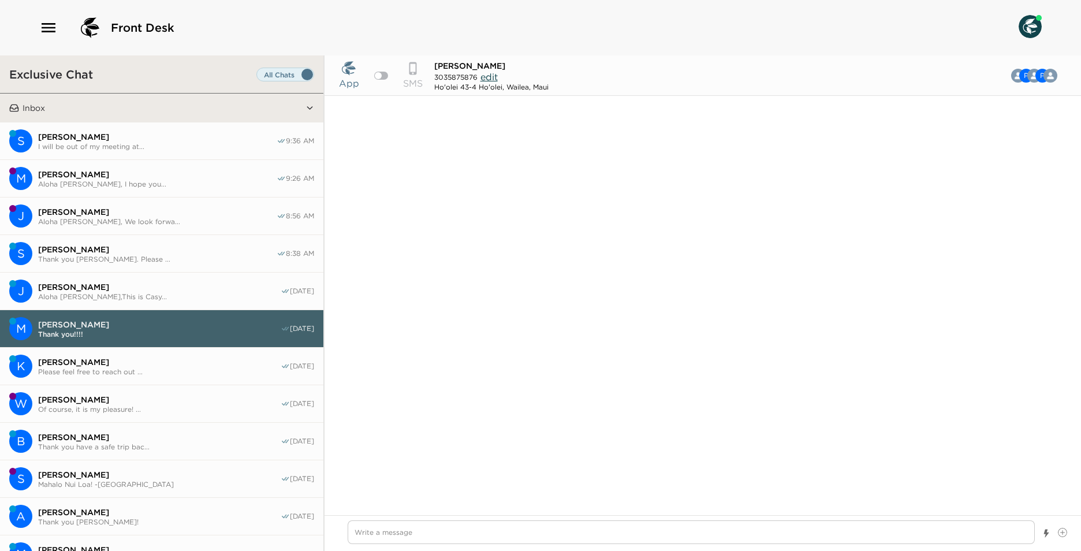
scroll to position [1002, 0]
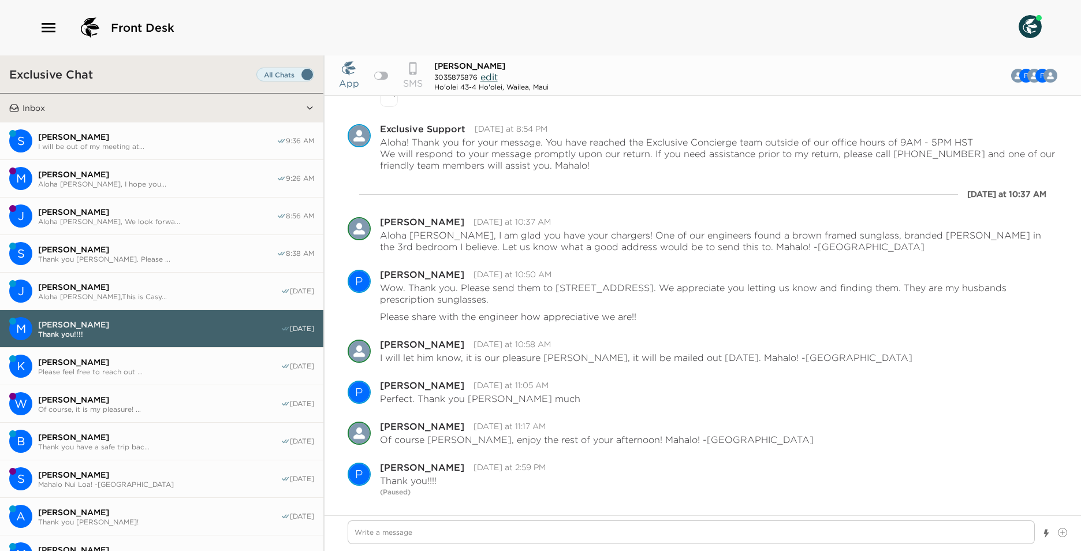
click at [205, 371] on span "Please feel free to reach out ..." at bounding box center [159, 371] width 243 height 9
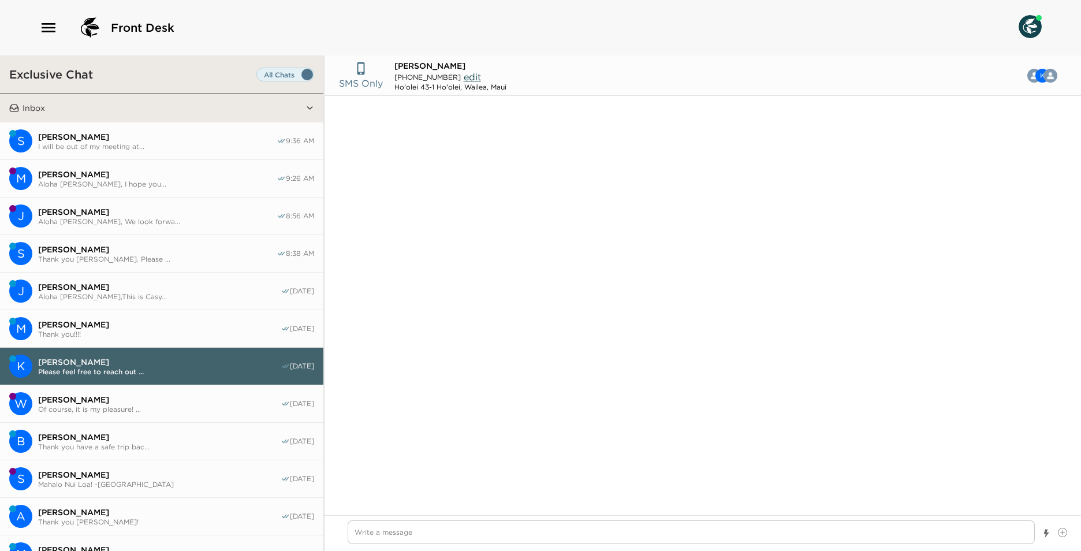
scroll to position [903, 0]
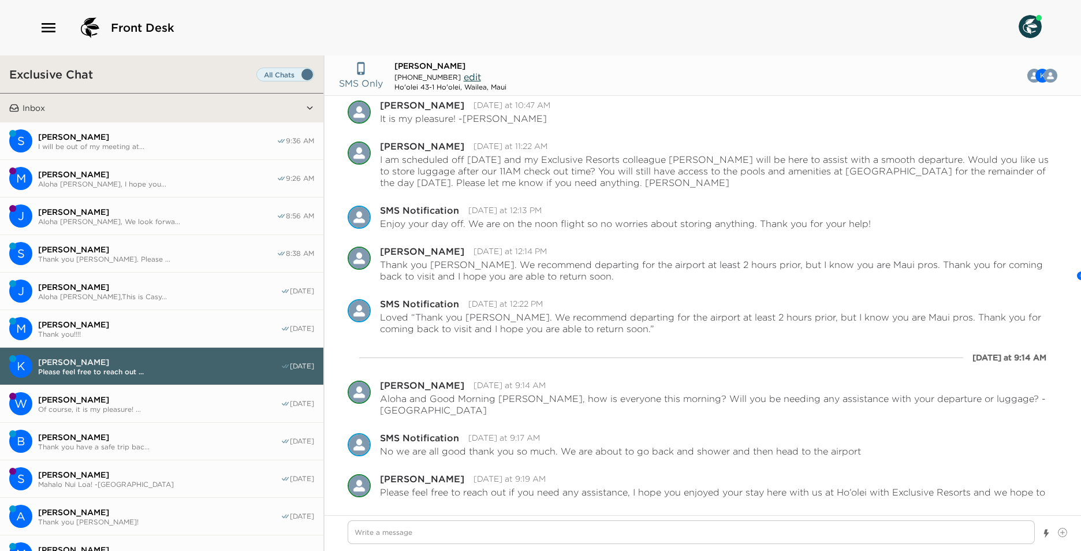
click at [218, 405] on span "Of course, it is my pleasure! ..." at bounding box center [159, 409] width 243 height 9
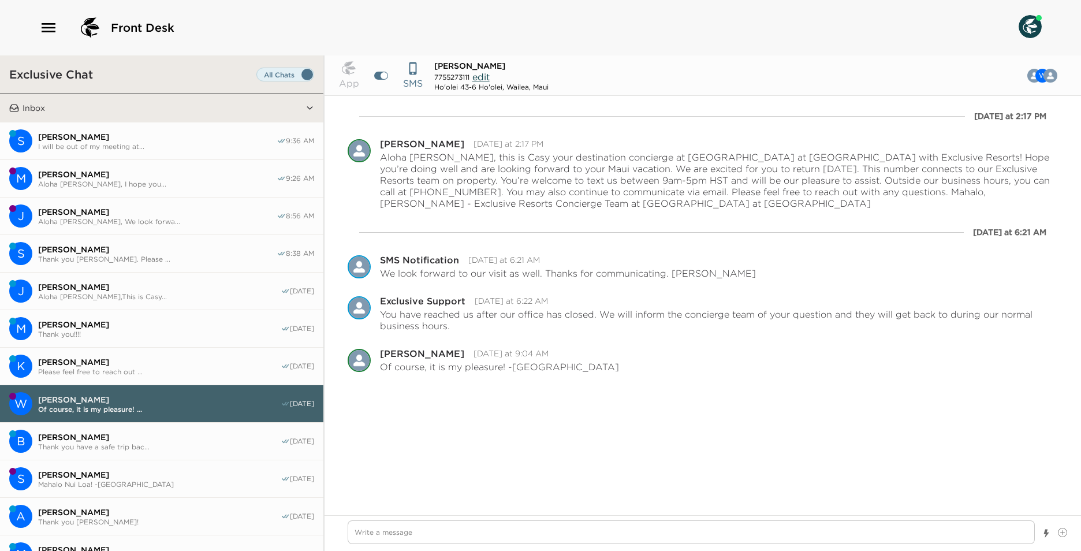
click at [175, 134] on span "[PERSON_NAME]" at bounding box center [157, 137] width 239 height 10
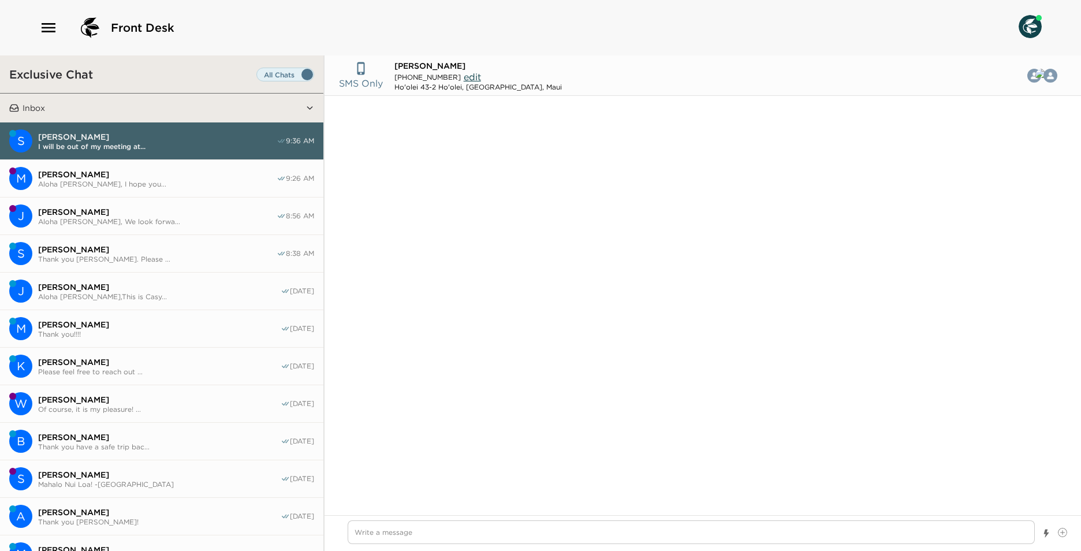
scroll to position [1598, 0]
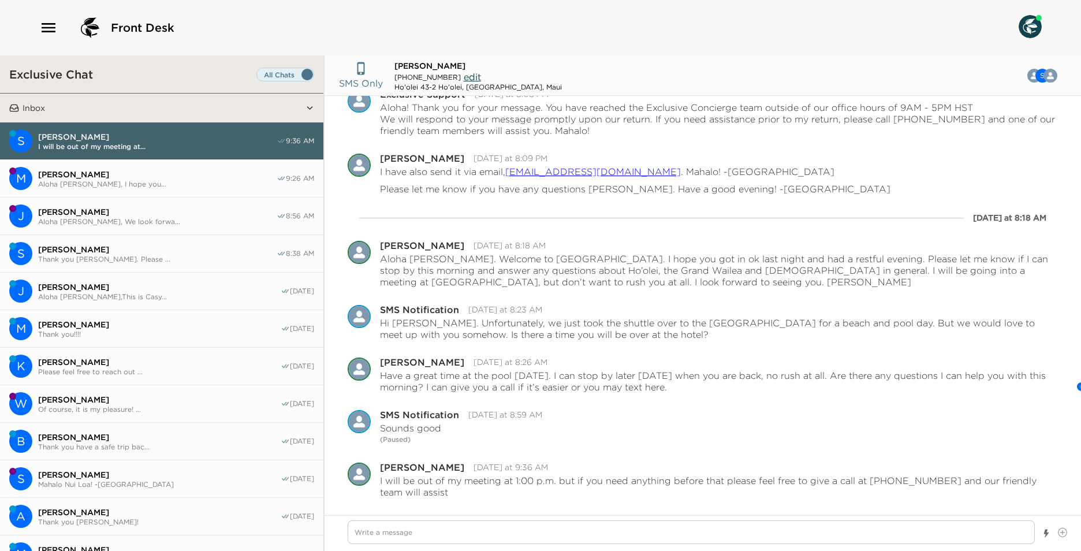
click at [149, 189] on button "M [PERSON_NAME] Aloha [PERSON_NAME], I hope you... 9:26 AM" at bounding box center [161, 179] width 323 height 38
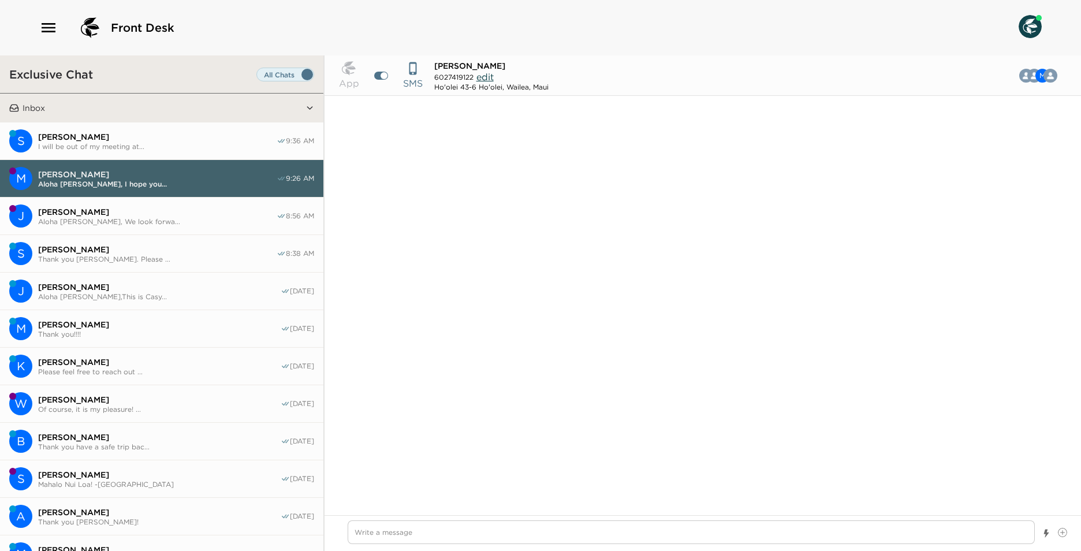
scroll to position [1119, 0]
